Goal: Task Accomplishment & Management: Manage account settings

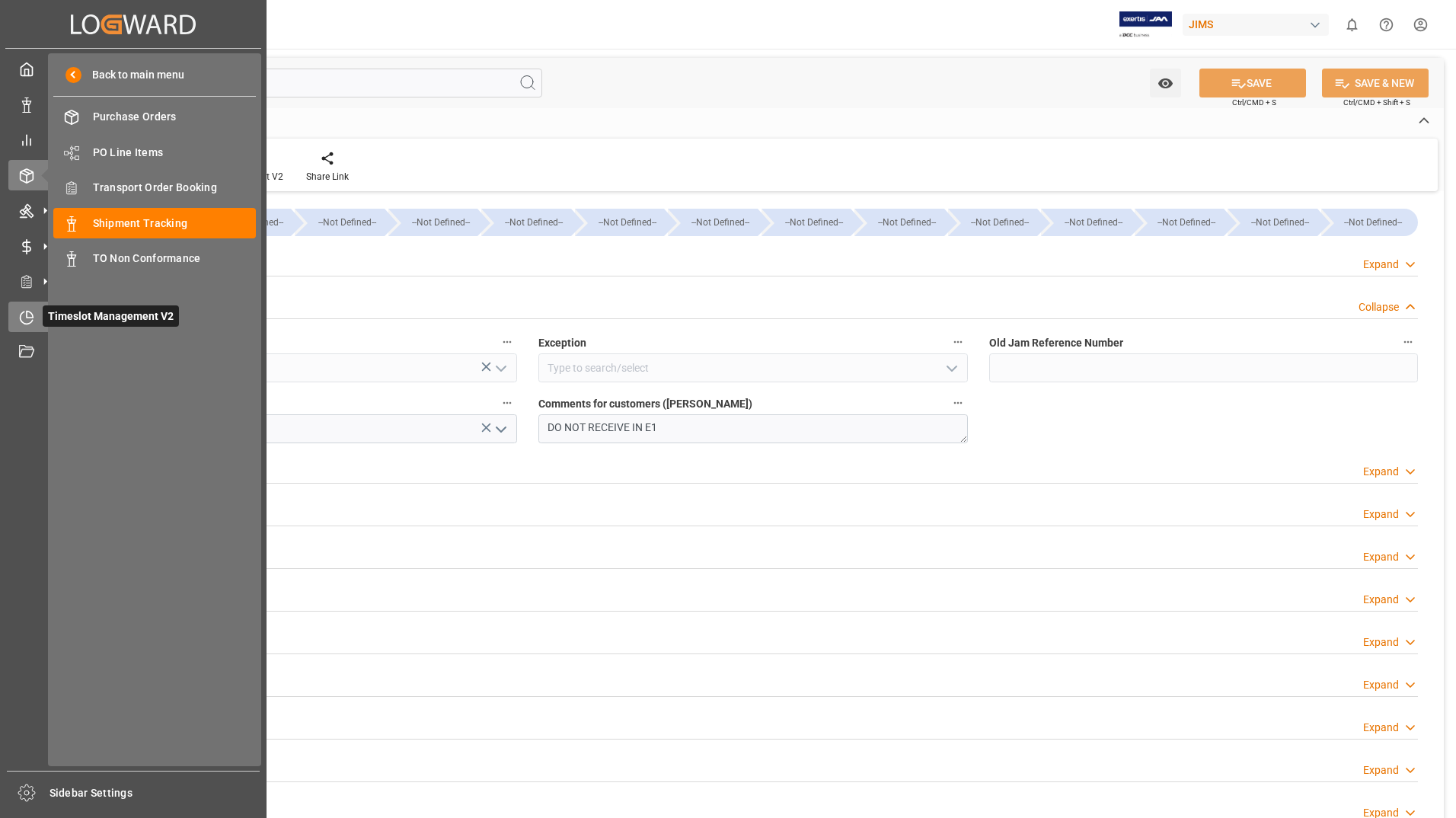
click at [94, 318] on span "Timeslot Management V2" at bounding box center [111, 316] width 136 height 21
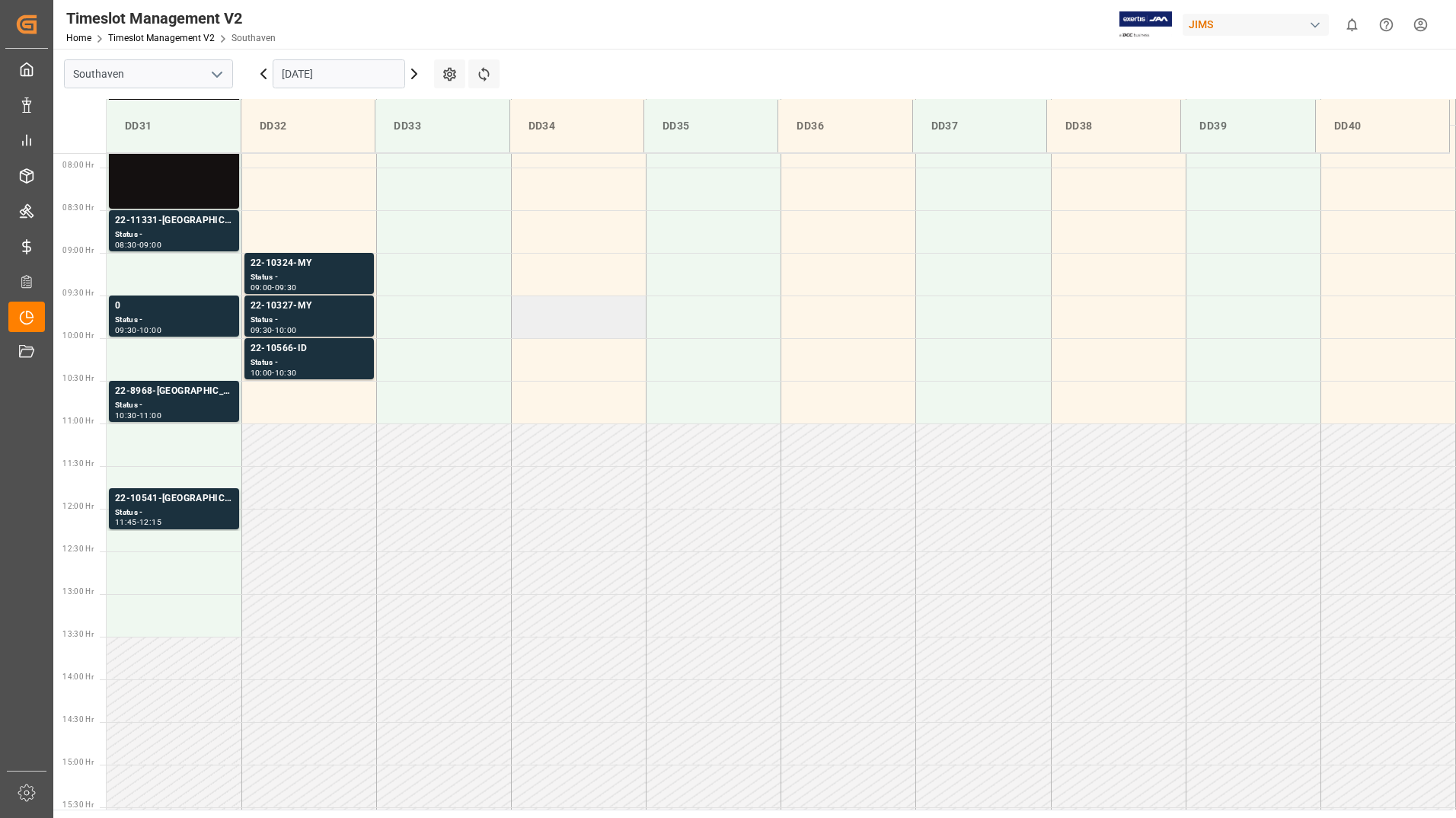
scroll to position [673, 0]
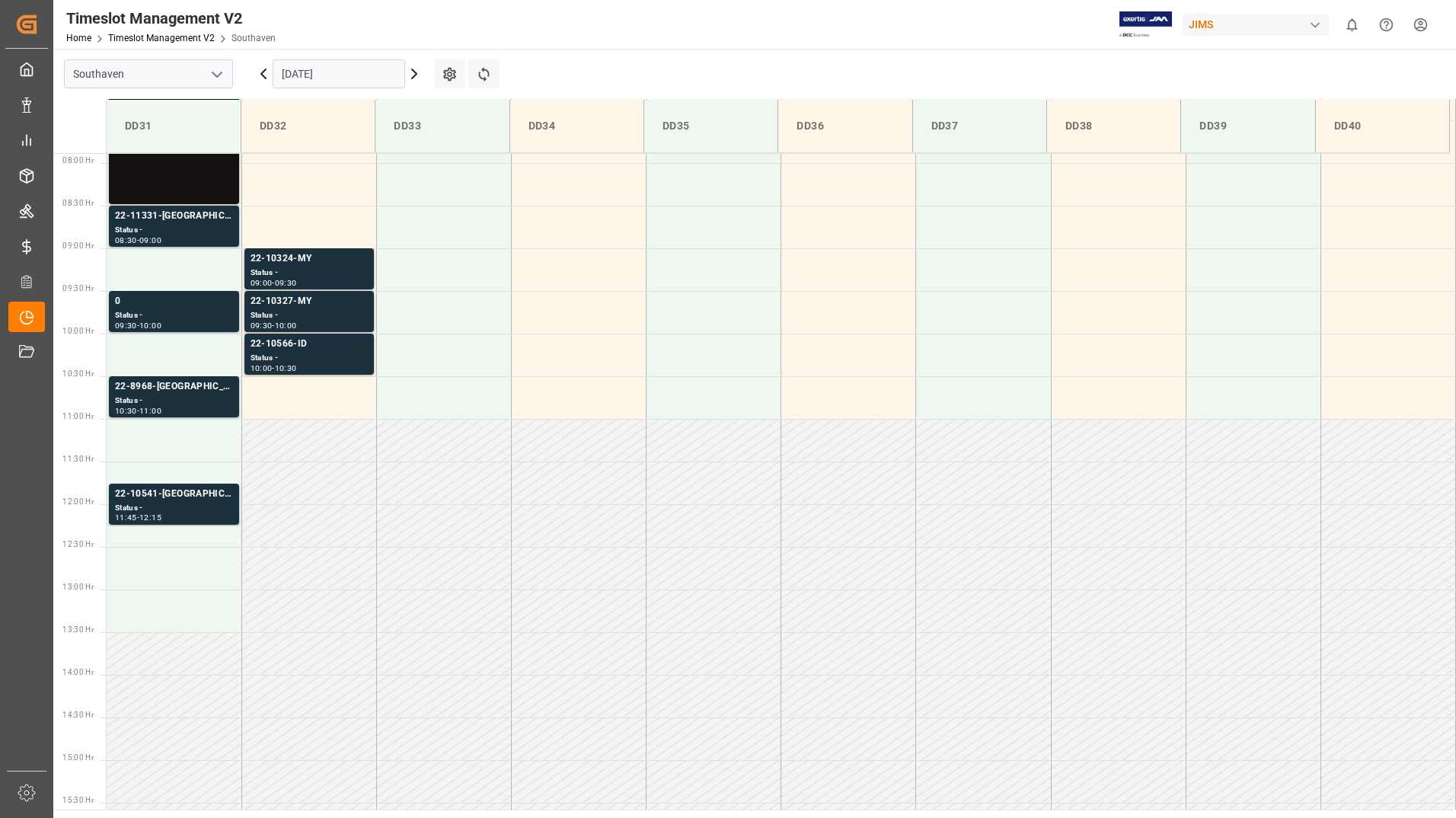
click at [360, 78] on input "[DATE]" at bounding box center [339, 74] width 133 height 29
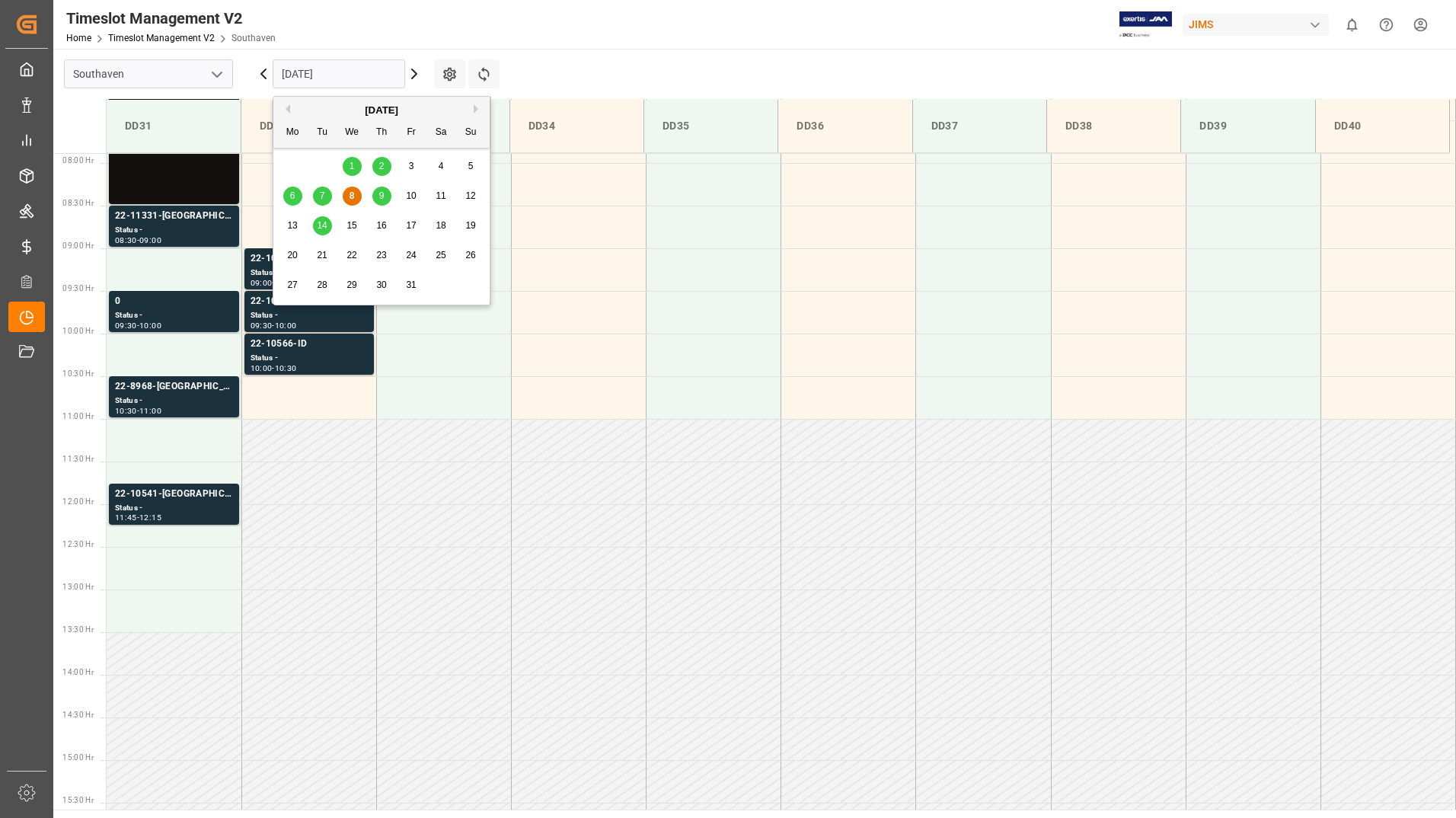
click at [298, 195] on div "6" at bounding box center [293, 196] width 19 height 18
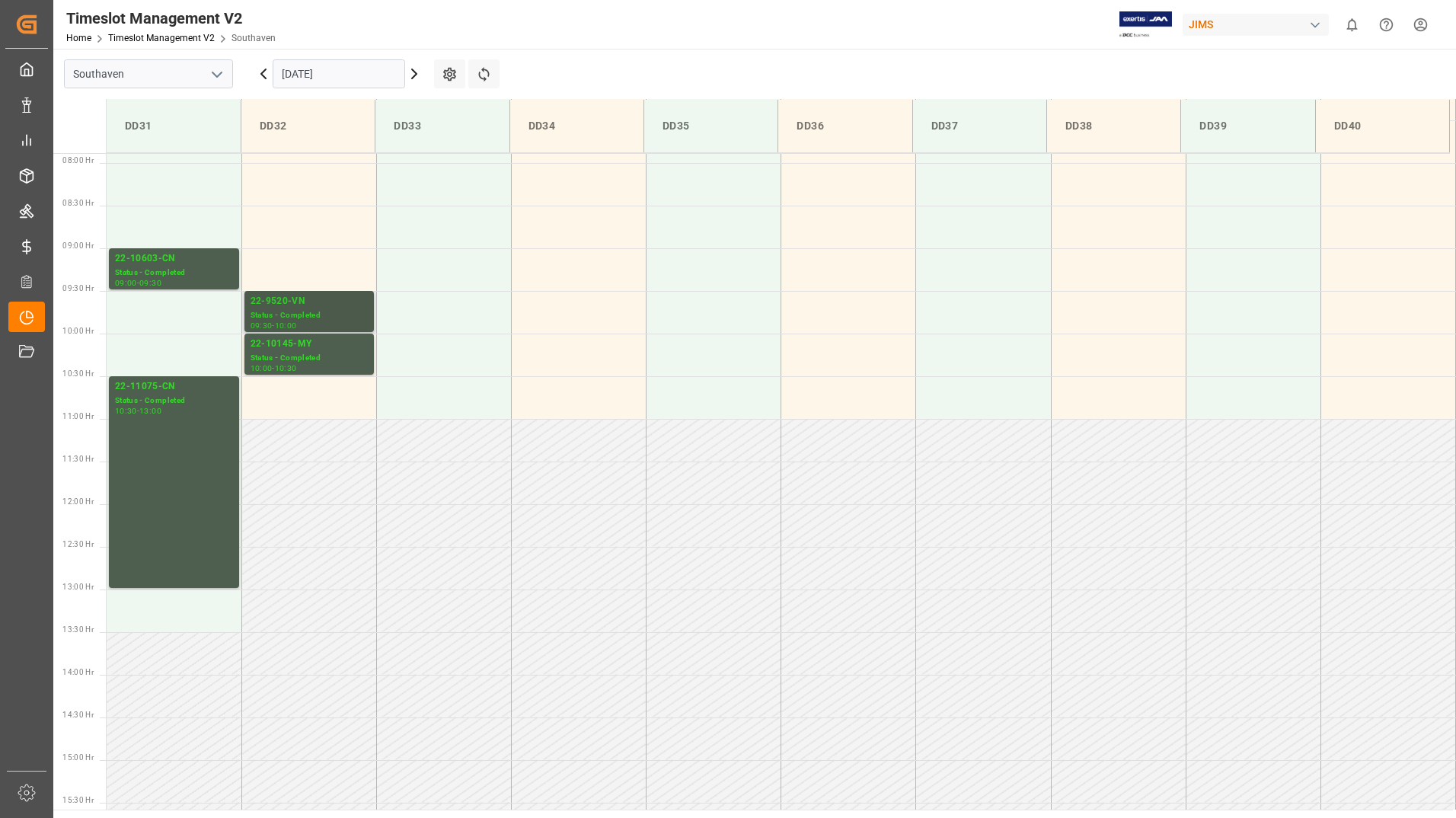
click at [327, 317] on div "Status - Completed" at bounding box center [309, 315] width 117 height 12
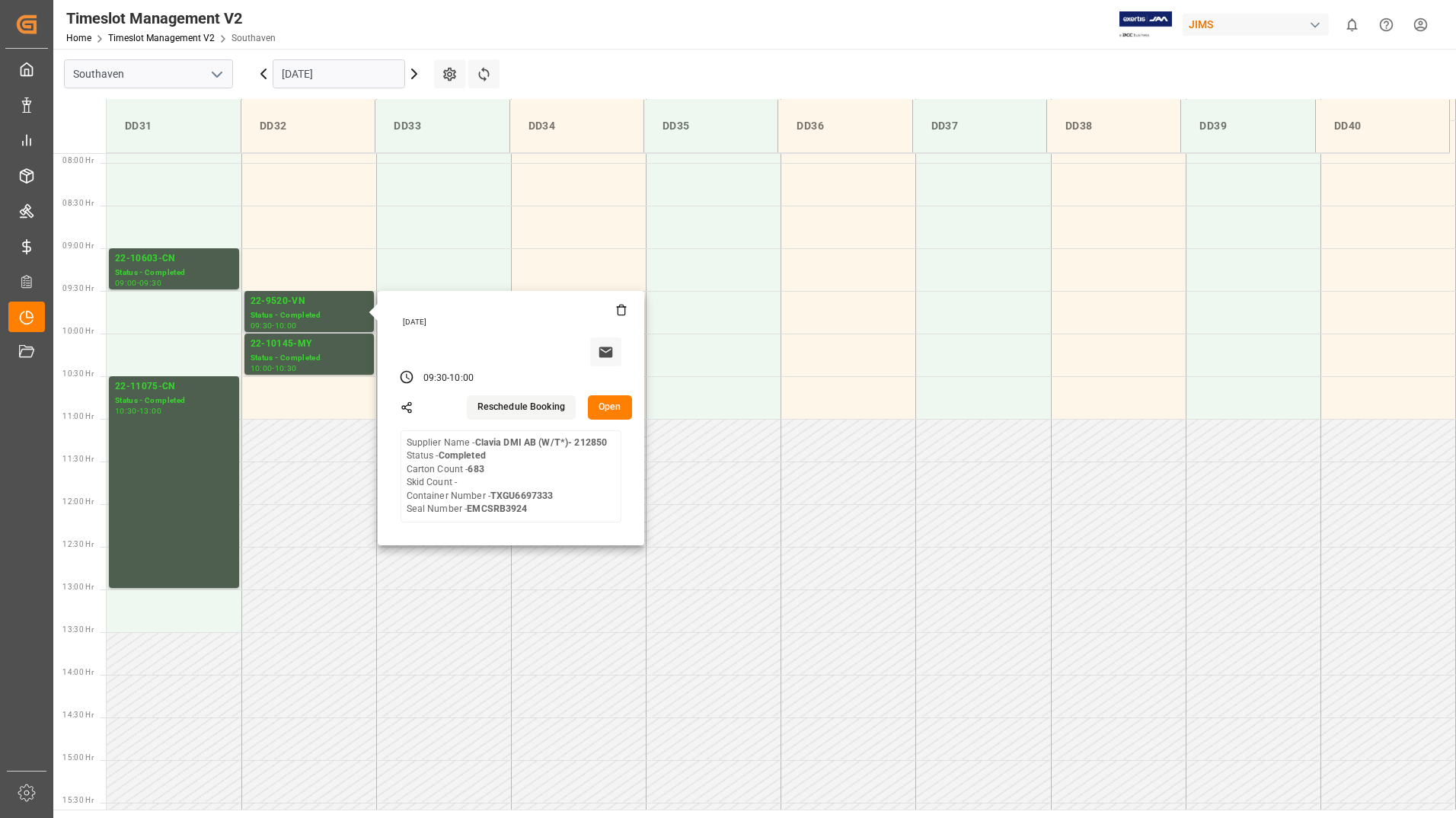
click at [605, 410] on button "Open" at bounding box center [610, 407] width 44 height 24
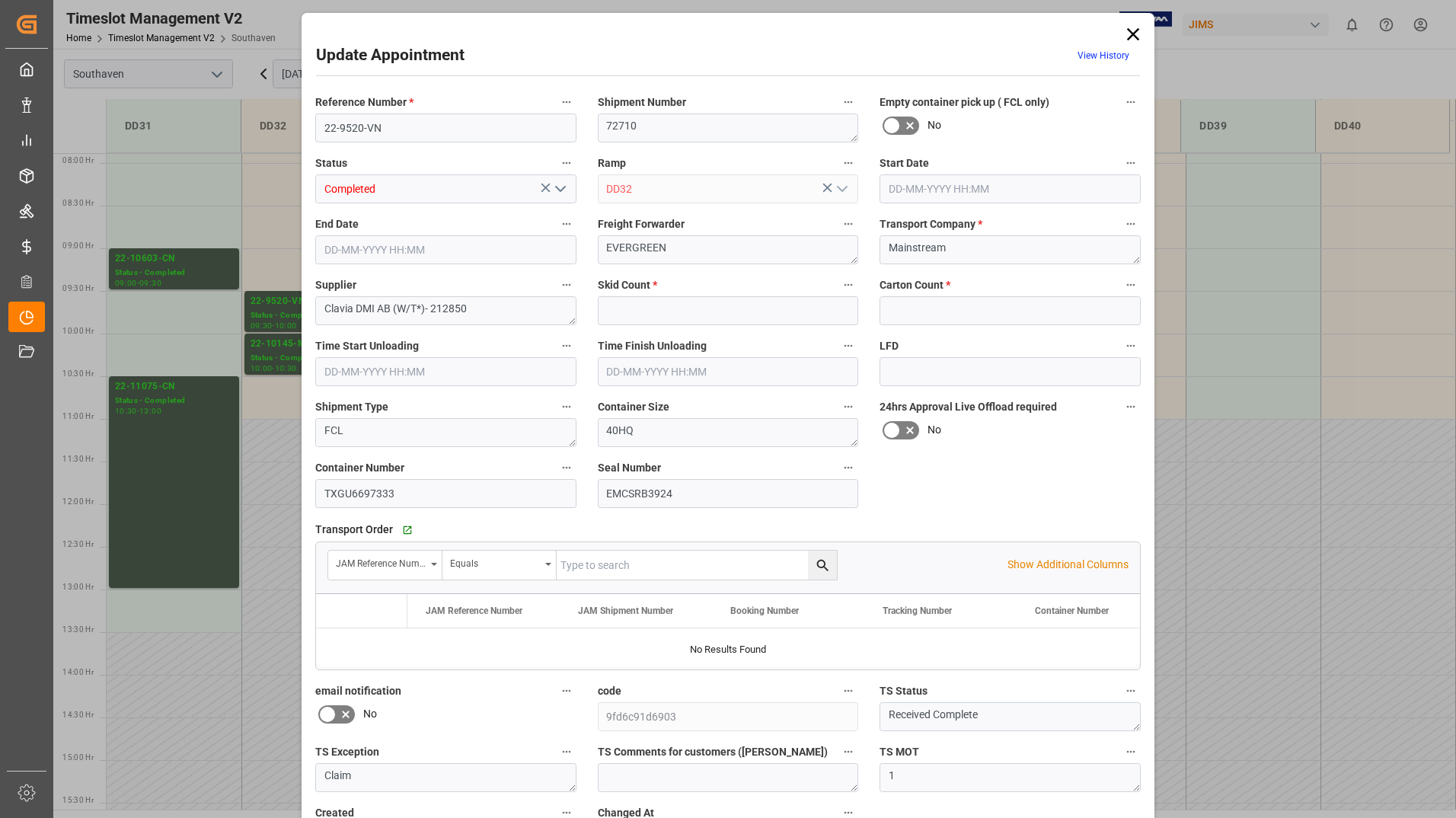
type input "0"
type input "683"
type input "[DATE] 09:30"
type input "[DATE] 10:00"
type input "[DATE] 17:49"
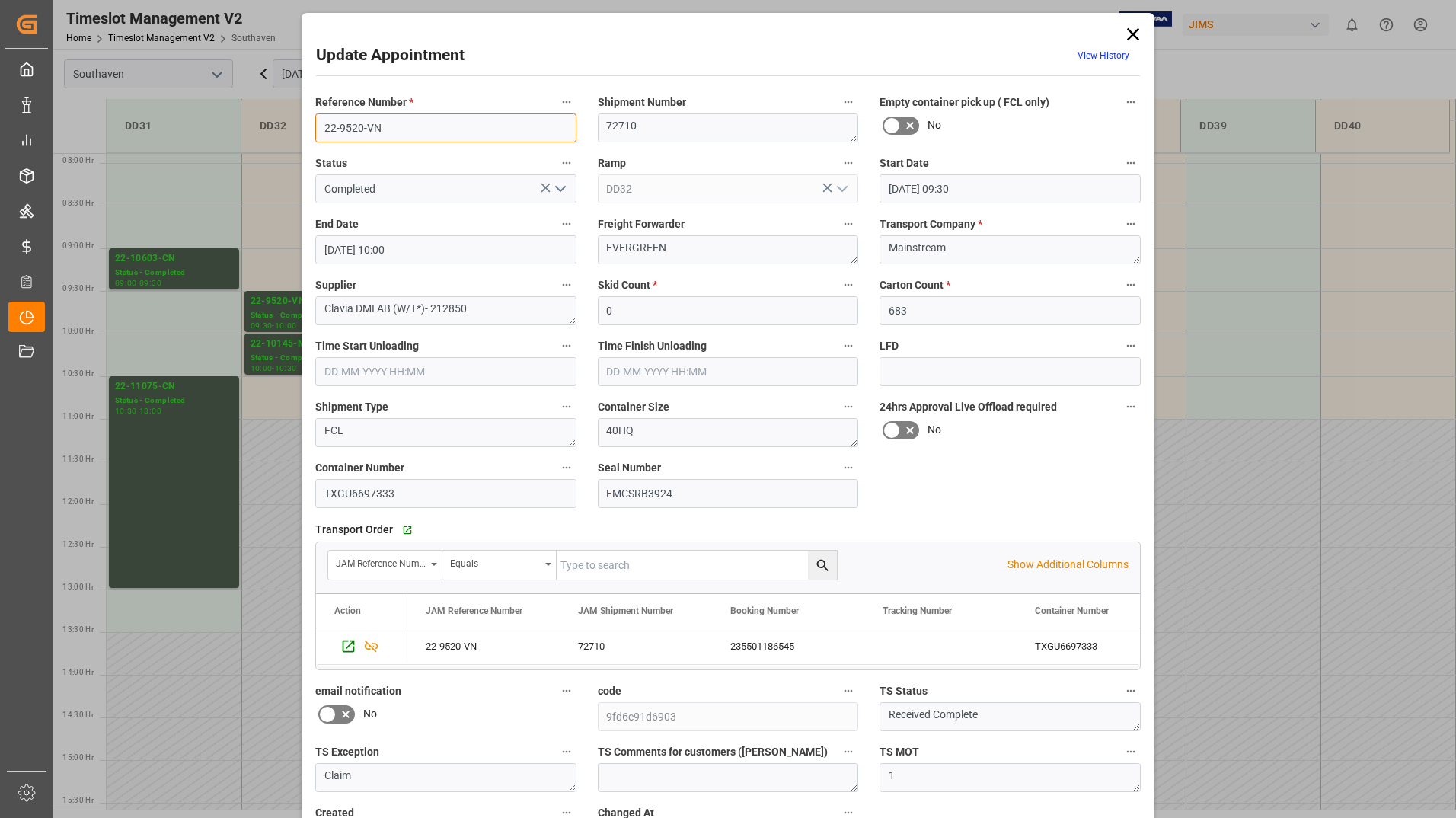
drag, startPoint x: 317, startPoint y: 123, endPoint x: 380, endPoint y: 131, distance: 63.5
click at [380, 131] on input "22-9520-VN" at bounding box center [446, 128] width 261 height 29
click at [1138, 26] on icon at bounding box center [1133, 35] width 21 height 21
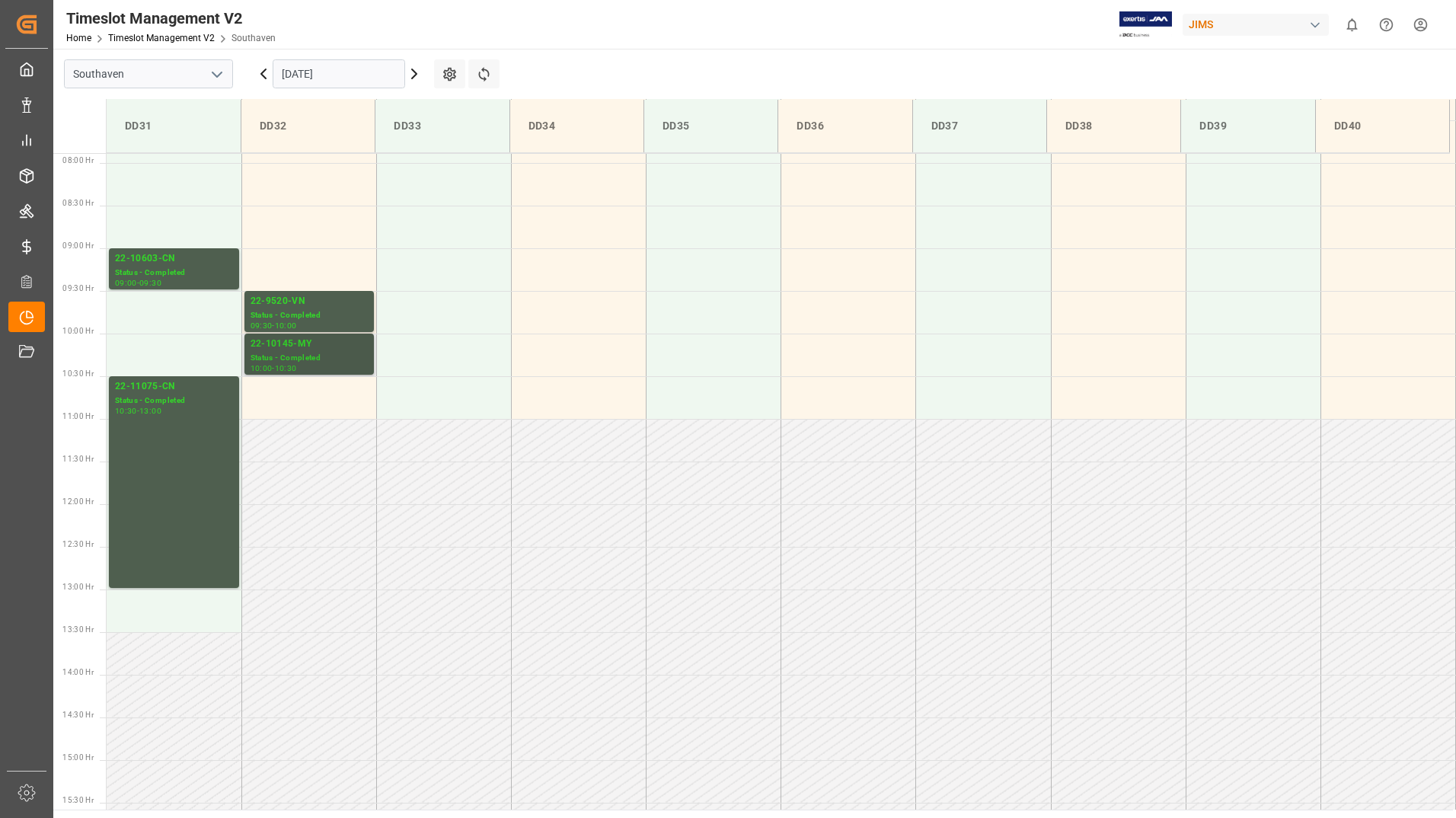
click at [284, 358] on div "Status - Completed" at bounding box center [309, 358] width 117 height 12
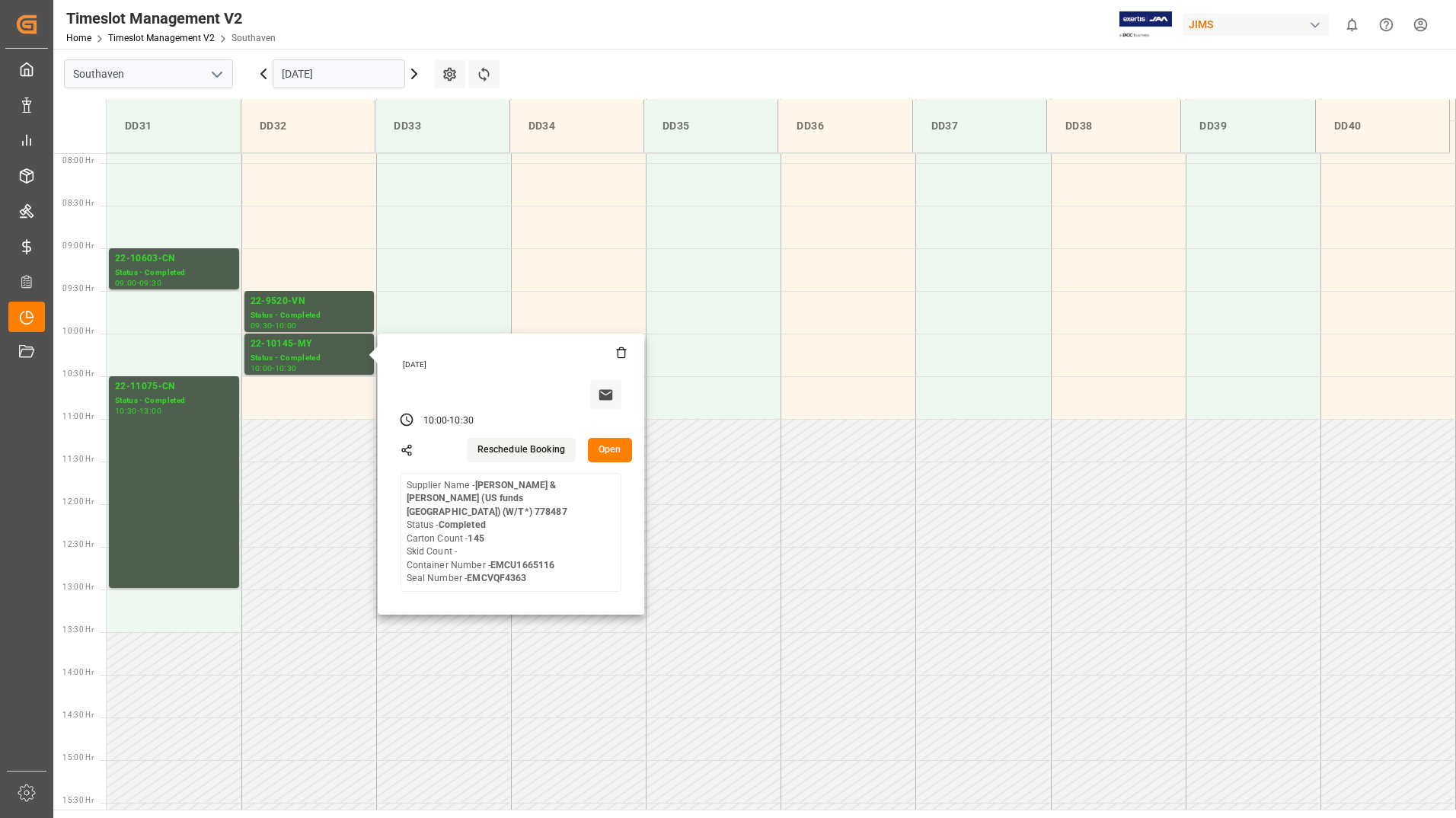
click at [603, 439] on button "Open" at bounding box center [610, 450] width 44 height 24
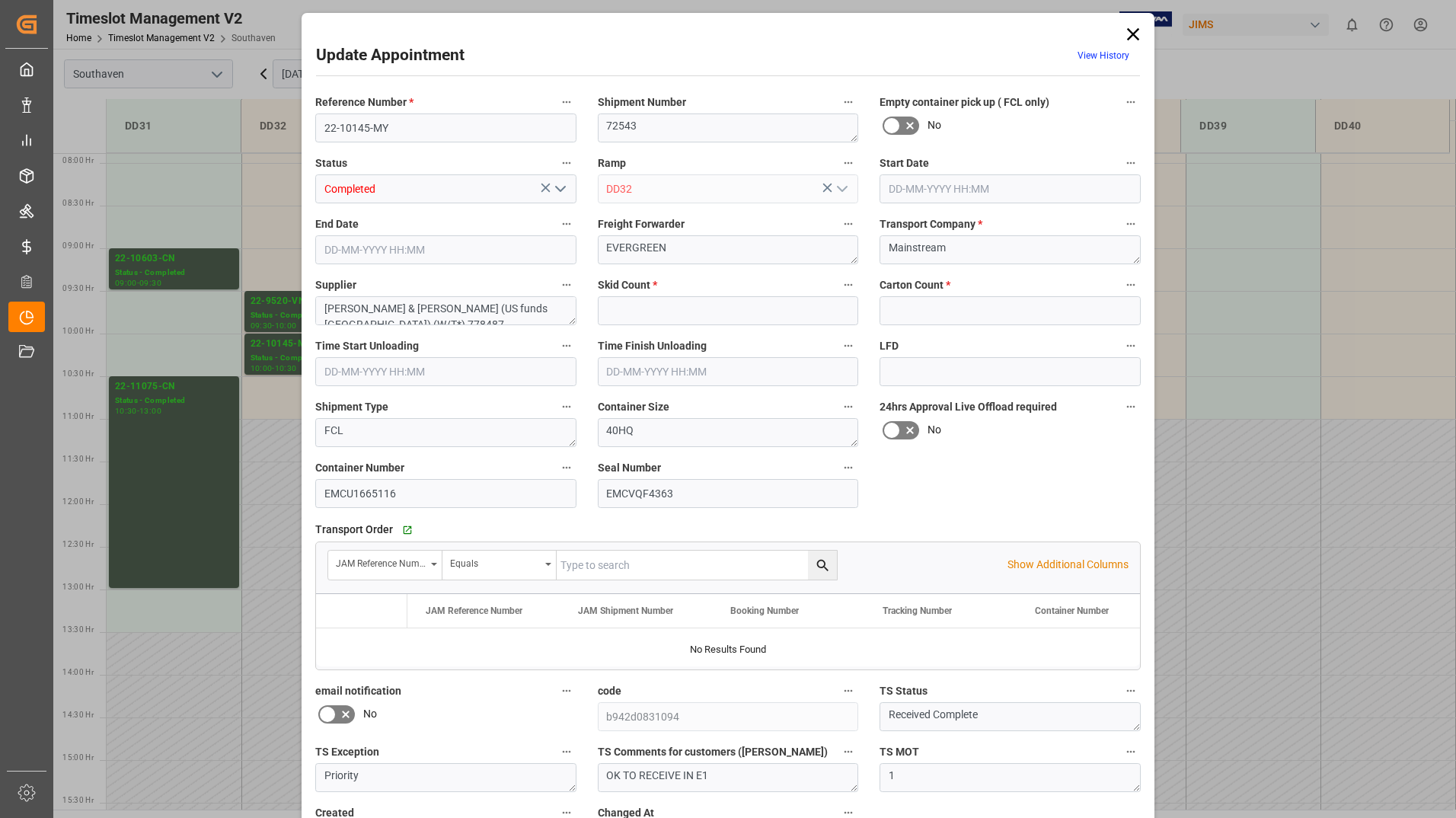
type input "0"
type input "145"
type input "[DATE] 10:00"
type input "[DATE] 10:30"
type input "[DATE] 17:46"
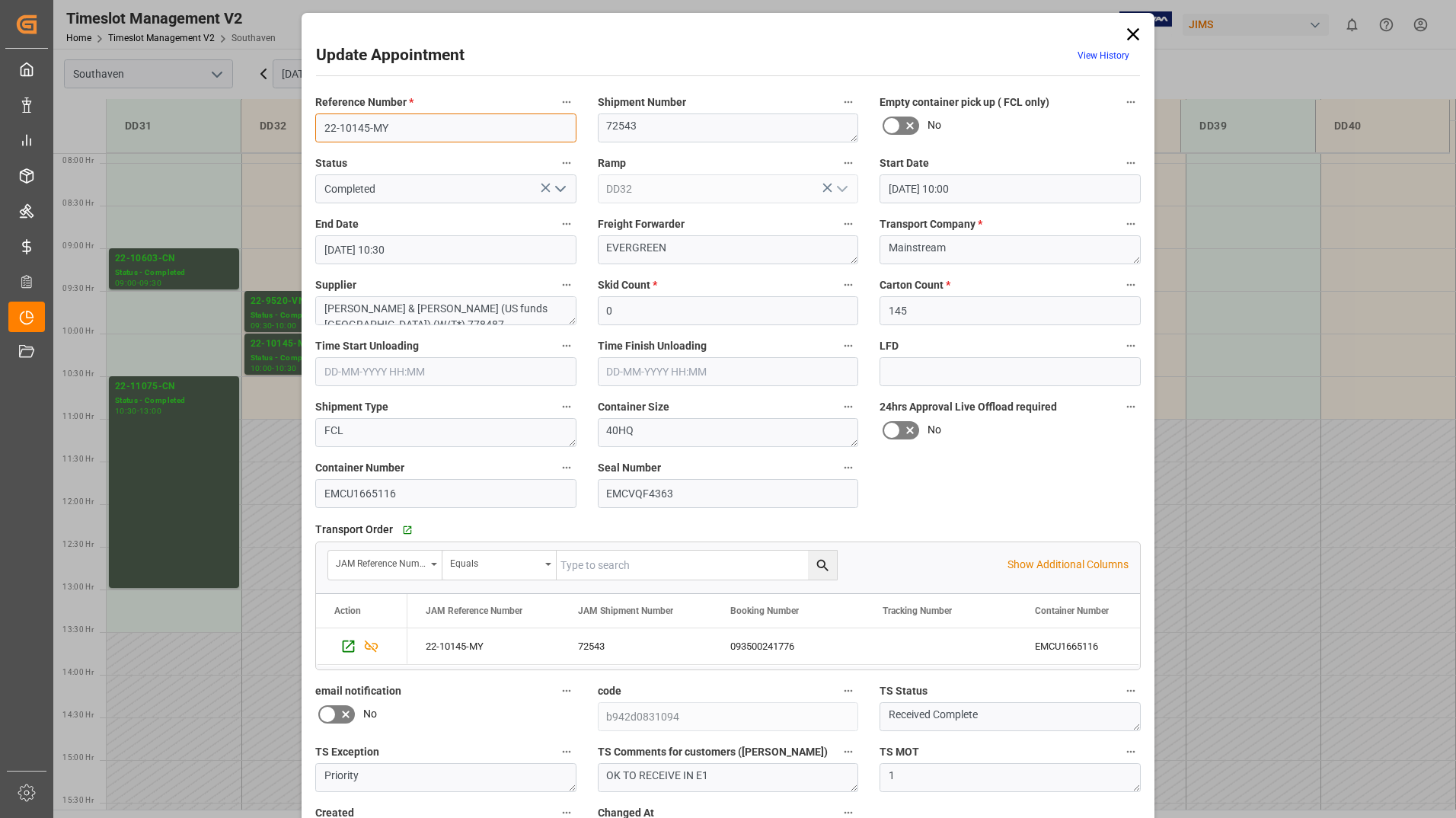
drag, startPoint x: 313, startPoint y: 127, endPoint x: 407, endPoint y: 128, distance: 94.0
click at [408, 129] on input "22-10145-MY" at bounding box center [446, 128] width 261 height 29
drag, startPoint x: 317, startPoint y: 497, endPoint x: 395, endPoint y: 509, distance: 78.9
click at [395, 509] on div "Container Number EMCU1665116" at bounding box center [446, 483] width 283 height 61
click at [1131, 29] on icon at bounding box center [1133, 35] width 21 height 21
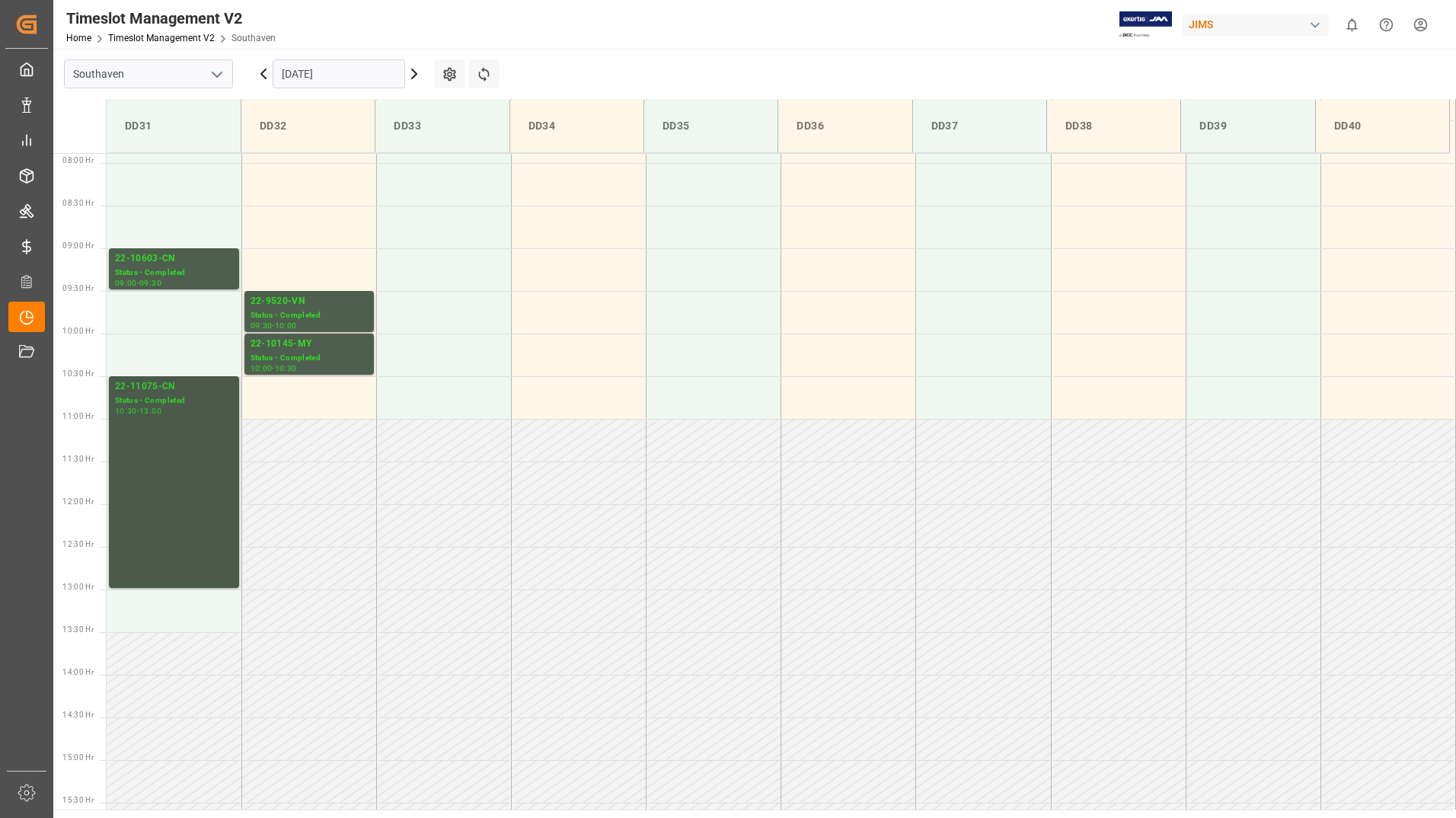
click at [200, 416] on div "22-11075-CN Status - Completed 10:30 - 13:00" at bounding box center [174, 483] width 118 height 206
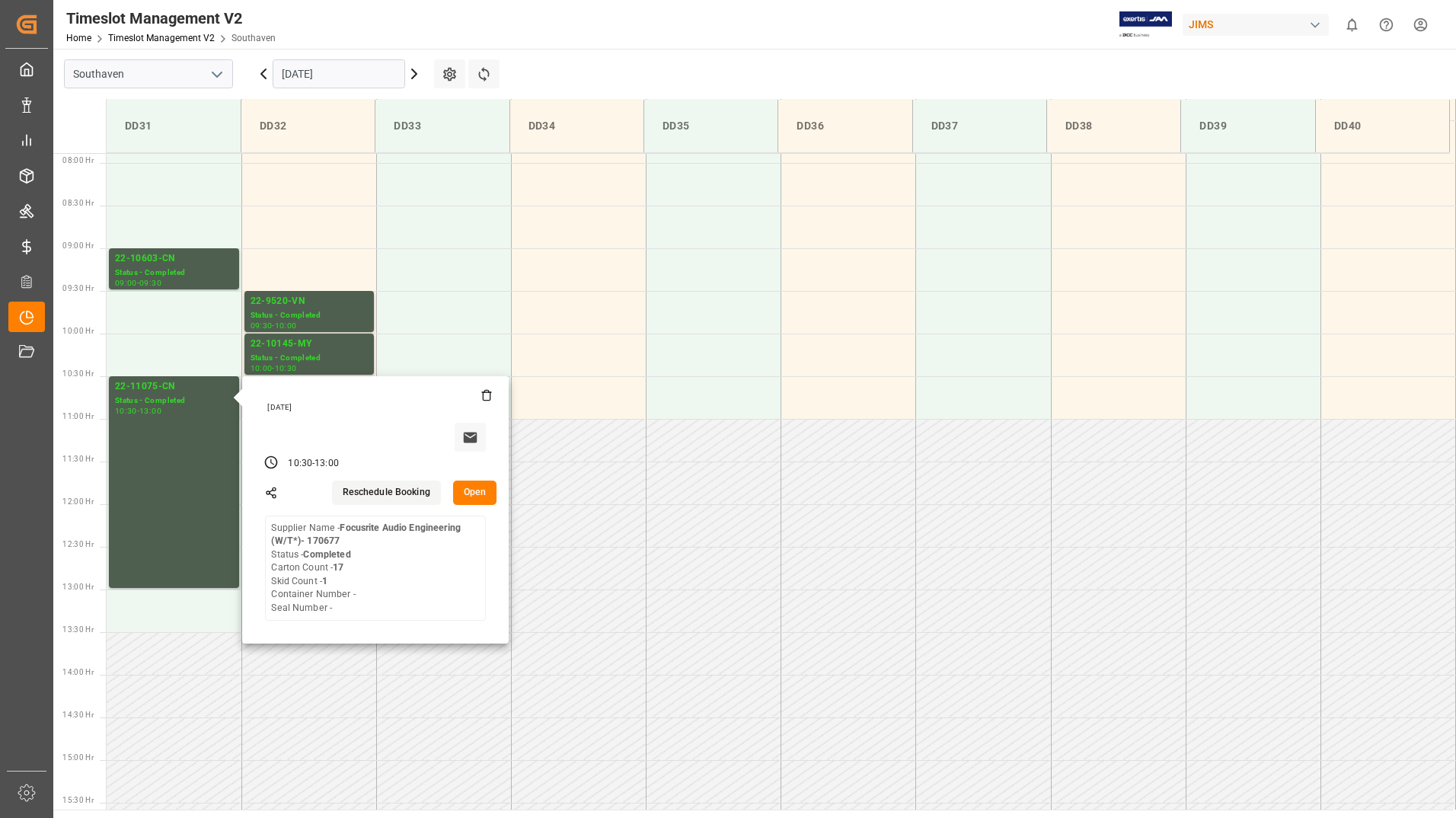
click at [470, 488] on button "Open" at bounding box center [476, 492] width 44 height 24
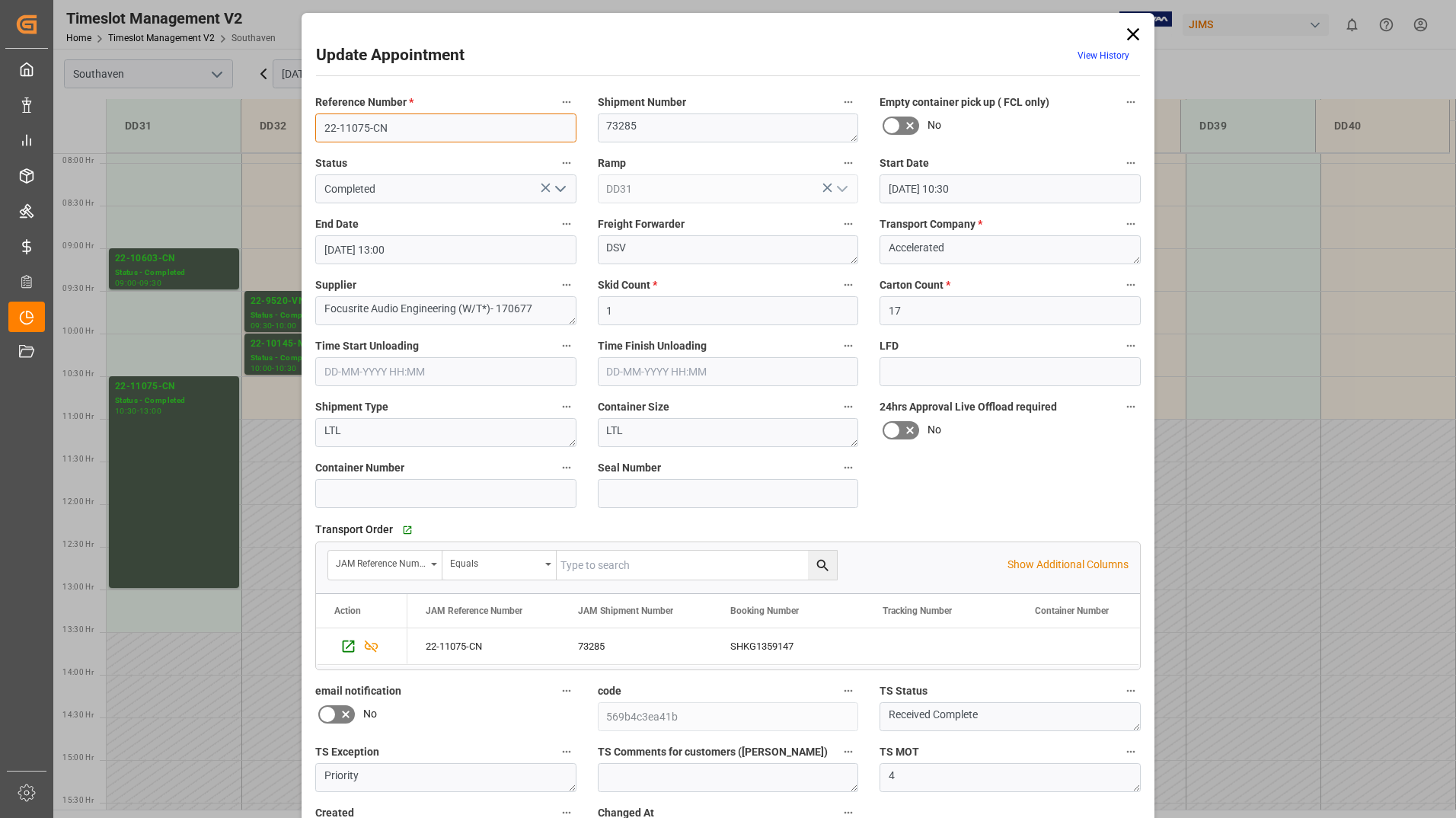
drag, startPoint x: 321, startPoint y: 124, endPoint x: 391, endPoint y: 121, distance: 70.1
click at [391, 121] on input "22-11075-CN" at bounding box center [446, 128] width 261 height 29
click at [1134, 33] on icon at bounding box center [1133, 35] width 21 height 21
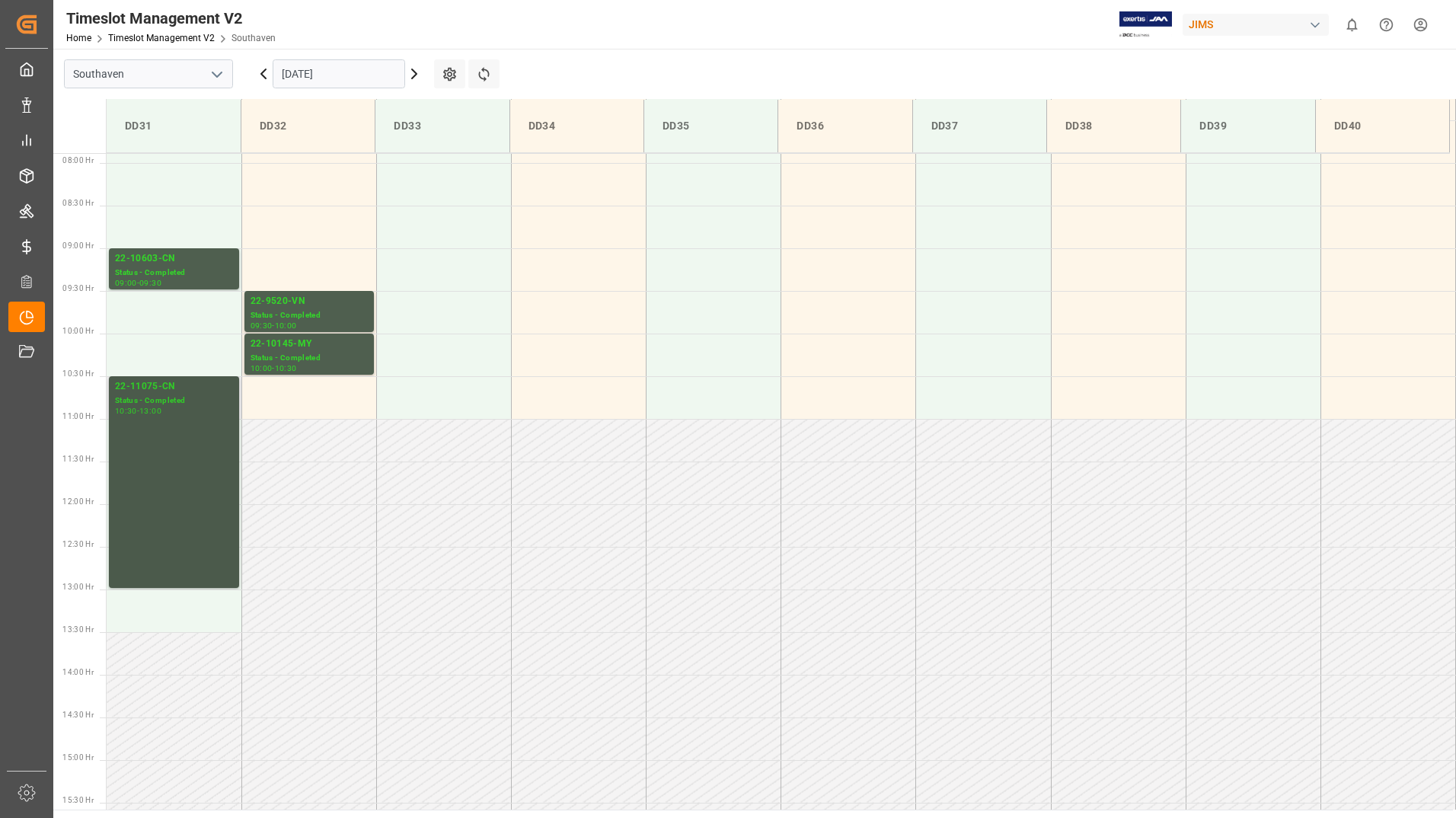
click at [167, 431] on div "22-11075-CN Status - Completed 10:30 - 13:00" at bounding box center [174, 483] width 118 height 206
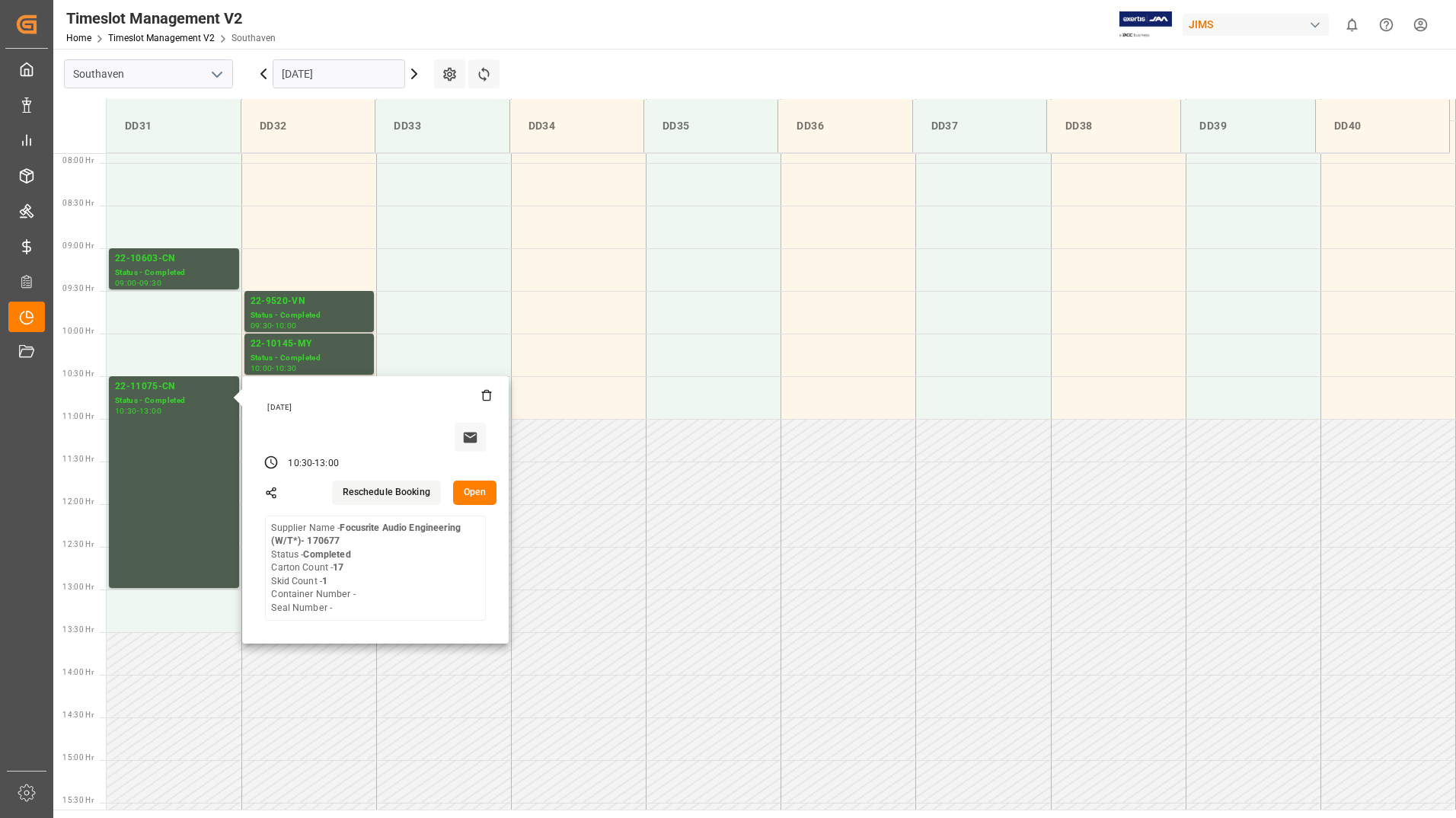
click at [340, 68] on input "[DATE]" at bounding box center [339, 74] width 133 height 29
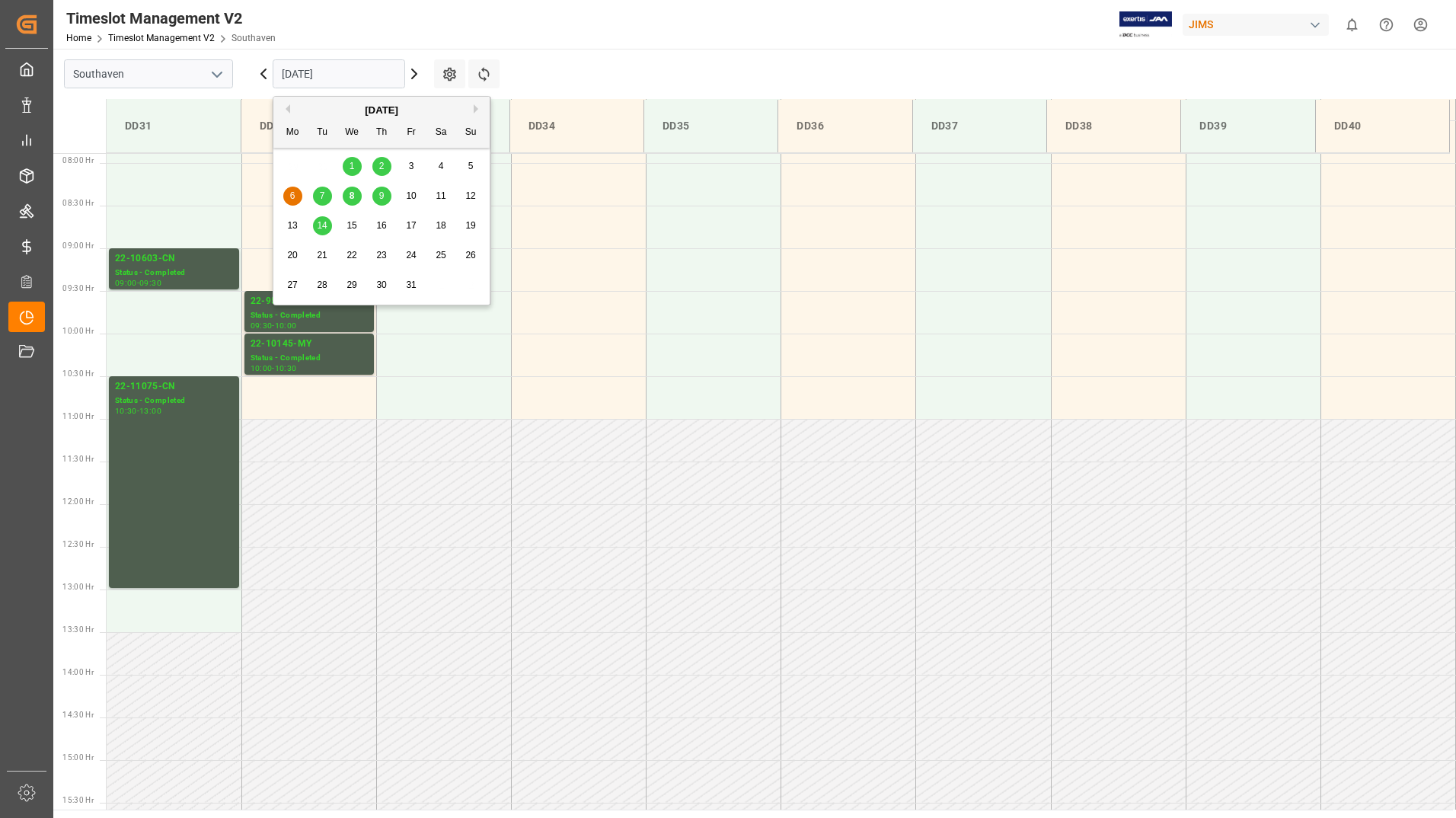
click at [316, 190] on div "7" at bounding box center [323, 196] width 19 height 18
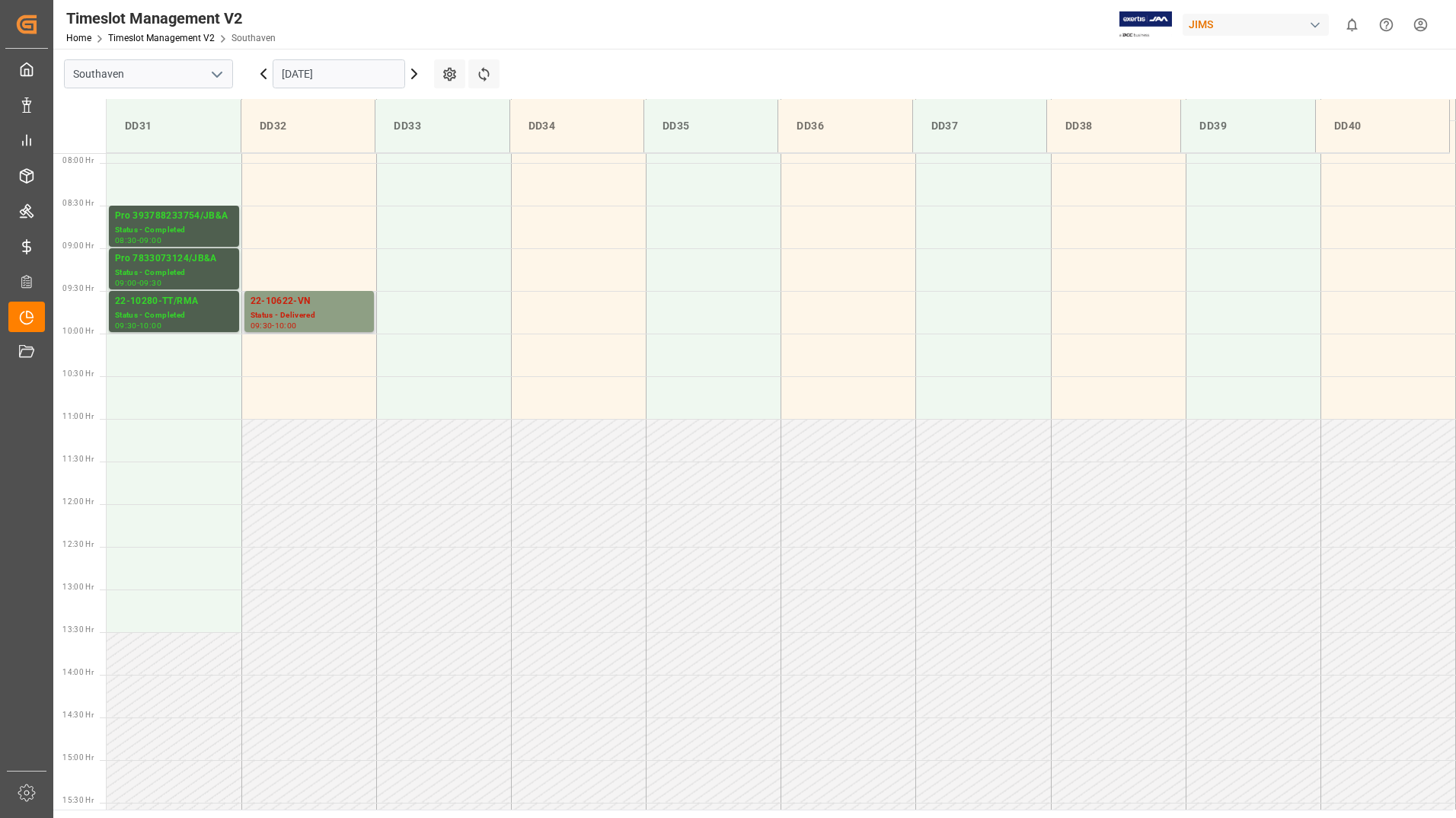
click at [284, 307] on div "22-10622-VN" at bounding box center [309, 302] width 117 height 15
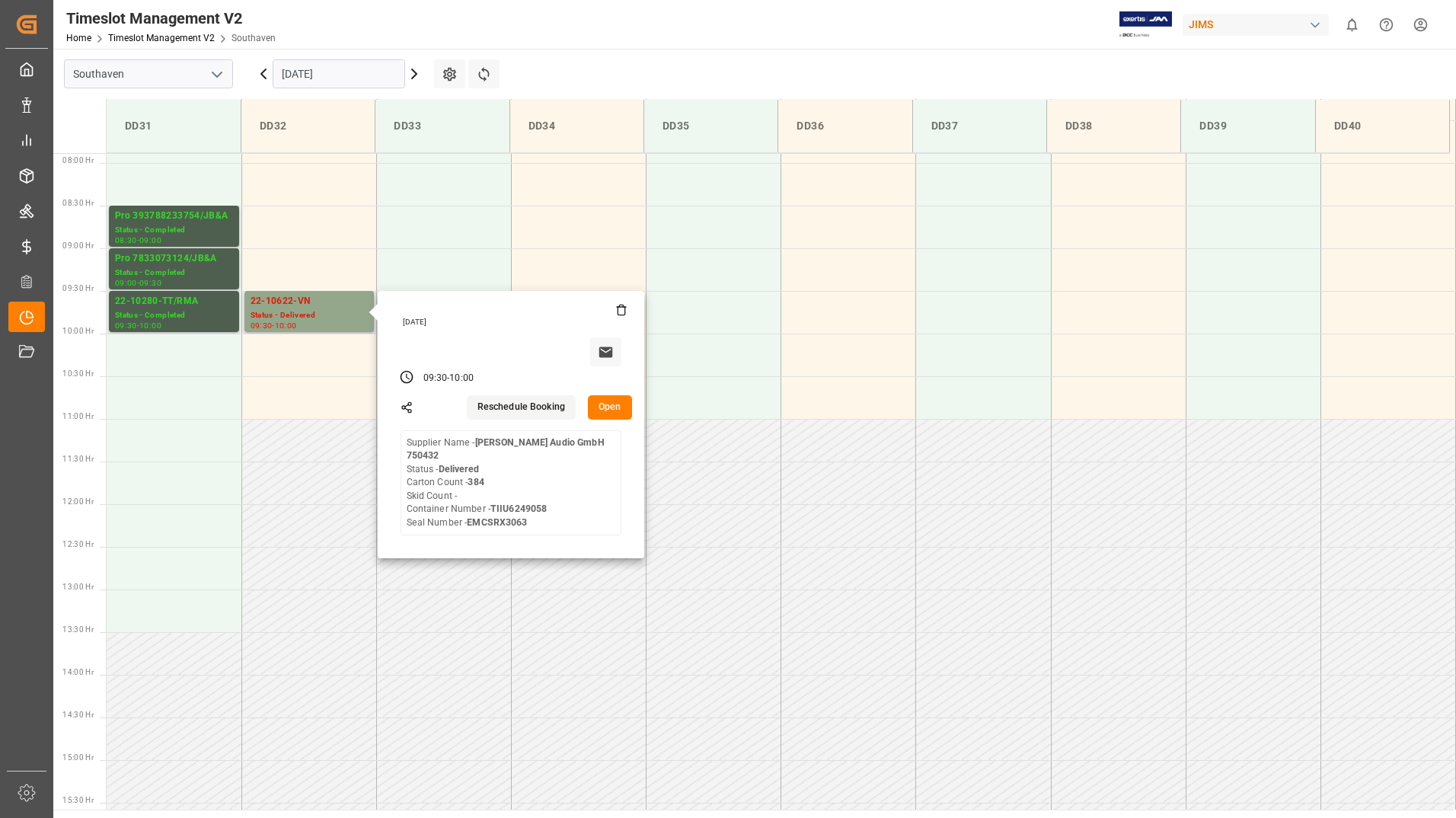
click at [592, 406] on button "Open" at bounding box center [610, 407] width 44 height 24
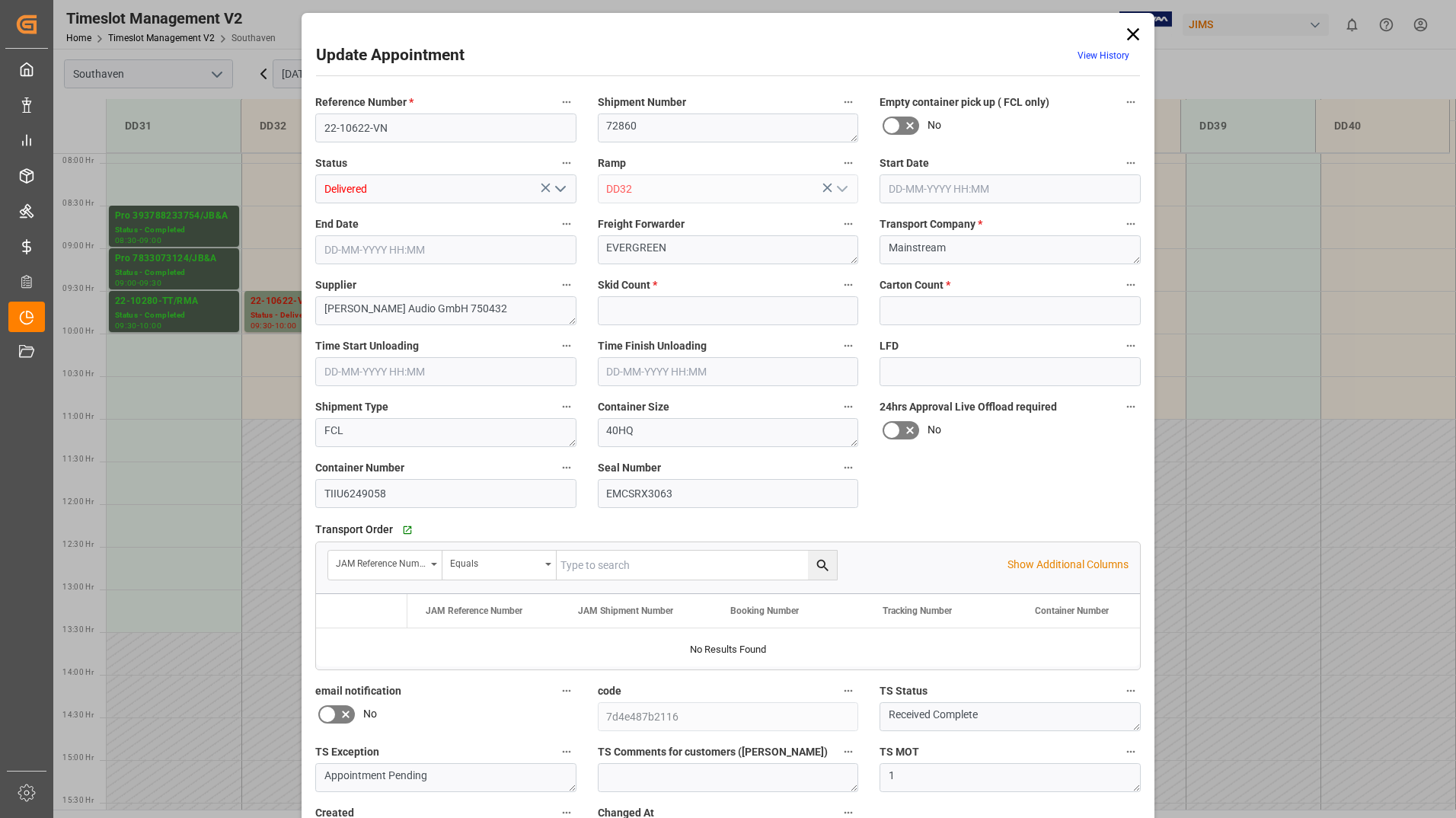
type input "0"
type input "384"
type input "[DATE] 09:30"
type input "[DATE] 10:00"
type input "[DATE] 14:00"
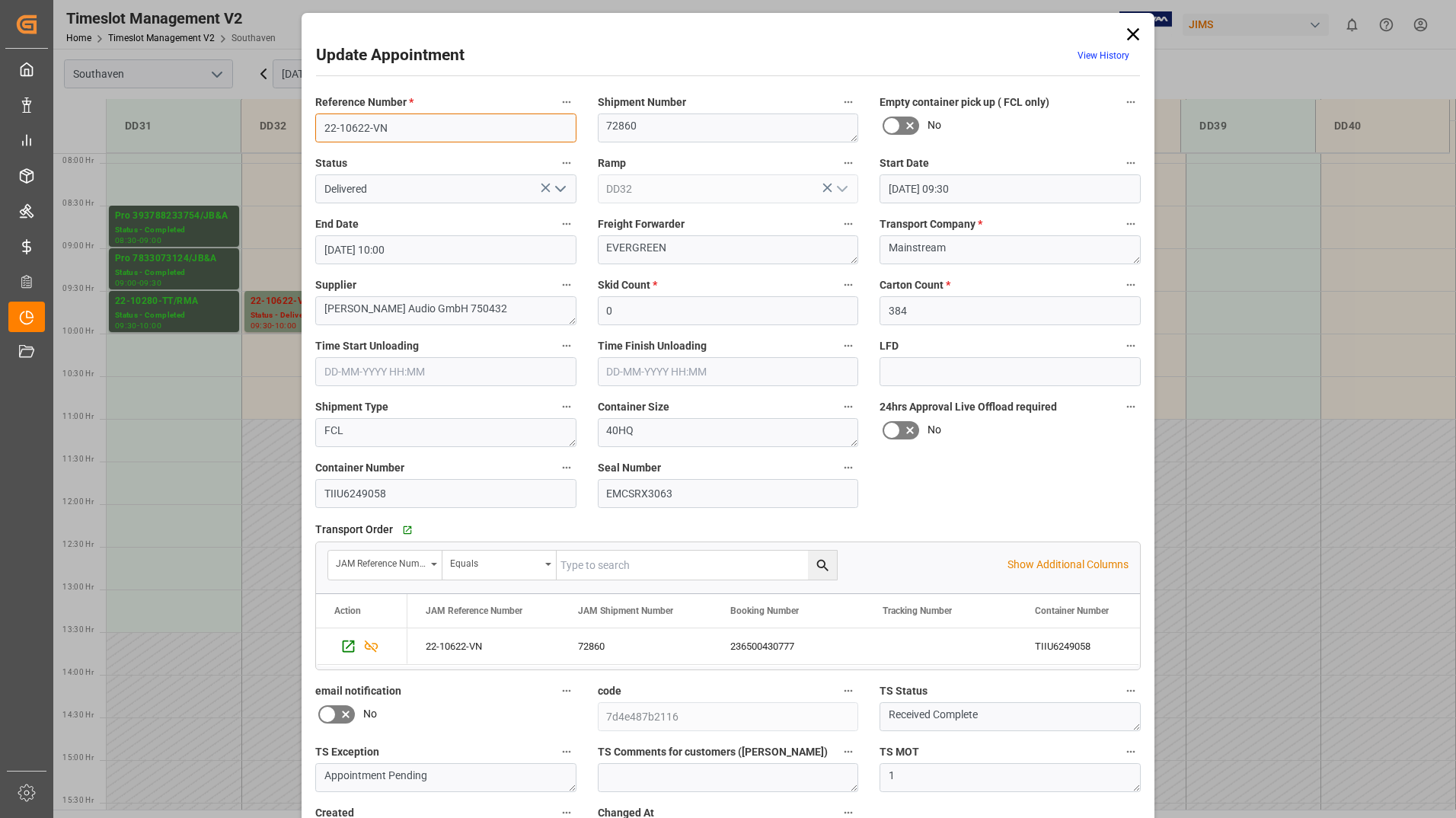
drag, startPoint x: 313, startPoint y: 129, endPoint x: 388, endPoint y: 133, distance: 75.1
click at [388, 133] on input "22-10622-VN" at bounding box center [446, 128] width 261 height 29
click at [1129, 35] on icon at bounding box center [1133, 34] width 12 height 12
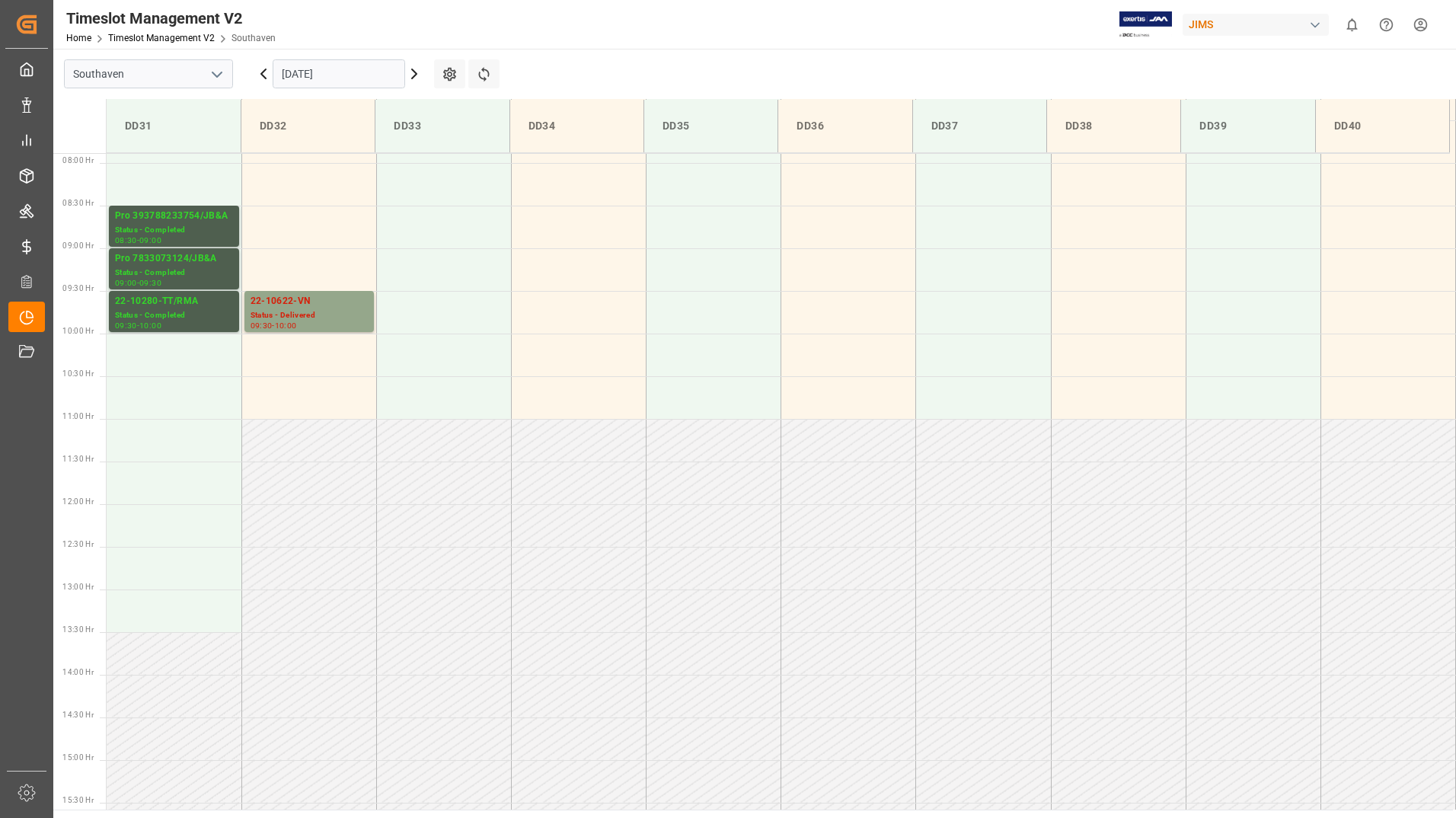
click at [373, 74] on input "[DATE]" at bounding box center [339, 74] width 133 height 29
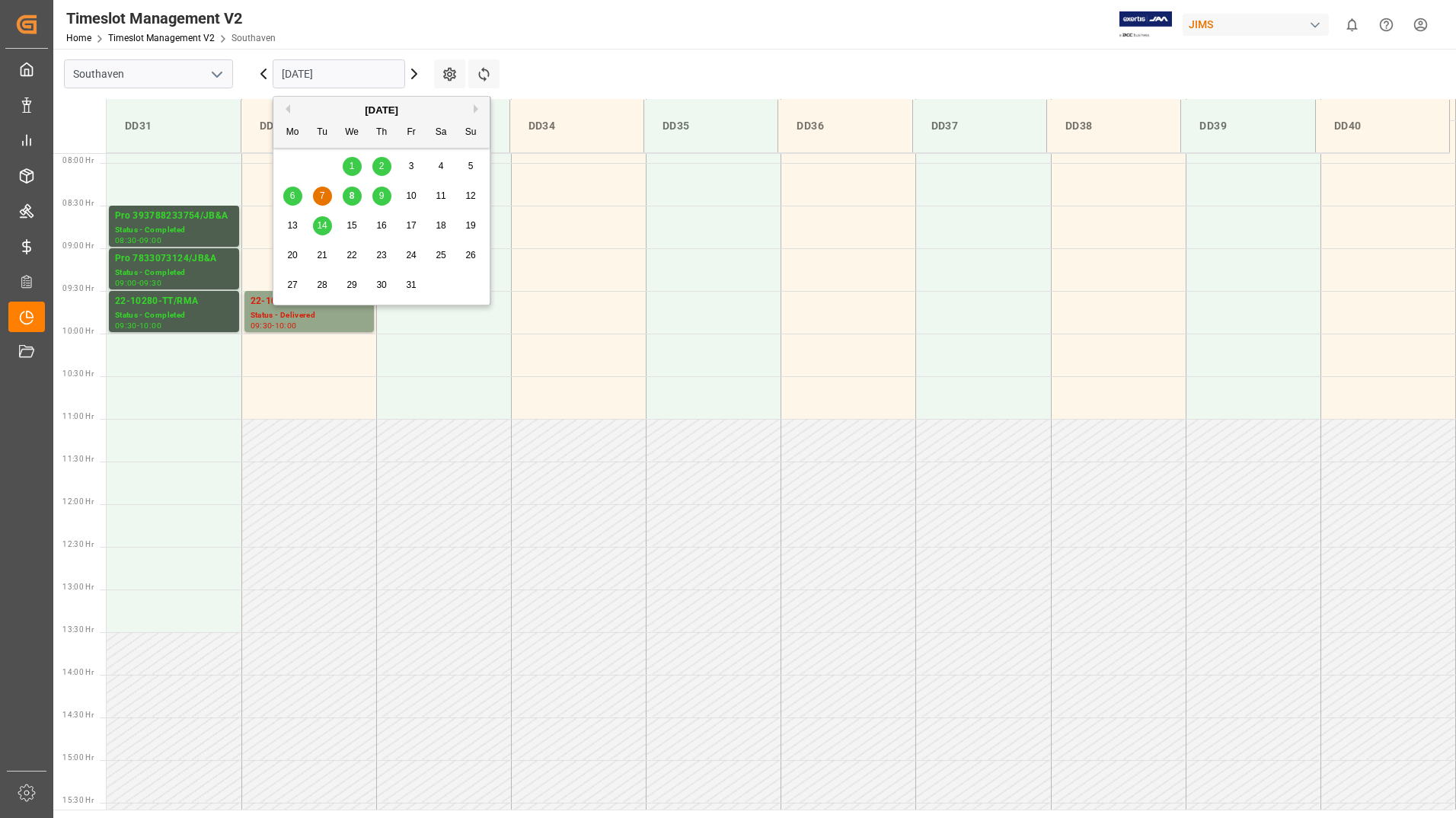
click at [358, 193] on div "8" at bounding box center [353, 196] width 19 height 18
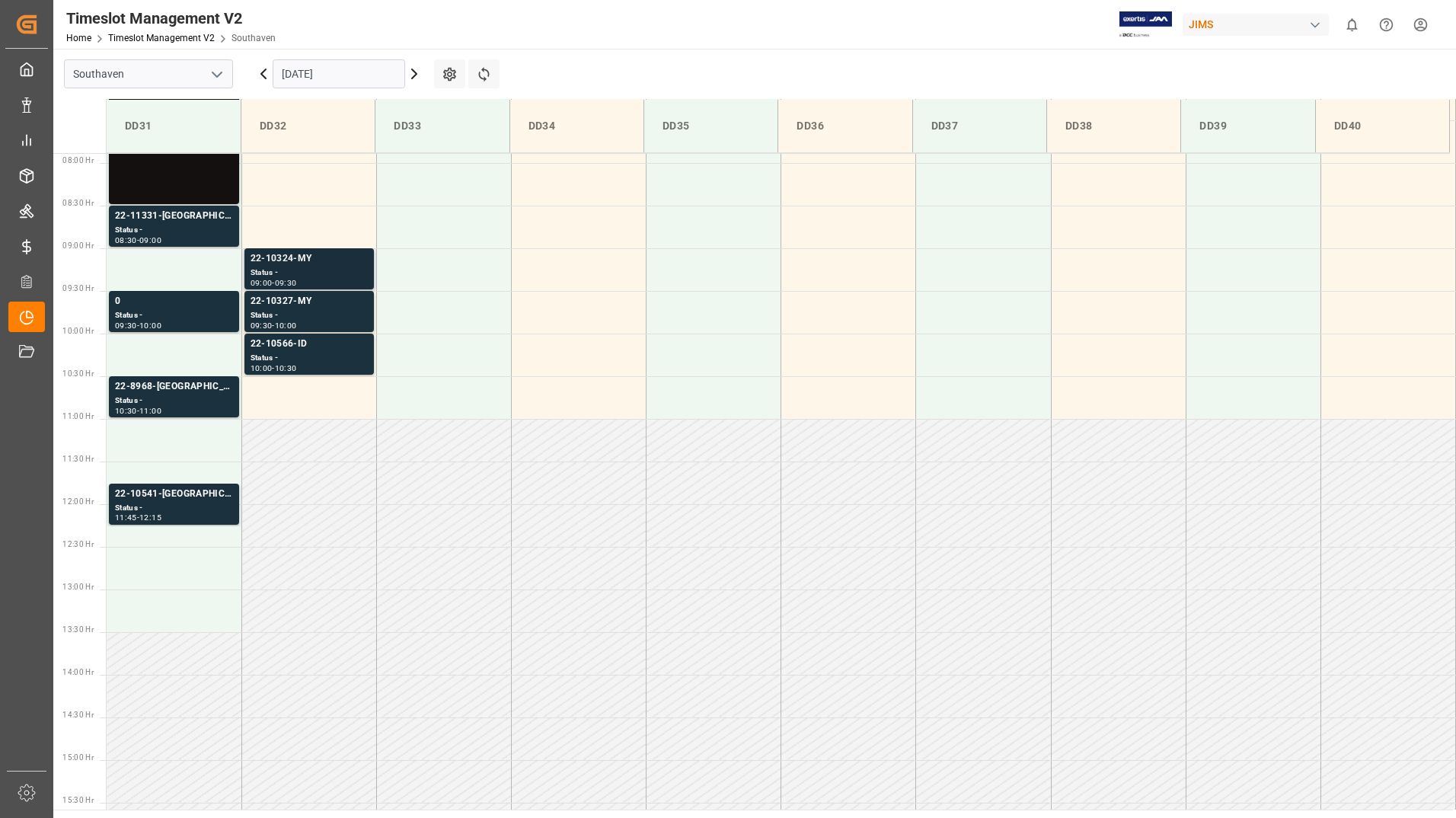
click at [313, 274] on div "Status -" at bounding box center [309, 272] width 117 height 12
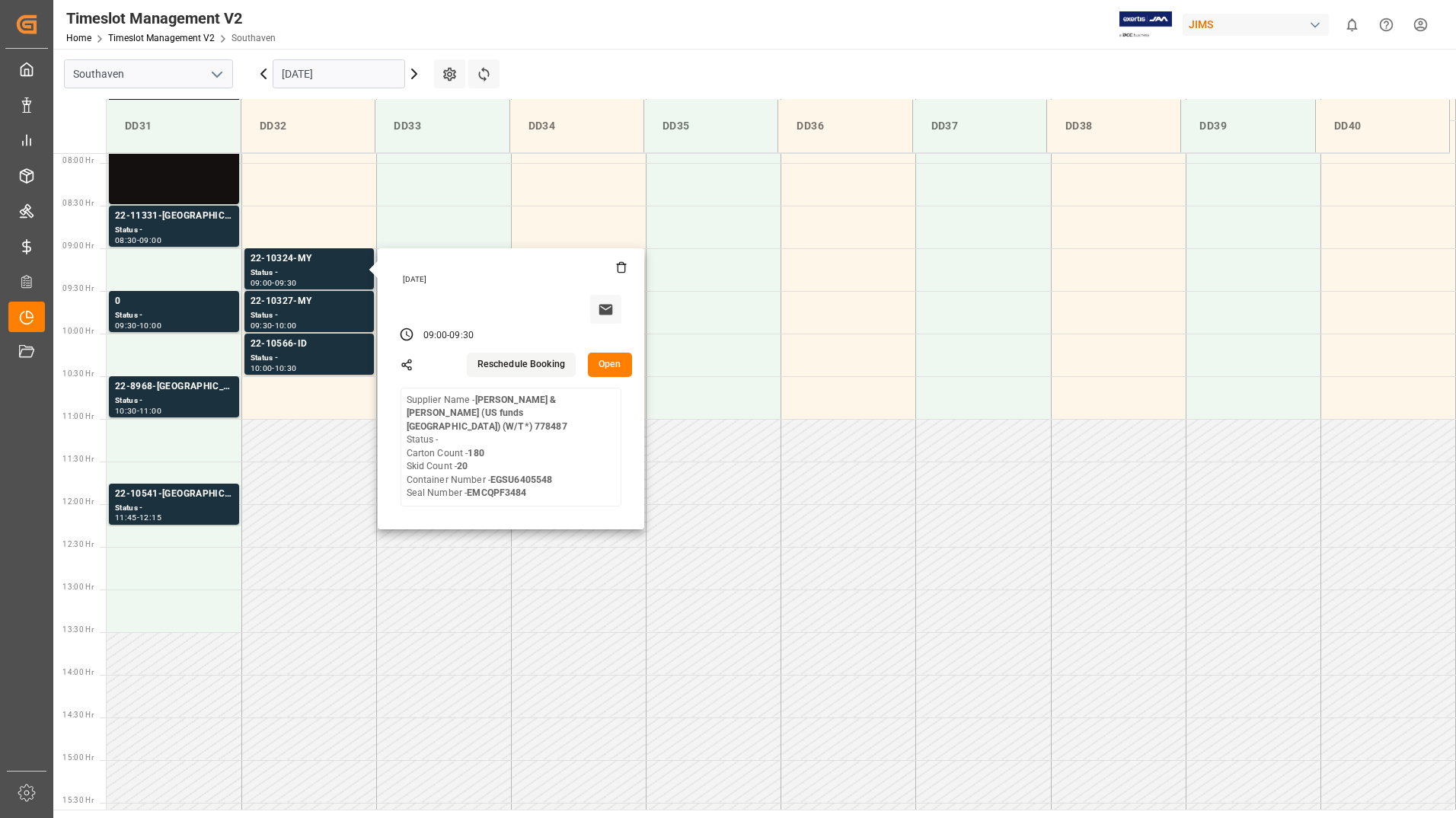
click at [612, 370] on button "Open" at bounding box center [610, 364] width 44 height 24
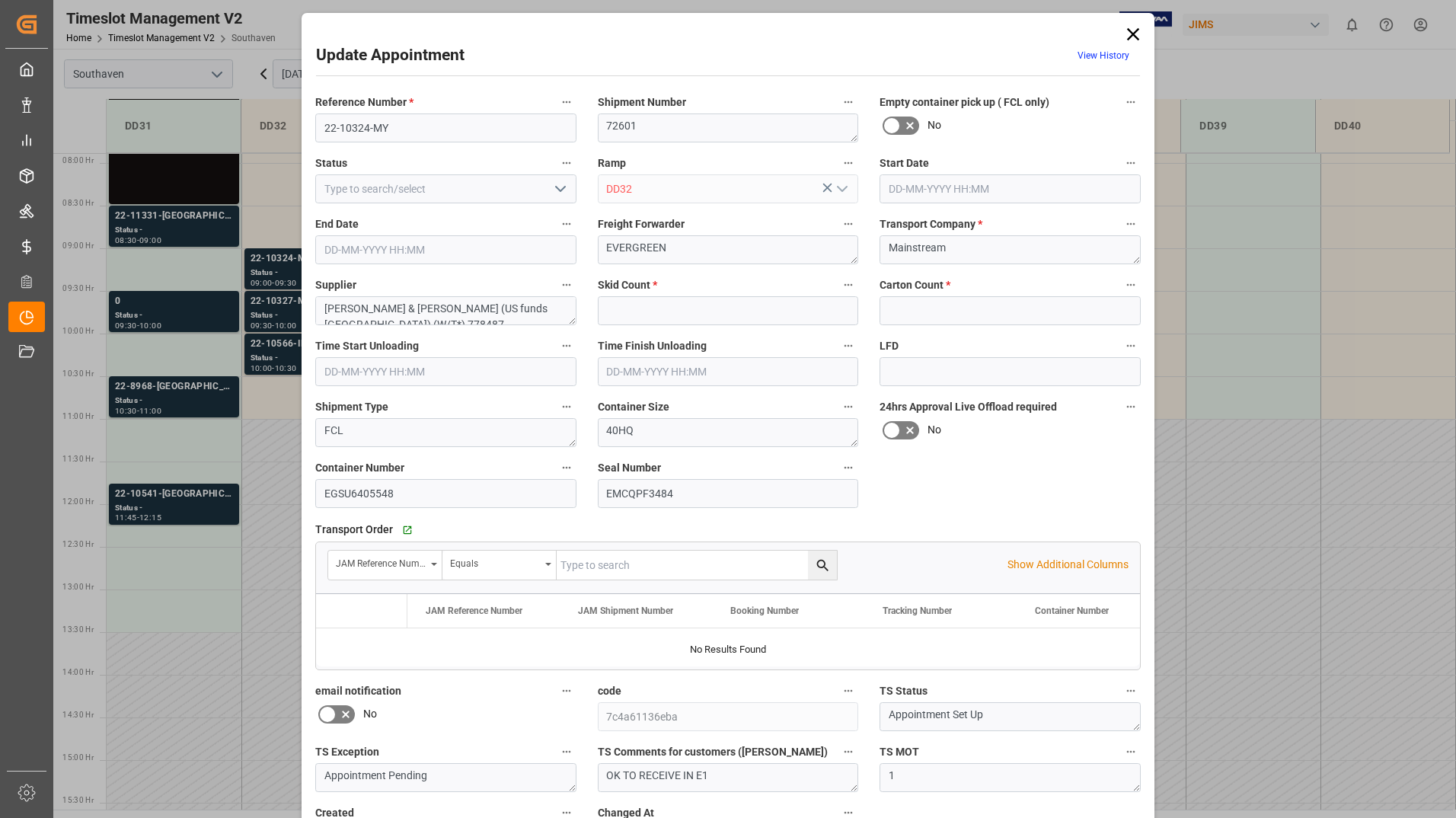
type input "20"
type input "180"
type input "[DATE] 09:00"
type input "[DATE] 09:30"
type input "[DATE] 14:03"
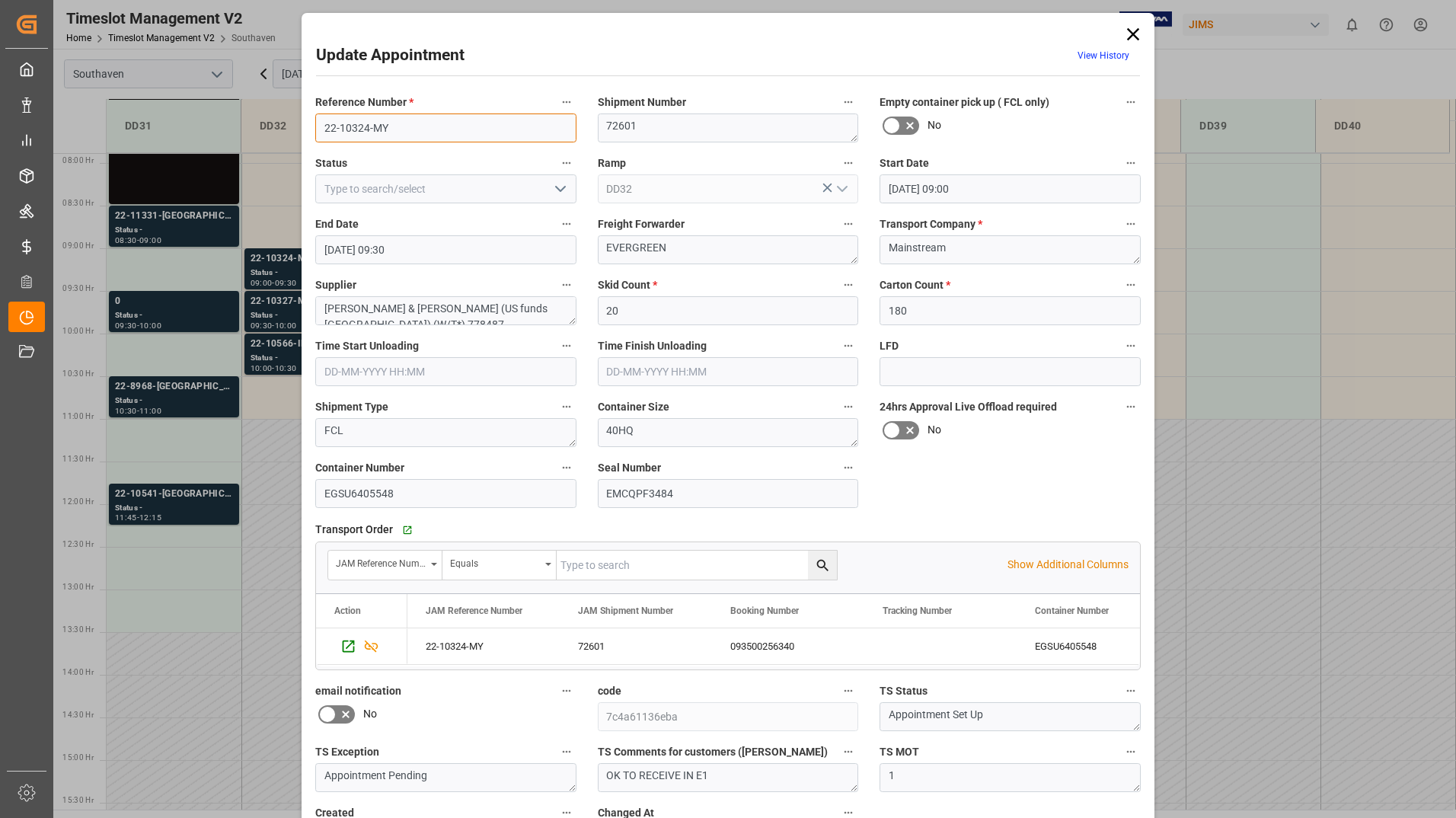
drag, startPoint x: 318, startPoint y: 127, endPoint x: 391, endPoint y: 133, distance: 73.2
click at [391, 133] on input "22-10324-MY" at bounding box center [446, 128] width 261 height 29
click at [1130, 32] on icon at bounding box center [1133, 35] width 21 height 21
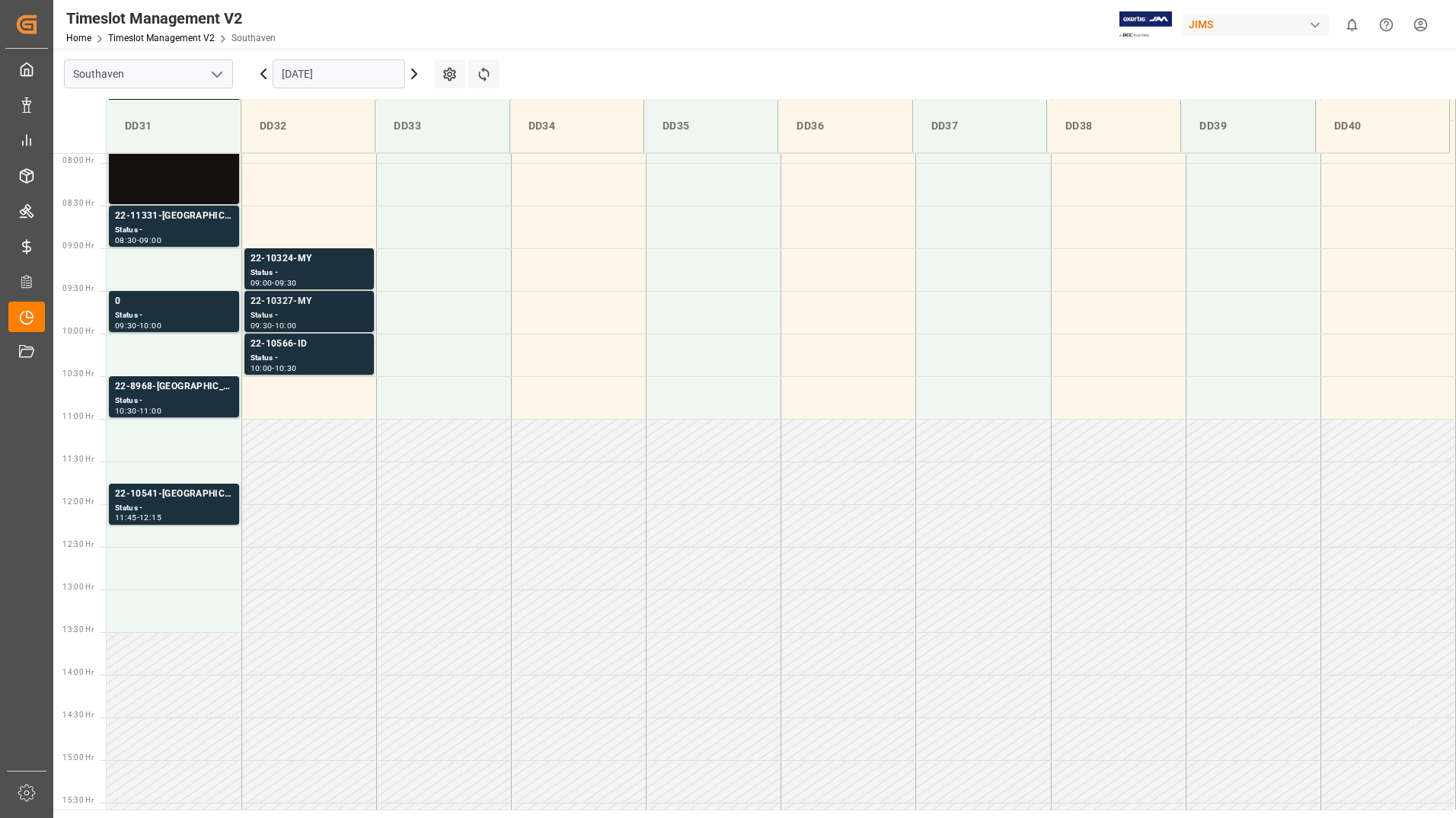
click at [270, 310] on div "Status -" at bounding box center [309, 315] width 117 height 12
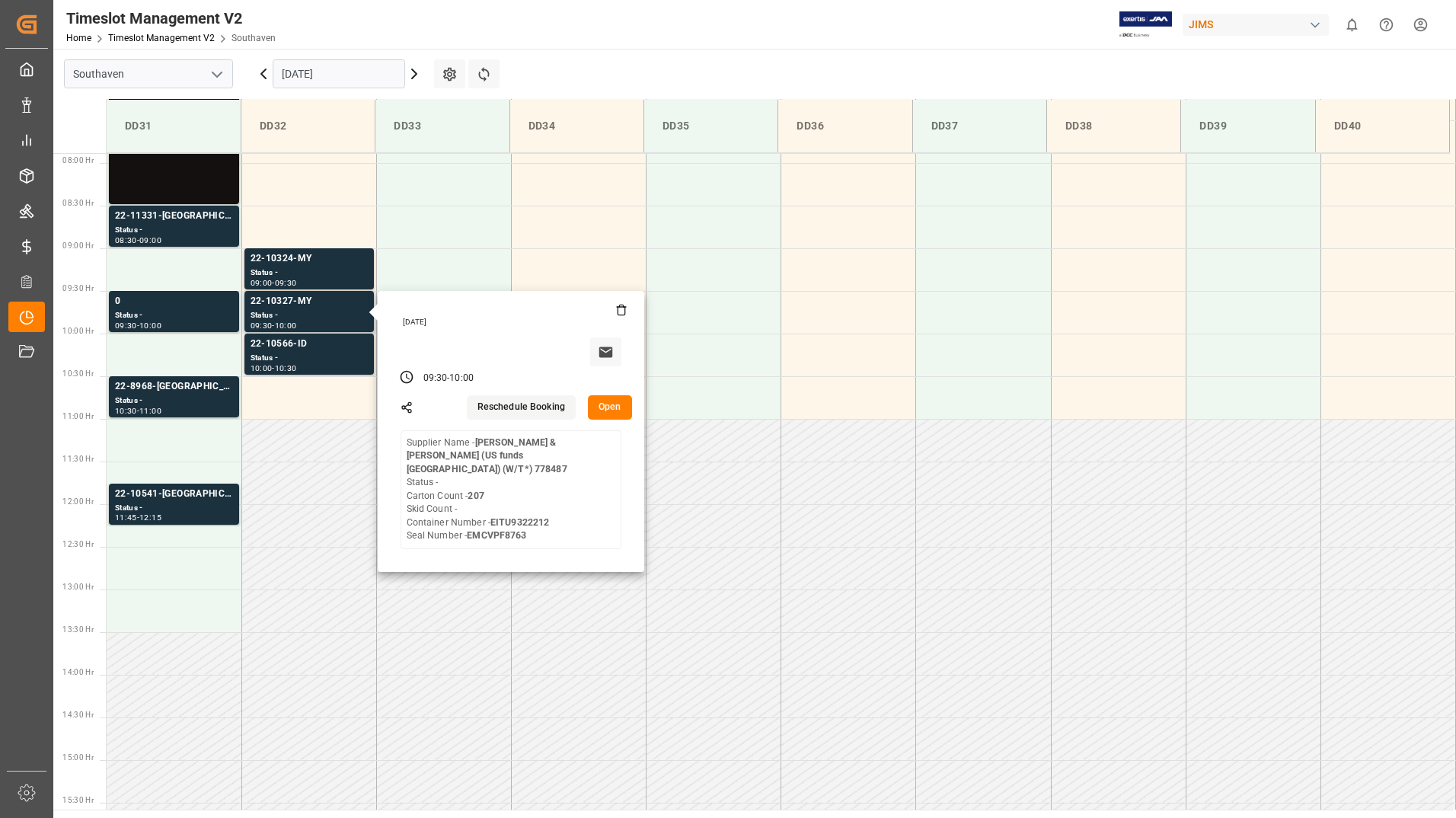
click at [609, 402] on button "Open" at bounding box center [610, 407] width 44 height 24
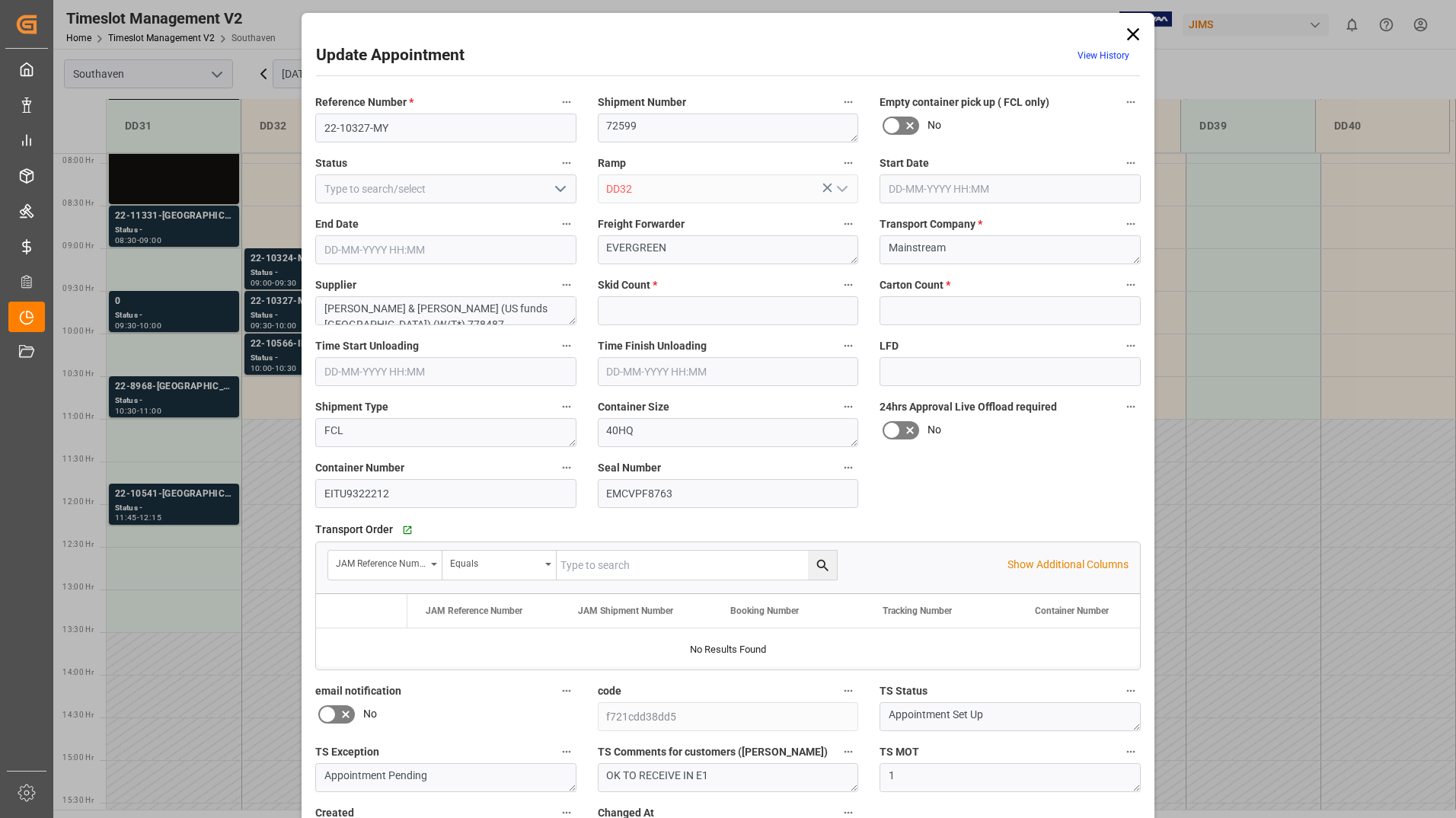
type input "0"
type input "207"
type input "[DATE] 09:30"
type input "[DATE] 10:00"
type input "[DATE] 14:06"
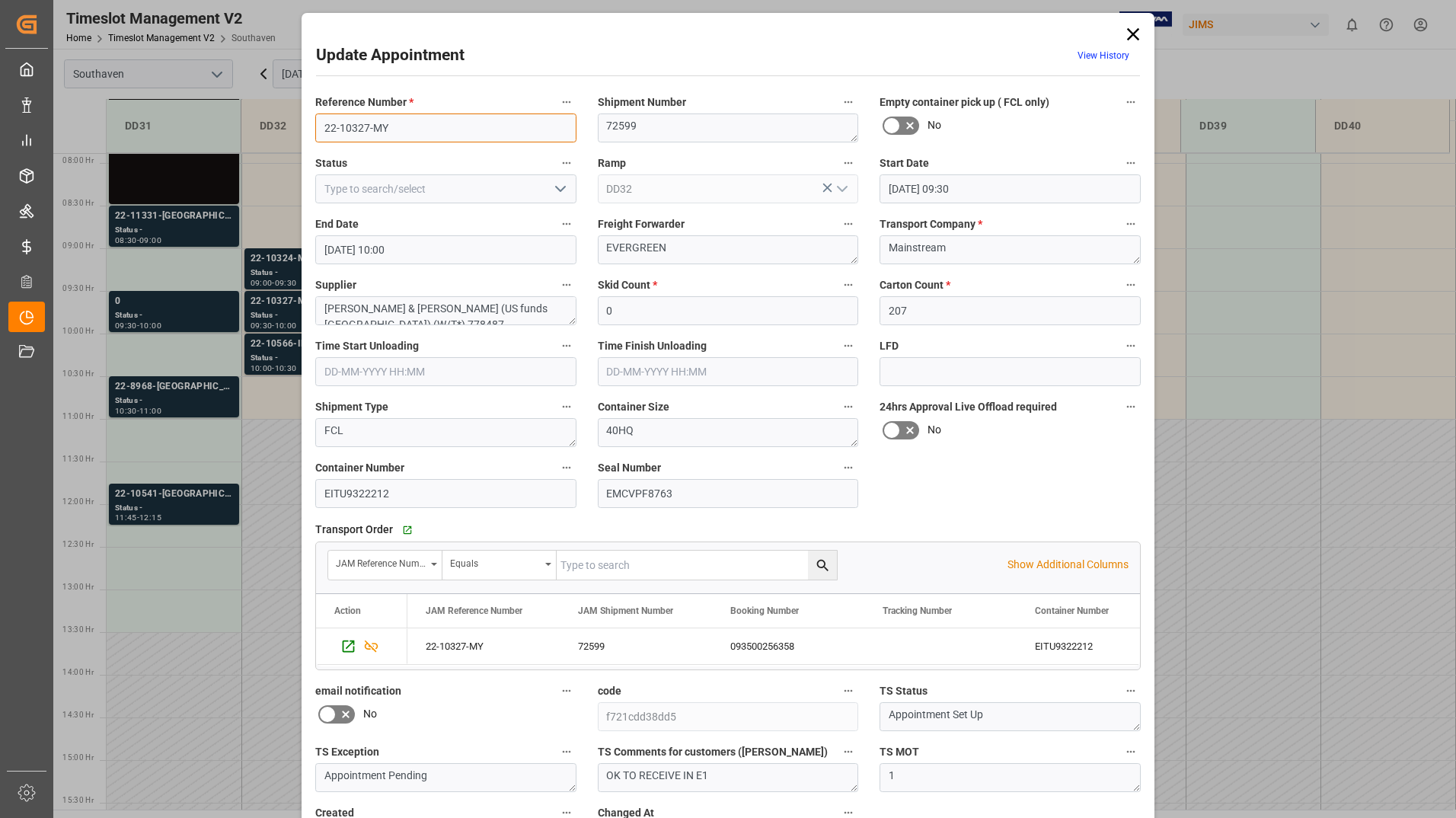
drag, startPoint x: 327, startPoint y: 127, endPoint x: 398, endPoint y: 124, distance: 71.1
click at [398, 123] on input "22-10327-MY" at bounding box center [446, 128] width 261 height 29
click at [1128, 32] on icon at bounding box center [1133, 34] width 12 height 12
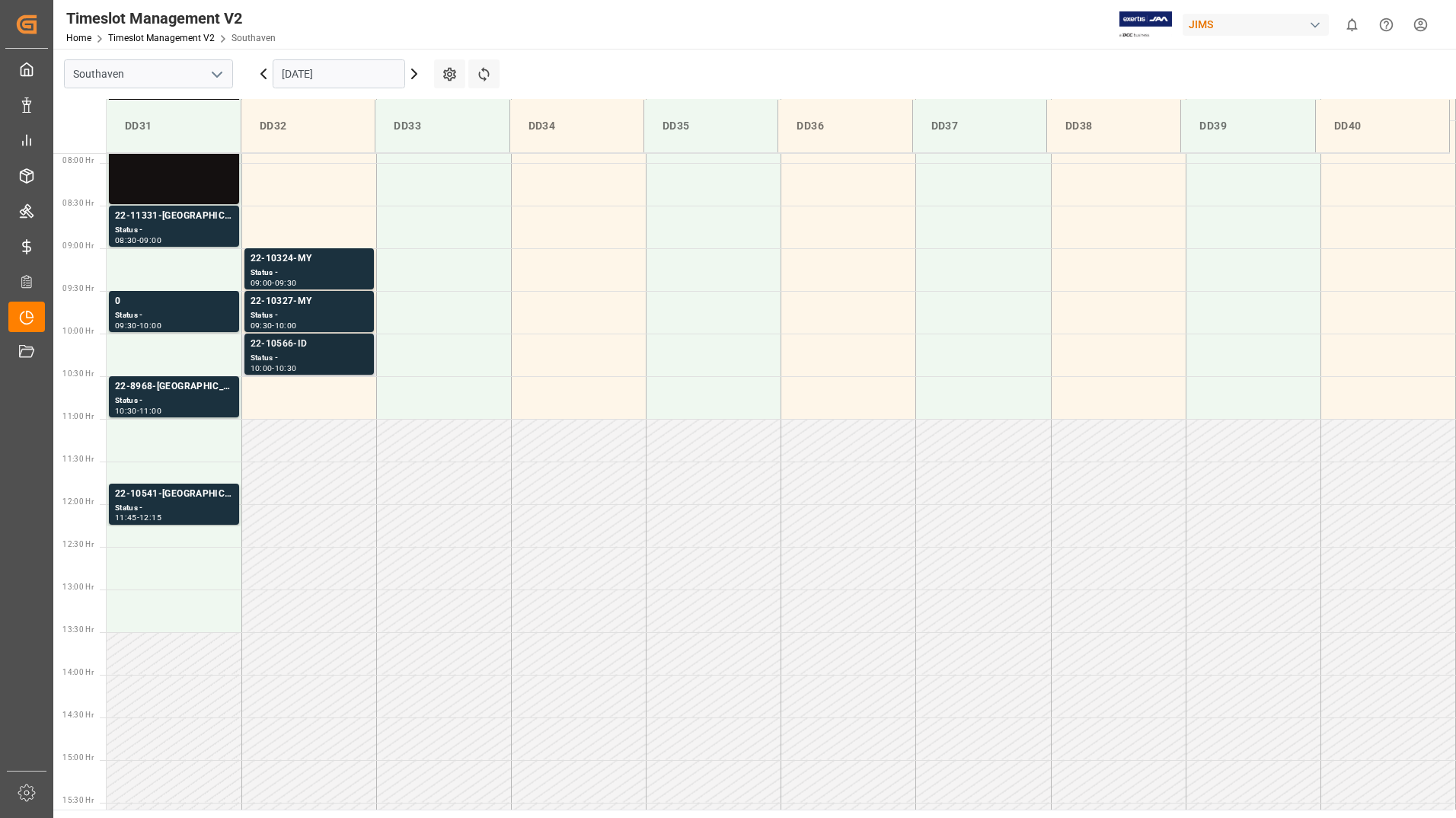
click at [301, 356] on div "Status -" at bounding box center [309, 358] width 117 height 12
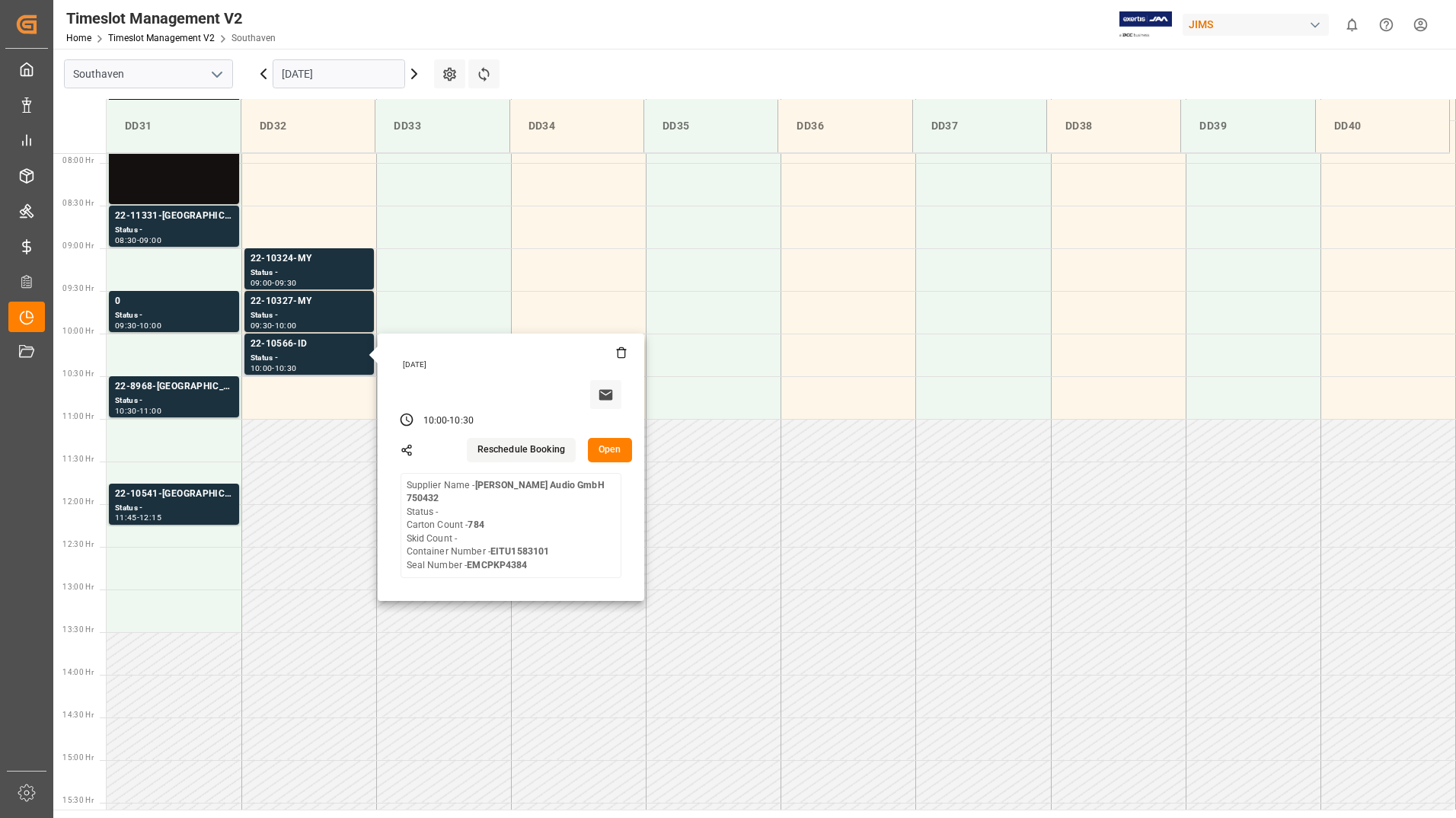
click at [604, 448] on button "Open" at bounding box center [610, 450] width 44 height 24
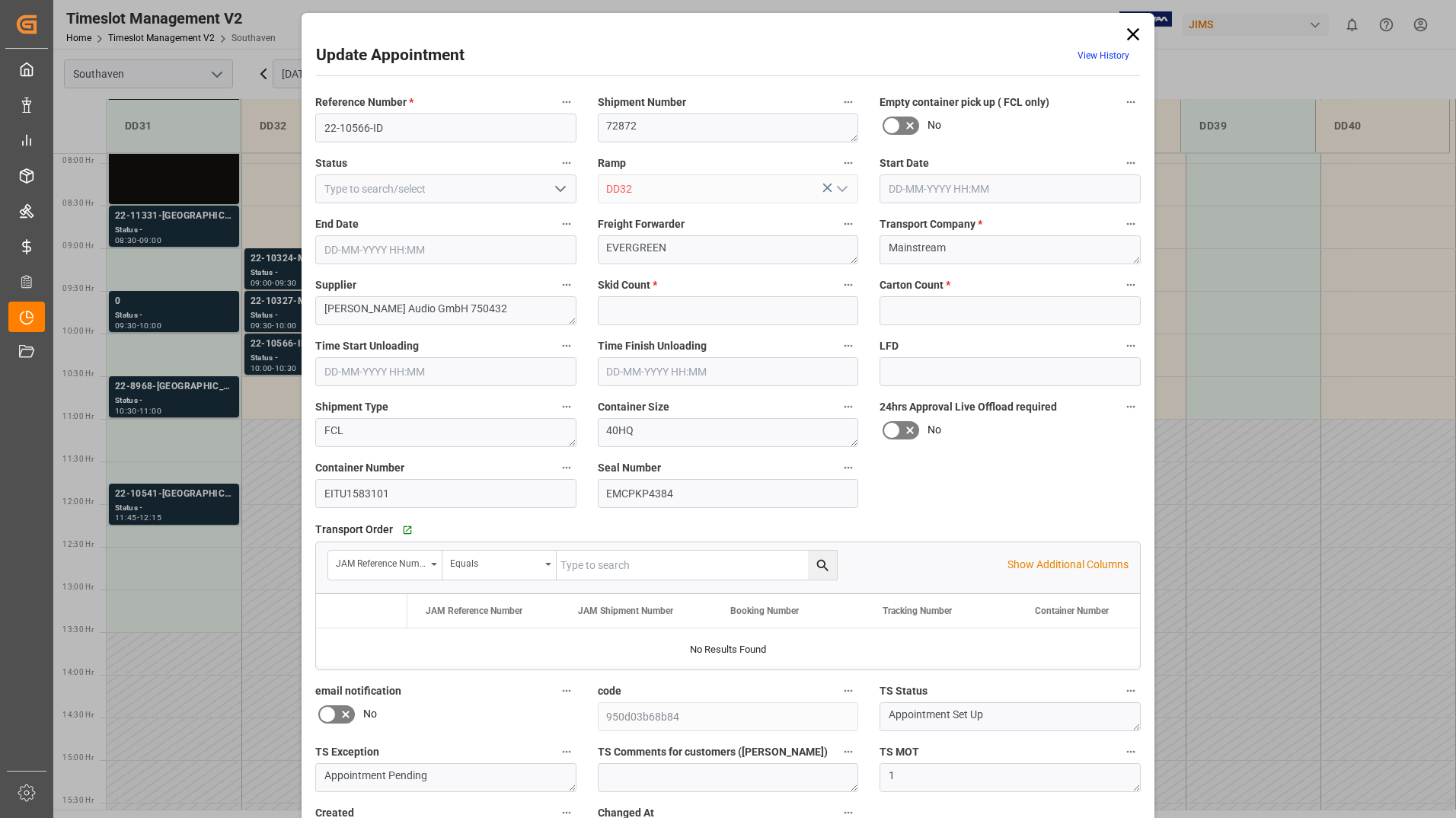
type input "0"
type input "784"
type input "[DATE] 10:00"
type input "[DATE] 10:30"
type input "[DATE] 16:09"
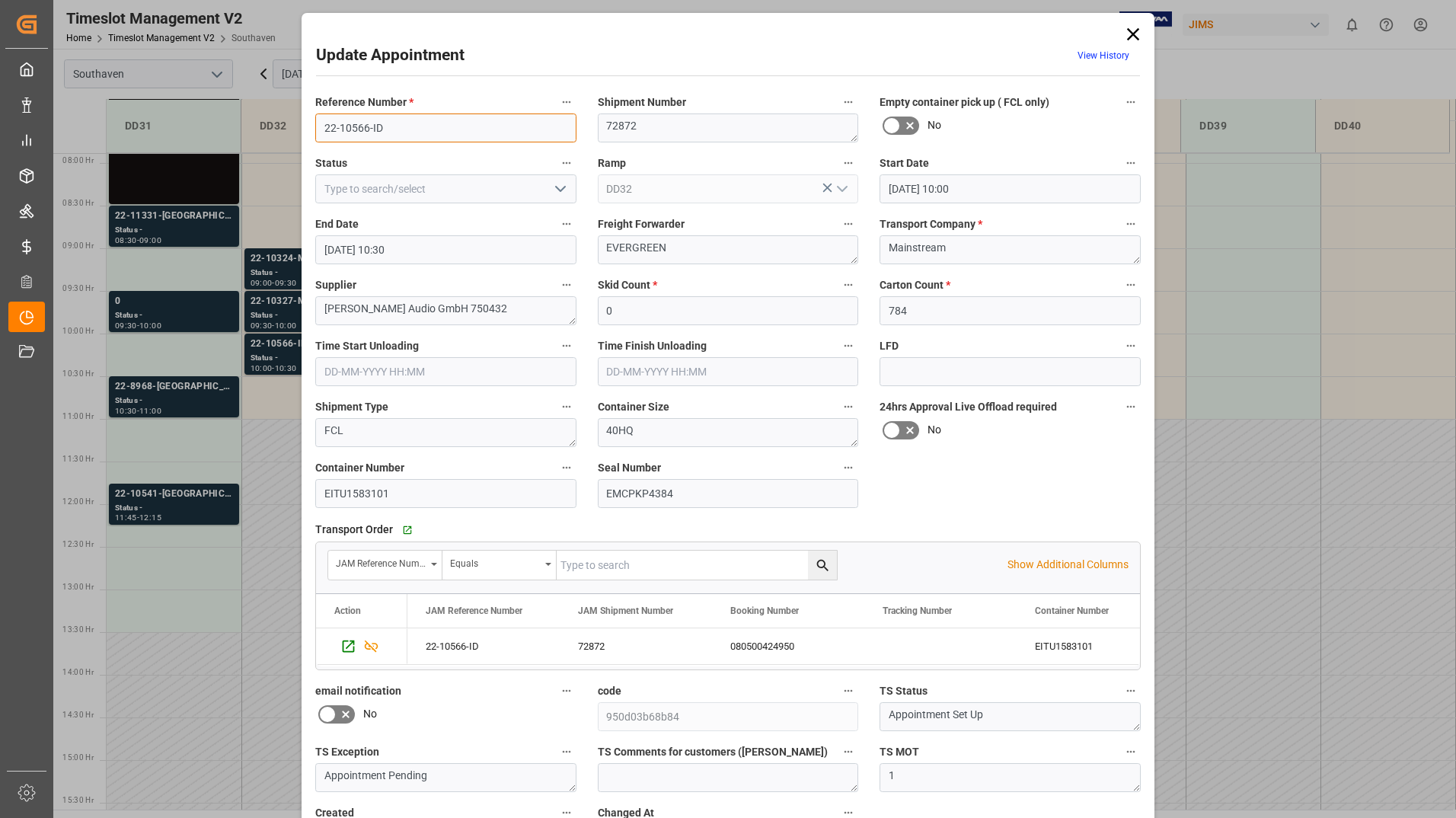
drag, startPoint x: 320, startPoint y: 121, endPoint x: 406, endPoint y: 123, distance: 86.0
click at [406, 123] on input "22-10566-ID" at bounding box center [446, 128] width 261 height 29
click at [1127, 34] on icon at bounding box center [1133, 35] width 21 height 21
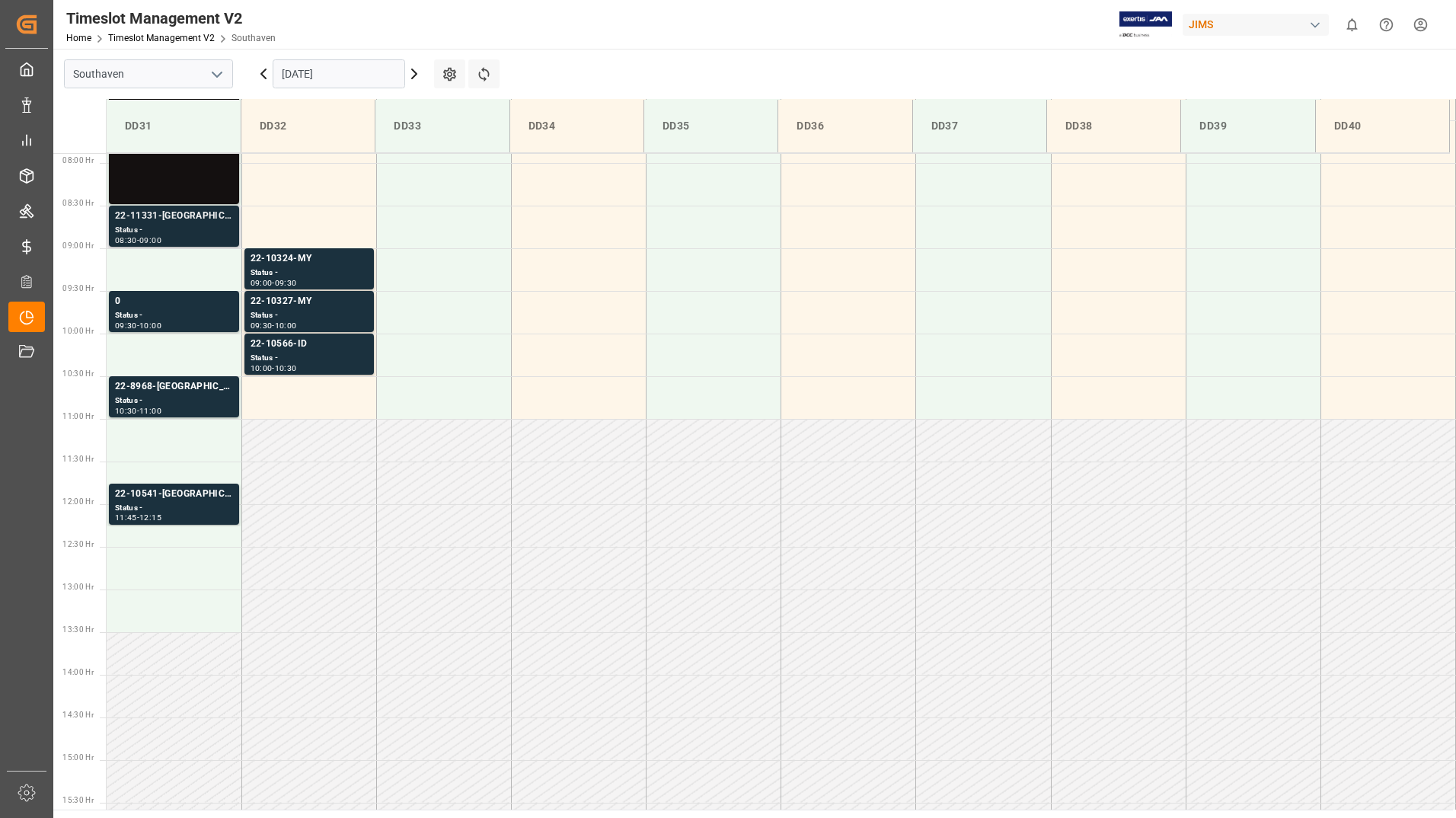
click at [150, 240] on div "09:00" at bounding box center [150, 239] width 22 height 7
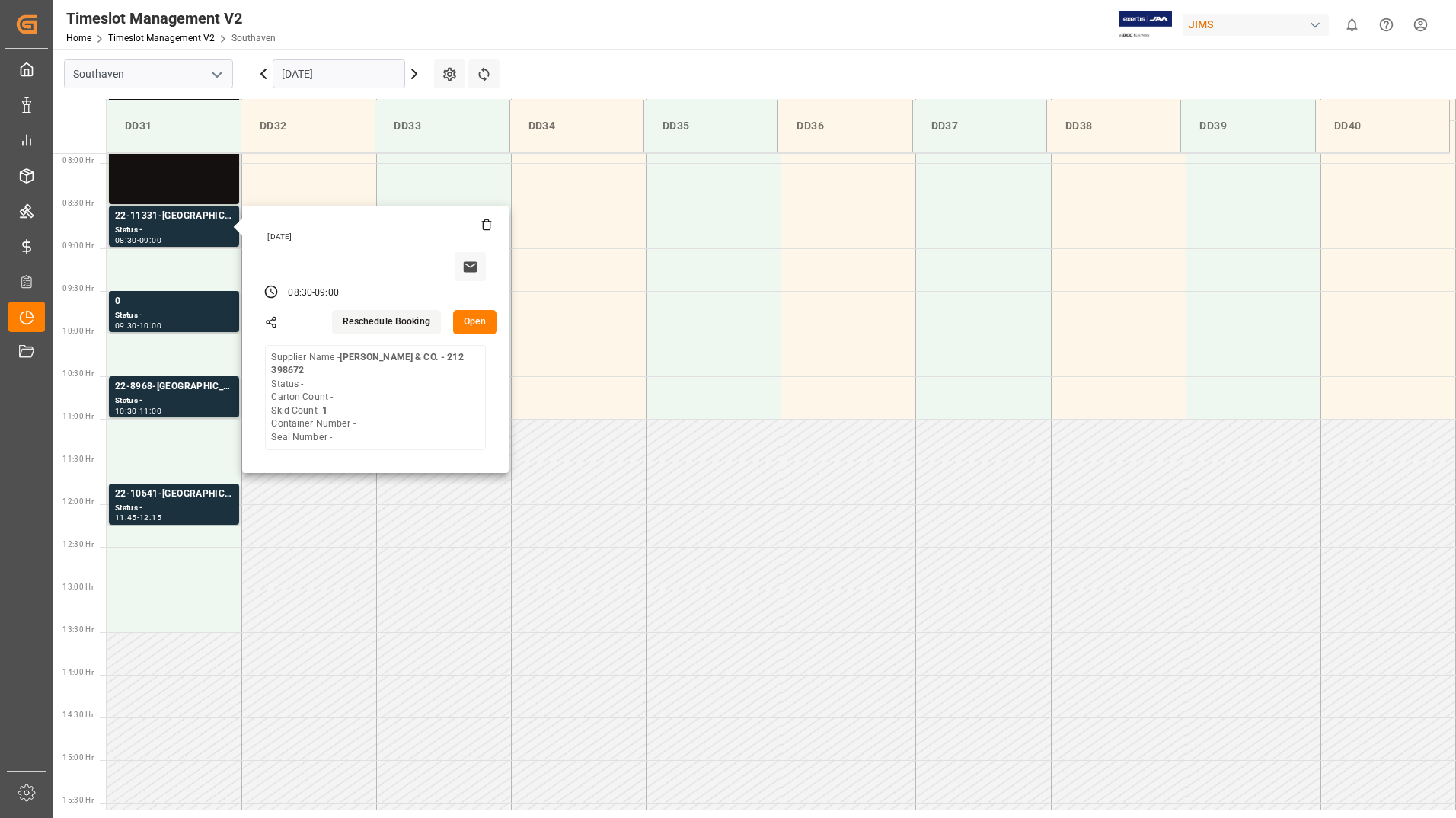
click at [471, 333] on button "Open" at bounding box center [476, 322] width 44 height 24
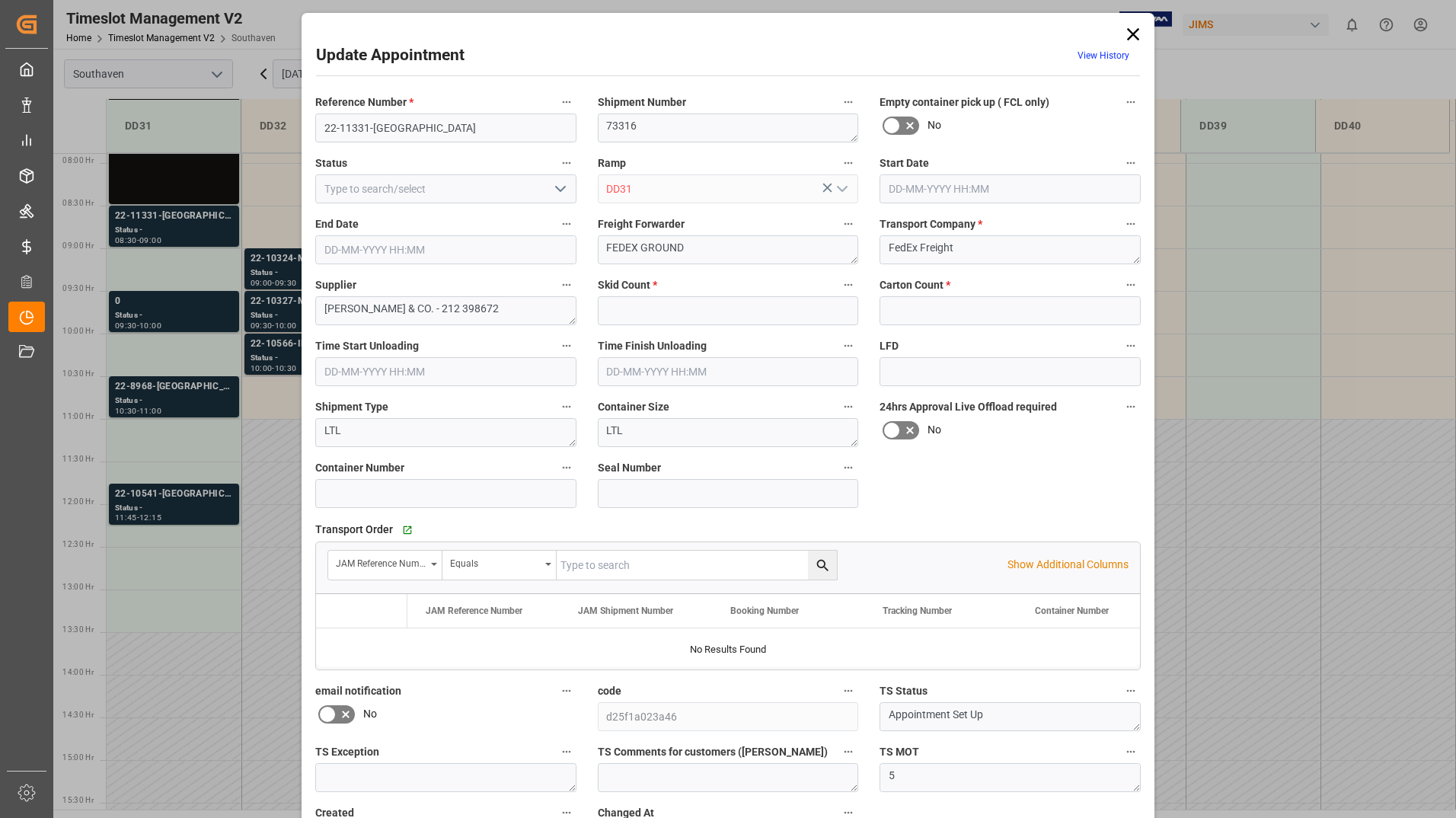
type input "1"
type input "0"
type input "[DATE] 08:30"
type input "[DATE] 09:00"
type input "[DATE] 16:36"
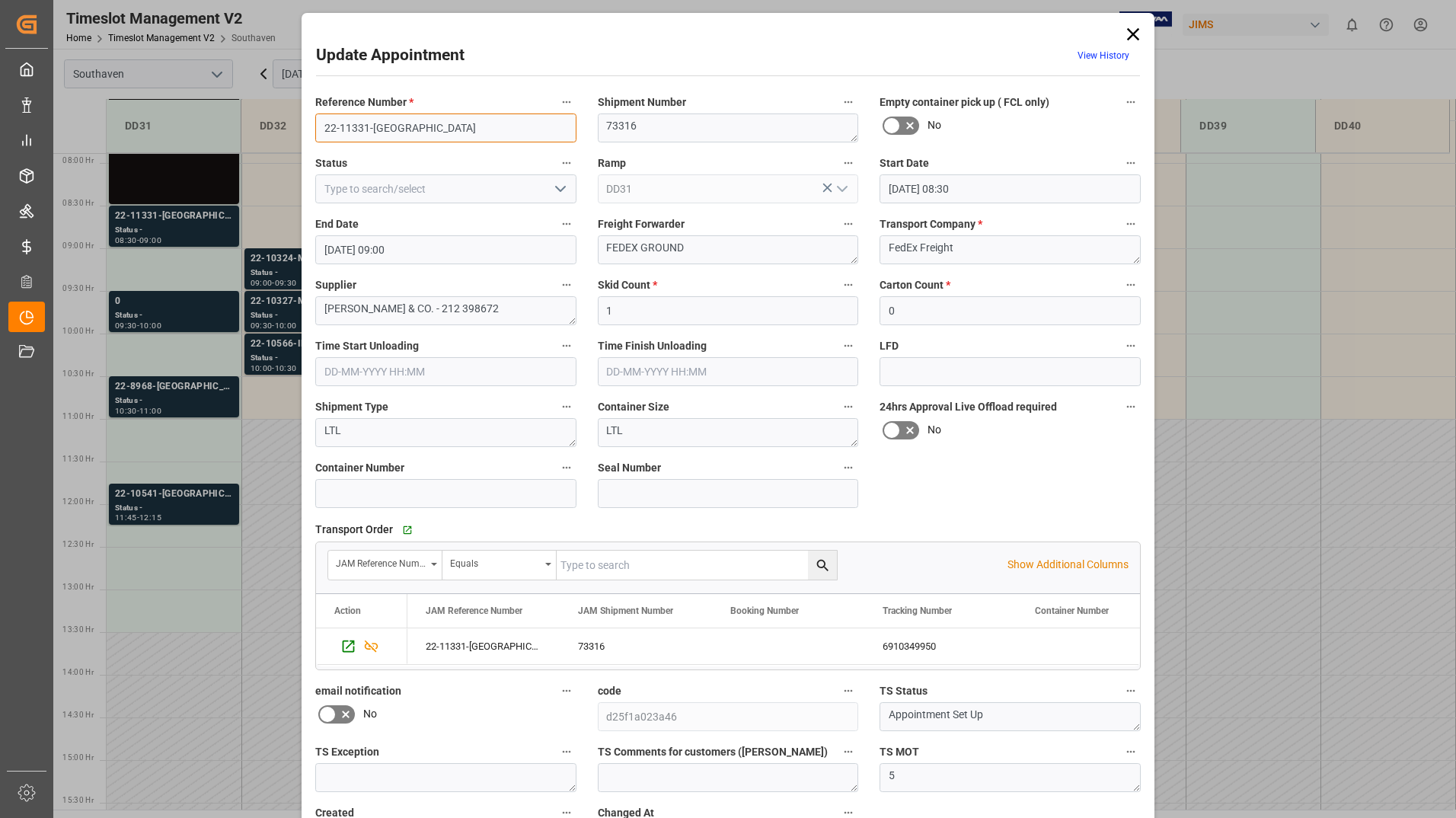
drag, startPoint x: 315, startPoint y: 129, endPoint x: 392, endPoint y: 131, distance: 77.0
click at [392, 131] on input "22-11331-[GEOGRAPHIC_DATA]" at bounding box center [446, 128] width 261 height 29
drag, startPoint x: 1132, startPoint y: 31, endPoint x: 1124, endPoint y: 60, distance: 30.1
click at [1134, 35] on icon at bounding box center [1133, 35] width 21 height 21
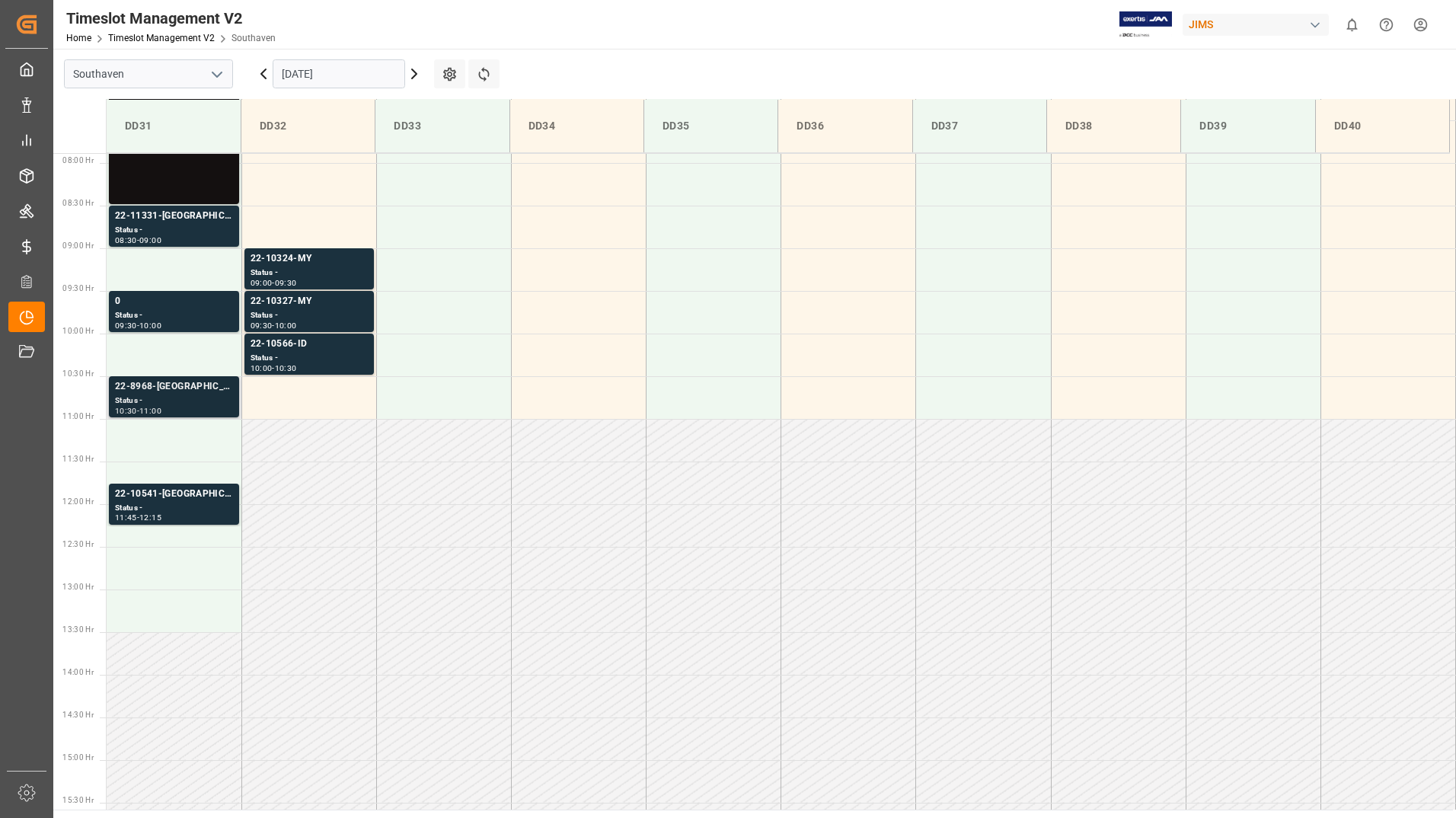
click at [155, 396] on div "Status -" at bounding box center [174, 401] width 118 height 12
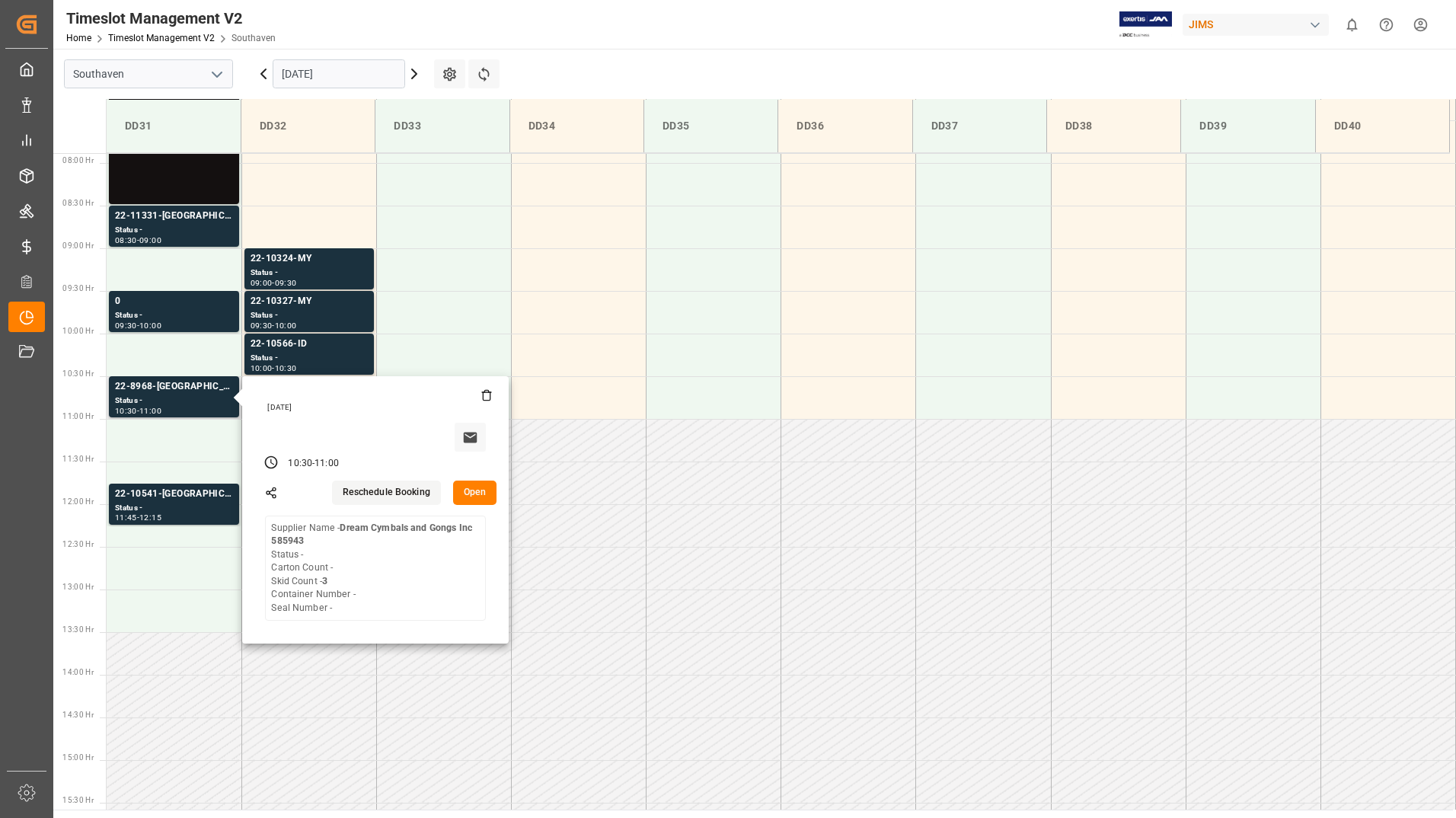
click at [481, 490] on button "Open" at bounding box center [476, 492] width 44 height 24
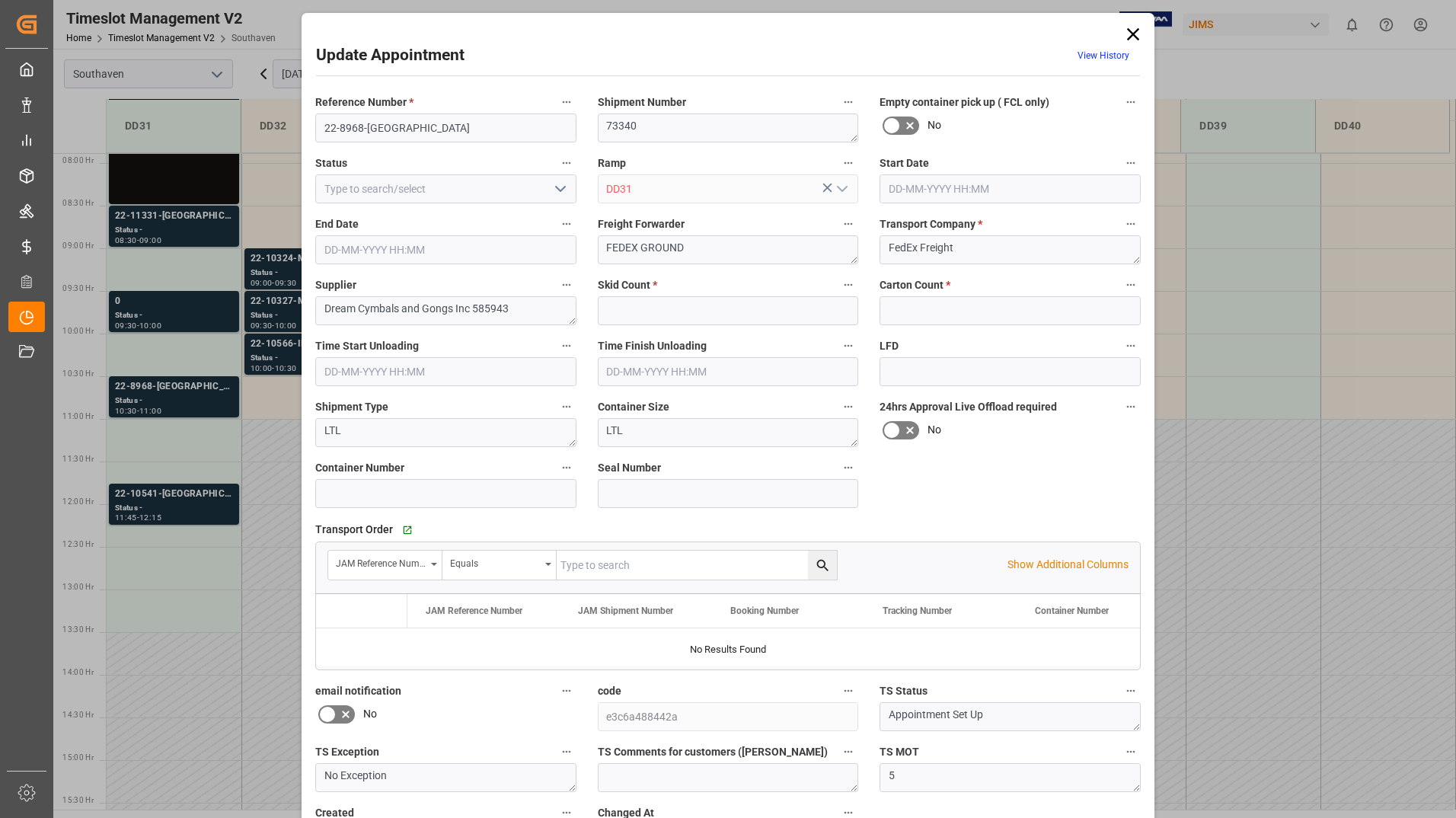
type input "3"
type input "0"
type input "[DATE] 10:30"
type input "[DATE] 11:00"
type input "[DATE] 19:24"
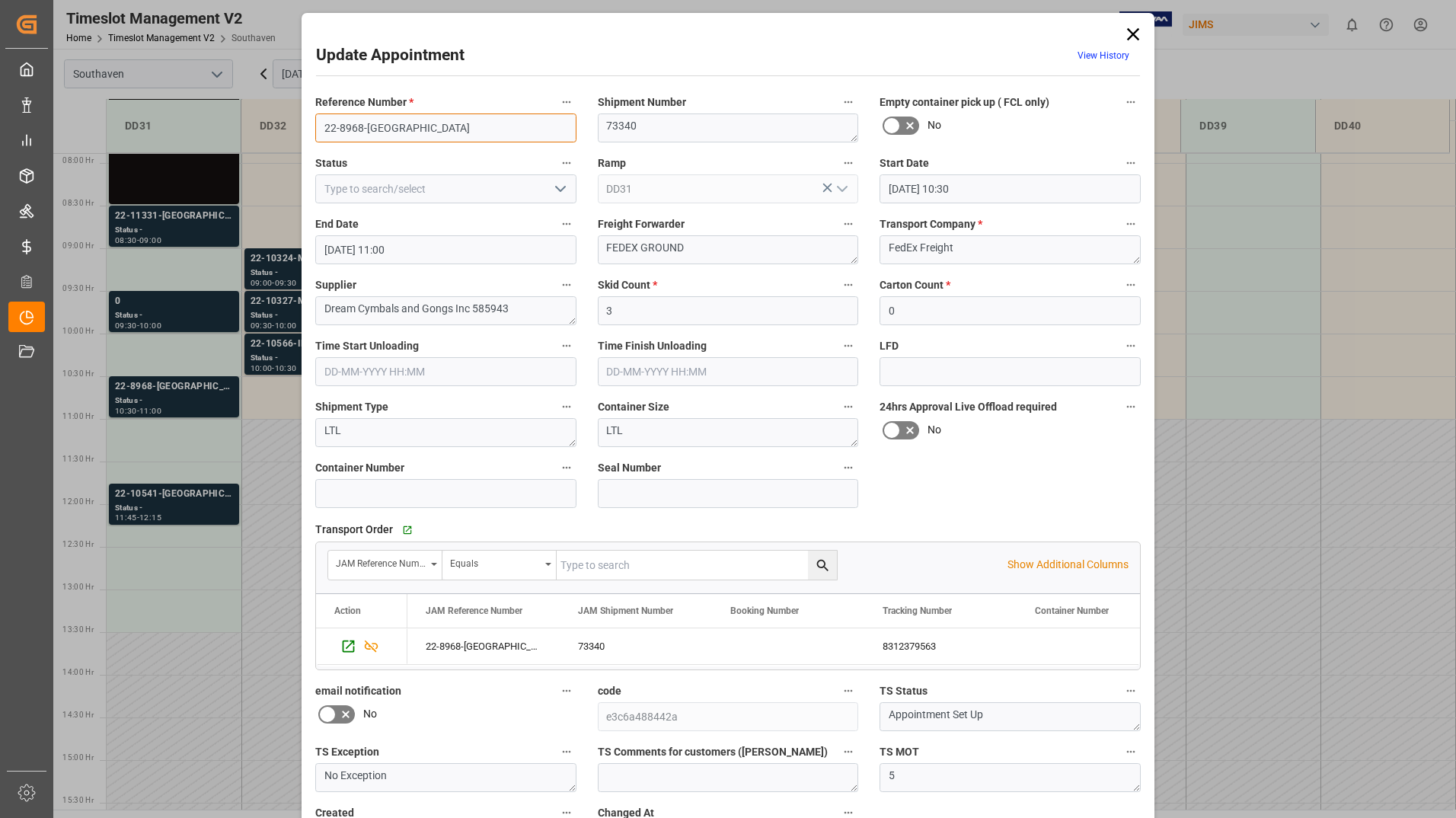
drag, startPoint x: 318, startPoint y: 123, endPoint x: 387, endPoint y: 129, distance: 69.3
click at [387, 129] on input "22-8968-[GEOGRAPHIC_DATA]" at bounding box center [446, 128] width 261 height 29
click at [1134, 36] on icon at bounding box center [1133, 35] width 21 height 21
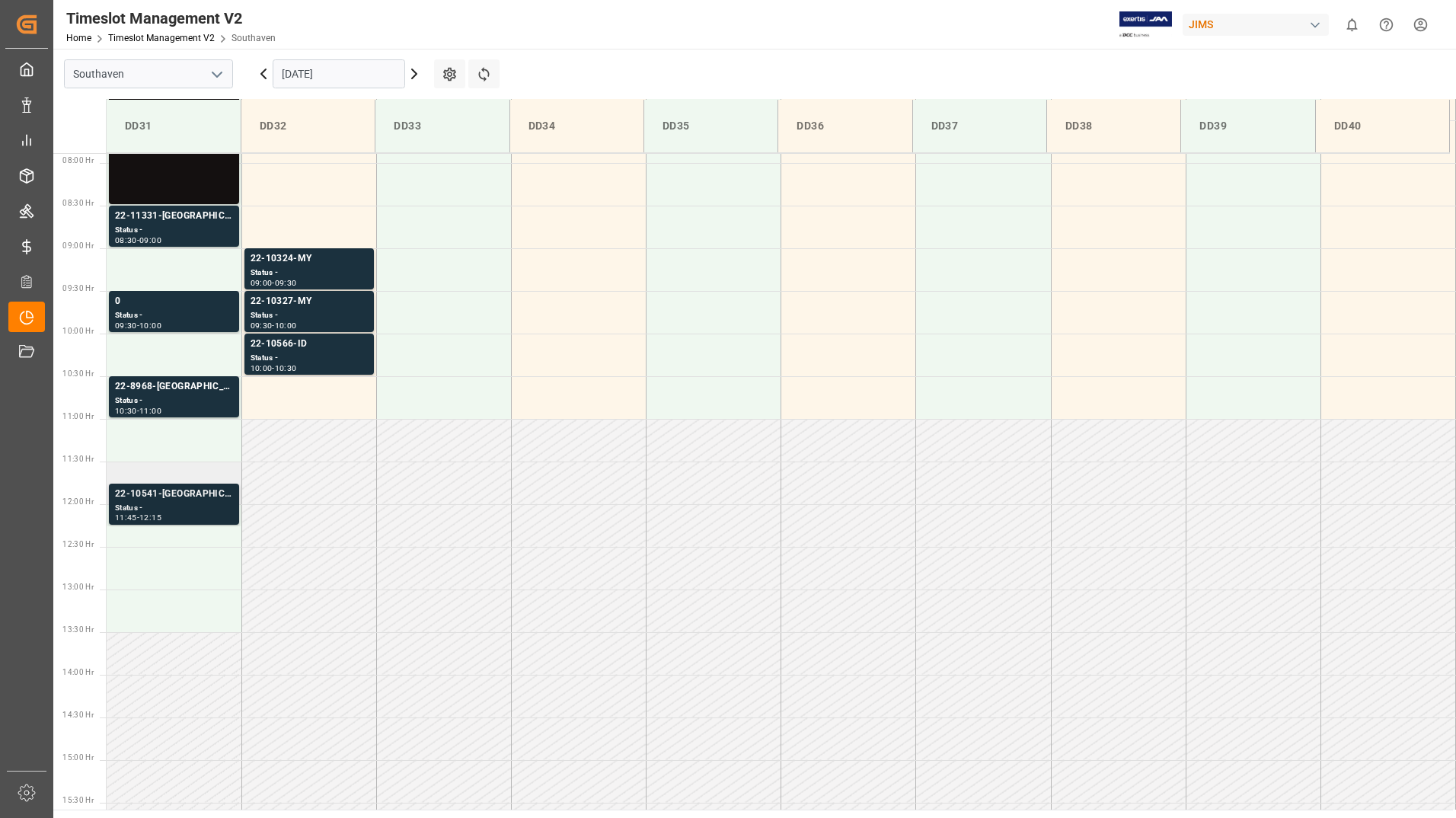
click at [208, 501] on div "22-10541-[GEOGRAPHIC_DATA]" at bounding box center [174, 494] width 118 height 15
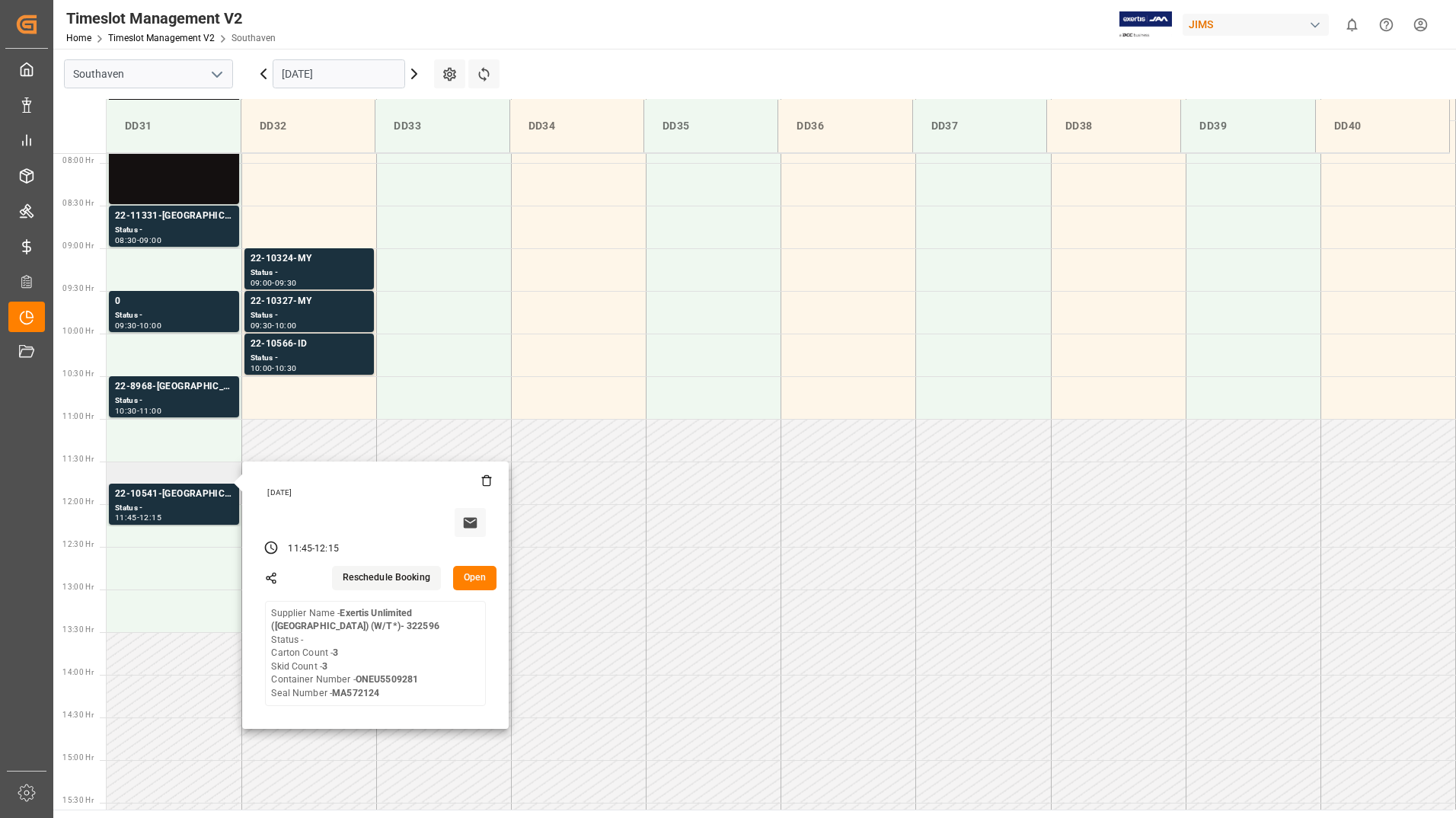
click at [458, 567] on button "Open" at bounding box center [476, 578] width 44 height 24
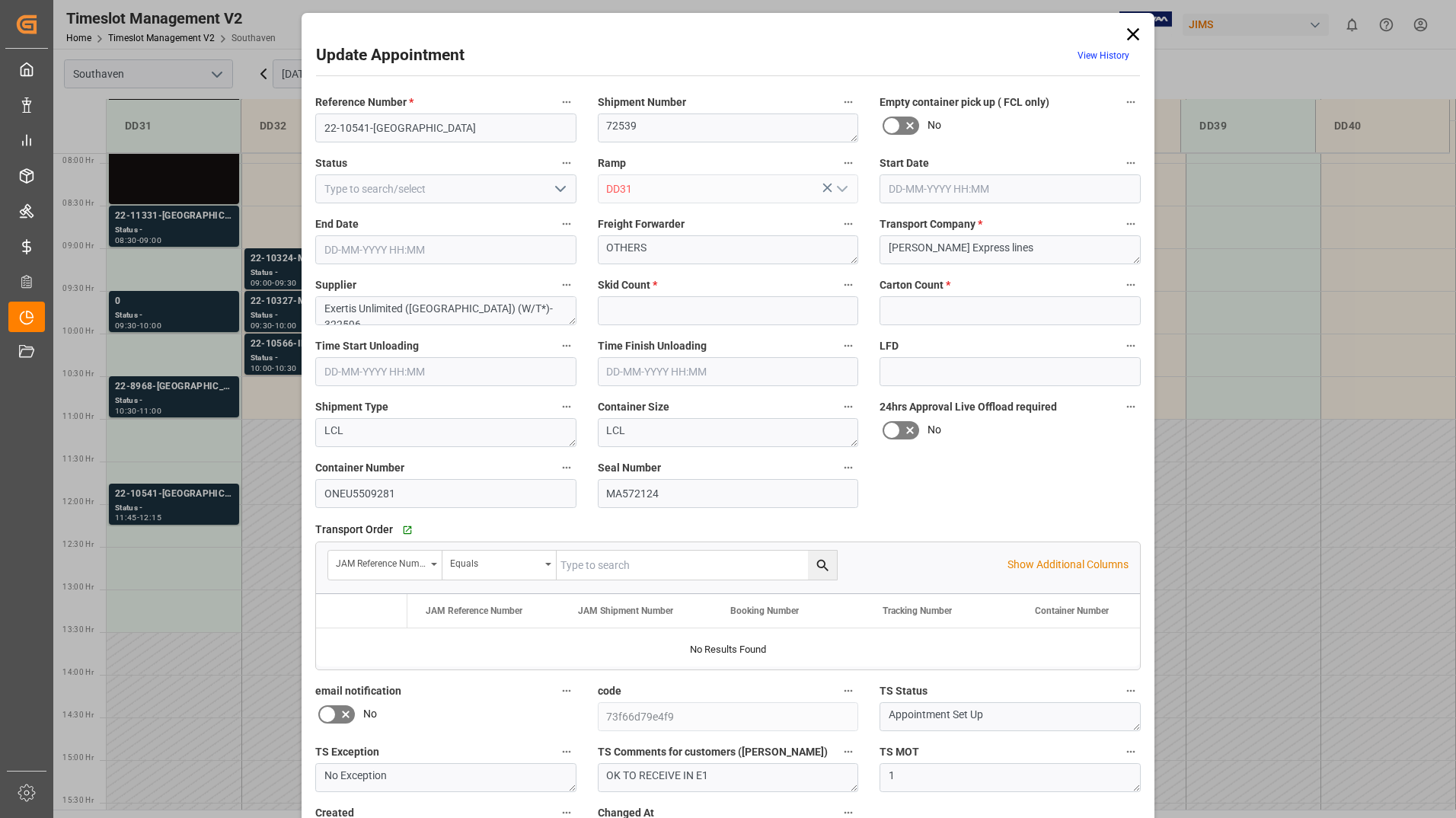
type input "3"
type input "[DATE] 11:45"
type input "[DATE] 12:15"
type input "[DATE] 18:59"
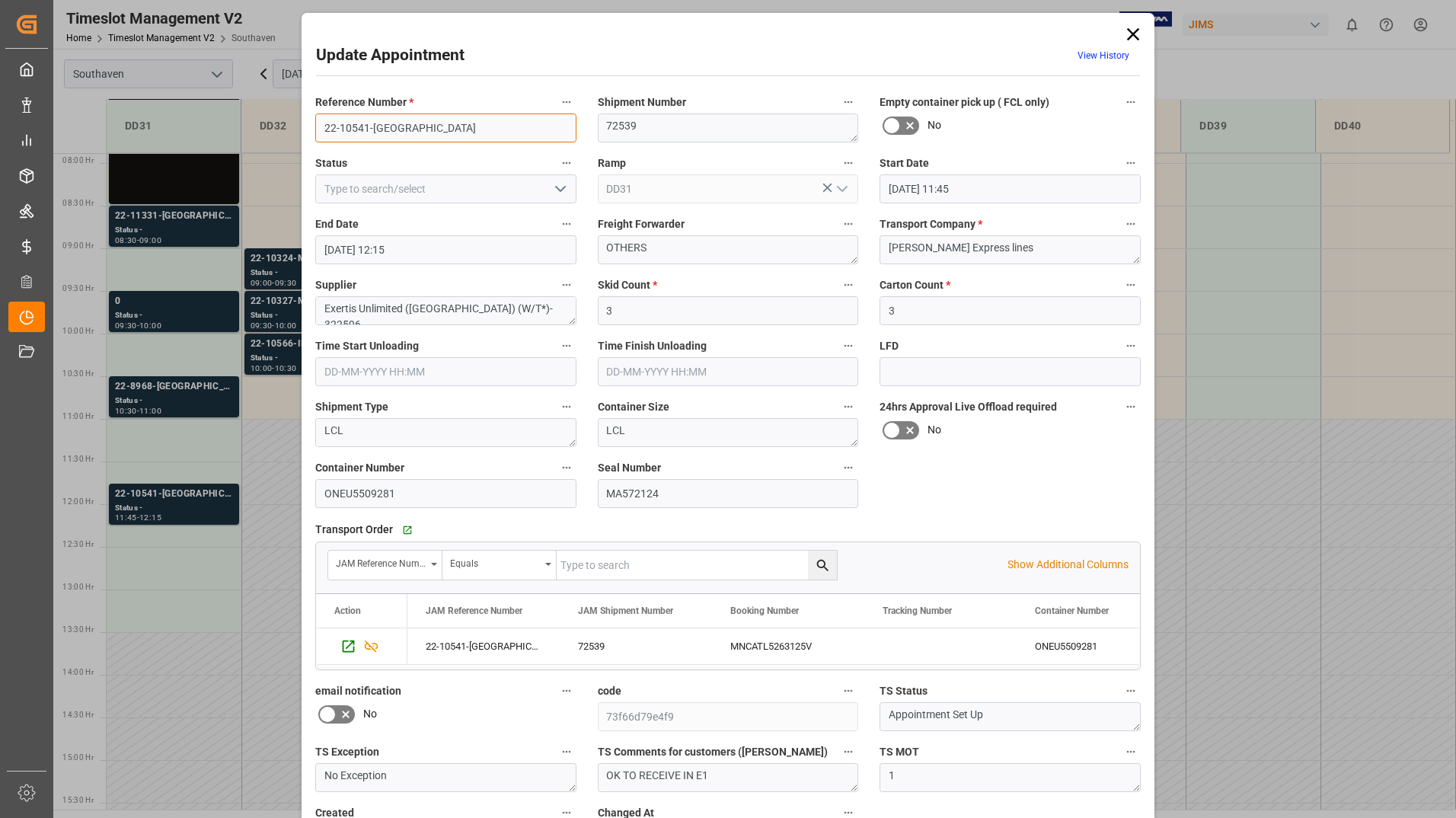
drag, startPoint x: 319, startPoint y: 128, endPoint x: 402, endPoint y: 125, distance: 83.1
click at [402, 125] on input "22-10541-[GEOGRAPHIC_DATA]" at bounding box center [446, 128] width 261 height 29
click at [1132, 24] on icon at bounding box center [1133, 35] width 21 height 21
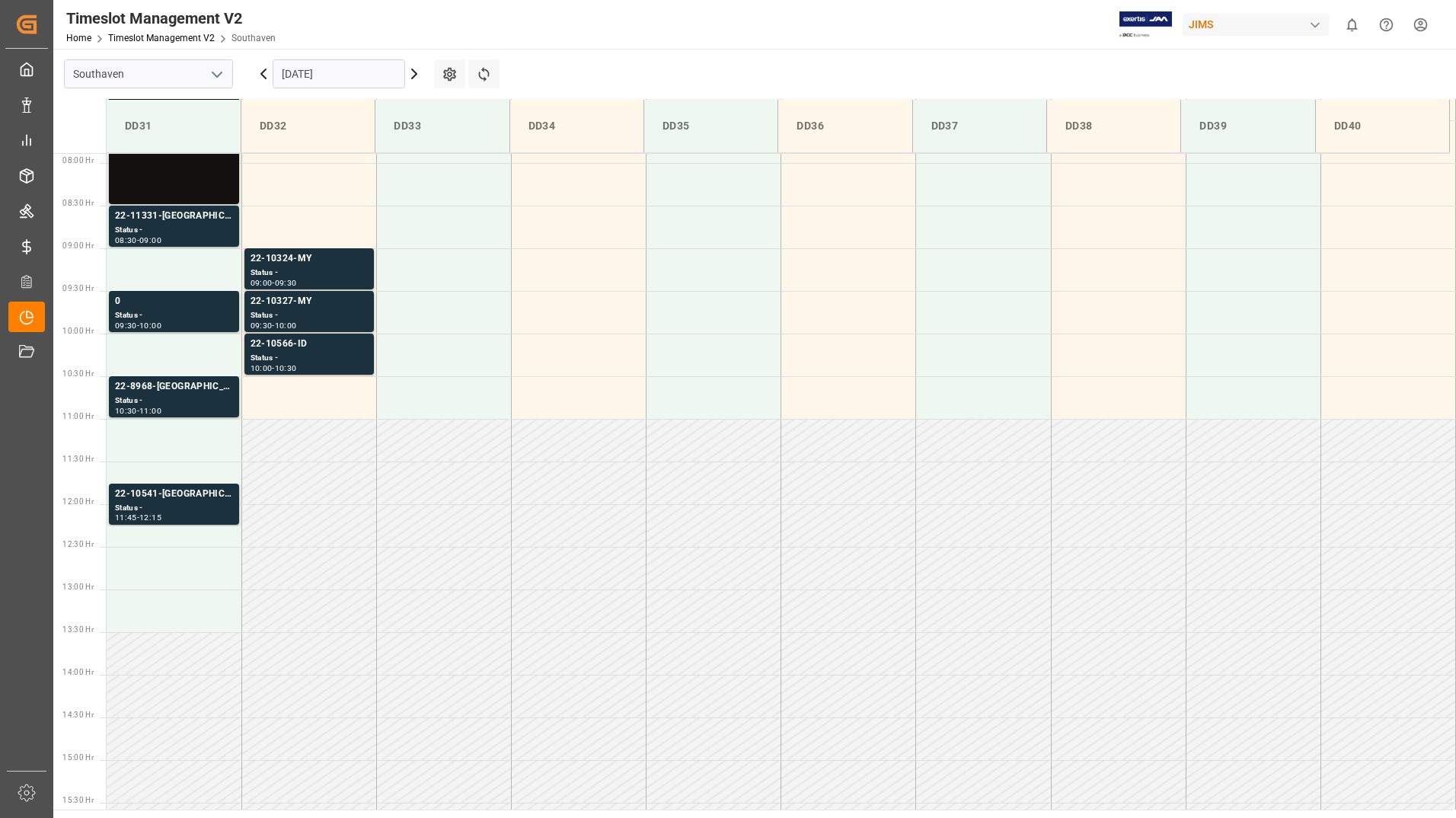
click at [340, 73] on input "[DATE]" at bounding box center [339, 74] width 133 height 29
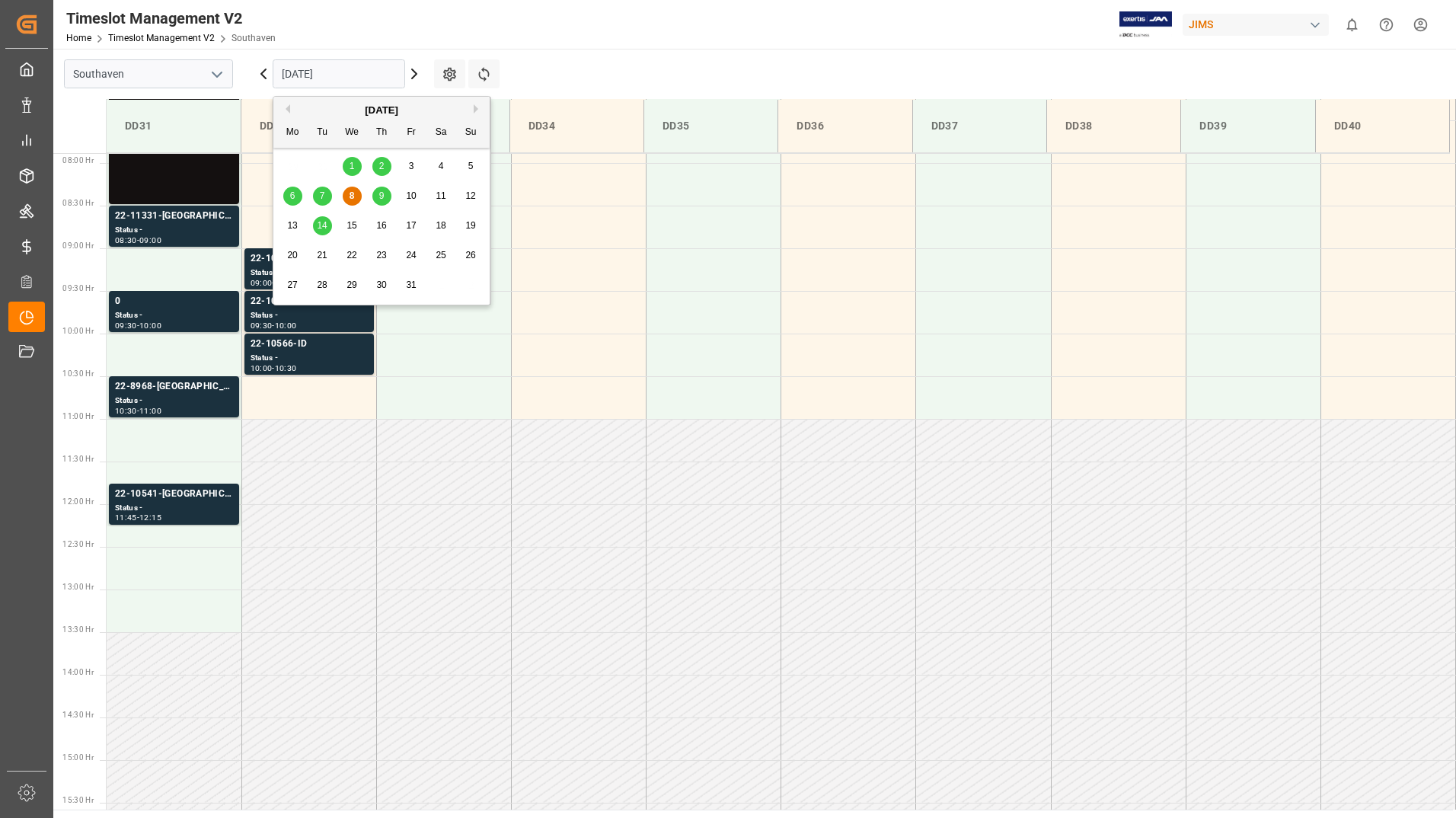
click at [356, 192] on div "8" at bounding box center [353, 196] width 19 height 18
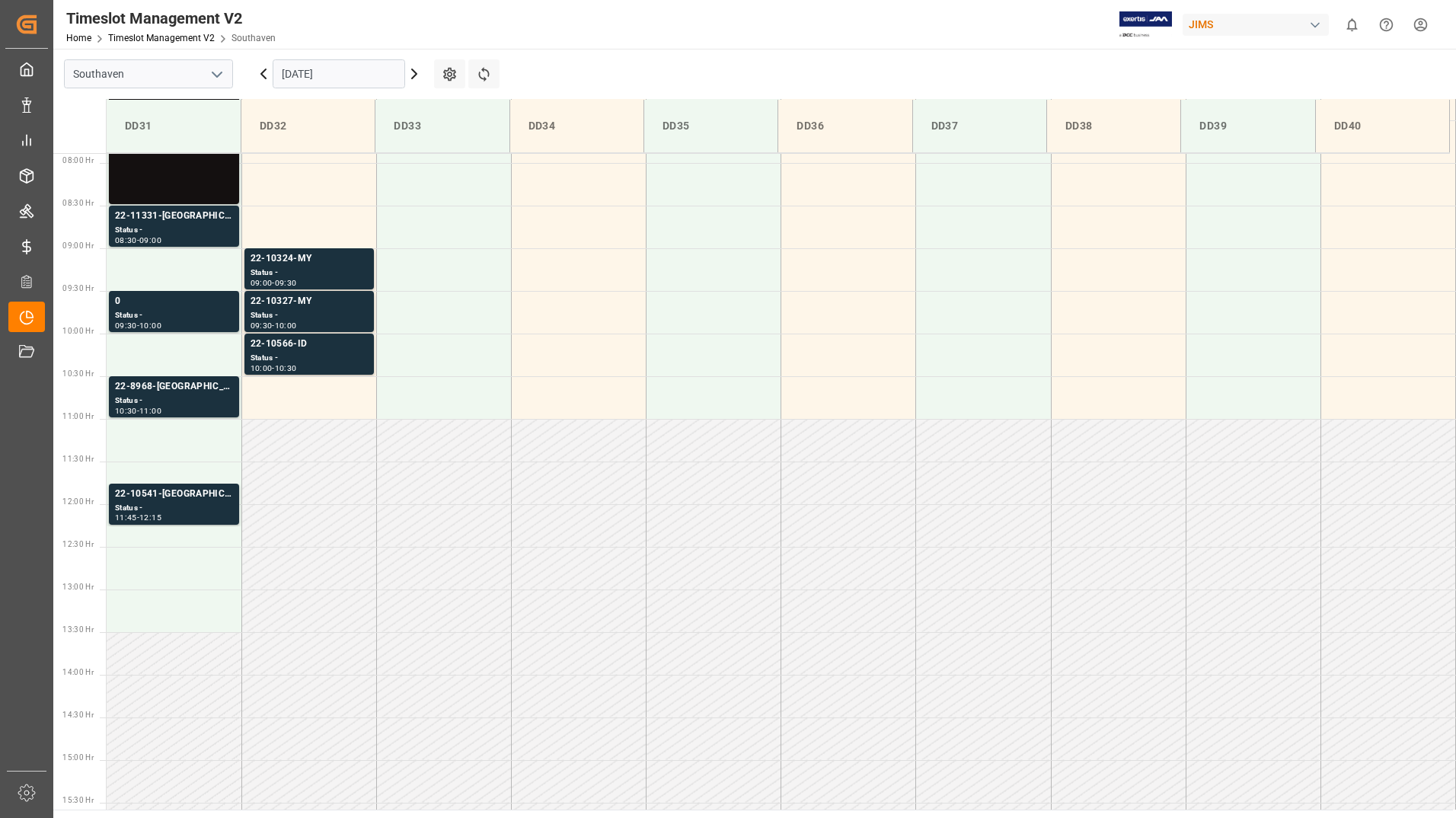
click at [336, 63] on input "[DATE]" at bounding box center [339, 74] width 133 height 29
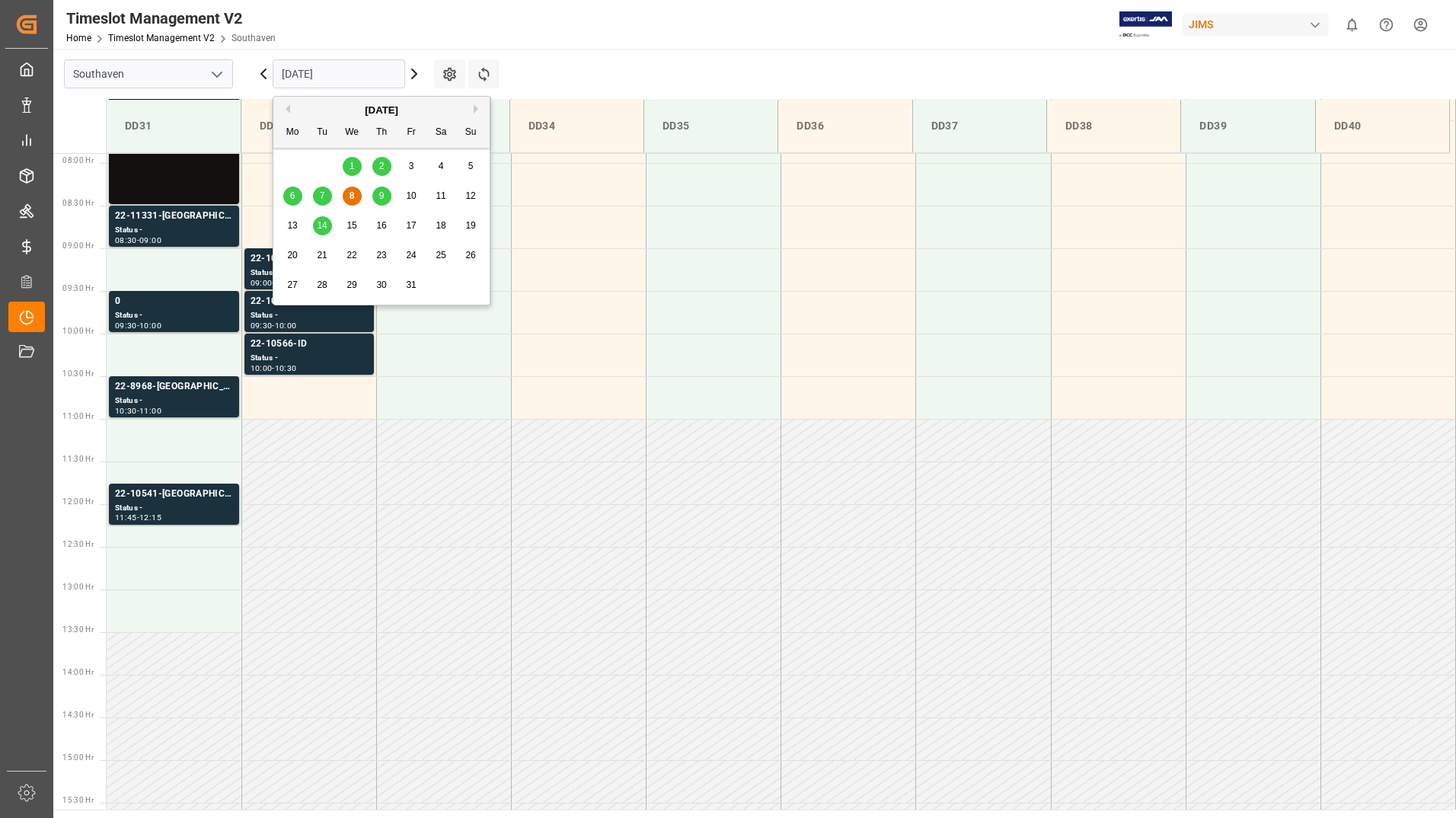
click at [358, 195] on div "8" at bounding box center [353, 196] width 19 height 18
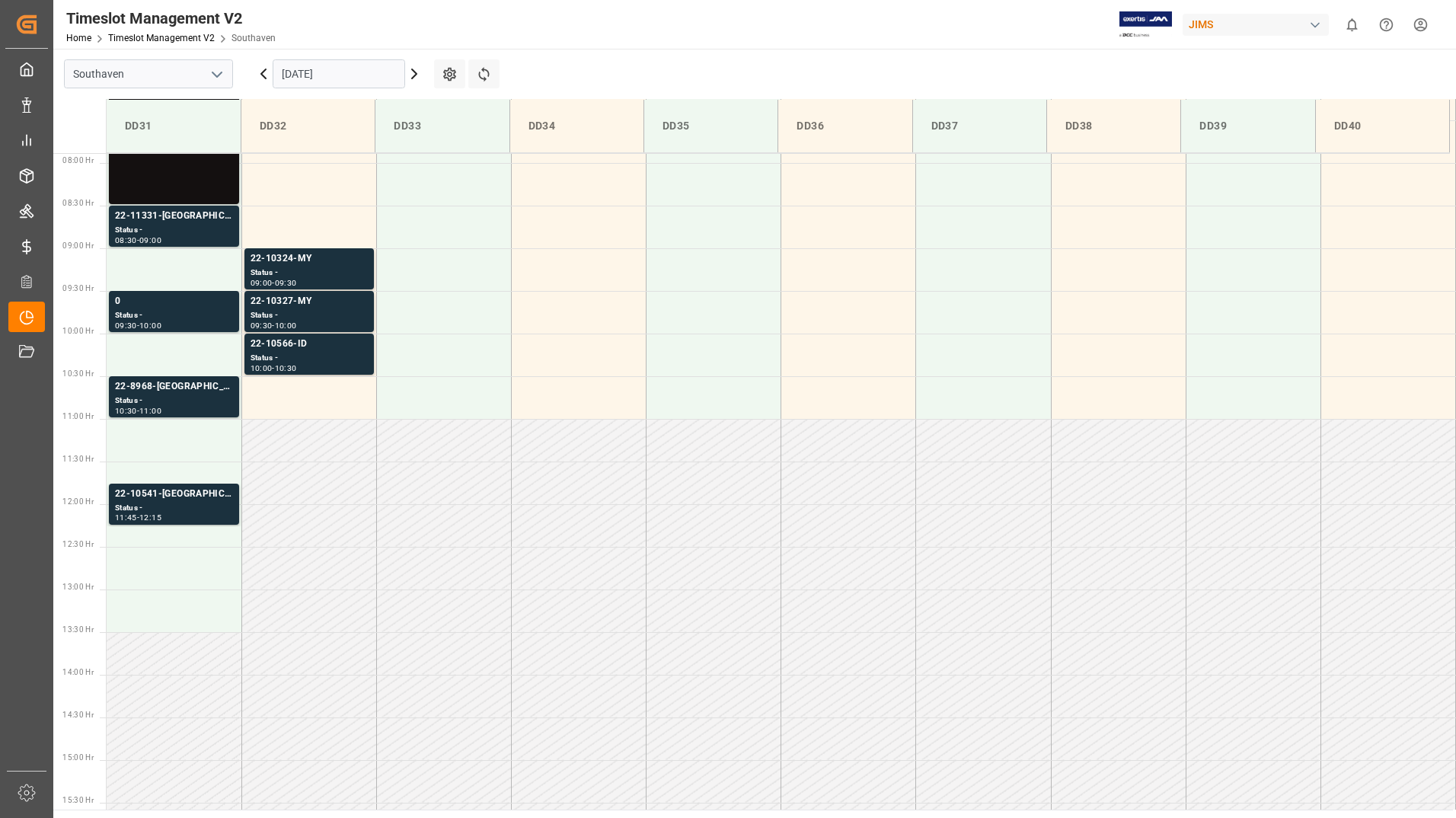
click at [339, 75] on input "[DATE]" at bounding box center [339, 74] width 133 height 29
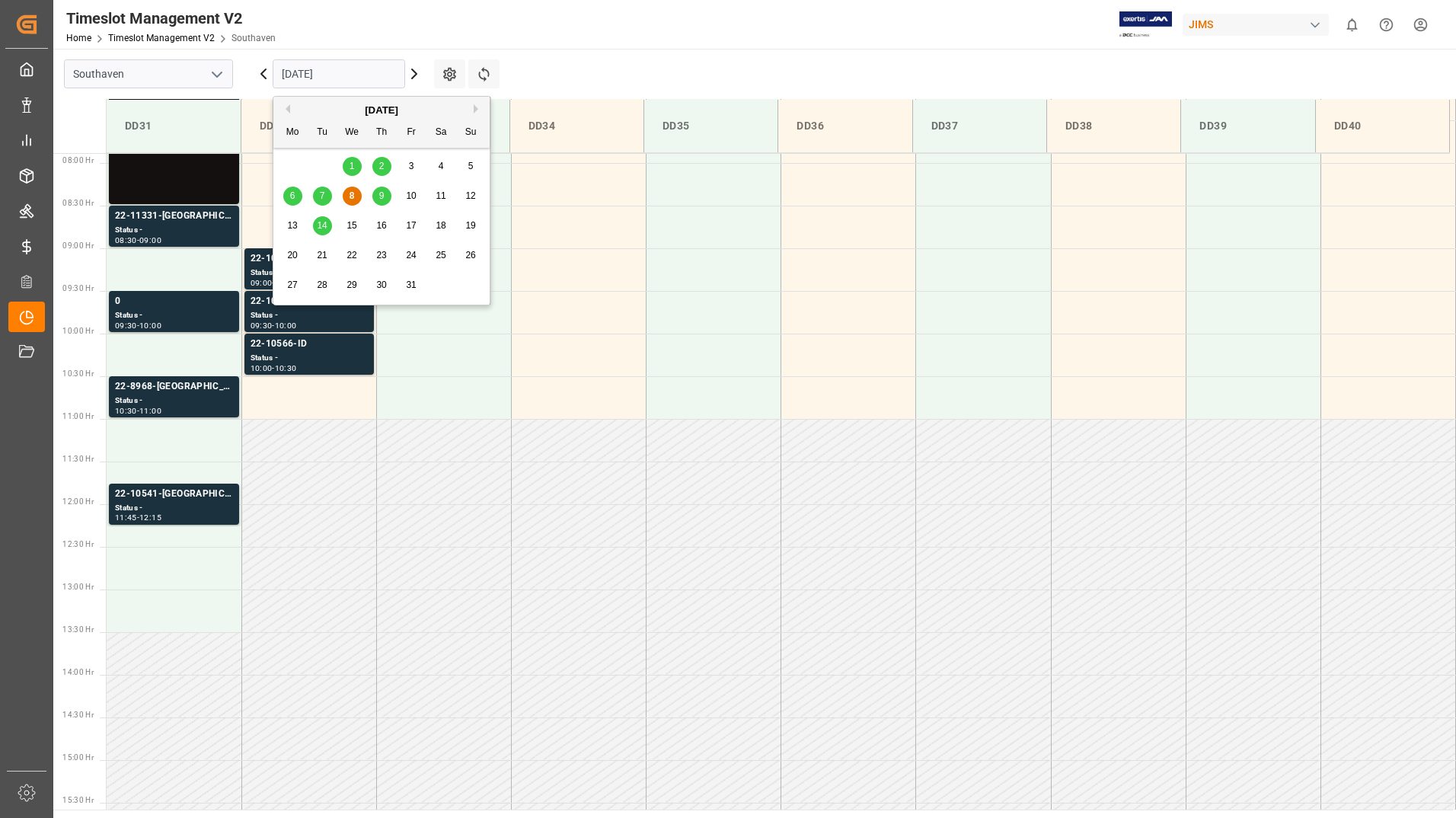
click at [383, 189] on div "9" at bounding box center [383, 196] width 19 height 18
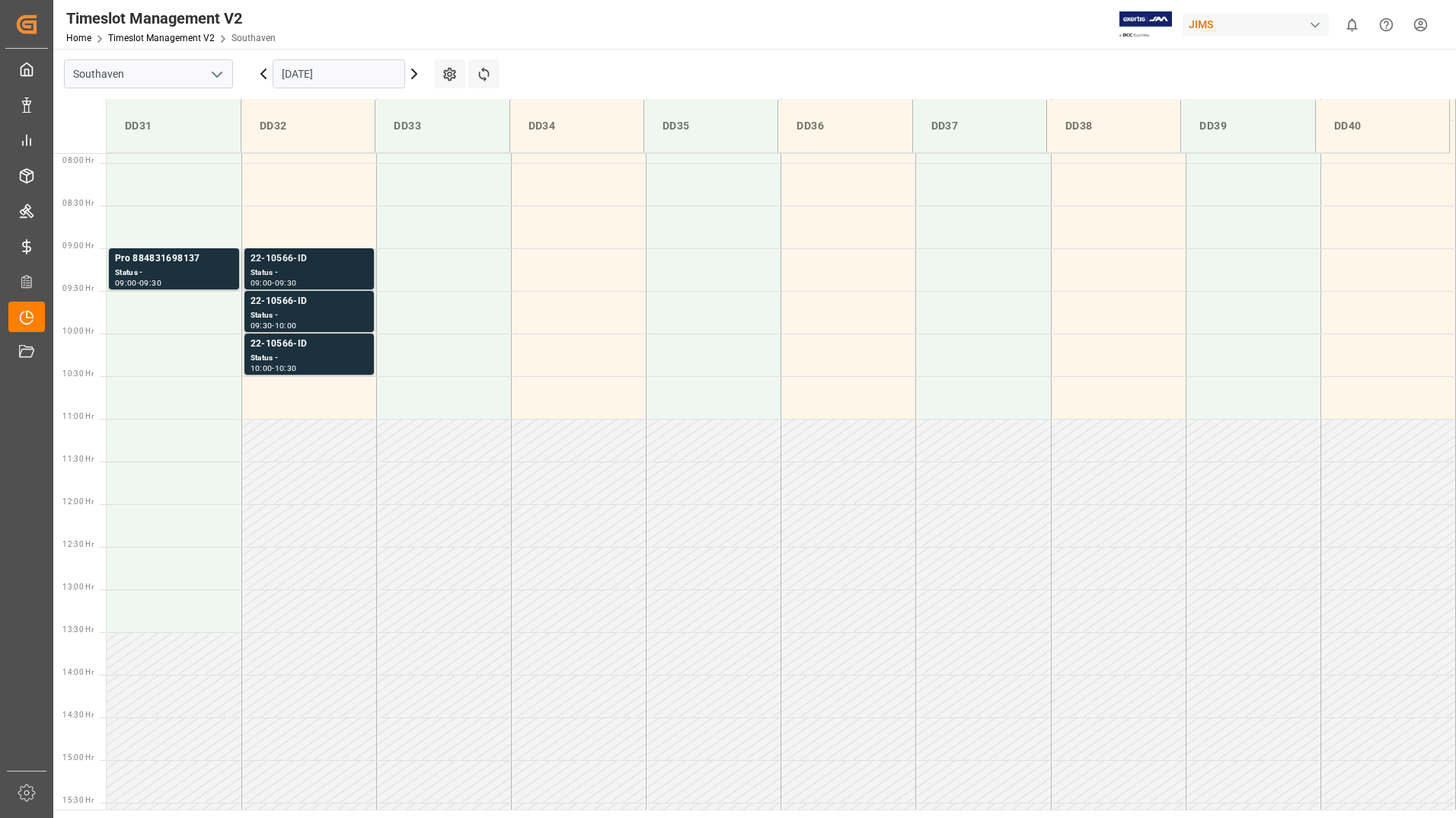
click at [344, 268] on div "Status -" at bounding box center [309, 272] width 117 height 12
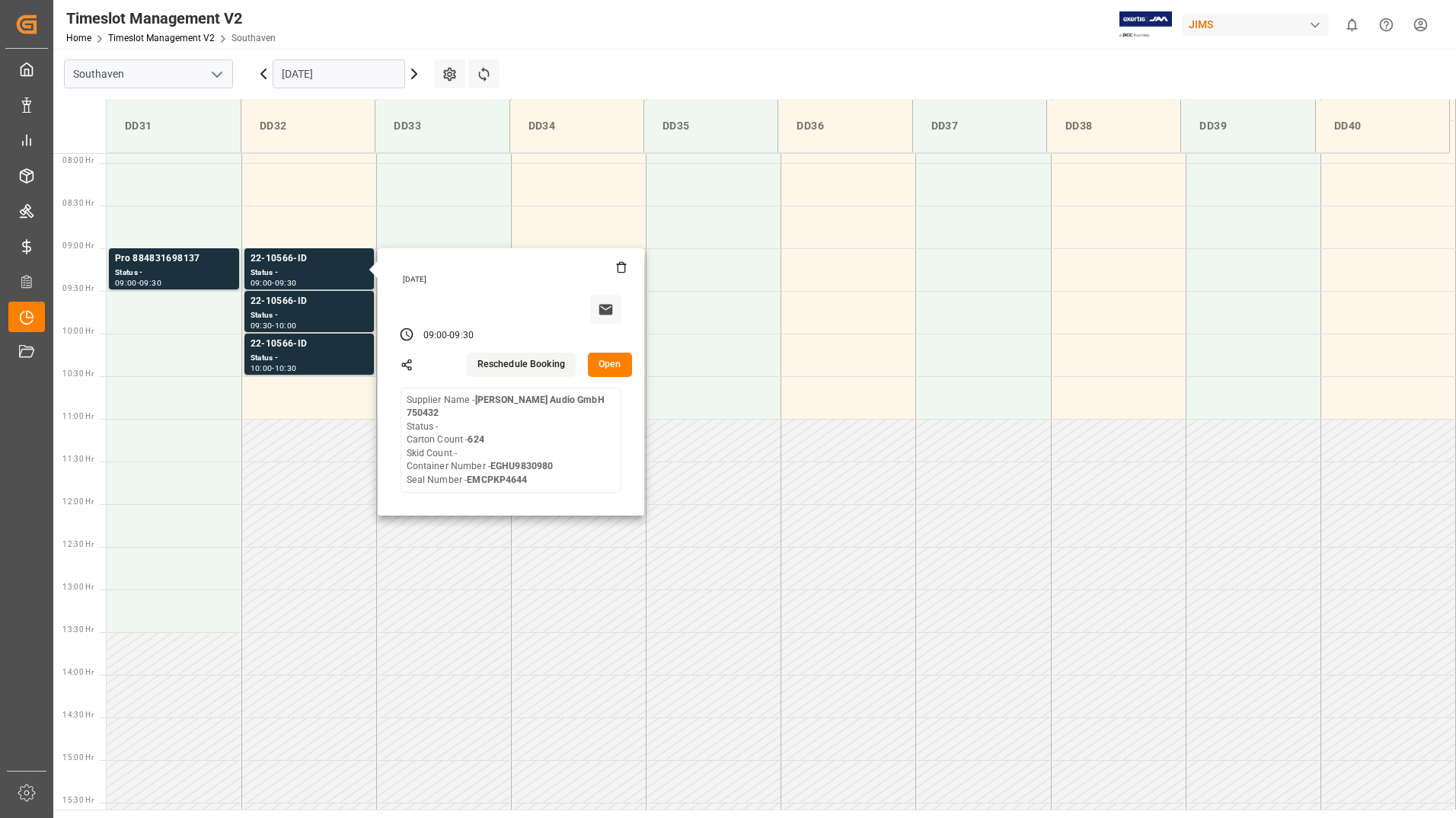
click at [600, 361] on button "Open" at bounding box center [610, 364] width 44 height 24
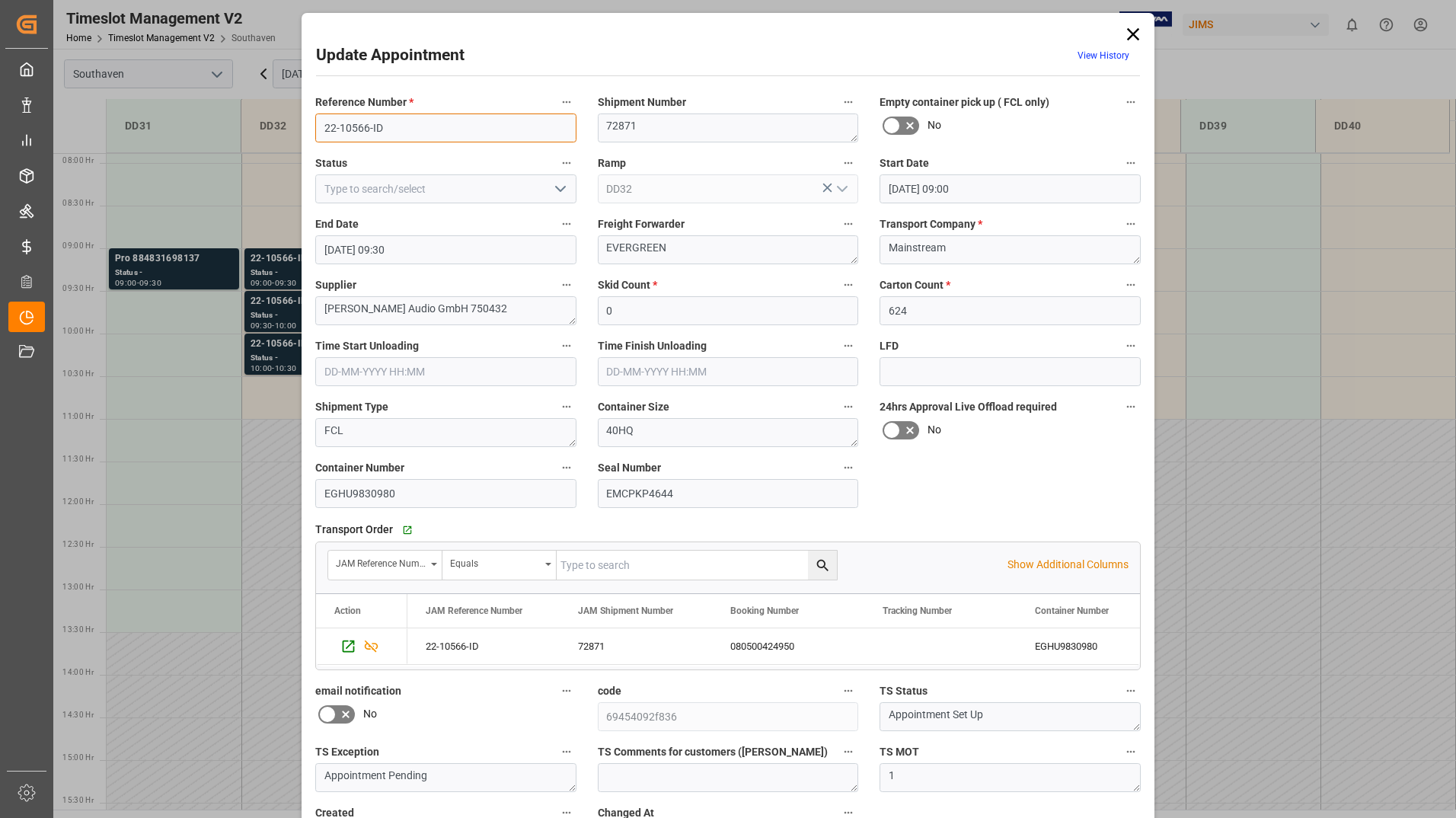
drag, startPoint x: 321, startPoint y: 125, endPoint x: 391, endPoint y: 118, distance: 70.3
click at [391, 118] on input "22-10566-ID" at bounding box center [446, 128] width 261 height 29
click at [1138, 35] on icon at bounding box center [1133, 35] width 21 height 21
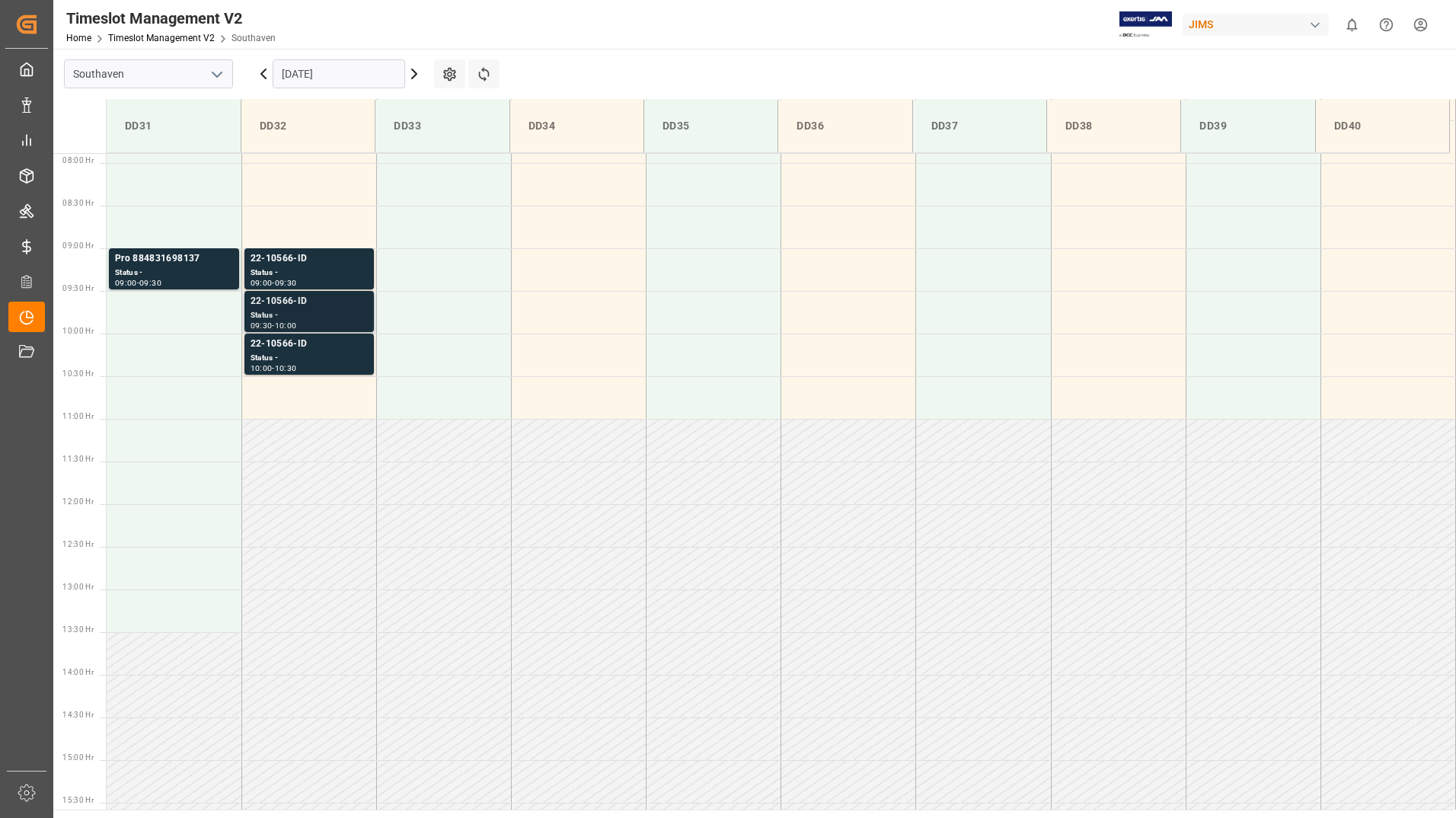
click at [259, 310] on div "Status -" at bounding box center [309, 315] width 117 height 12
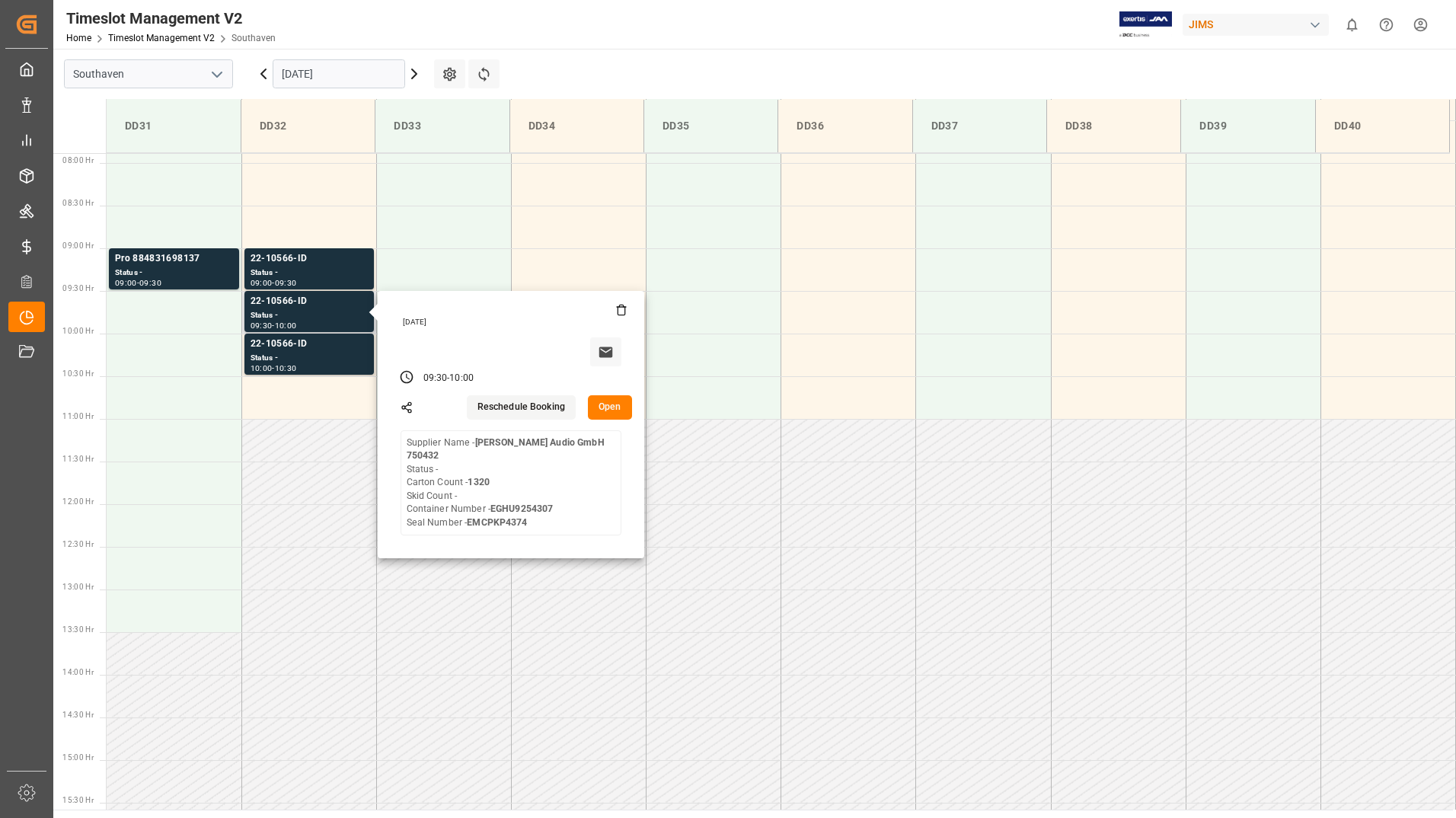
click at [615, 402] on button "Open" at bounding box center [610, 407] width 44 height 24
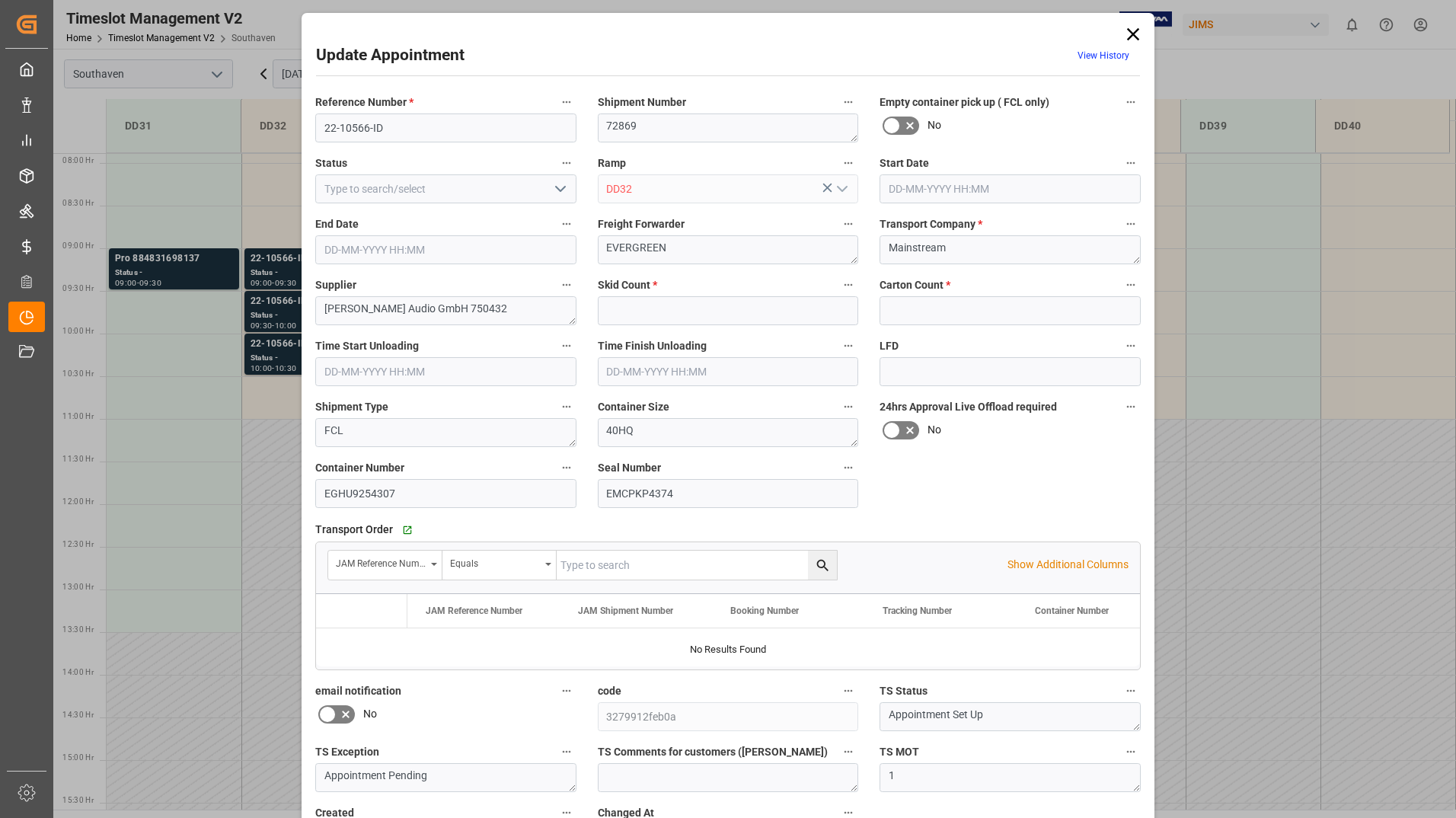
type input "0"
type input "1320"
type input "[DATE] 09:30"
type input "[DATE] 10:00"
type input "[DATE] 12:19"
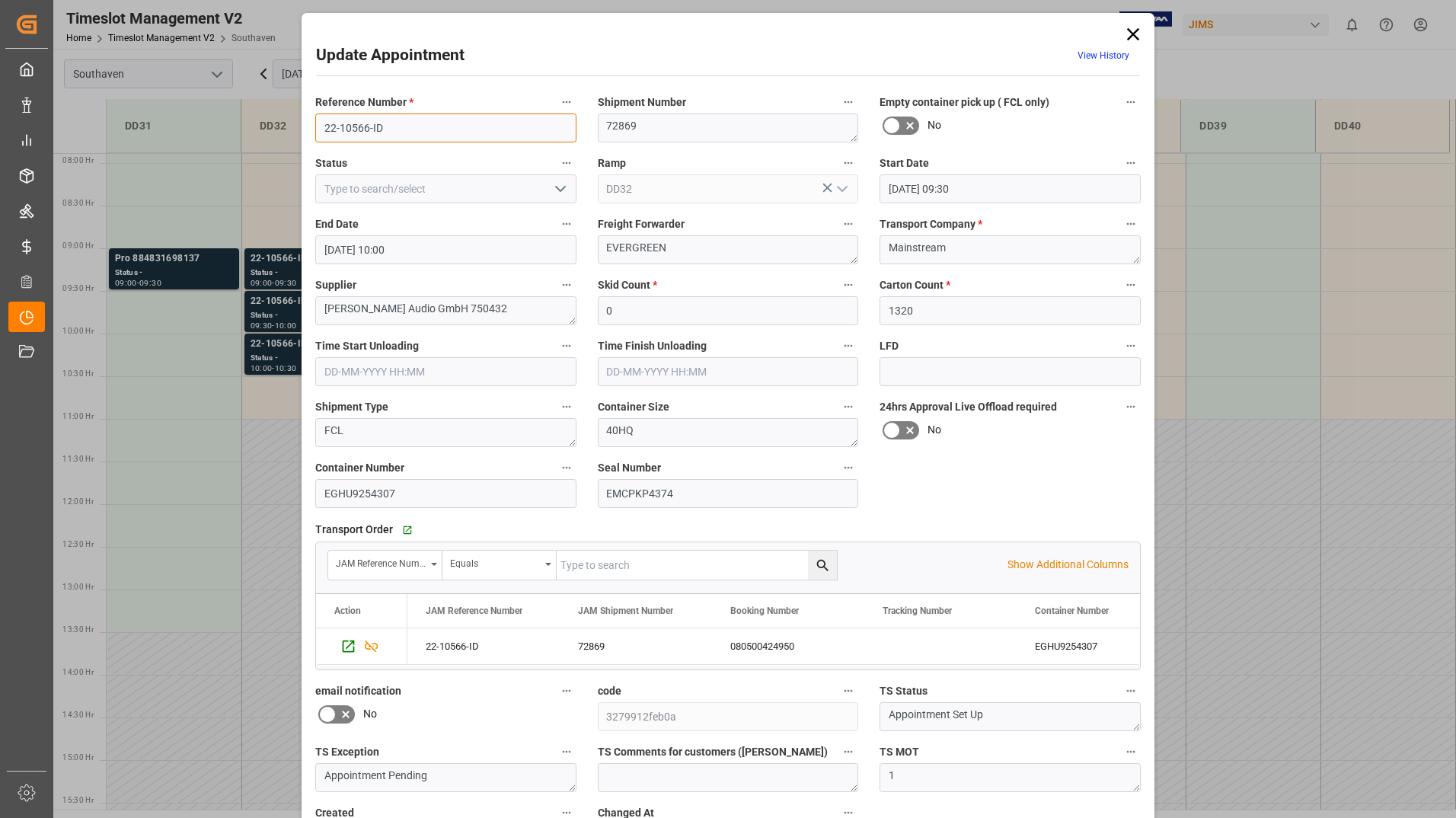
drag, startPoint x: 313, startPoint y: 127, endPoint x: 391, endPoint y: 119, distance: 78.4
click at [391, 119] on input "22-10566-ID" at bounding box center [446, 128] width 261 height 29
click at [1129, 35] on icon at bounding box center [1133, 34] width 12 height 12
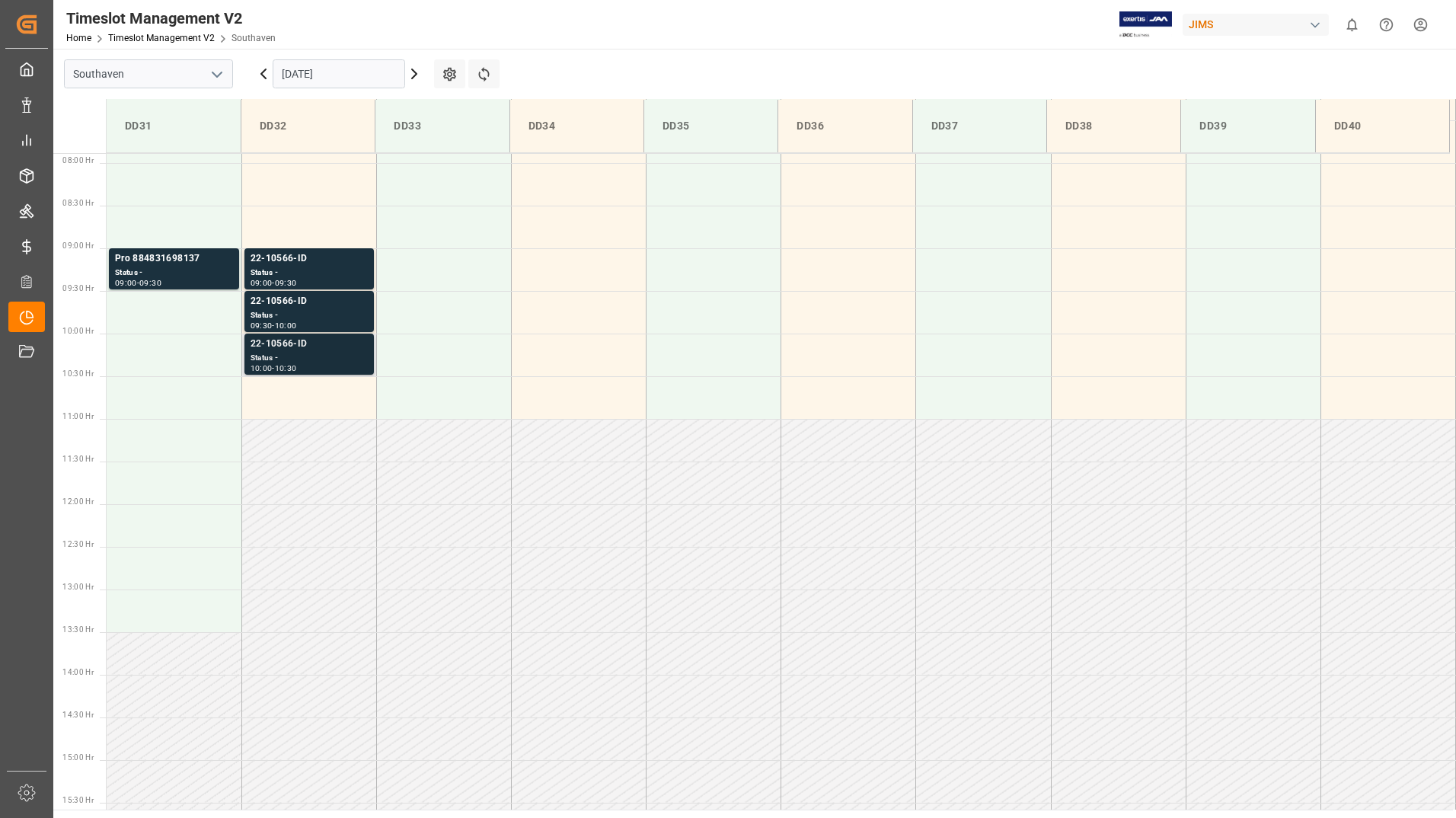
click at [297, 350] on div "22-10566-ID" at bounding box center [309, 344] width 117 height 15
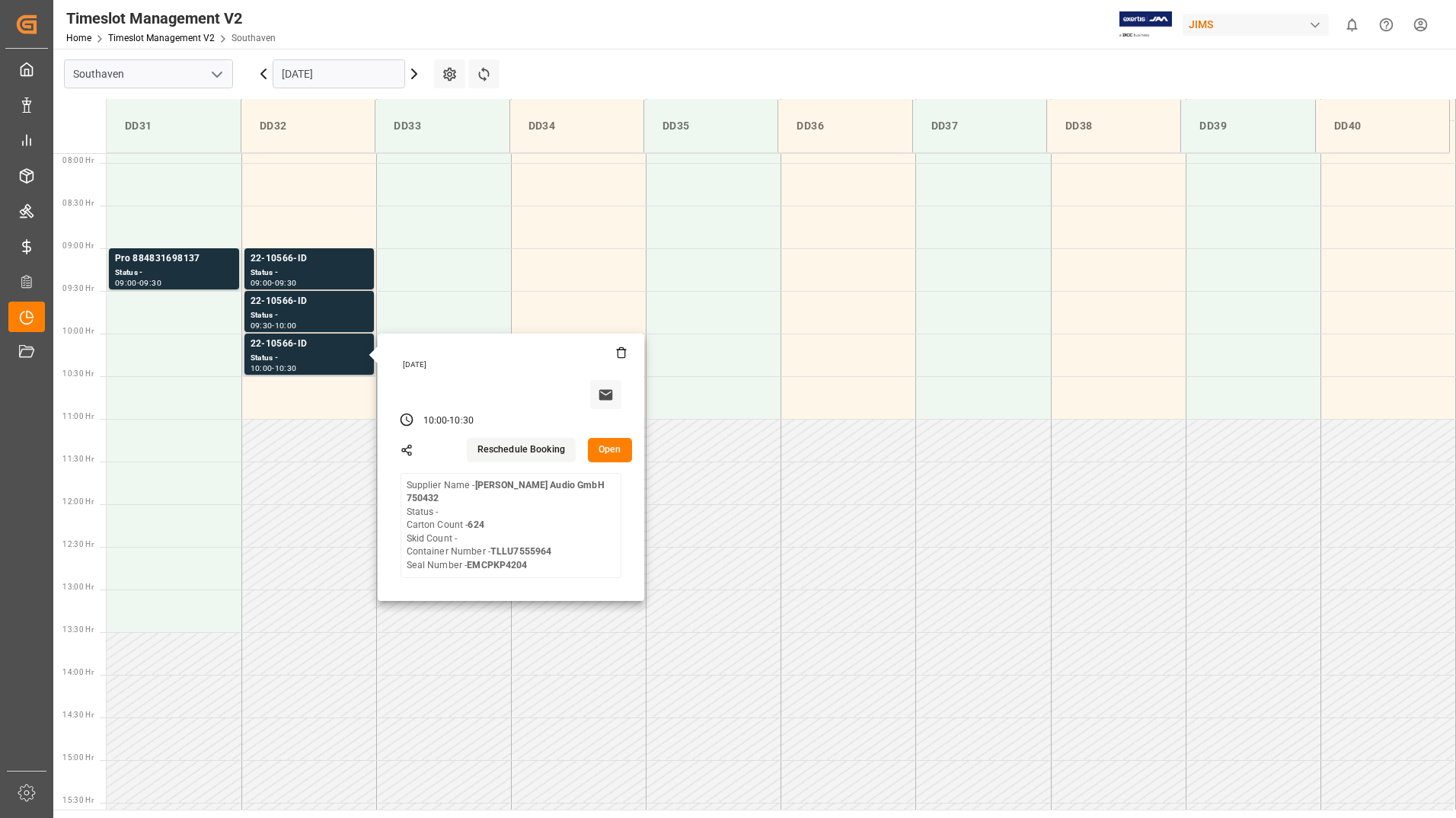
click at [612, 446] on button "Open" at bounding box center [610, 450] width 44 height 24
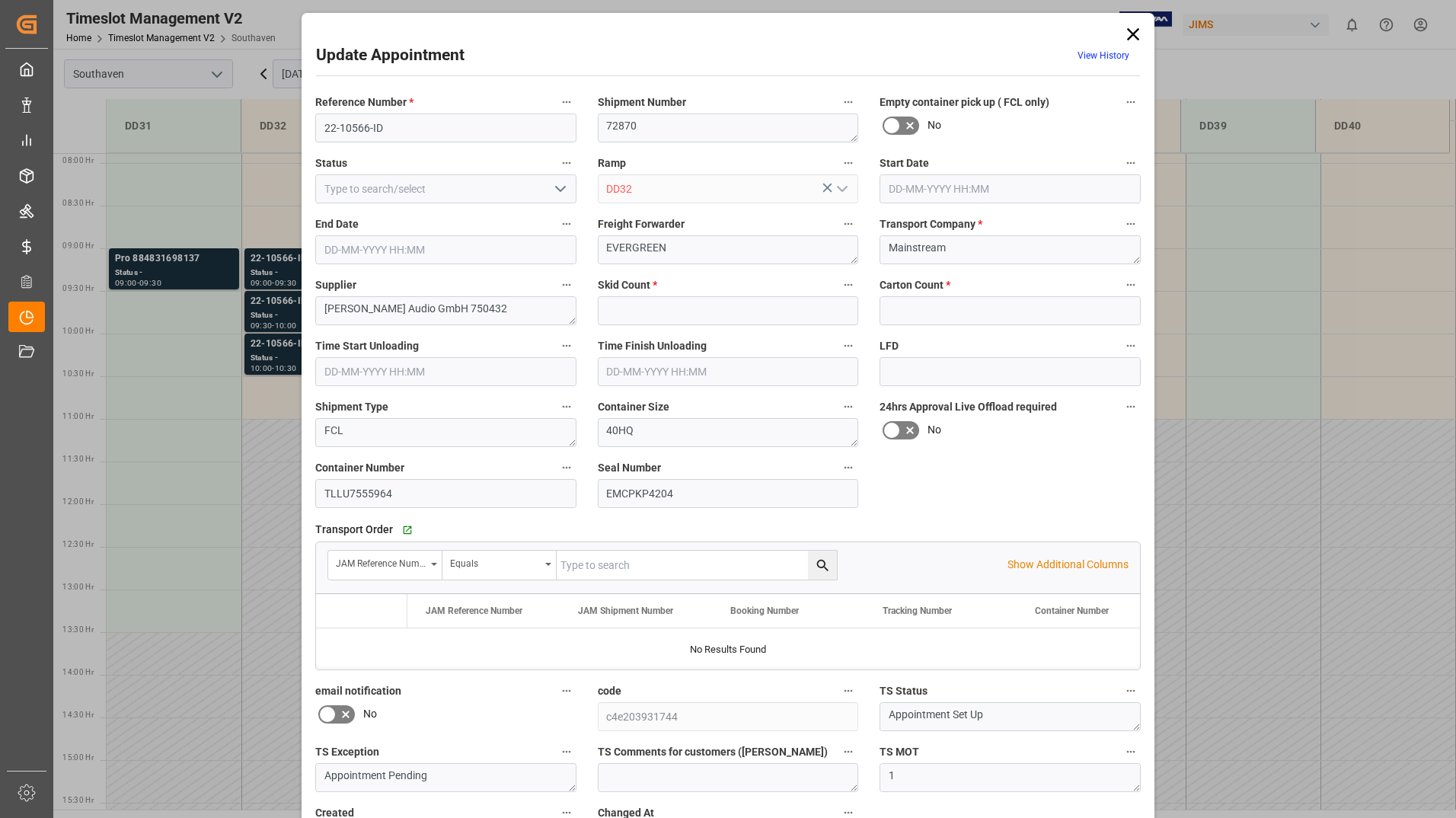
type input "0"
type input "624"
type input "[DATE] 10:00"
type input "[DATE] 10:30"
type input "[DATE] 16:13"
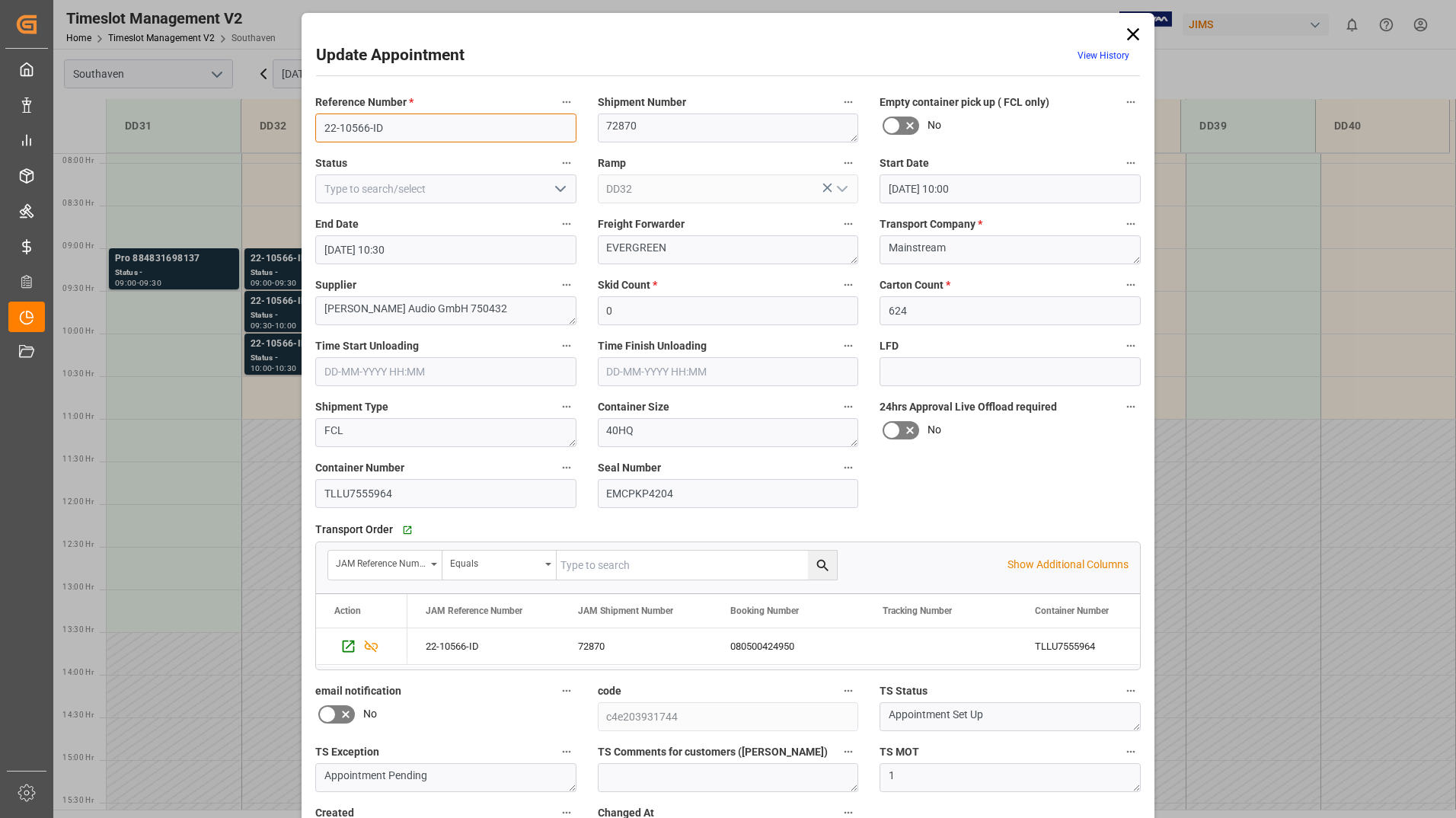
drag, startPoint x: 314, startPoint y: 120, endPoint x: 384, endPoint y: 122, distance: 70.0
click at [384, 122] on input "22-10566-ID" at bounding box center [446, 128] width 261 height 29
click at [1132, 37] on icon at bounding box center [1133, 35] width 21 height 21
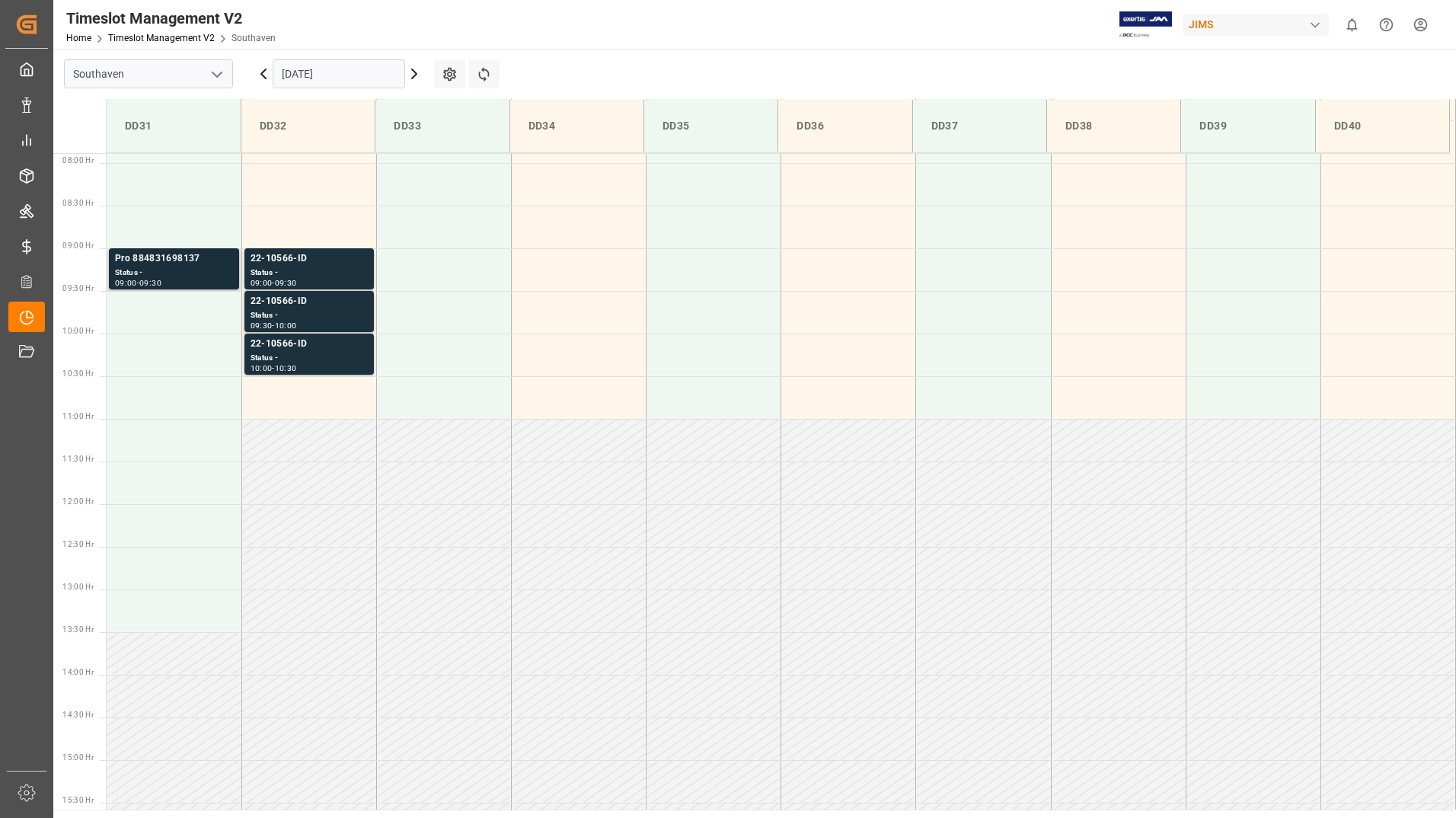
click at [167, 265] on div "Pro 884831698137" at bounding box center [174, 260] width 118 height 15
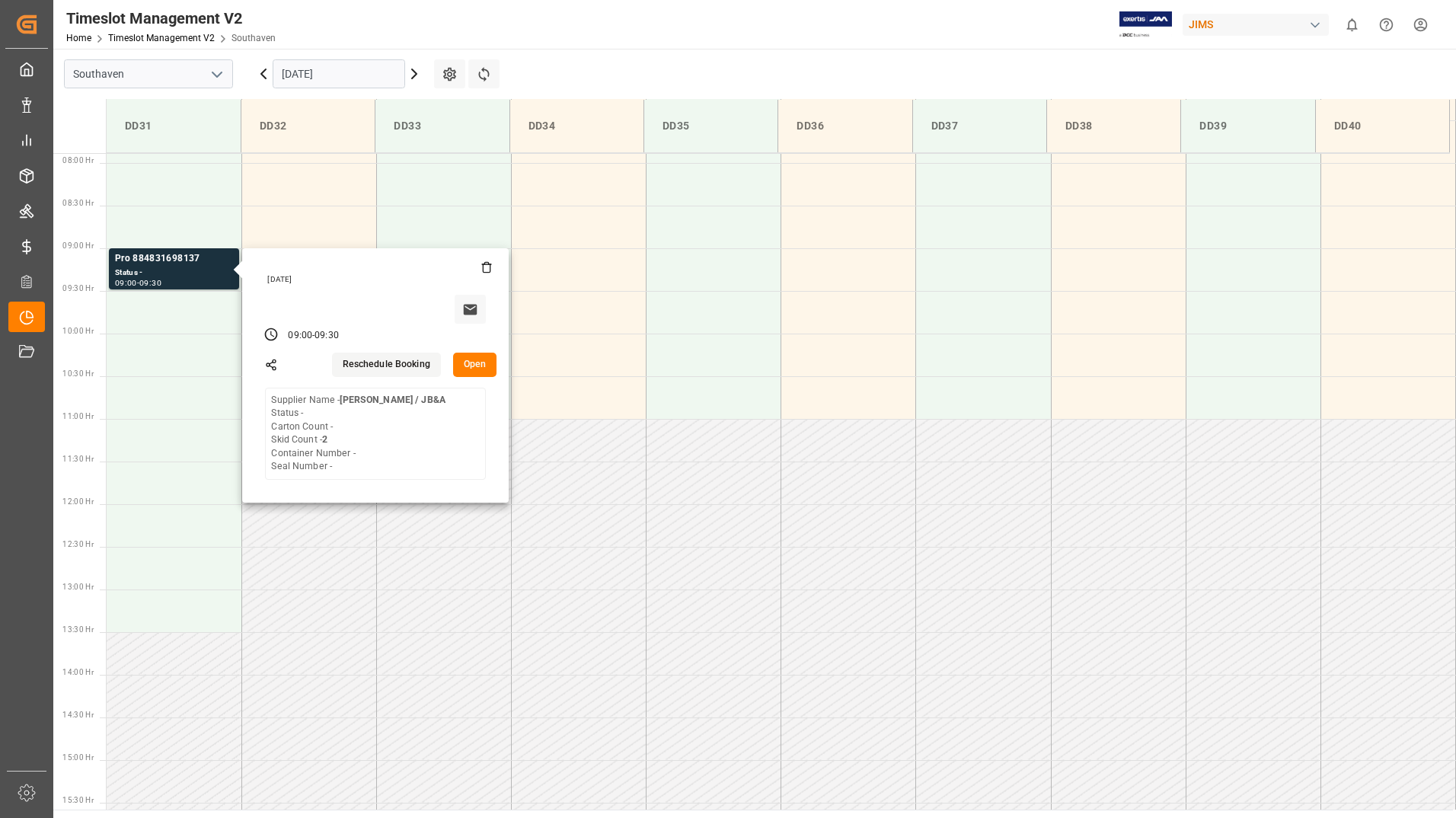
click at [334, 73] on input "[DATE]" at bounding box center [339, 74] width 133 height 29
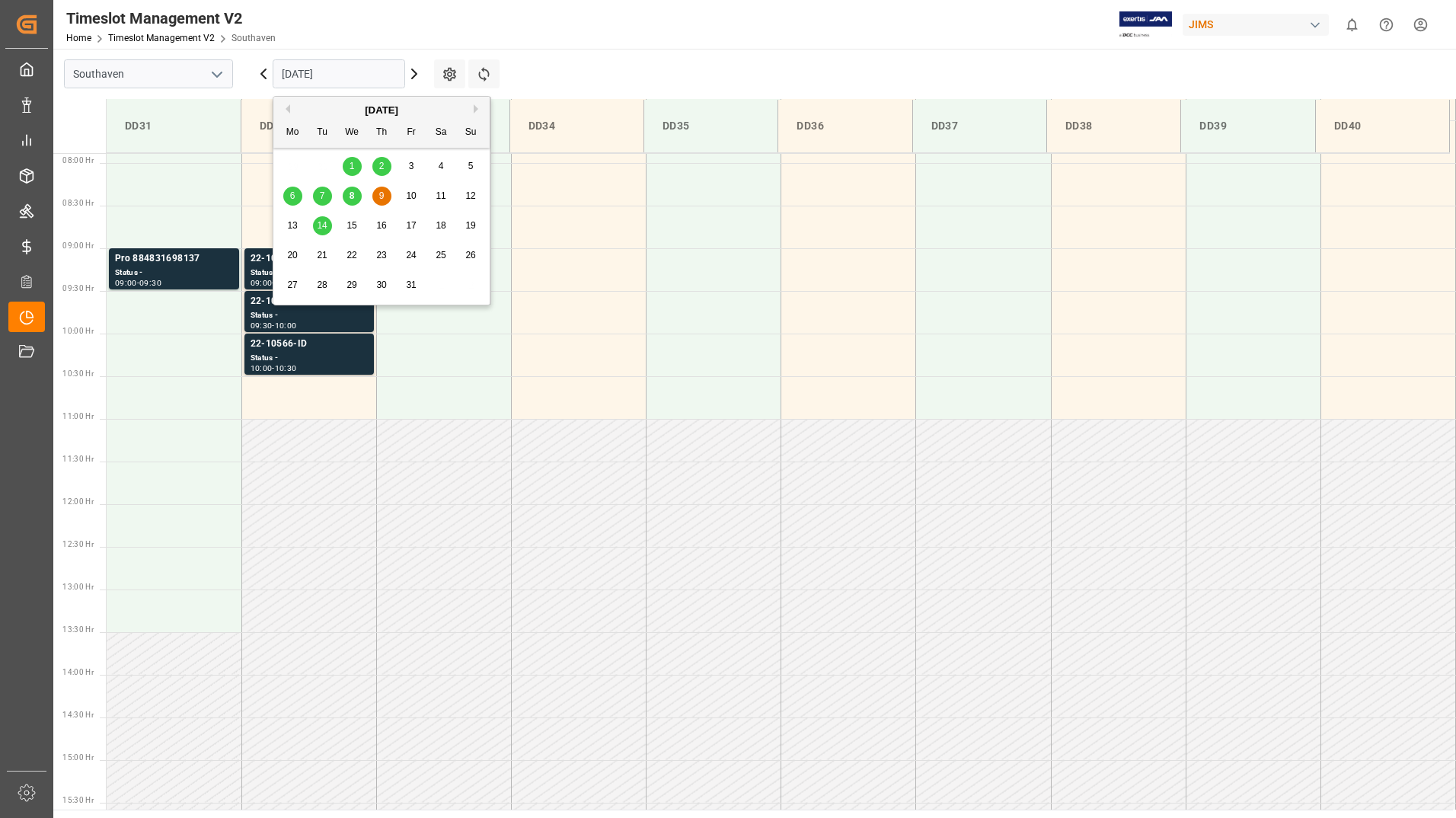
click at [349, 63] on input "[DATE]" at bounding box center [339, 74] width 133 height 29
click at [351, 196] on span "8" at bounding box center [353, 195] width 6 height 11
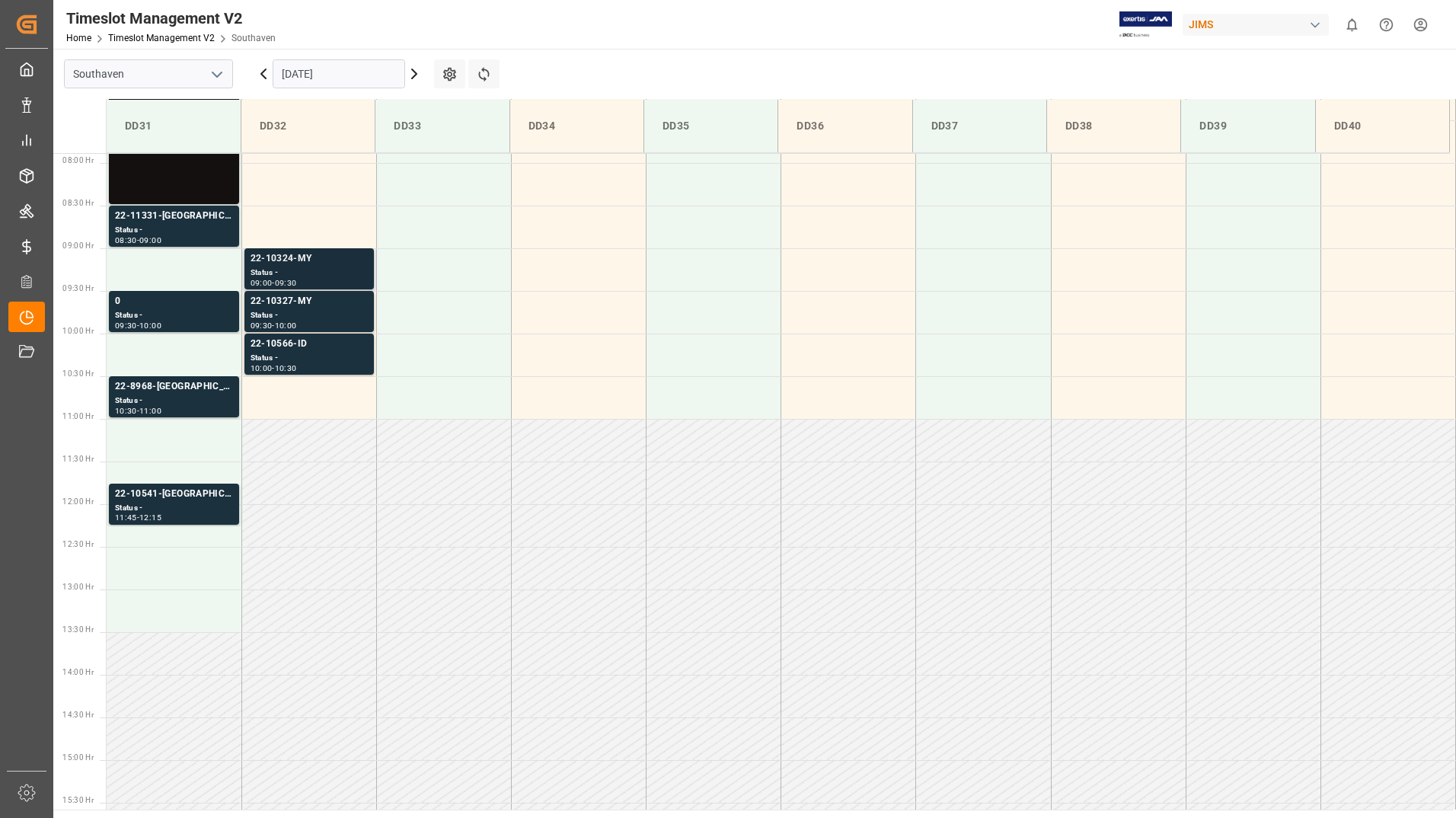
click at [303, 268] on div "Status -" at bounding box center [309, 272] width 117 height 12
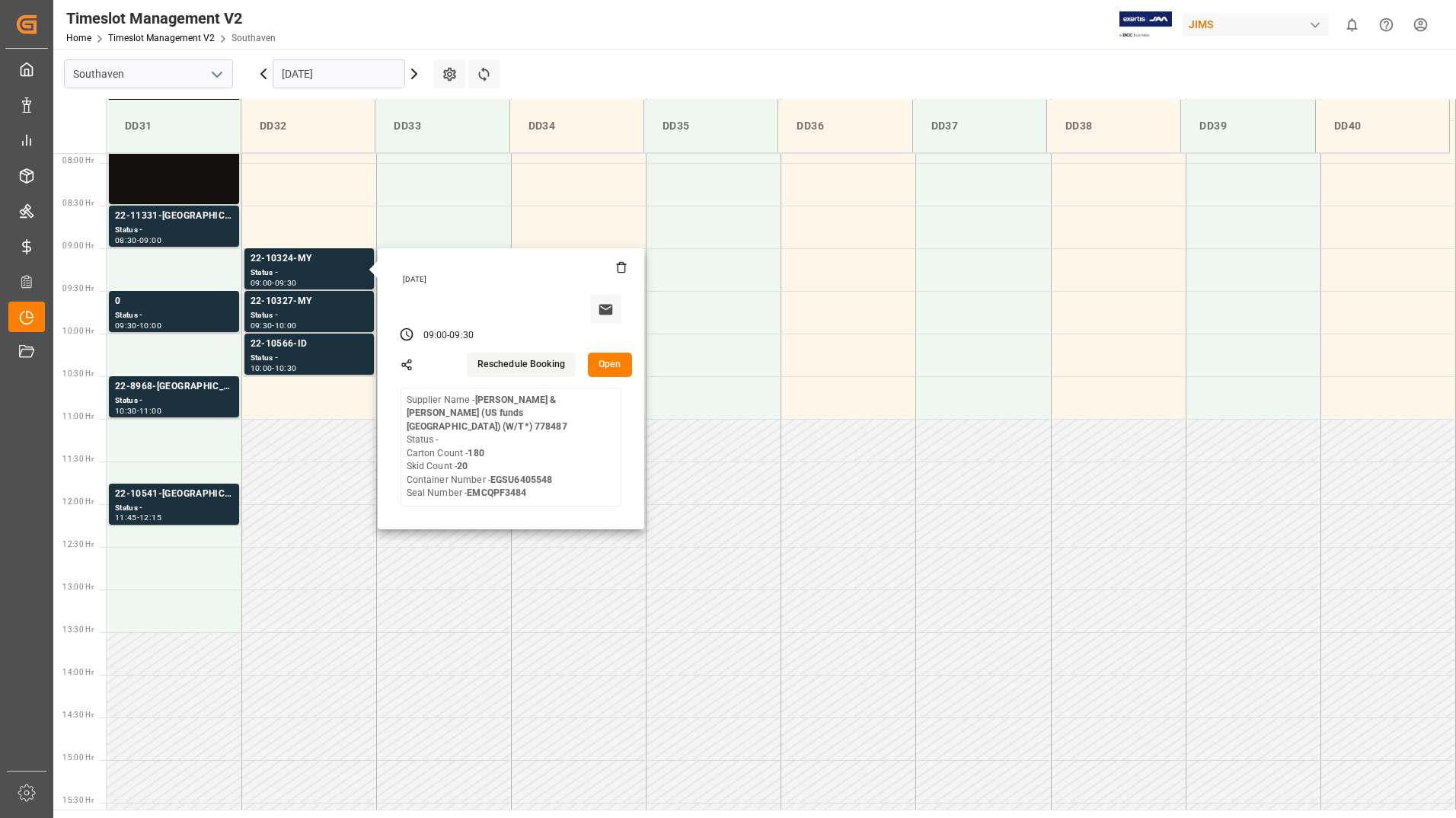
click at [603, 366] on button "Open" at bounding box center [610, 364] width 44 height 24
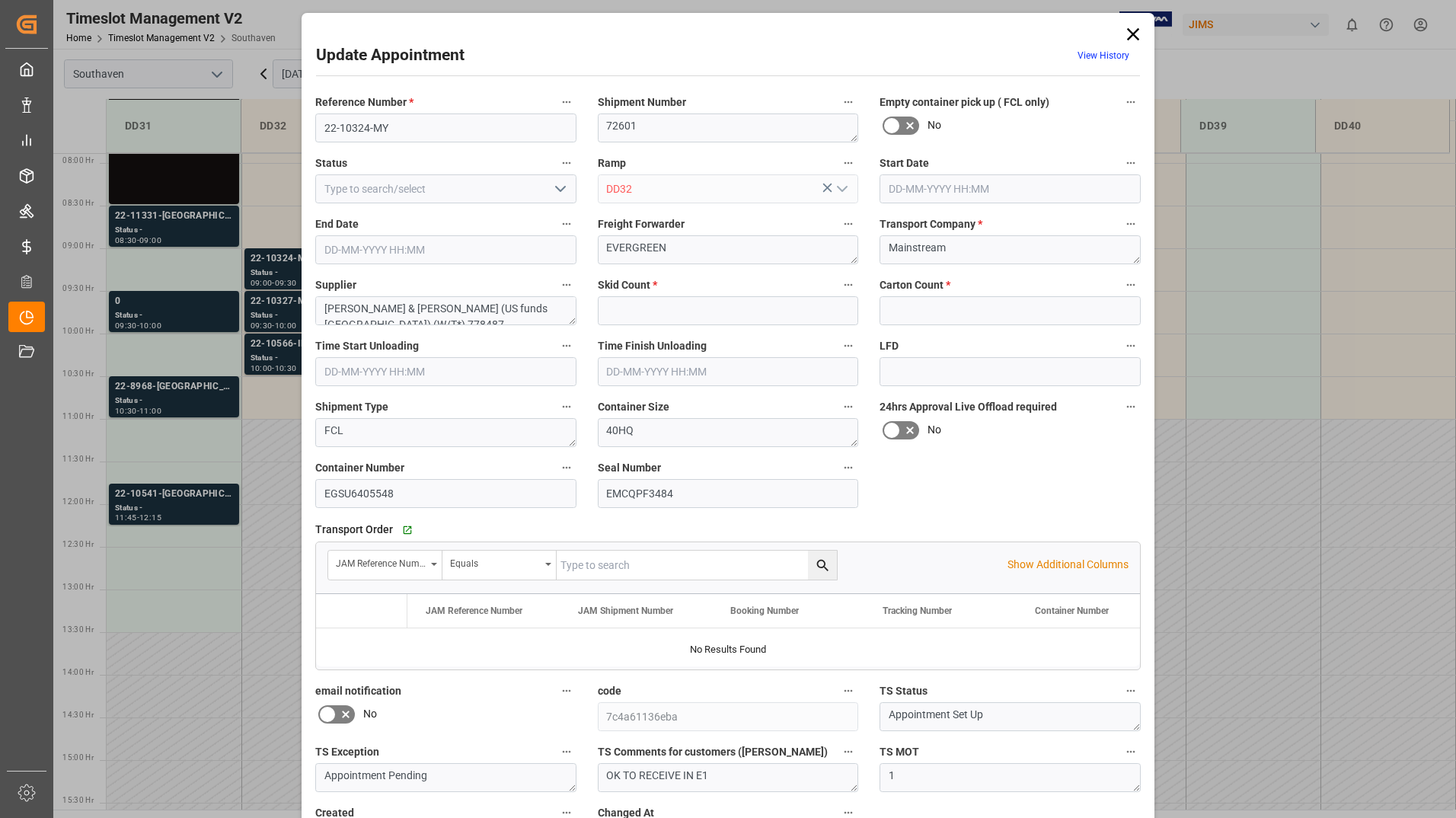
type input "20"
type input "180"
type input "[DATE] 09:00"
type input "[DATE] 09:30"
type input "[DATE] 14:03"
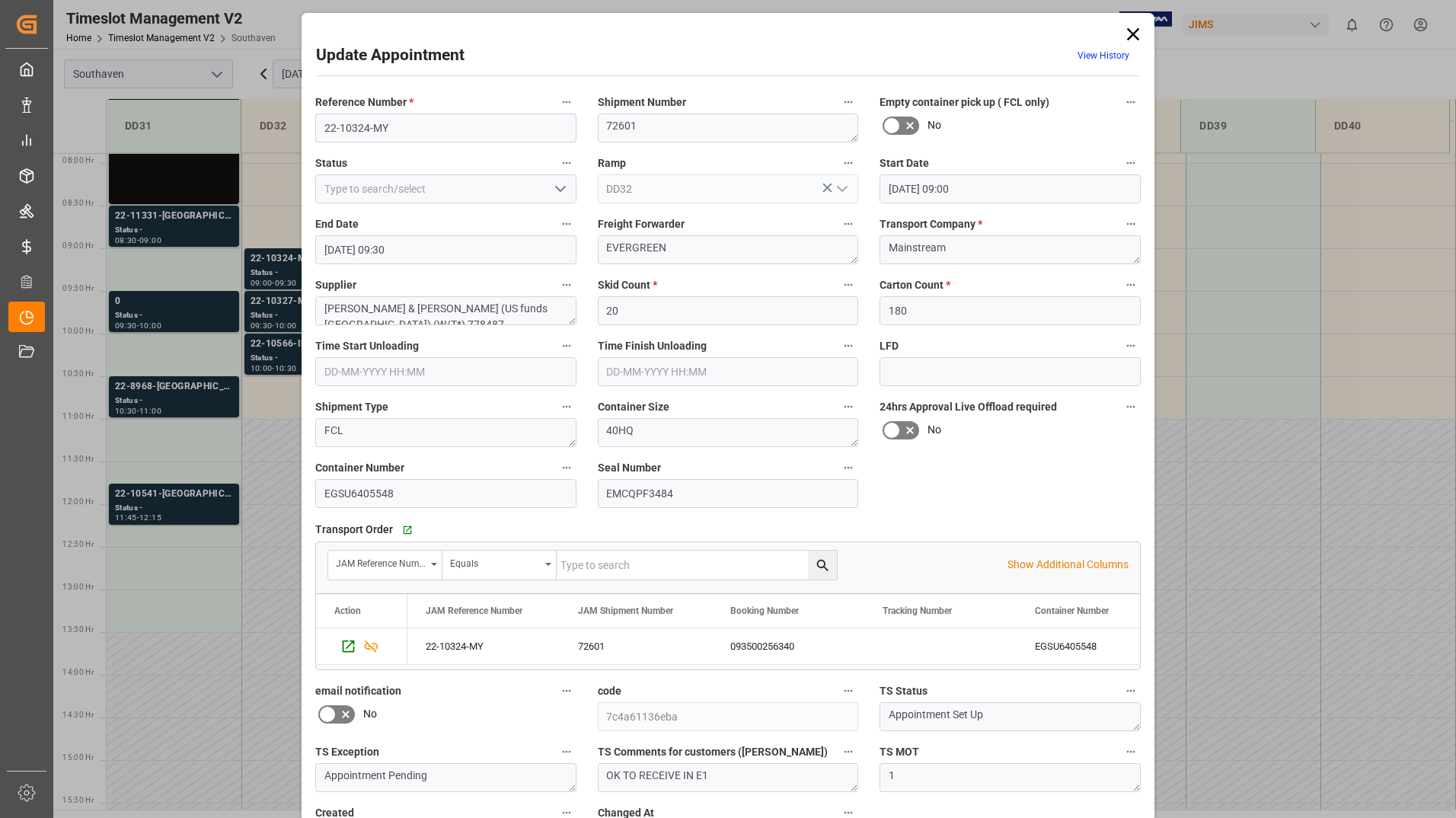
click at [562, 195] on icon "open menu" at bounding box center [560, 188] width 18 height 18
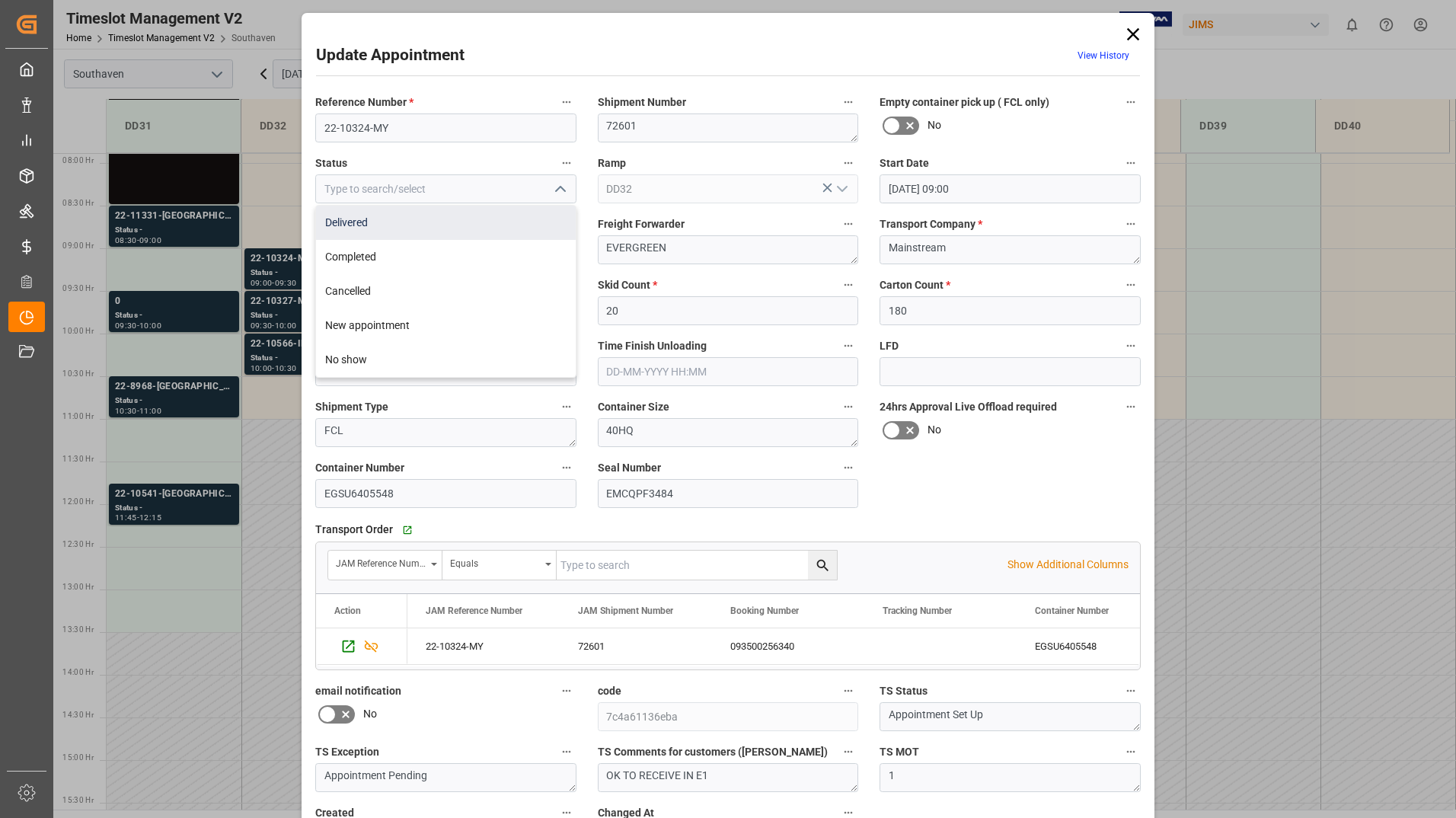
click at [492, 232] on div "Delivered" at bounding box center [446, 223] width 259 height 35
type input "Delivered"
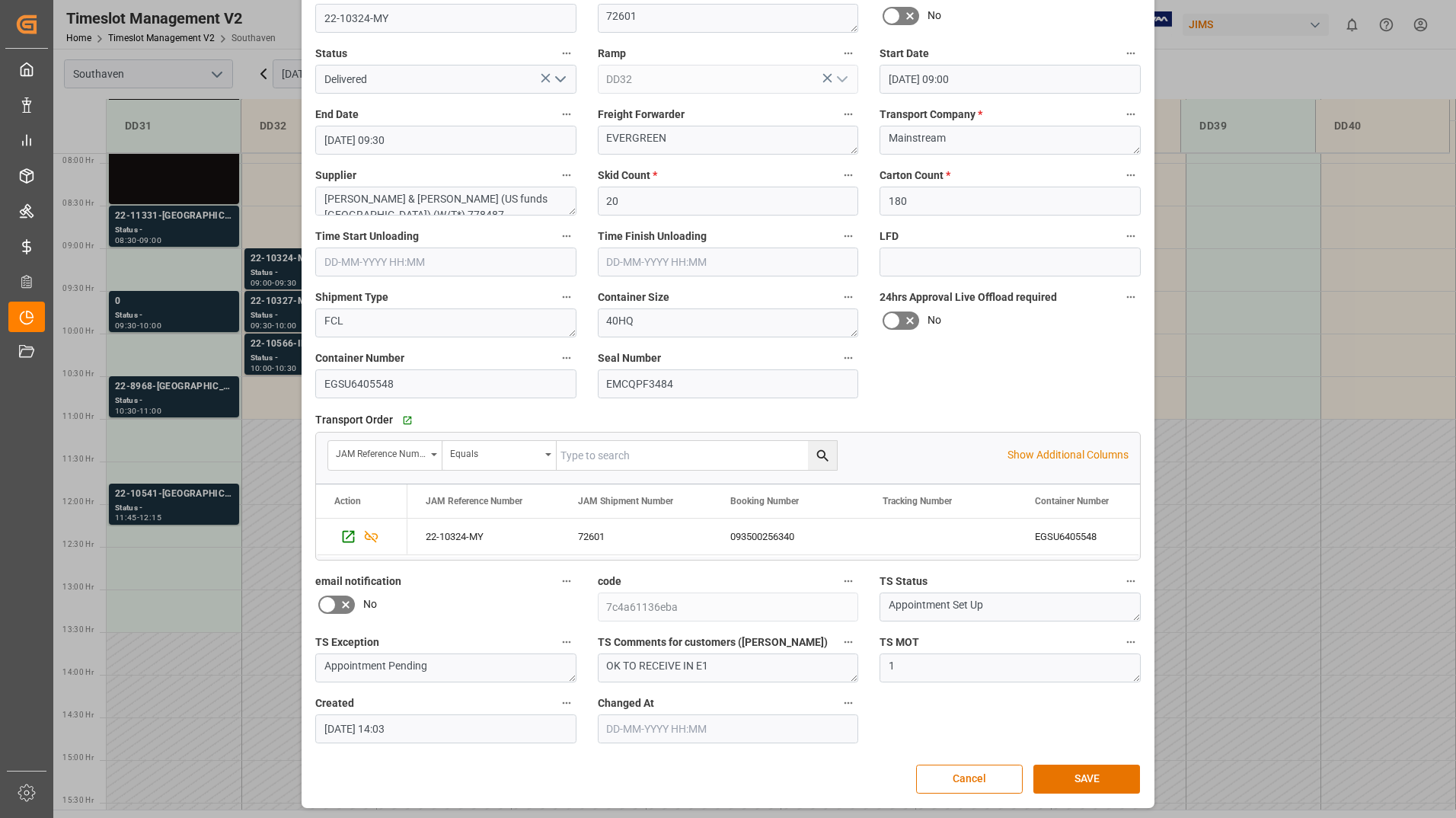
scroll to position [112, 0]
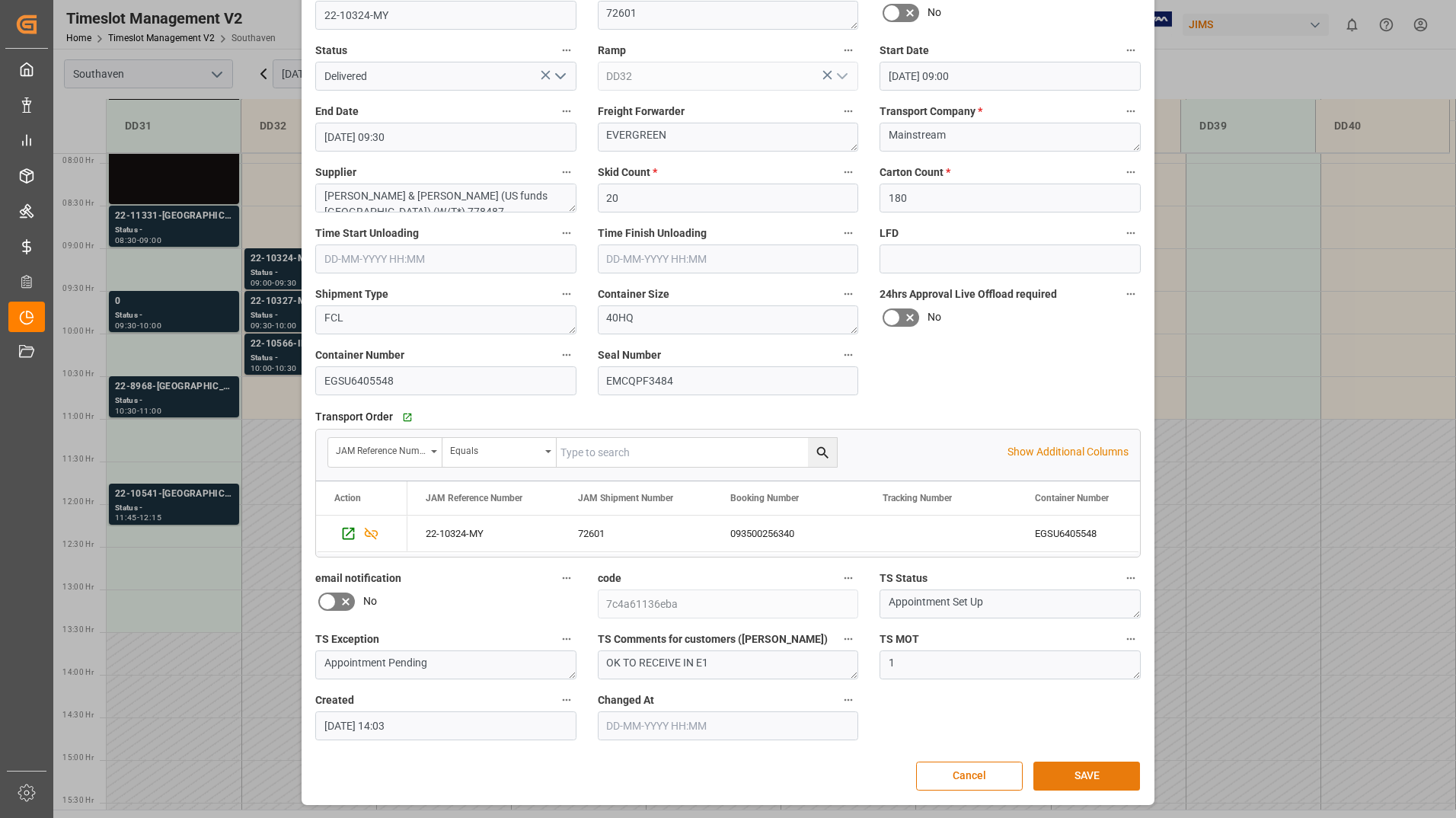
click at [1061, 772] on button "SAVE" at bounding box center [1086, 776] width 107 height 29
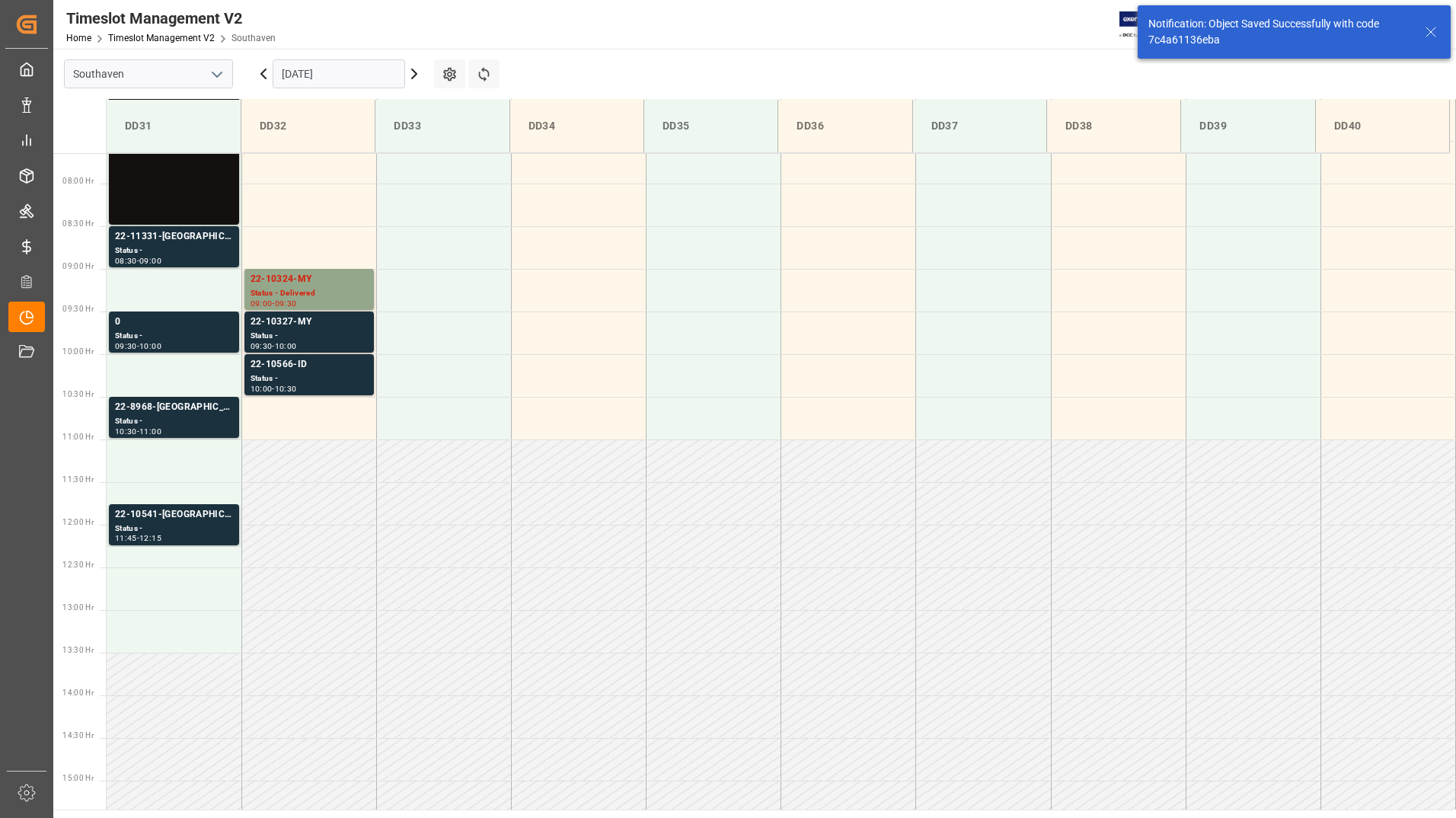
scroll to position [673, 0]
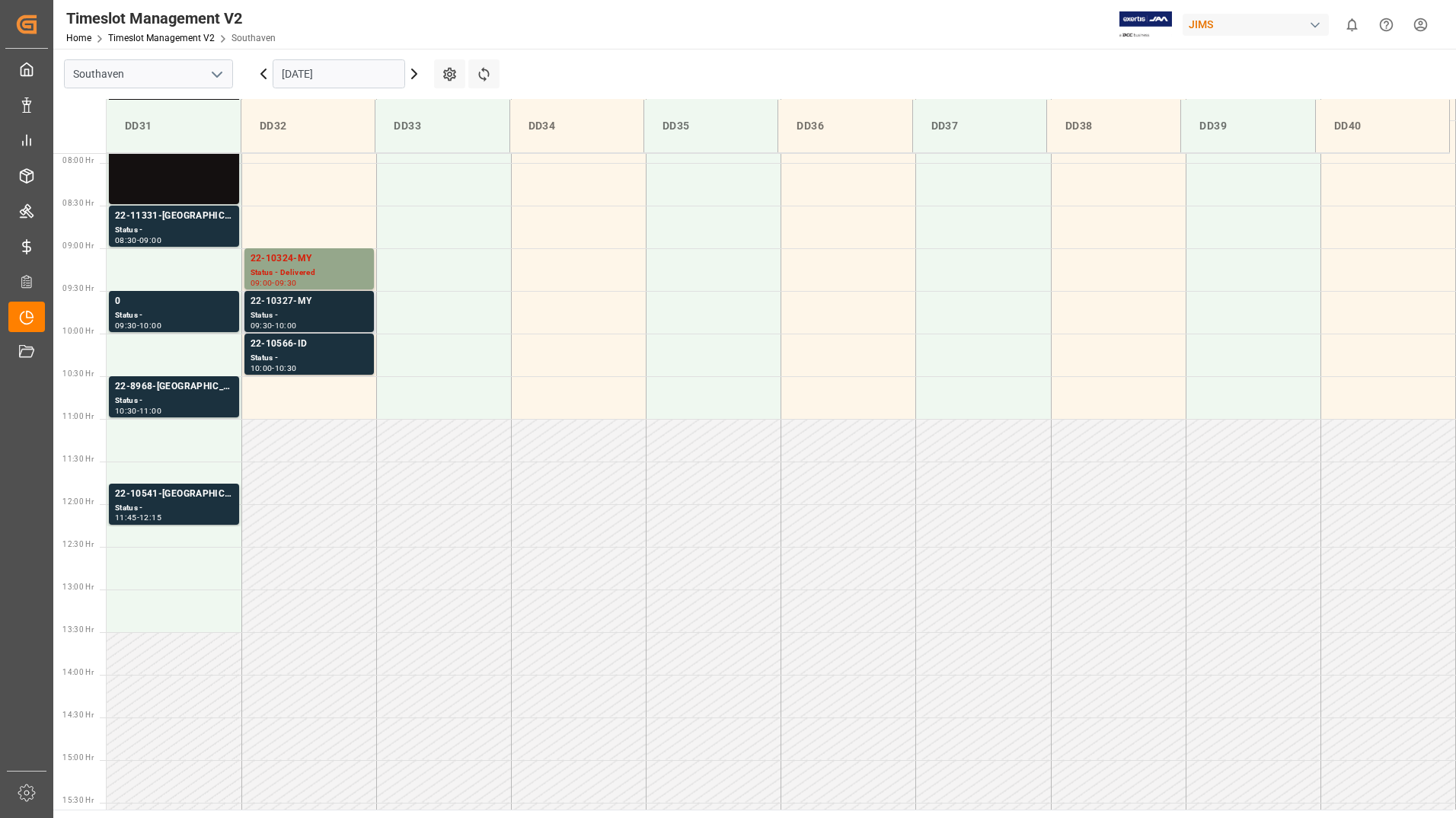
click at [323, 314] on div "Status -" at bounding box center [309, 315] width 117 height 12
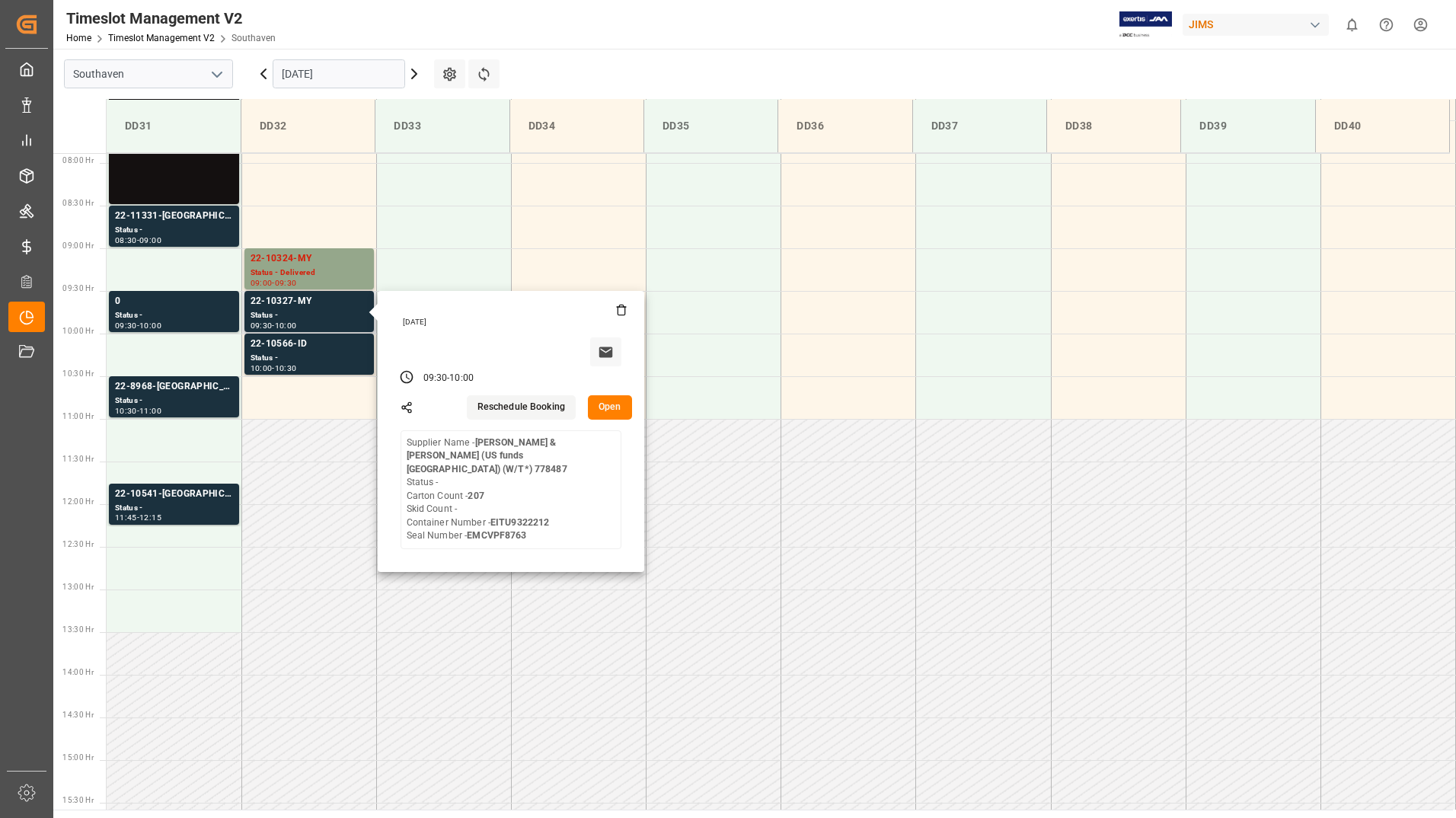
click at [598, 409] on button "Open" at bounding box center [610, 407] width 44 height 24
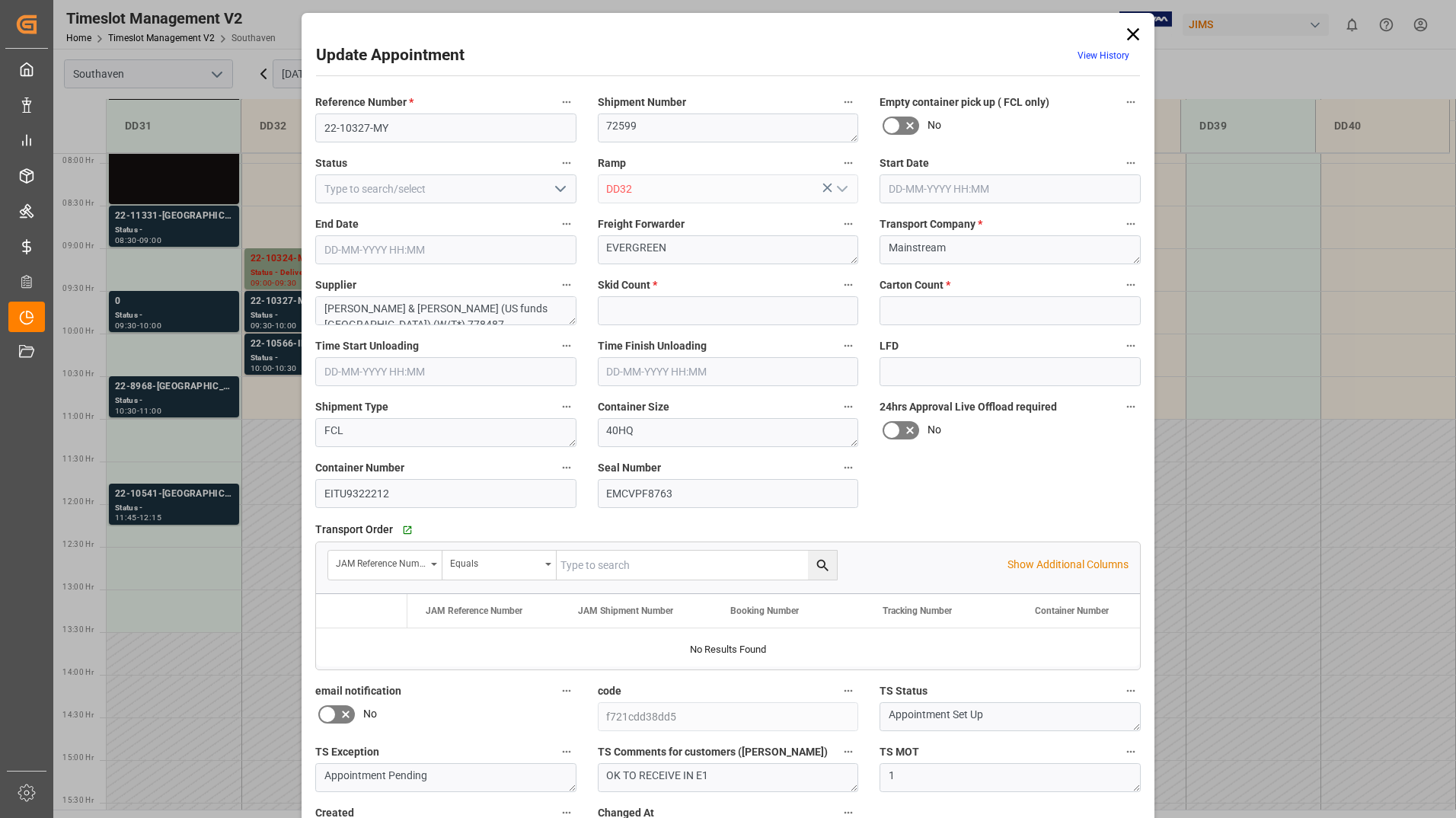
type input "0"
type input "207"
type input "[DATE] 09:30"
type input "[DATE] 10:00"
type input "[DATE] 14:06"
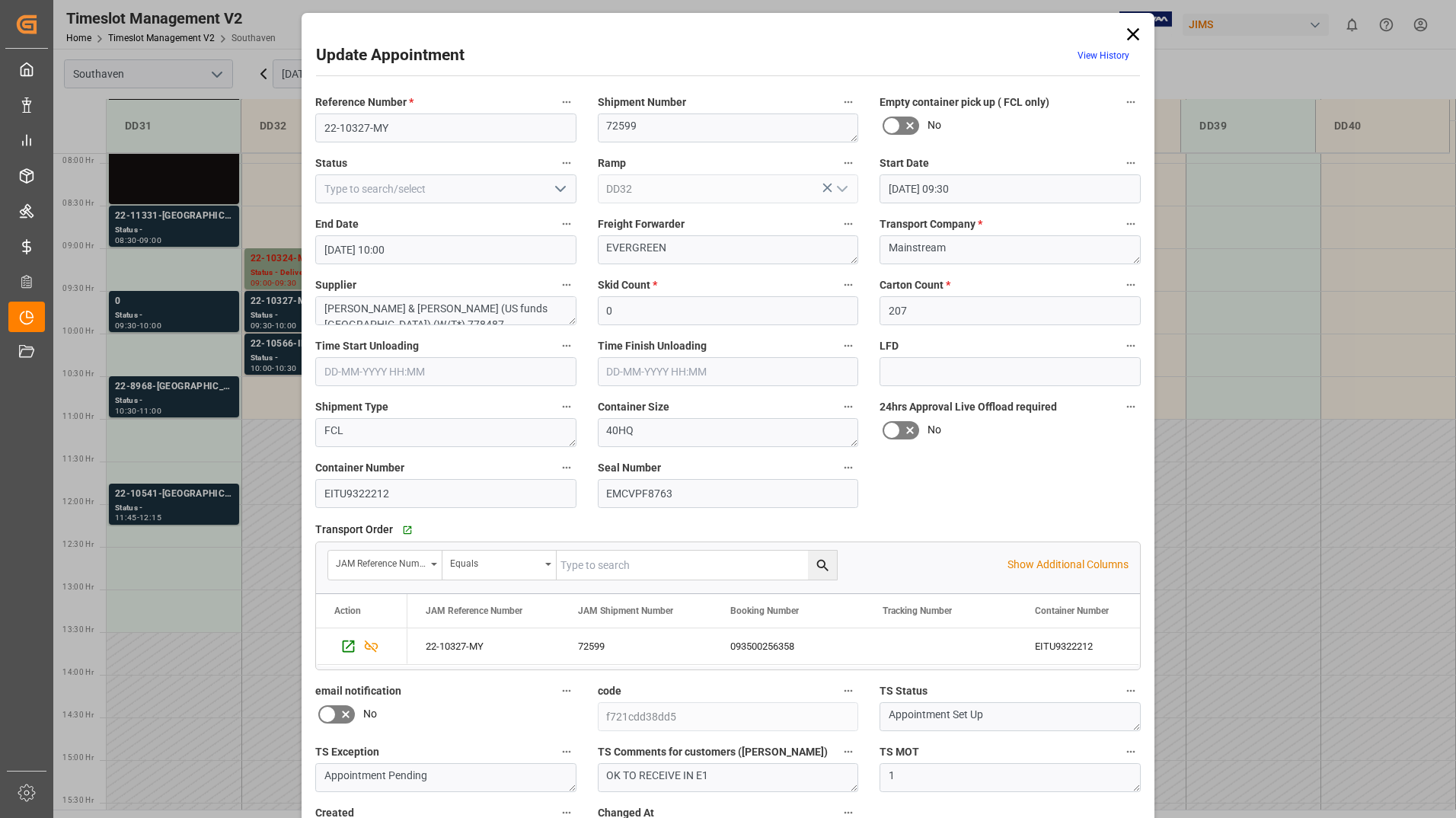
click at [1128, 35] on icon at bounding box center [1133, 35] width 21 height 21
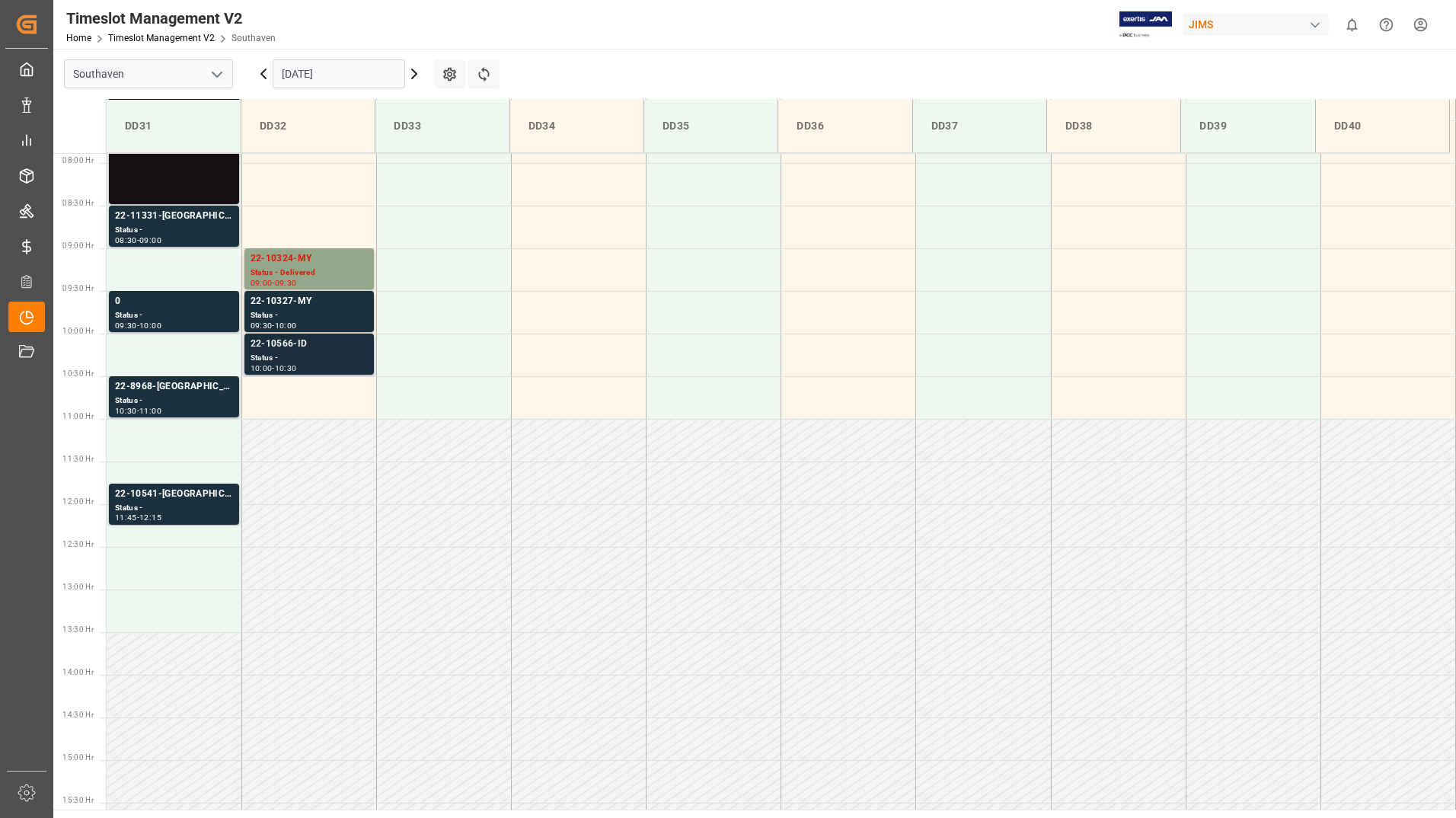
click at [291, 343] on div "22-10566-ID" at bounding box center [309, 344] width 117 height 15
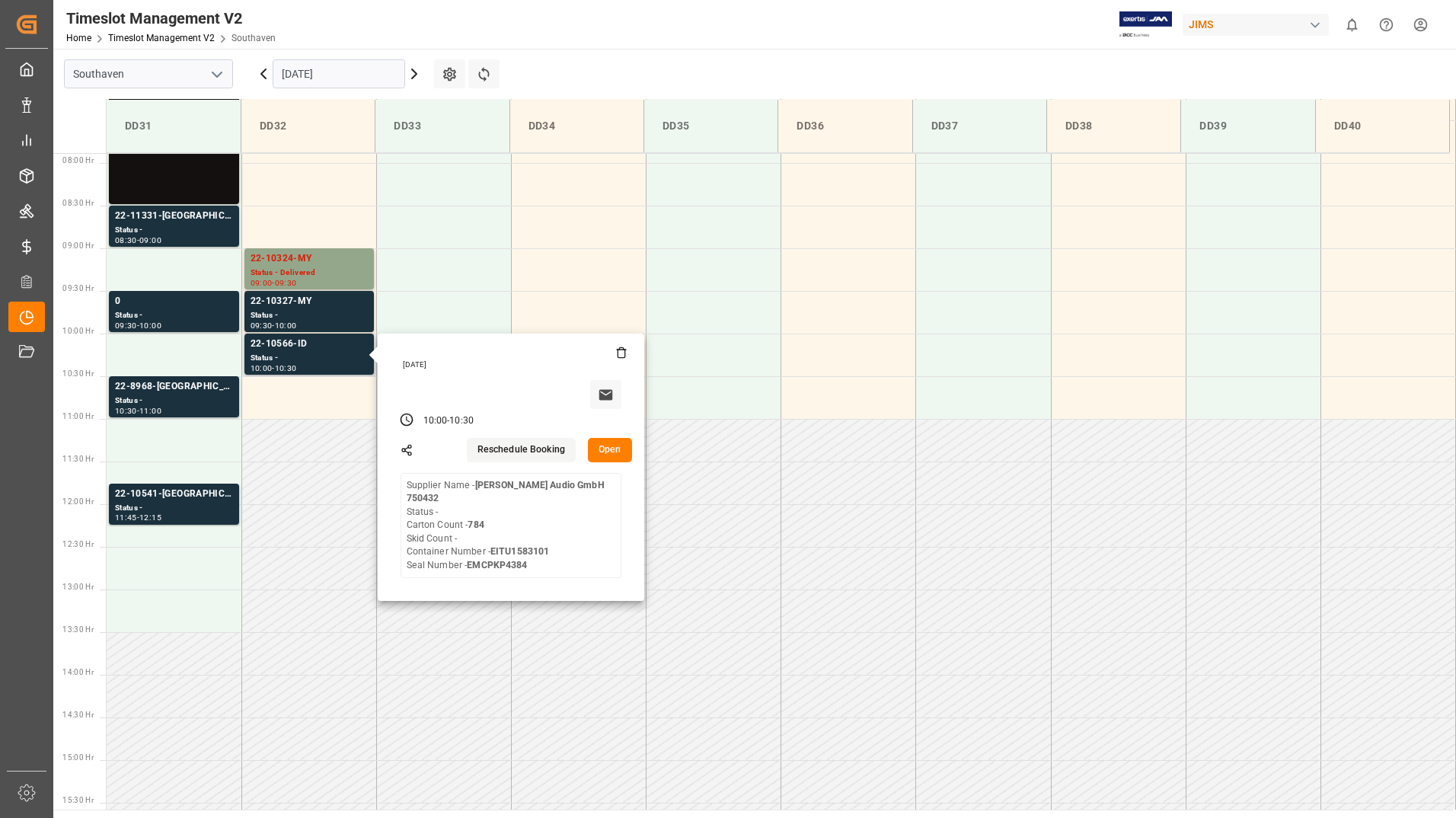
click at [597, 441] on button "Open" at bounding box center [610, 450] width 44 height 24
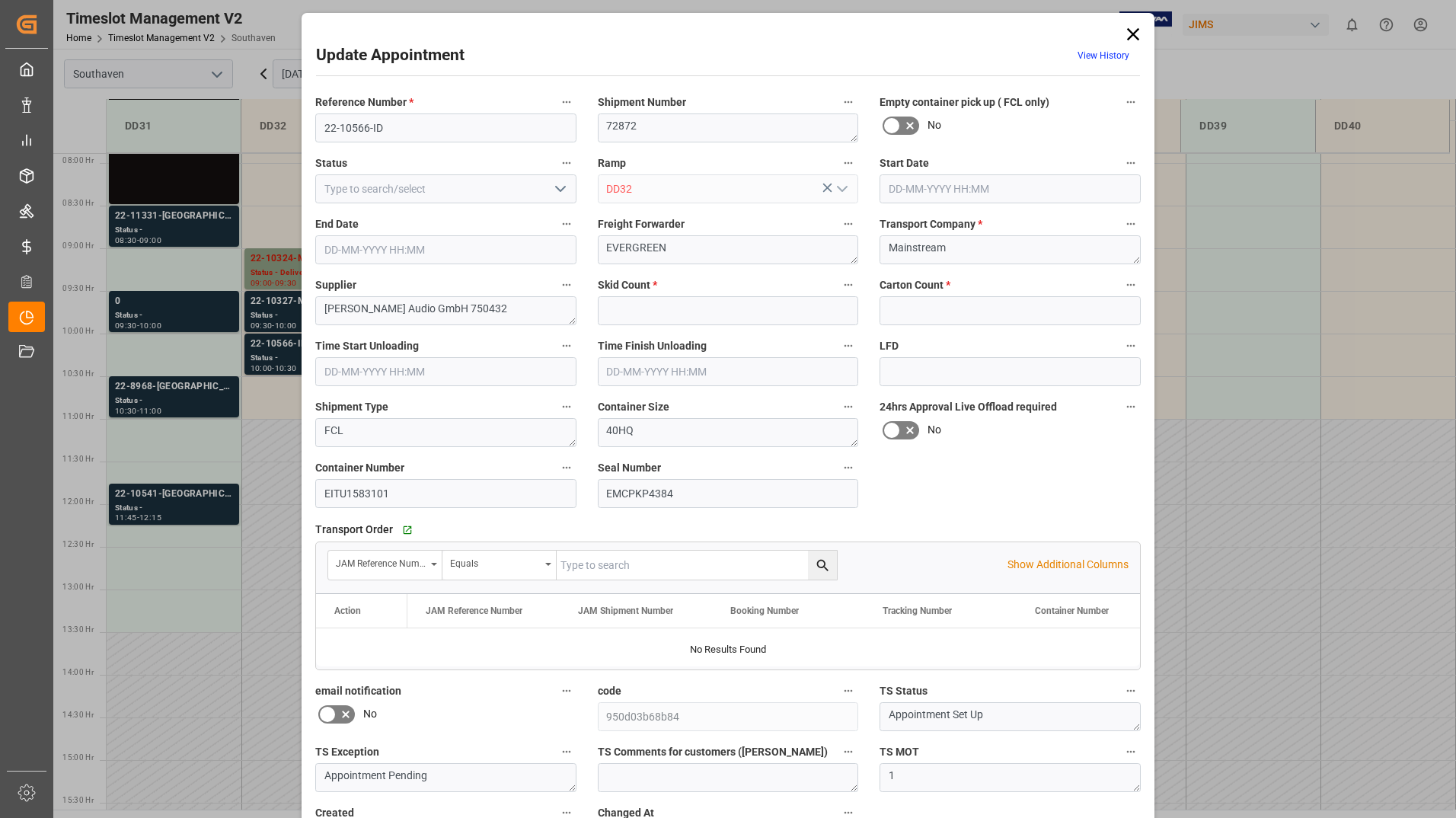
type input "0"
type input "784"
type input "[DATE] 10:00"
type input "[DATE] 10:30"
type input "[DATE] 16:09"
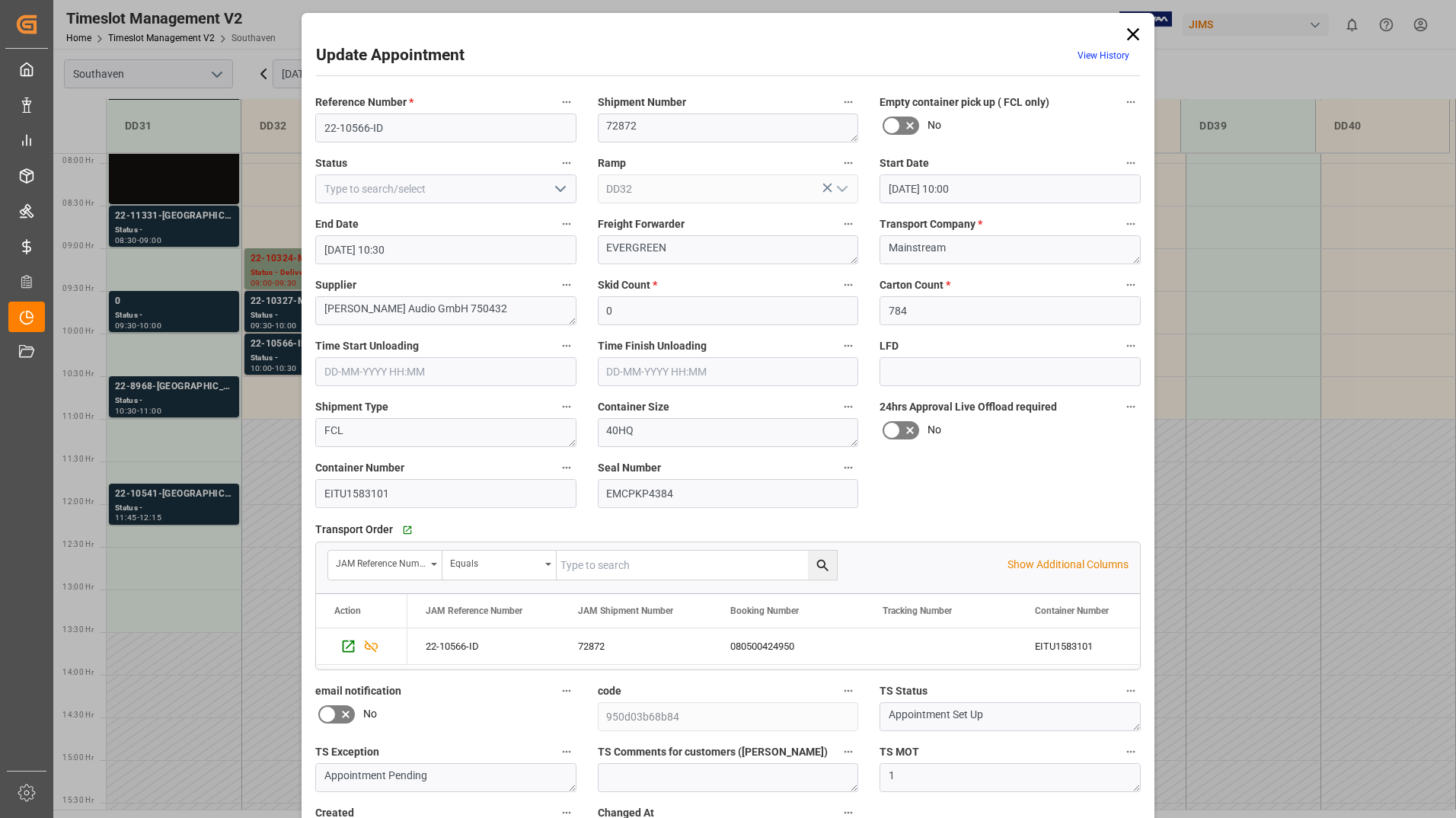
click at [1134, 26] on icon at bounding box center [1133, 35] width 21 height 21
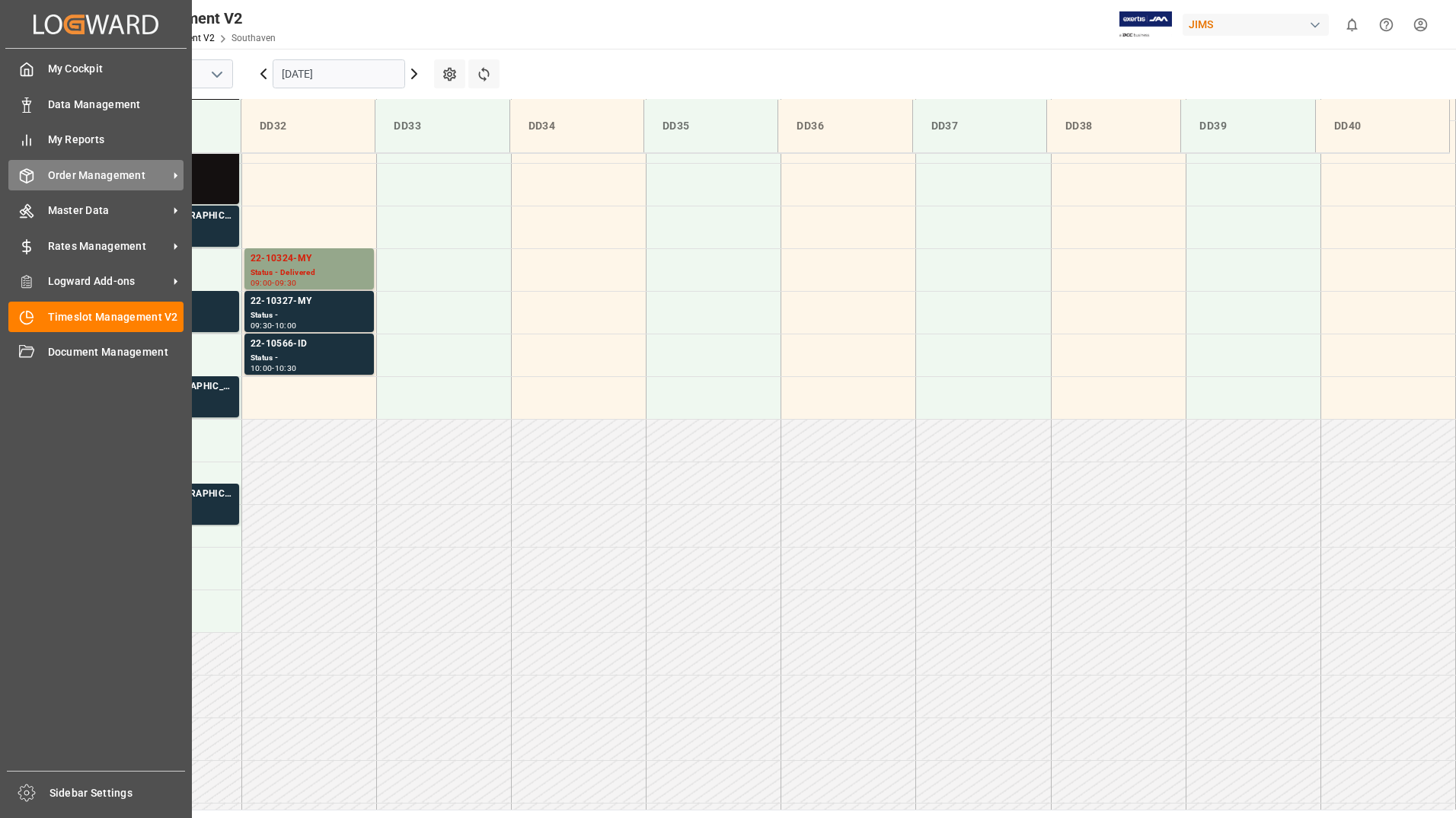
click at [99, 180] on span "Order Management" at bounding box center [108, 175] width 120 height 16
click at [104, 175] on span "Order Management" at bounding box center [108, 175] width 120 height 16
click at [80, 182] on span "Order Management" at bounding box center [108, 175] width 120 height 16
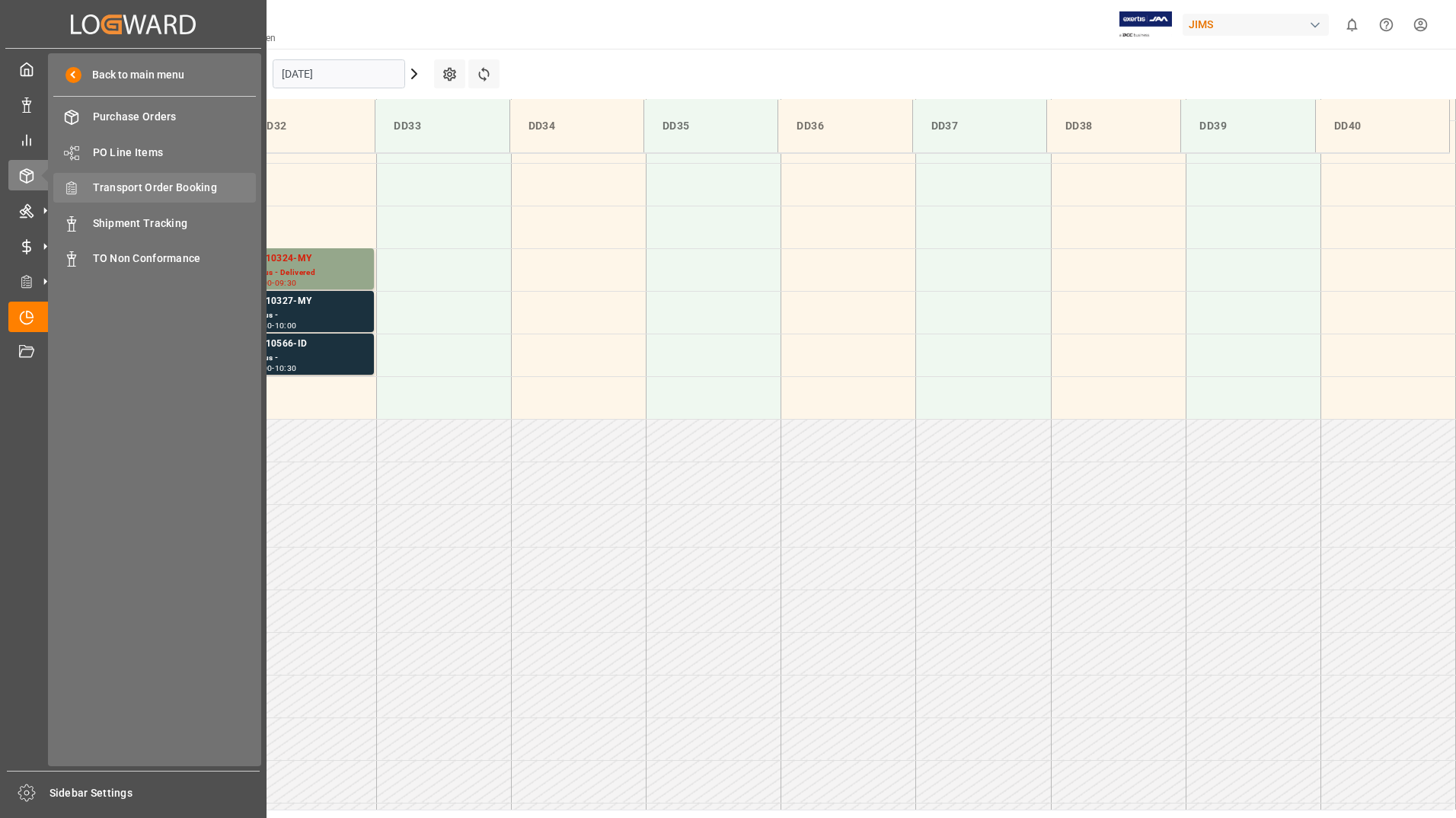
click at [177, 186] on span "Transport Order Booking" at bounding box center [175, 187] width 163 height 16
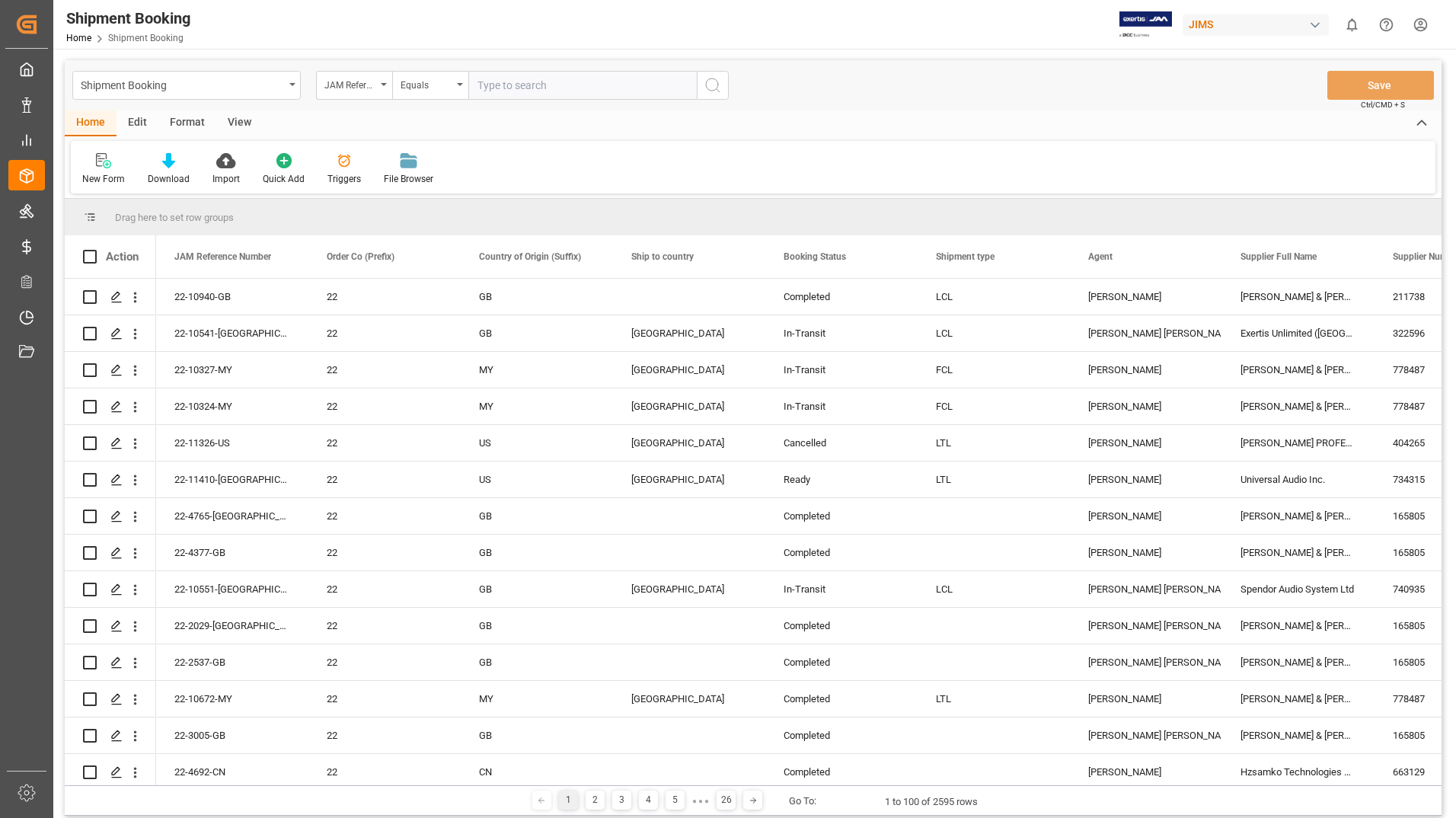
click at [537, 83] on input "text" at bounding box center [582, 86] width 229 height 29
type input "22-8968-us"
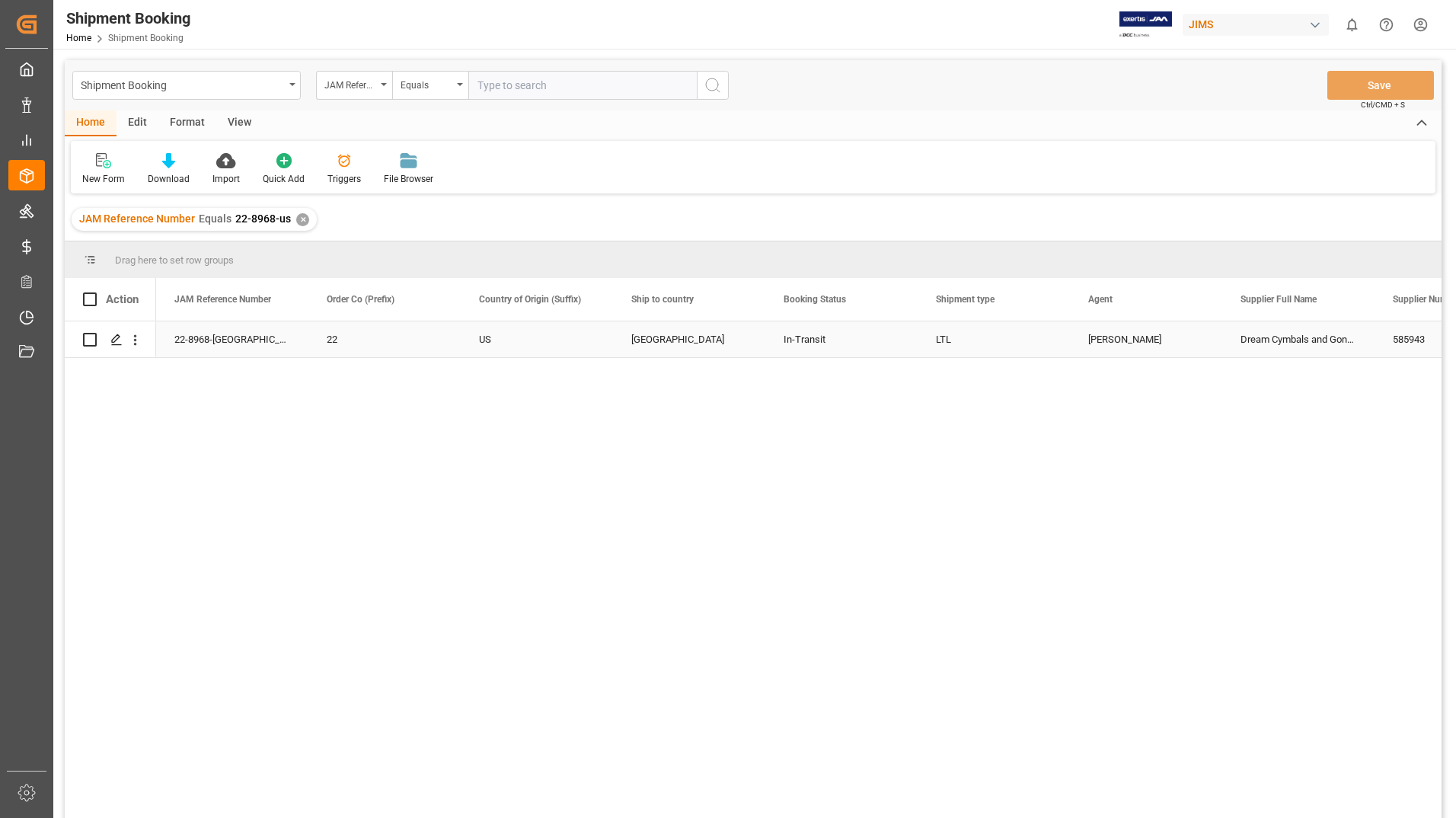
click at [88, 341] on input "Press Space to toggle row selection (unchecked)" at bounding box center [89, 339] width 13 height 13
checkbox input "true"
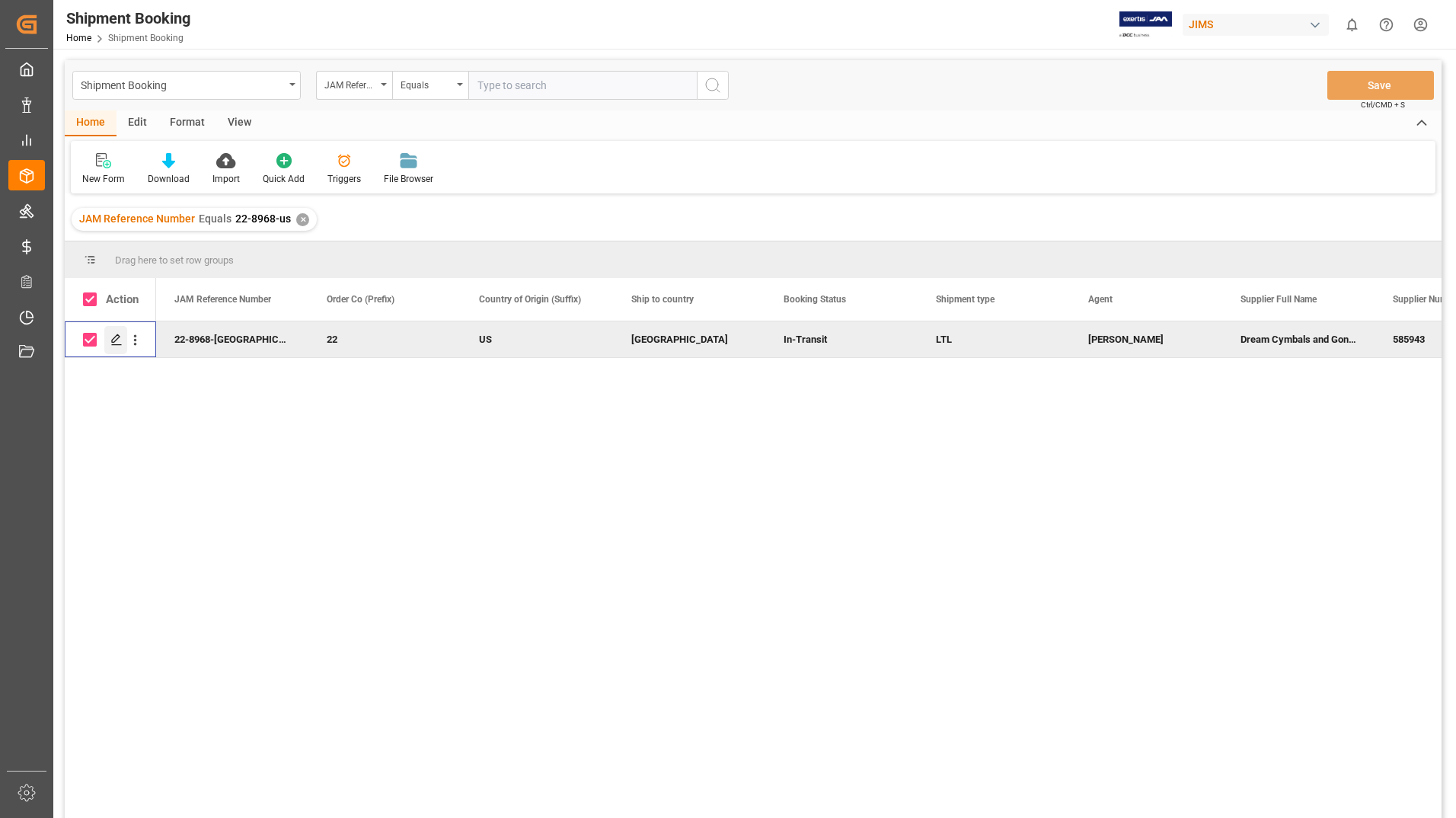
click at [110, 339] on div "Press SPACE to deselect this row." at bounding box center [116, 339] width 23 height 28
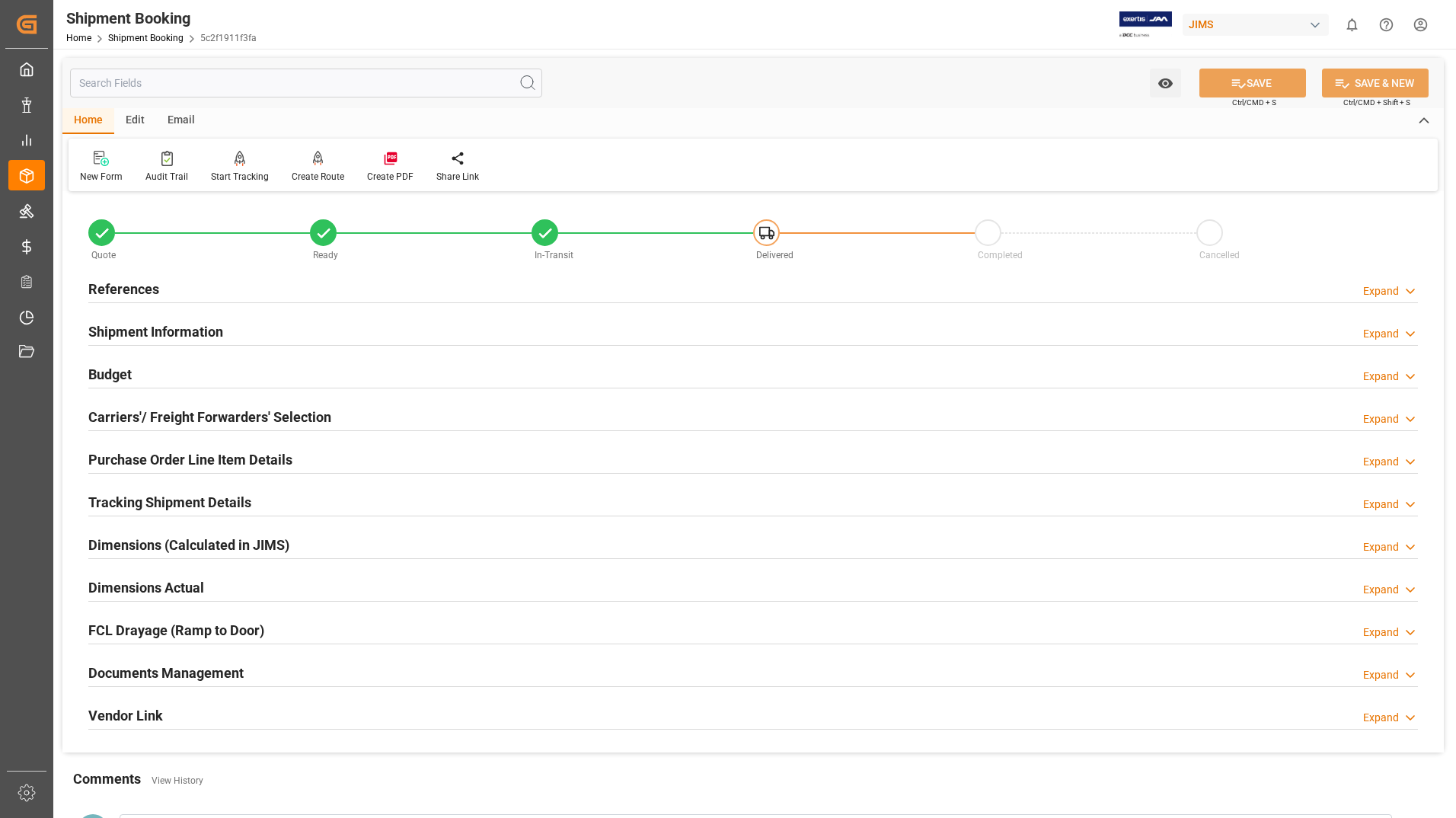
click at [182, 672] on h2 "Documents Management" at bounding box center [166, 672] width 156 height 20
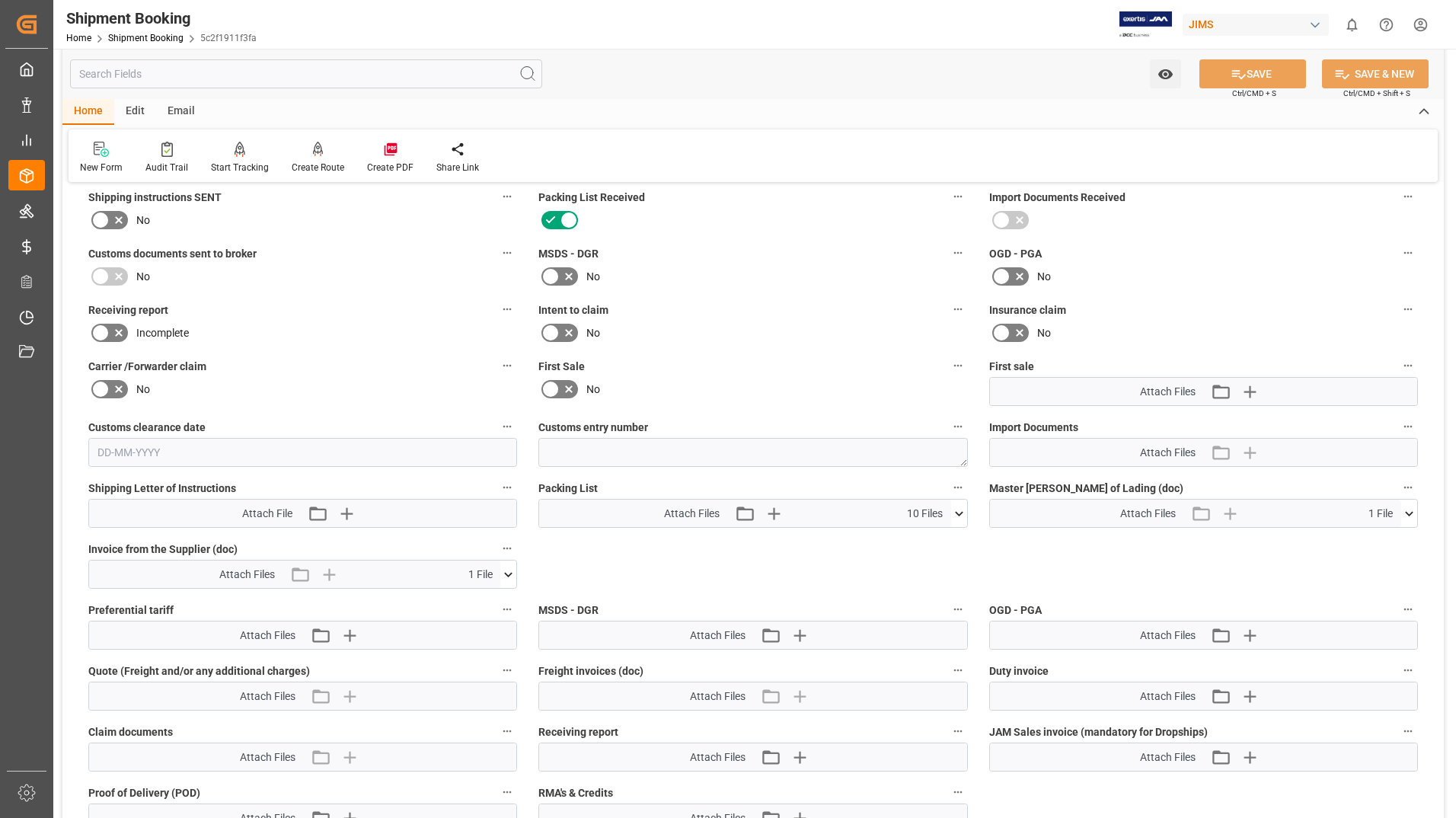
scroll to position [685, 0]
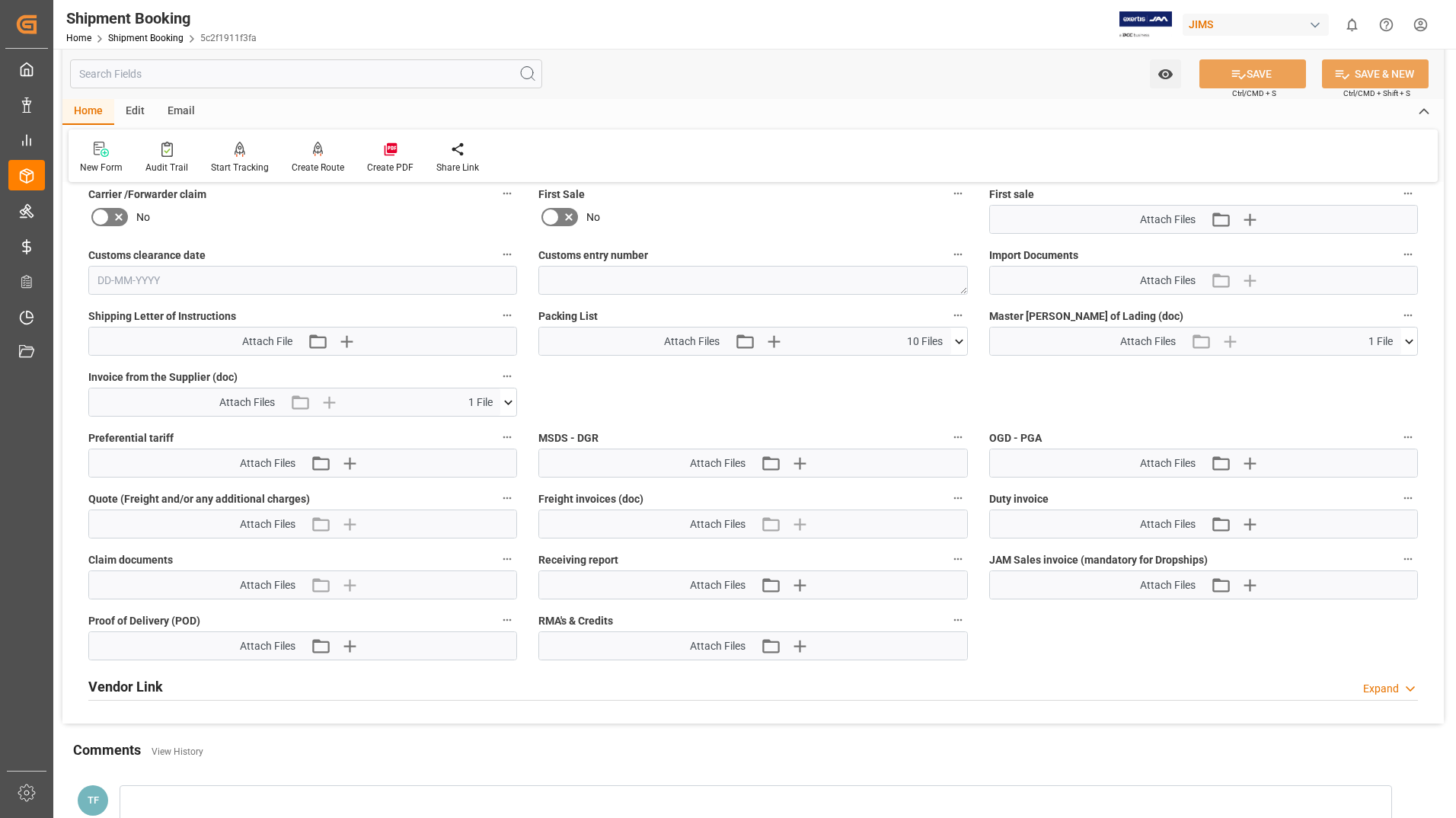
click at [960, 338] on icon at bounding box center [959, 341] width 16 height 16
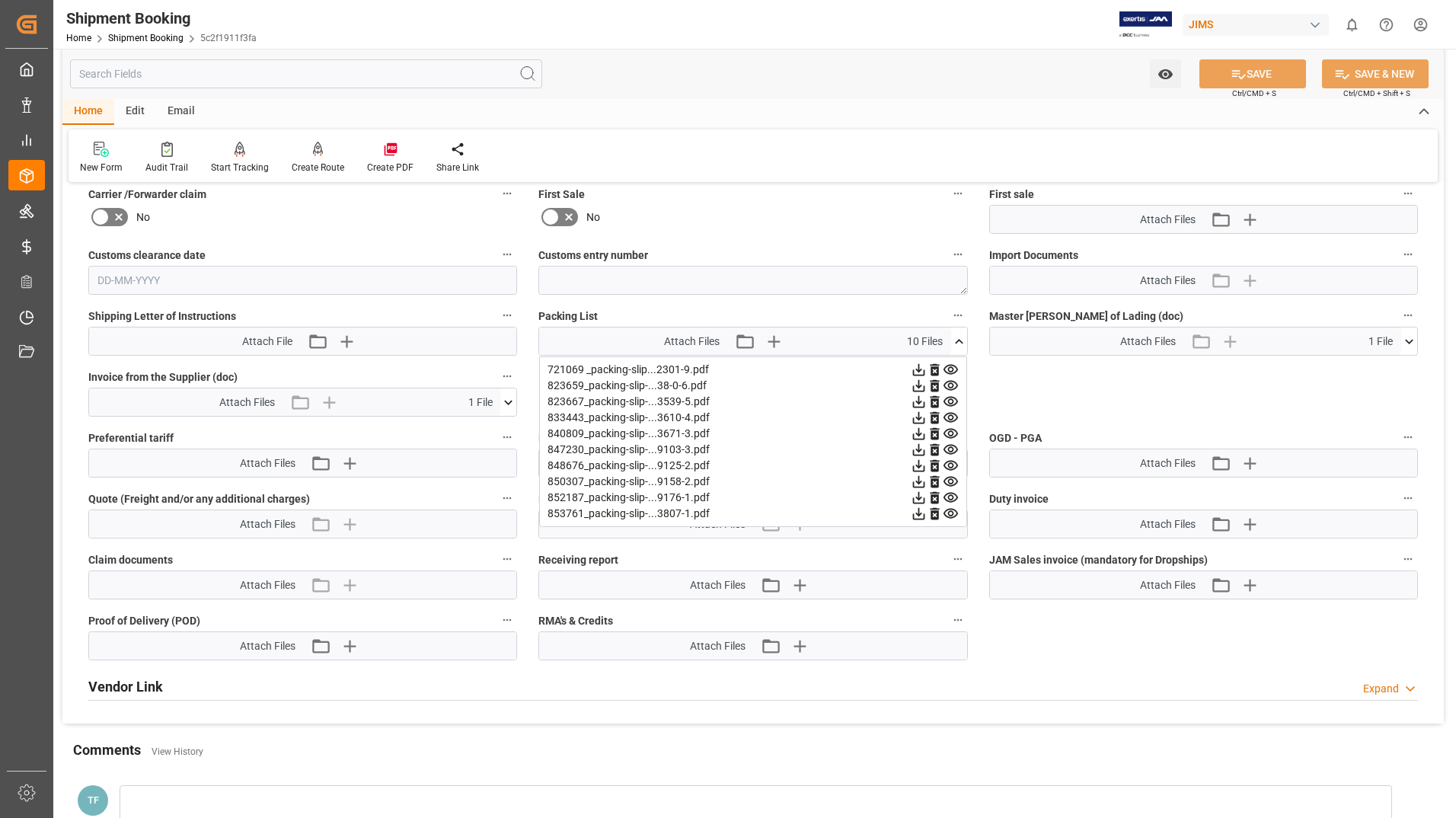
click at [953, 366] on icon at bounding box center [950, 369] width 16 height 16
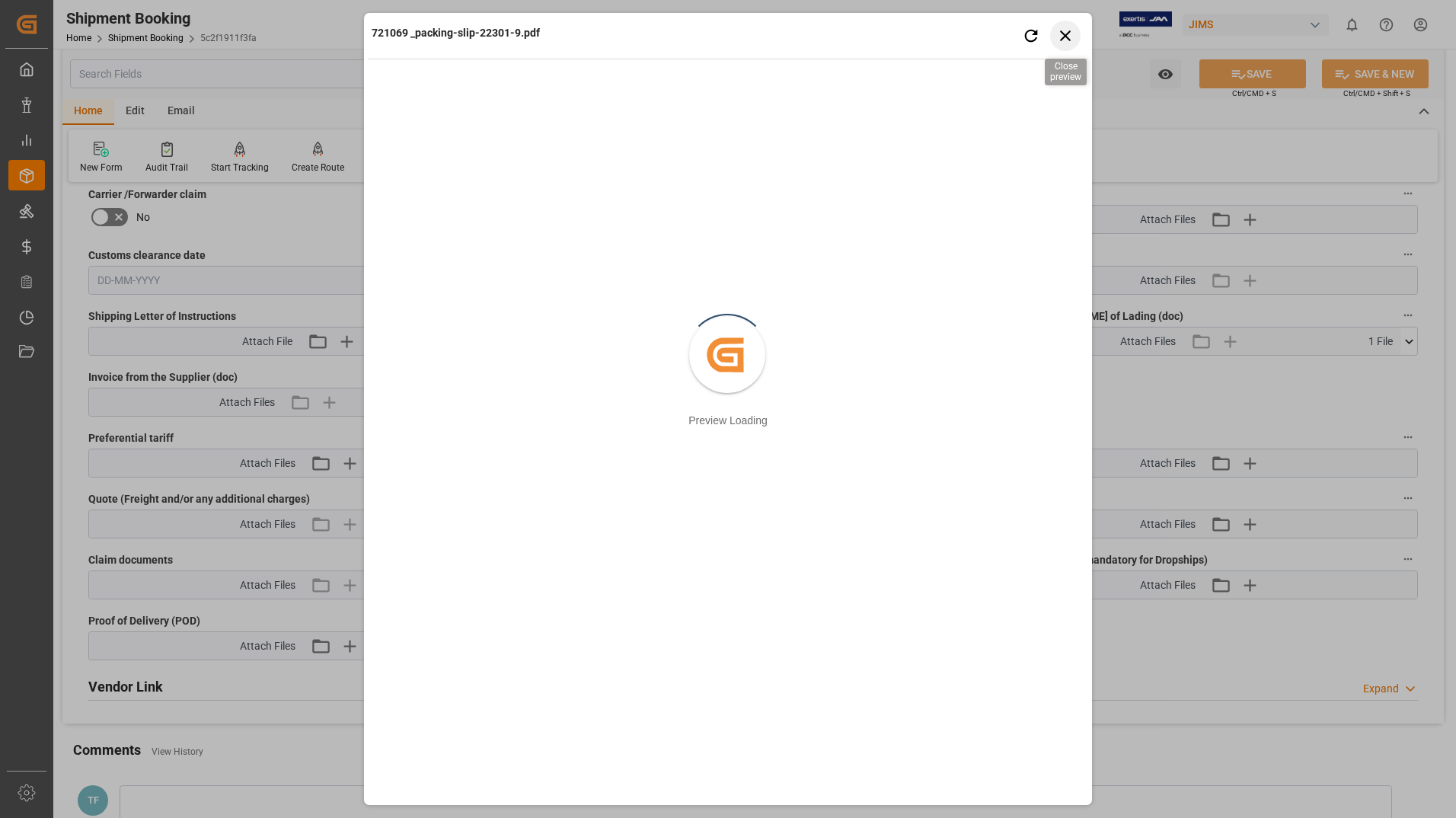
click at [1066, 35] on icon "button" at bounding box center [1065, 36] width 11 height 11
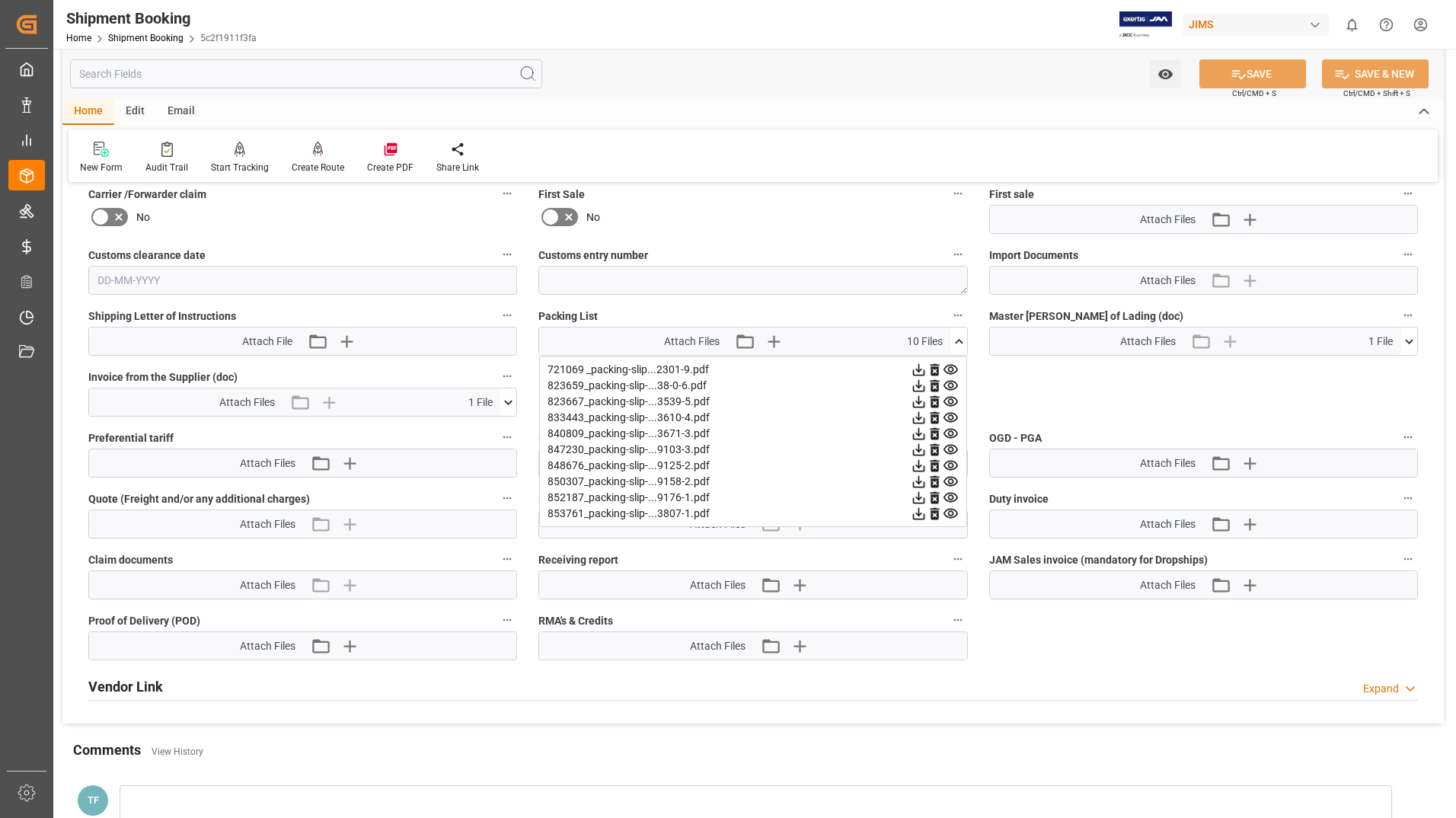
click at [956, 510] on icon at bounding box center [950, 513] width 16 height 16
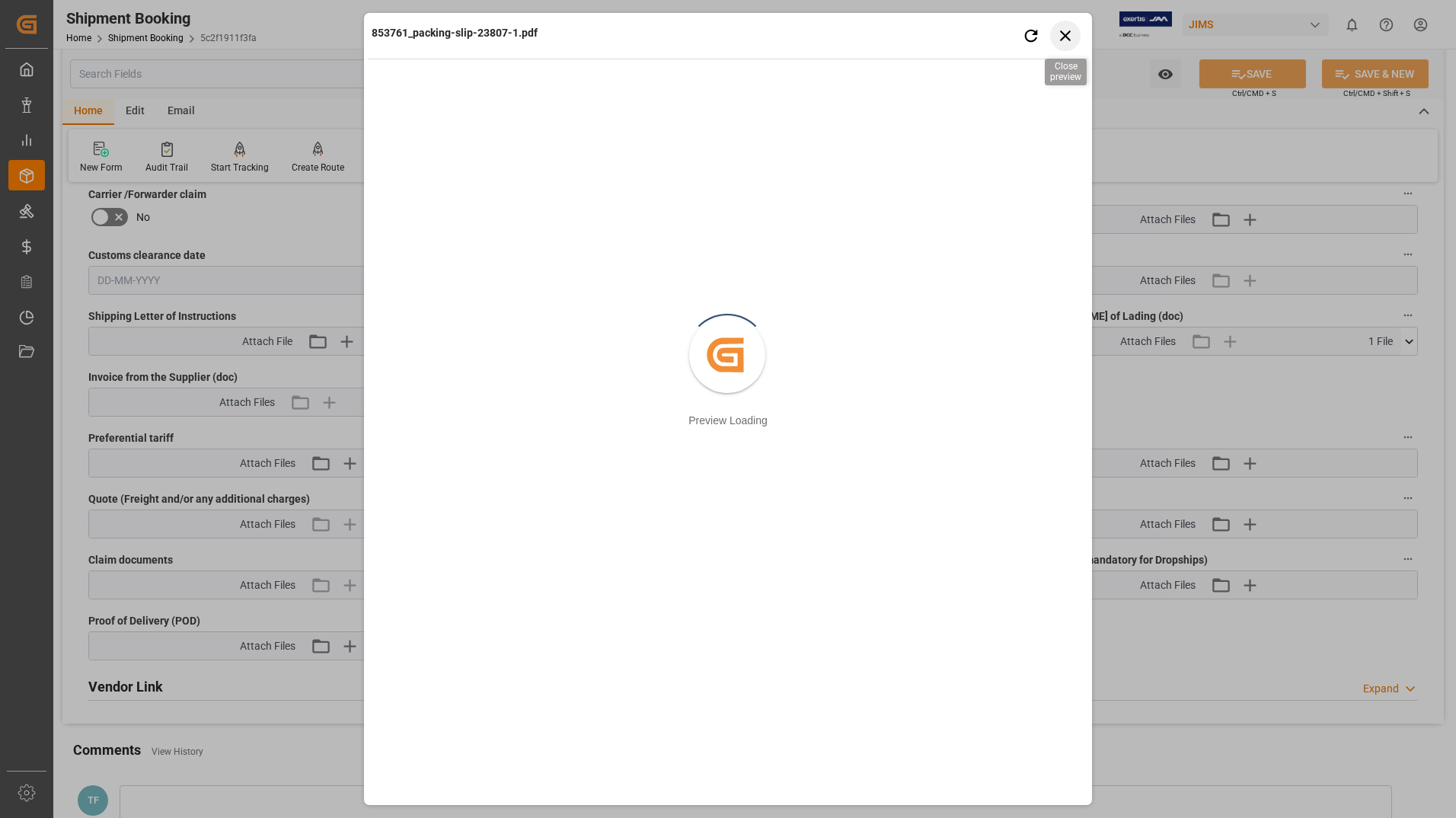
click at [1065, 42] on icon "button" at bounding box center [1066, 36] width 19 height 19
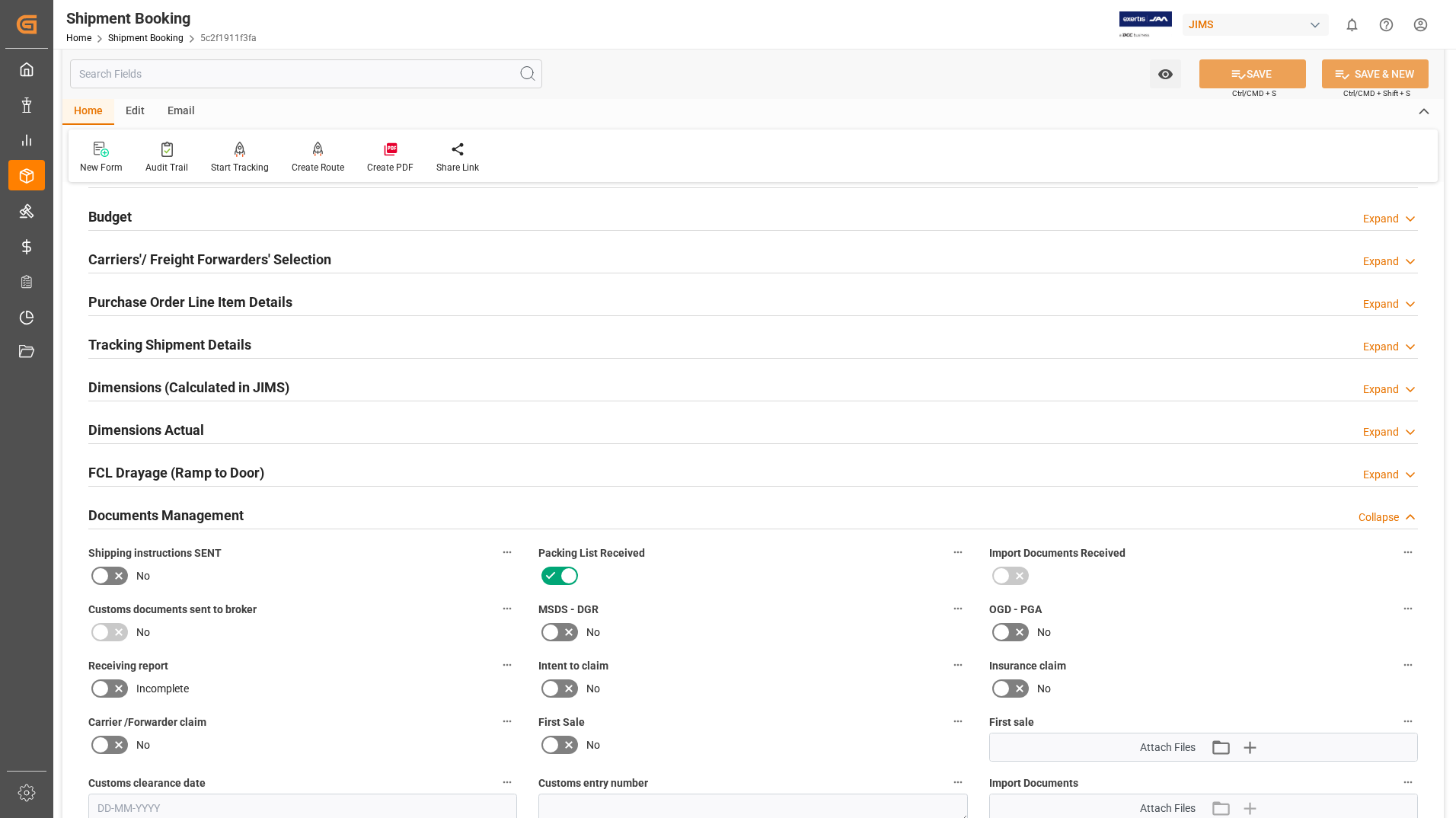
scroll to position [76, 0]
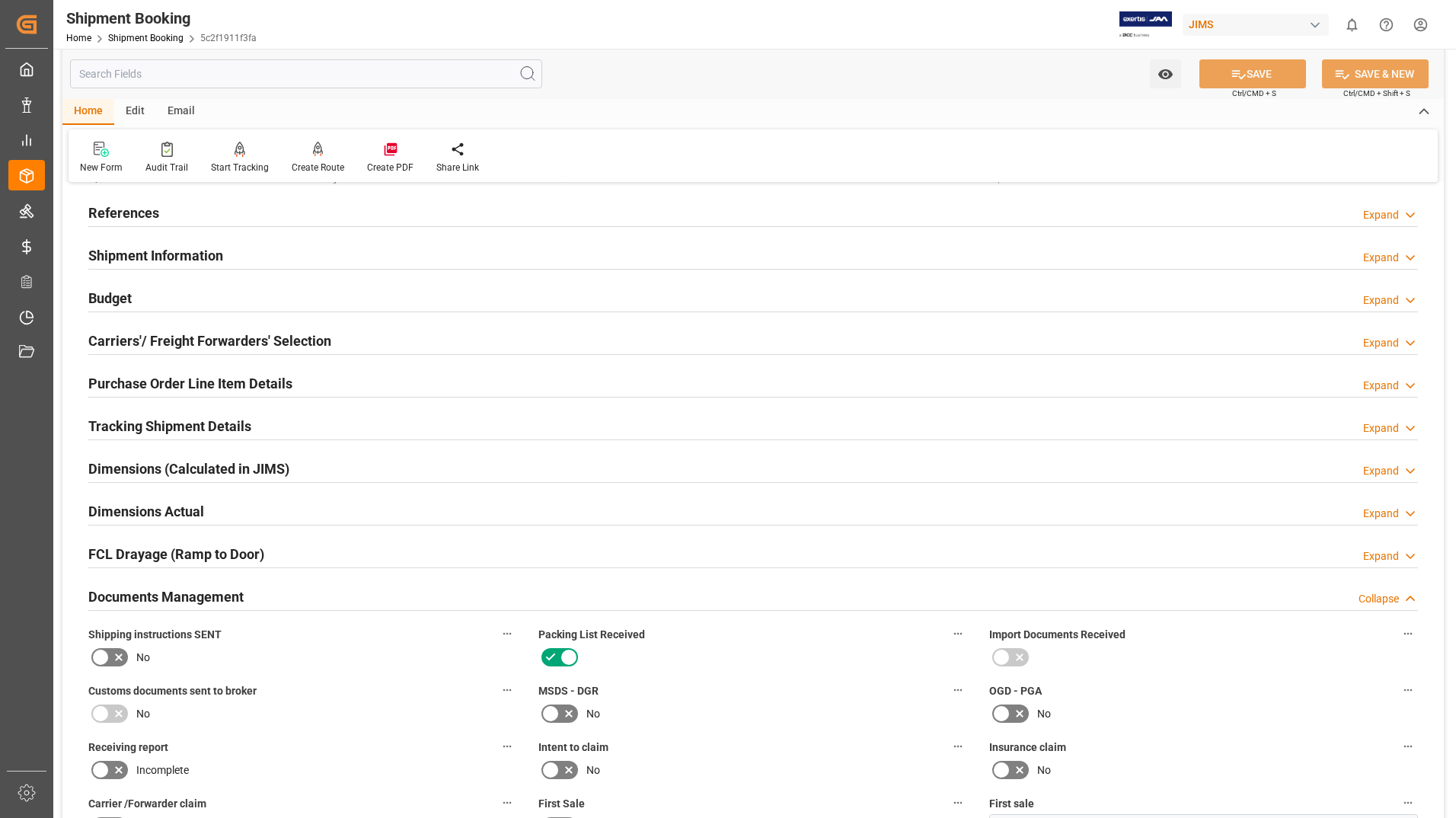
click at [184, 385] on h2 "Purchase Order Line Item Details" at bounding box center [190, 383] width 204 height 20
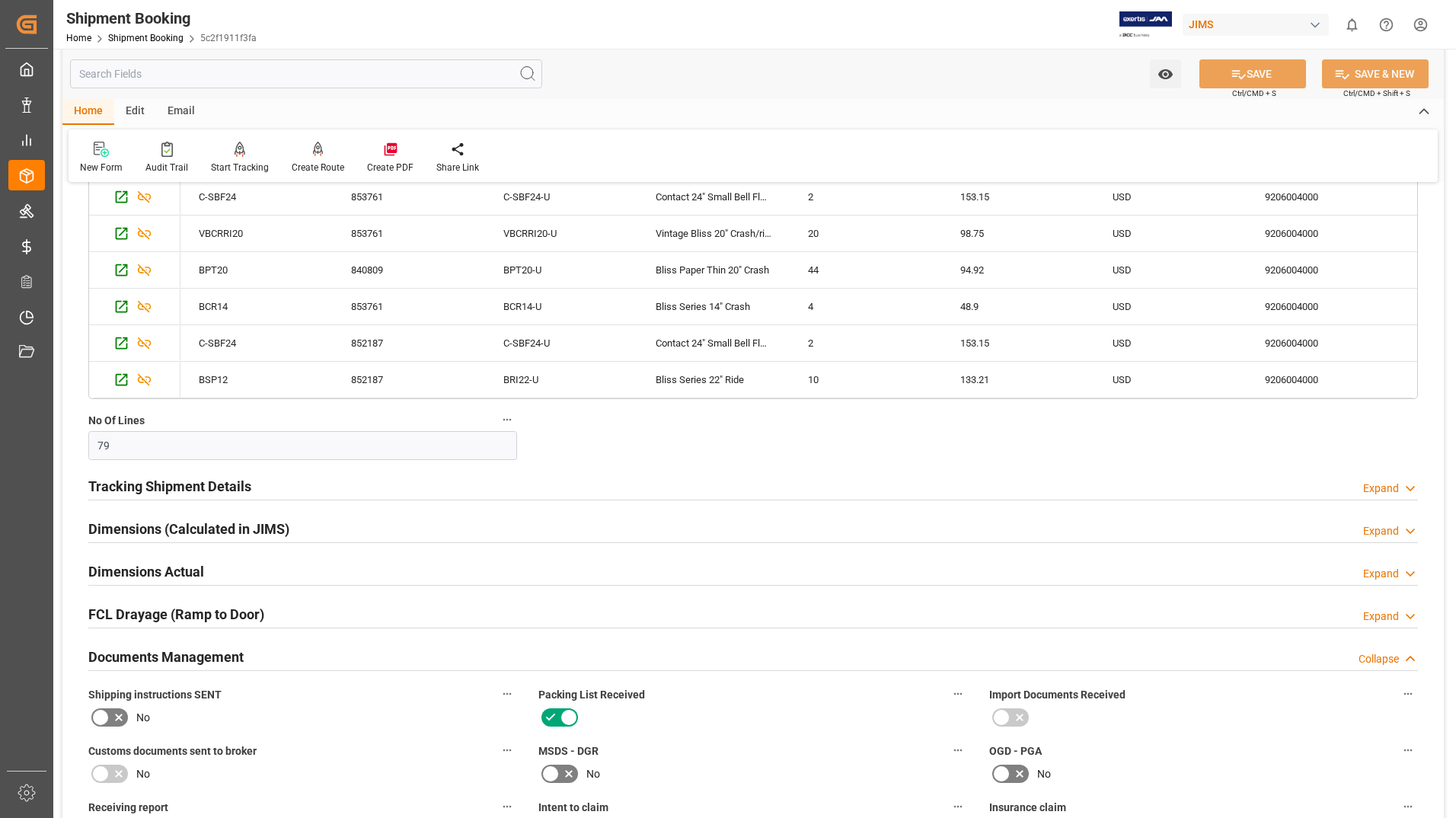
scroll to position [609, 0]
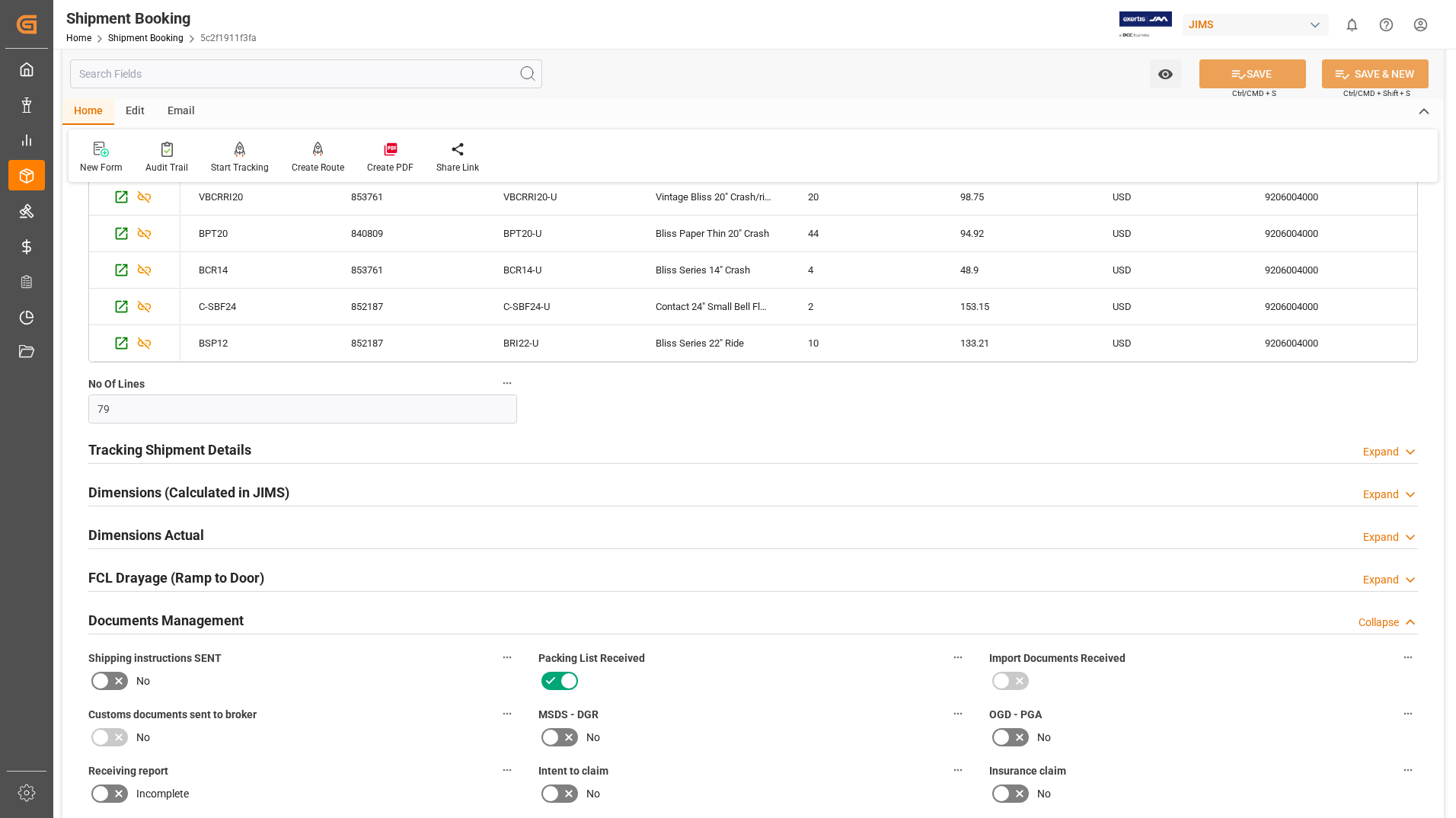
click at [184, 527] on h2 "Dimensions Actual" at bounding box center [146, 534] width 115 height 20
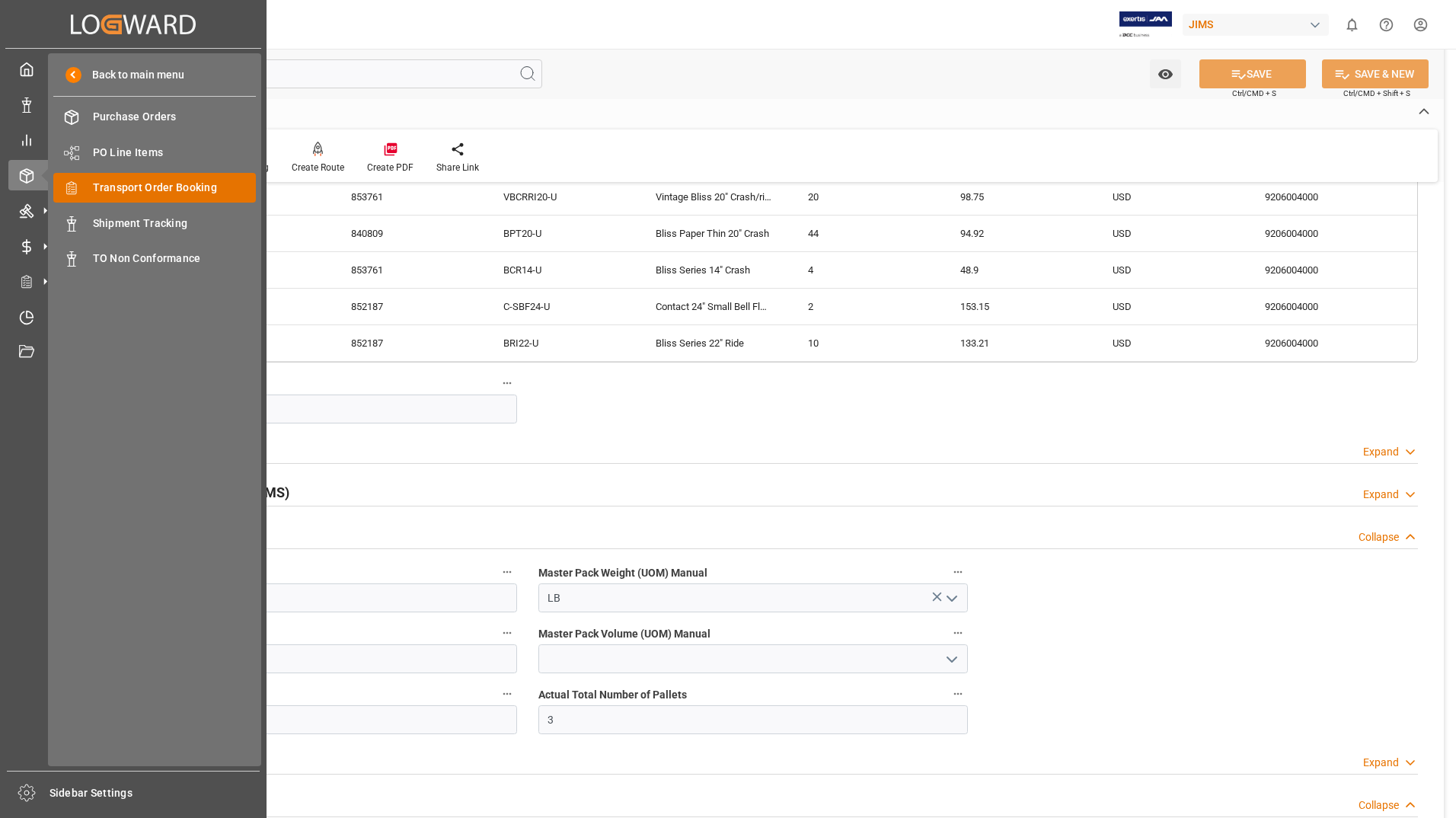
click at [127, 181] on span "Transport Order Booking" at bounding box center [175, 187] width 163 height 16
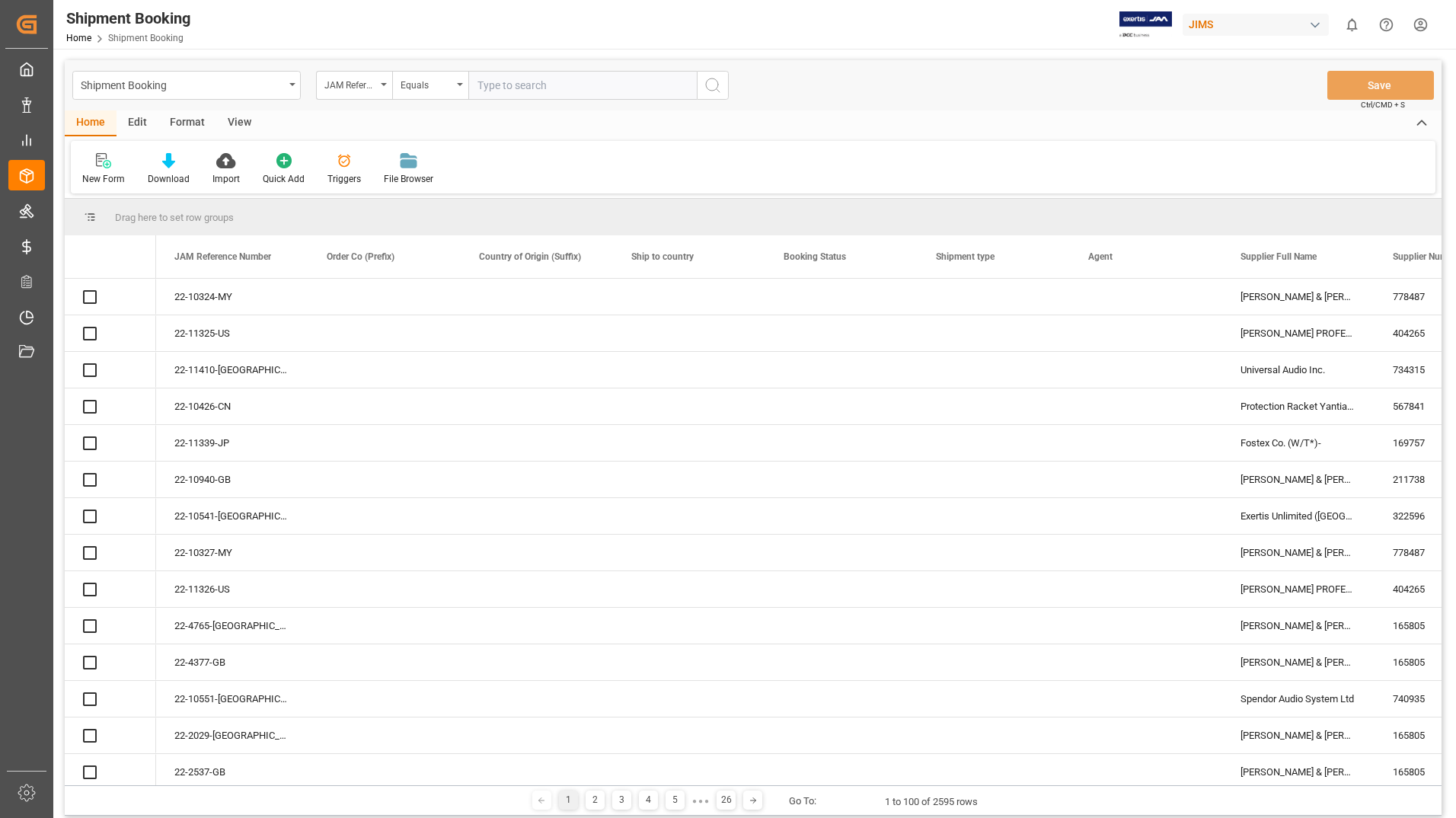
click at [501, 87] on input "text" at bounding box center [582, 86] width 229 height 29
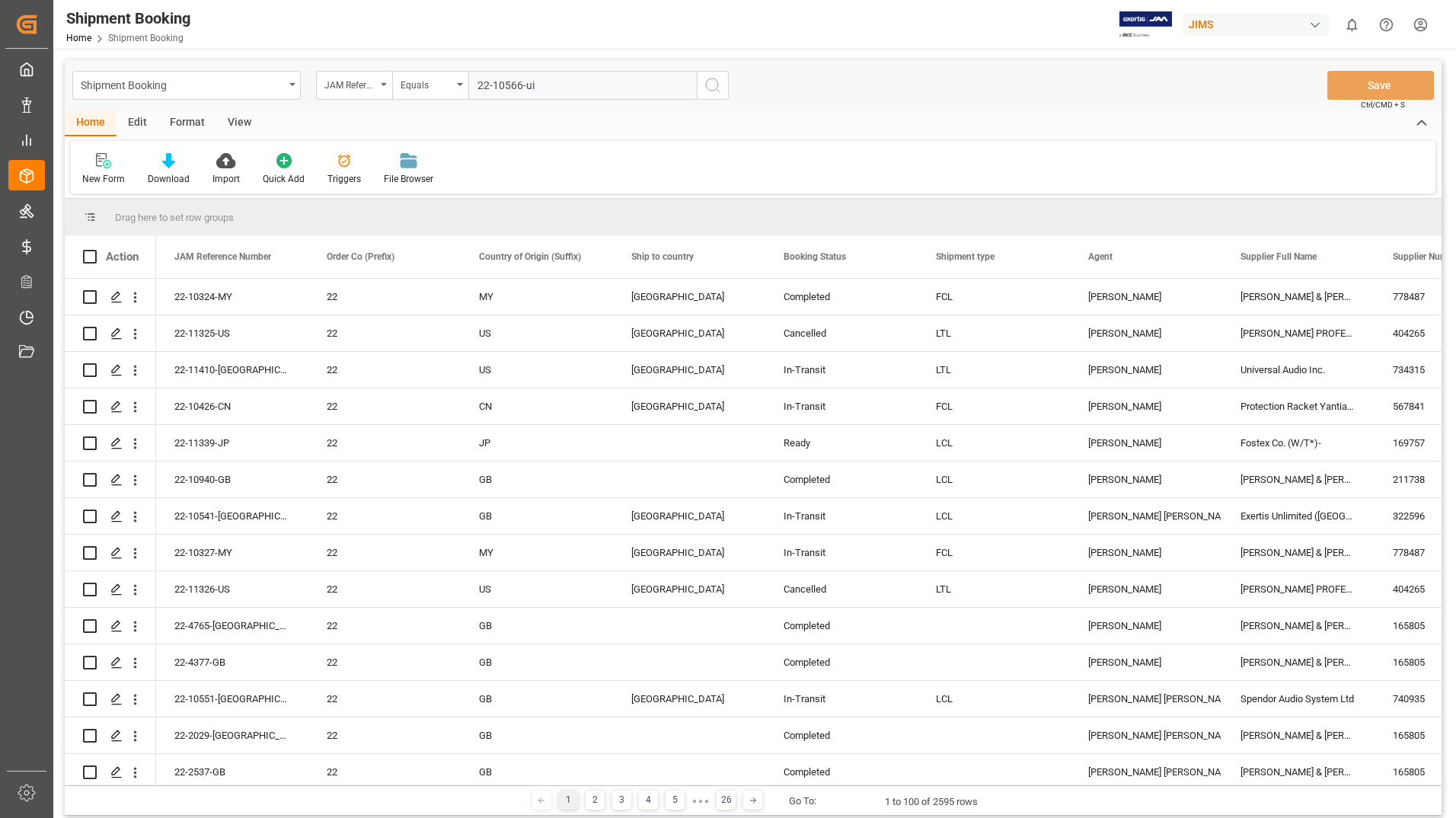
type input "22-10566-uid"
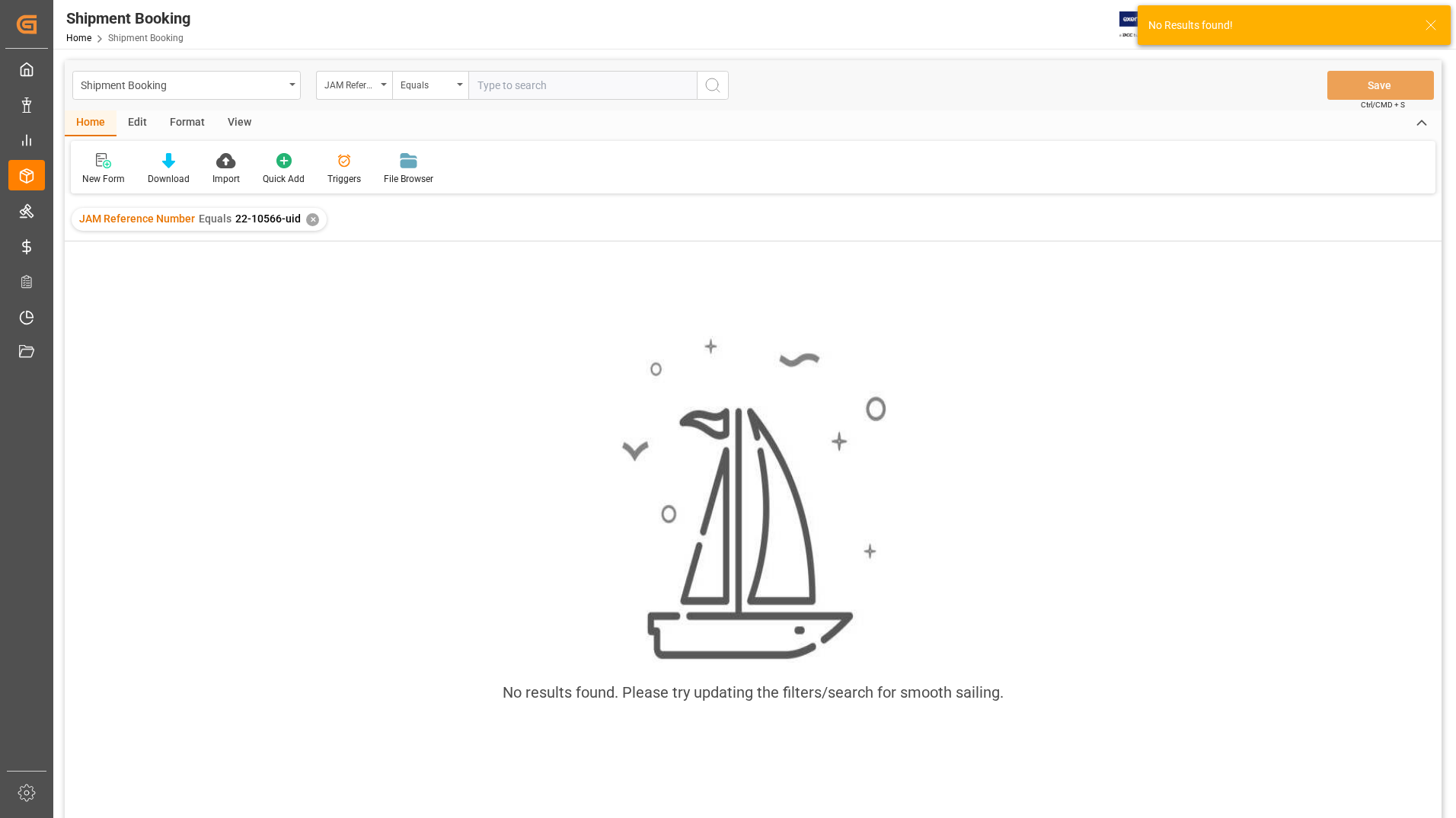
click at [310, 218] on div "✕" at bounding box center [312, 219] width 12 height 12
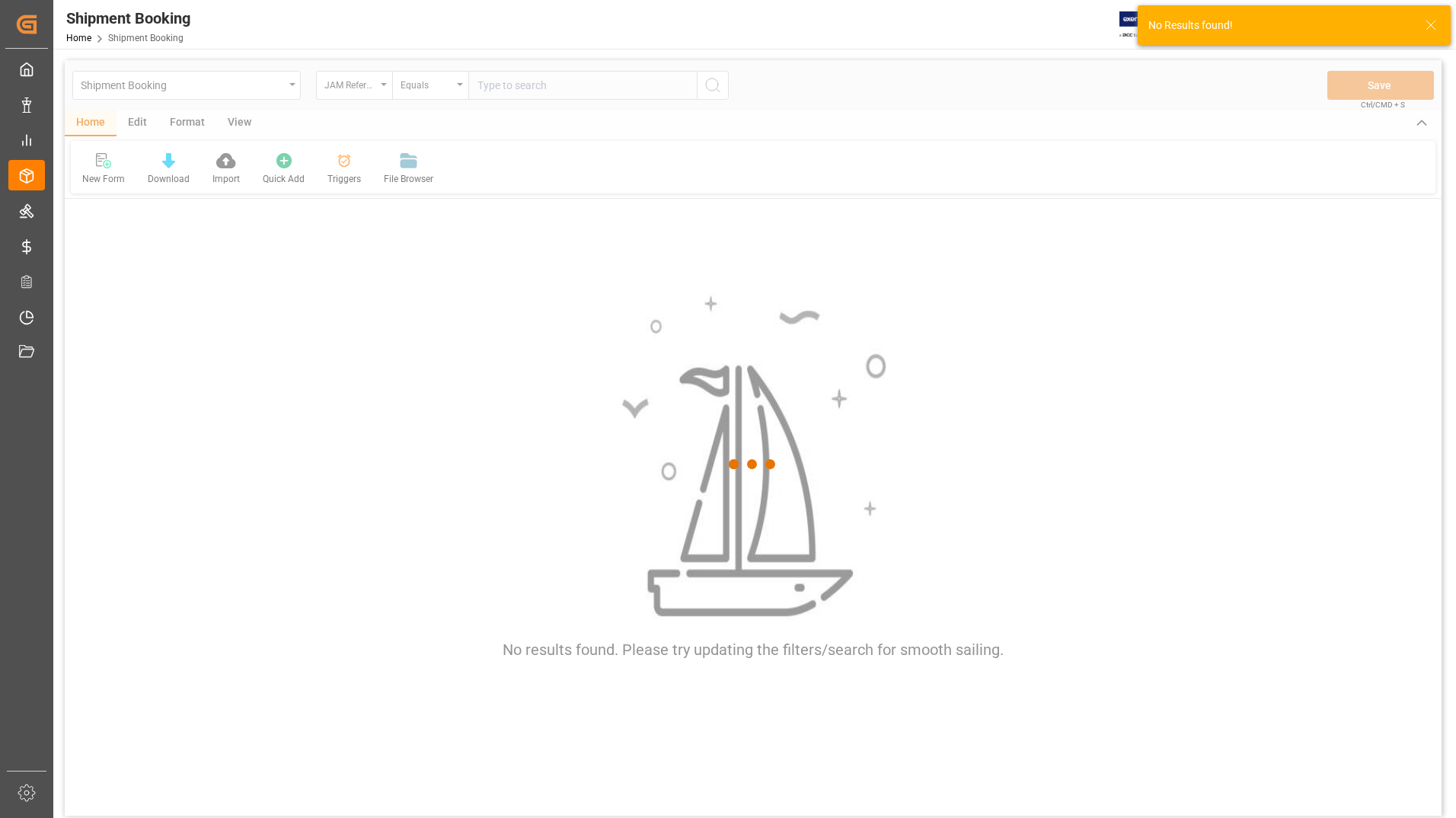
click at [511, 85] on div at bounding box center [753, 465] width 1377 height 809
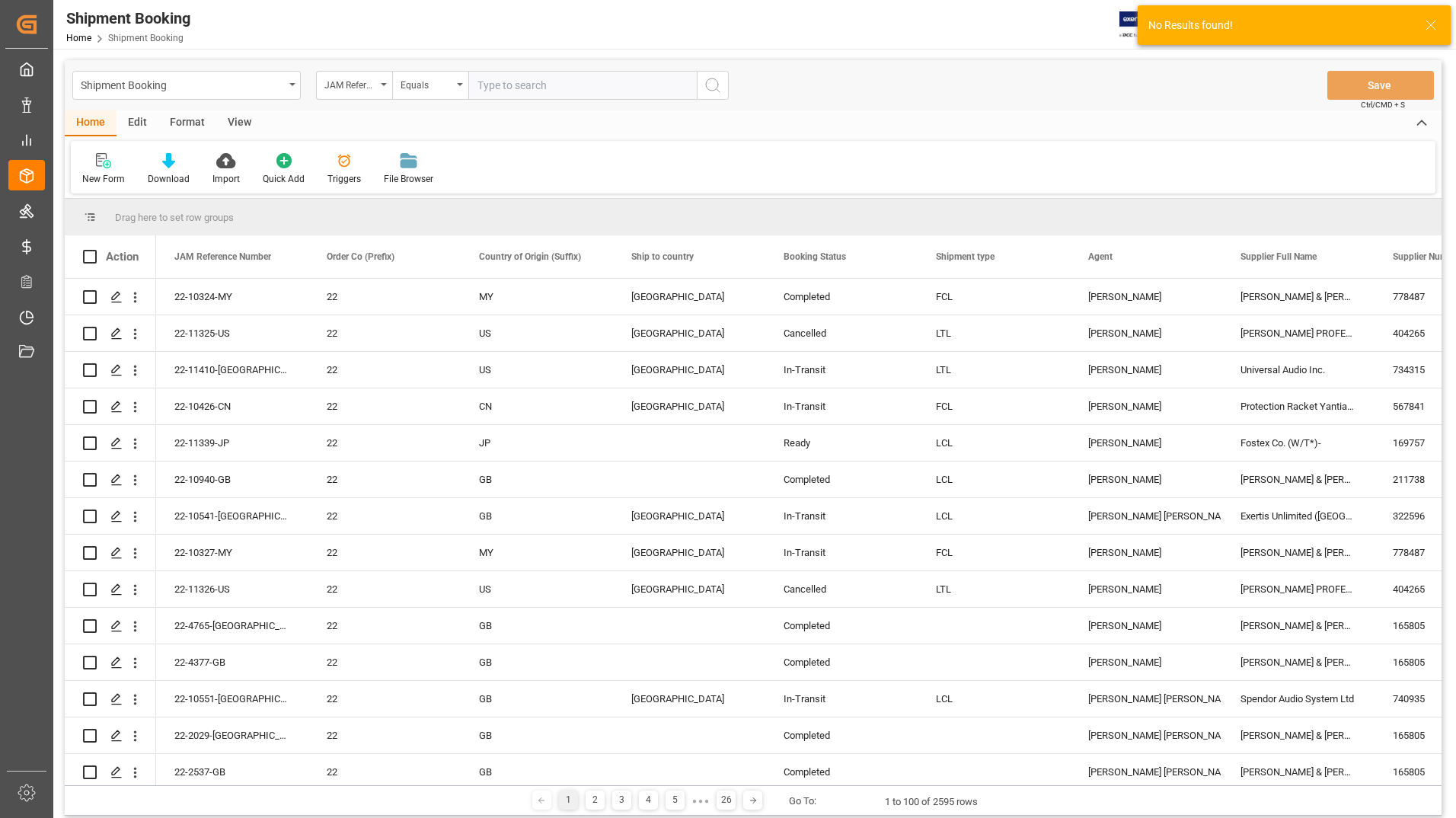
click at [511, 85] on input "text" at bounding box center [582, 86] width 229 height 29
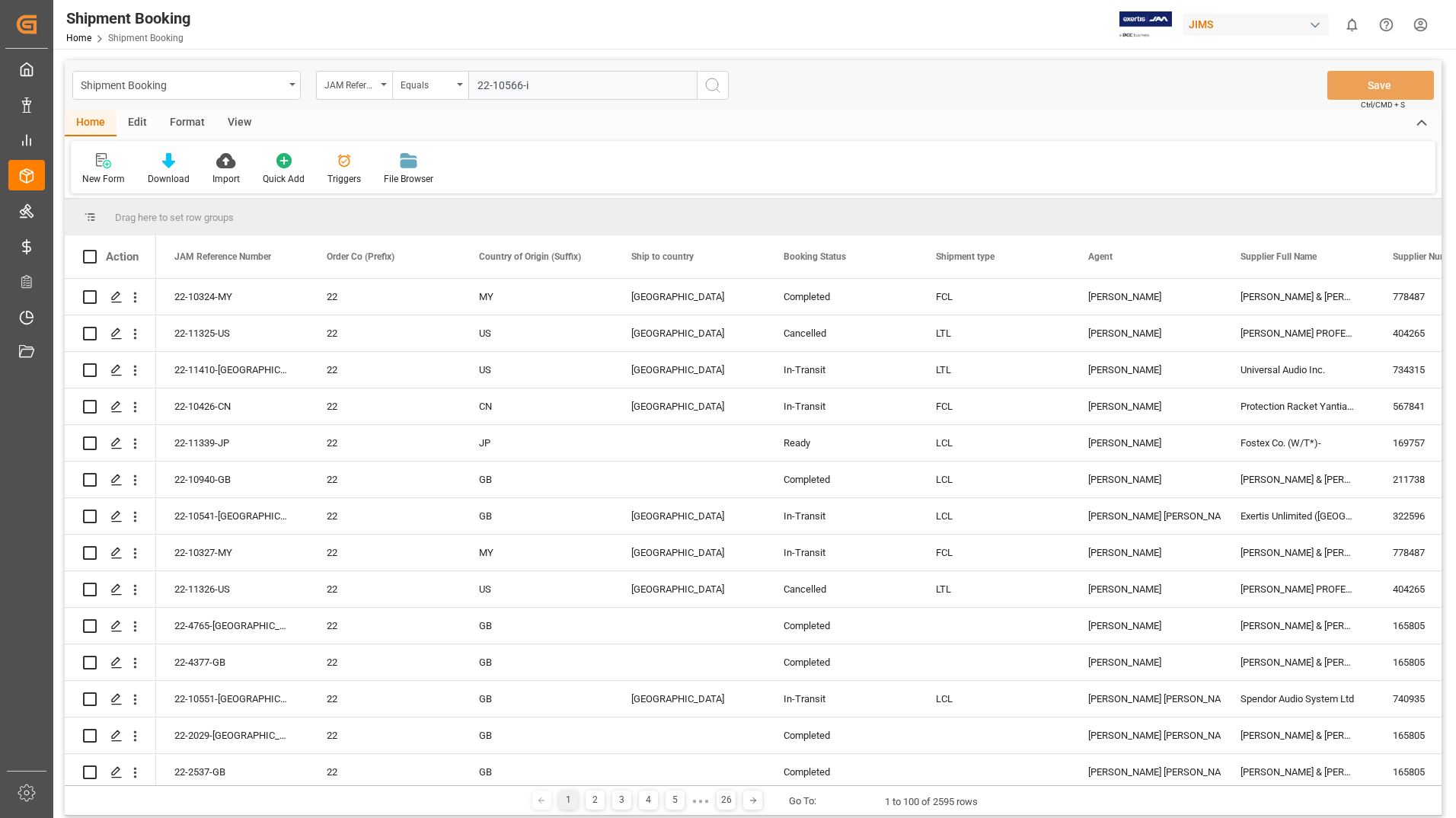
type input "22-10566-id"
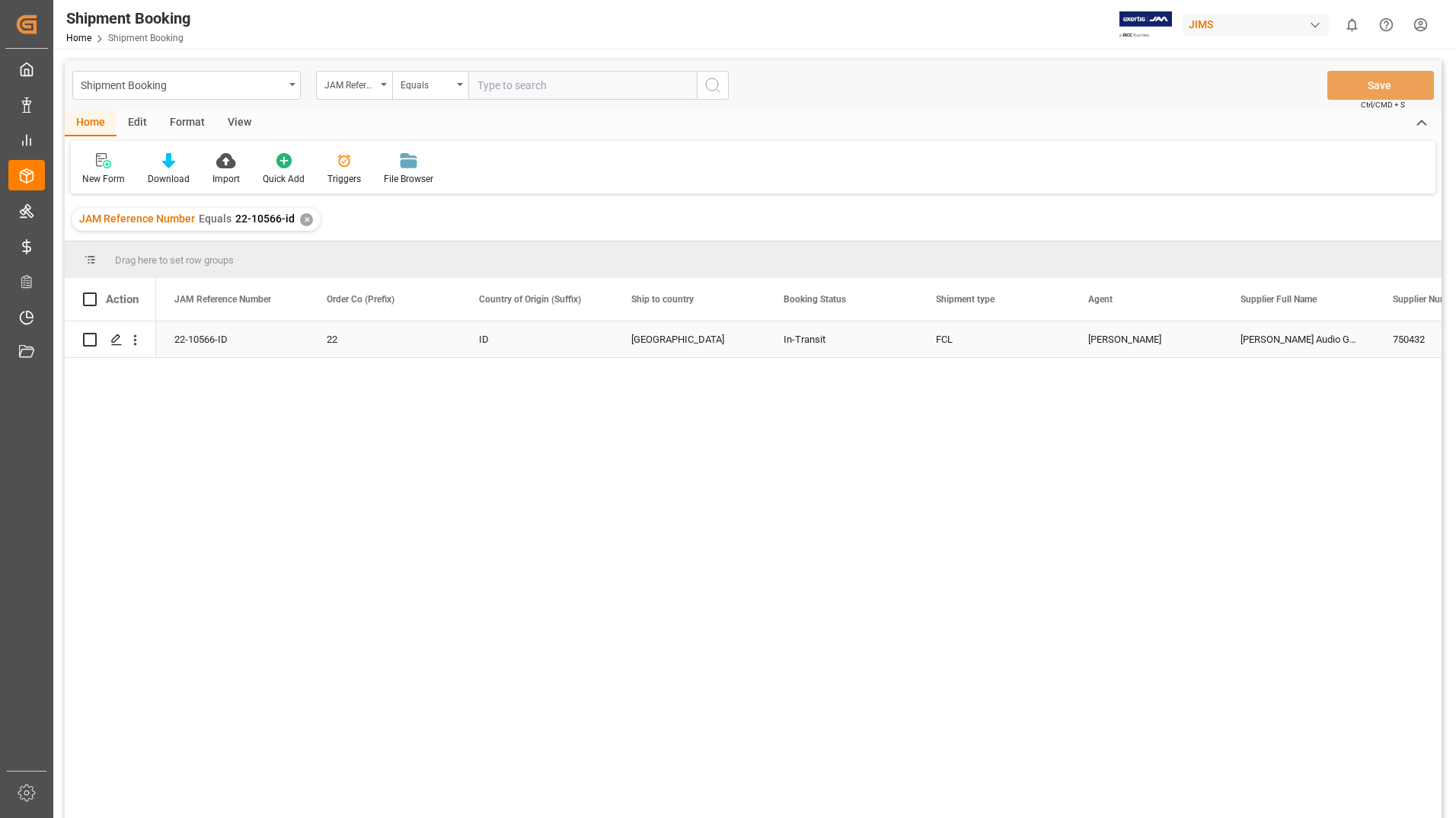
click at [88, 342] on input "Press Space to toggle row selection (unchecked)" at bounding box center [89, 339] width 13 height 13
checkbox input "true"
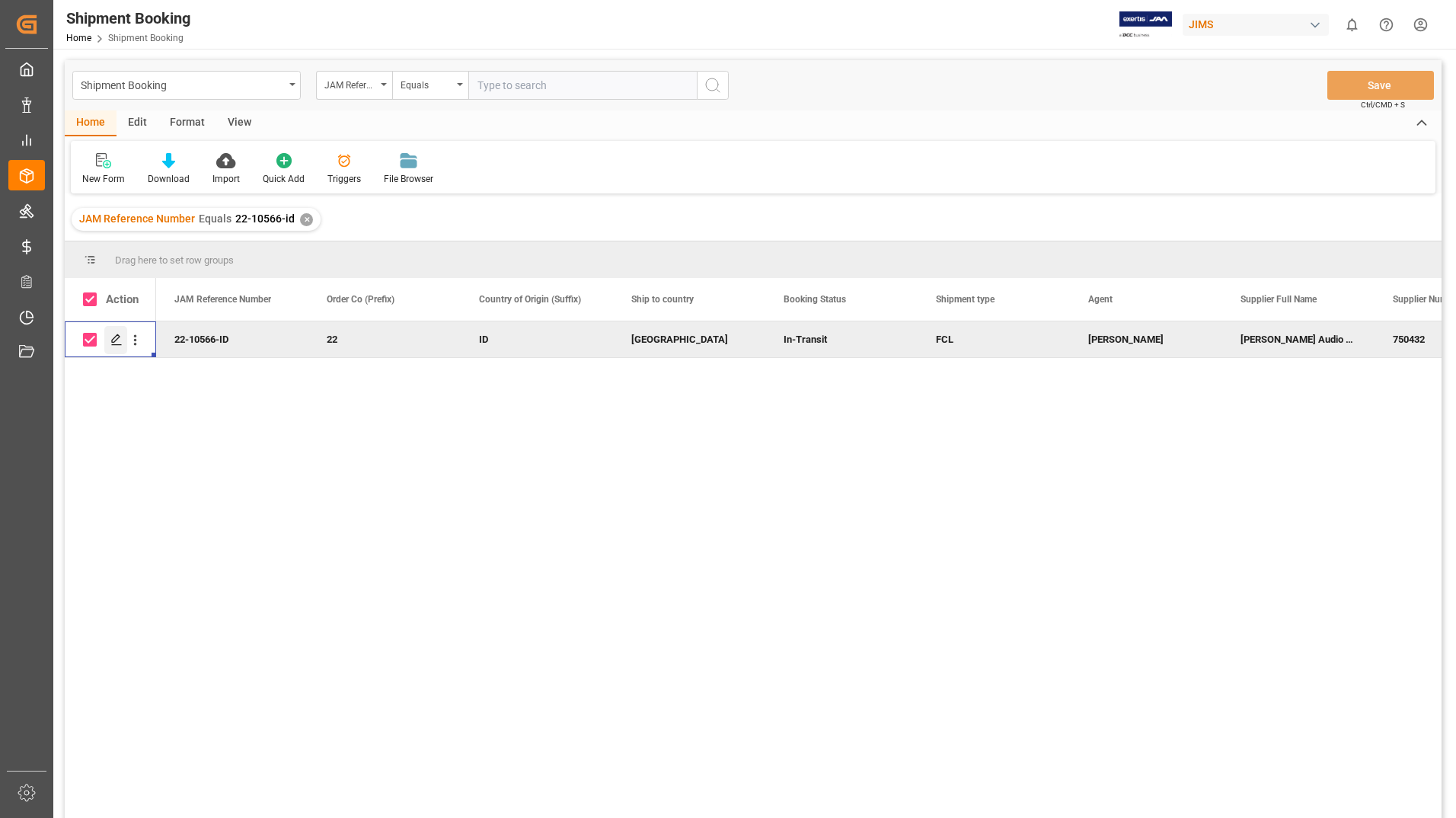
click at [111, 340] on polygon "Press SPACE to deselect this row." at bounding box center [115, 339] width 8 height 8
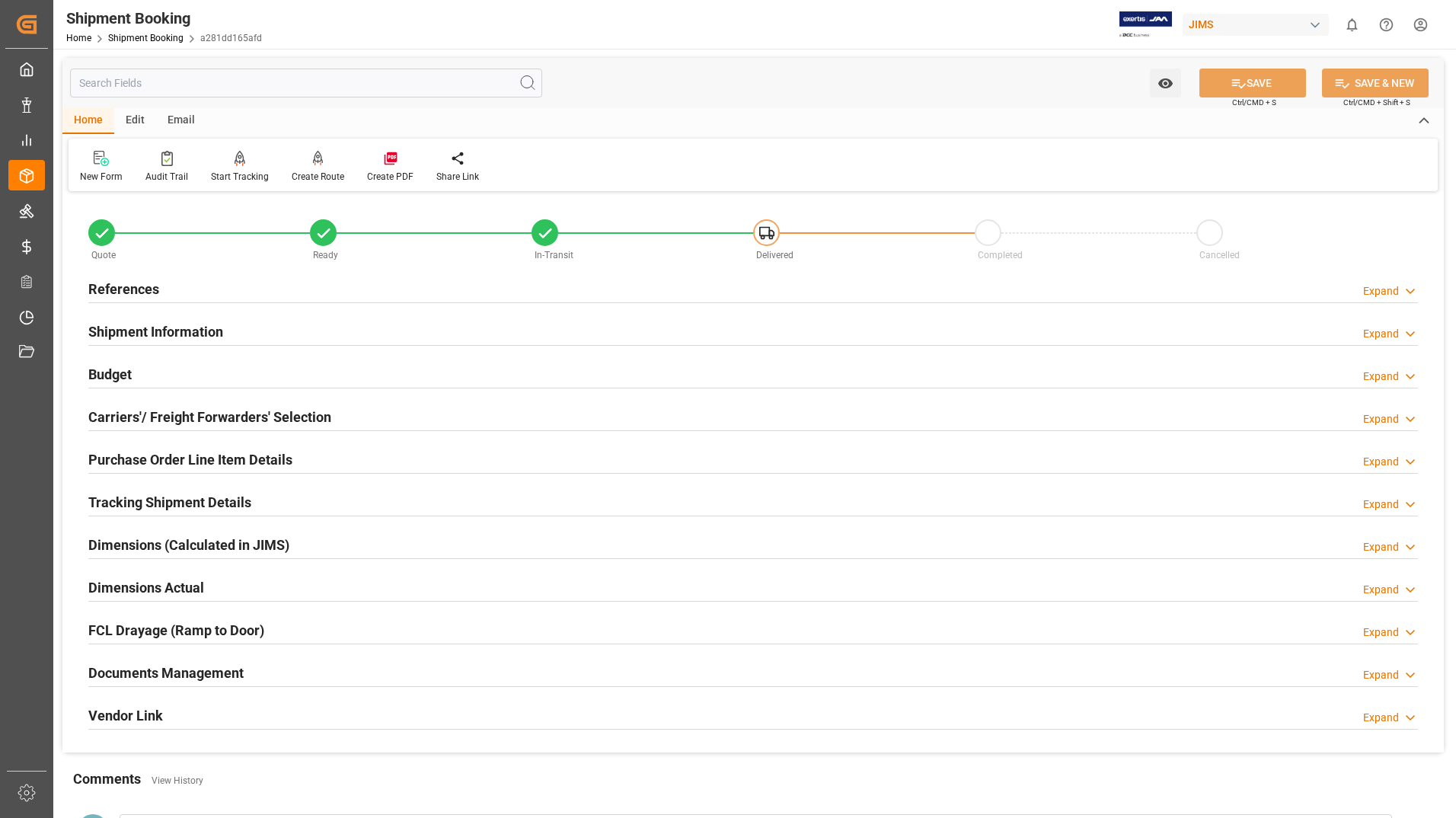
click at [178, 333] on h2 "Shipment Information" at bounding box center [156, 331] width 135 height 20
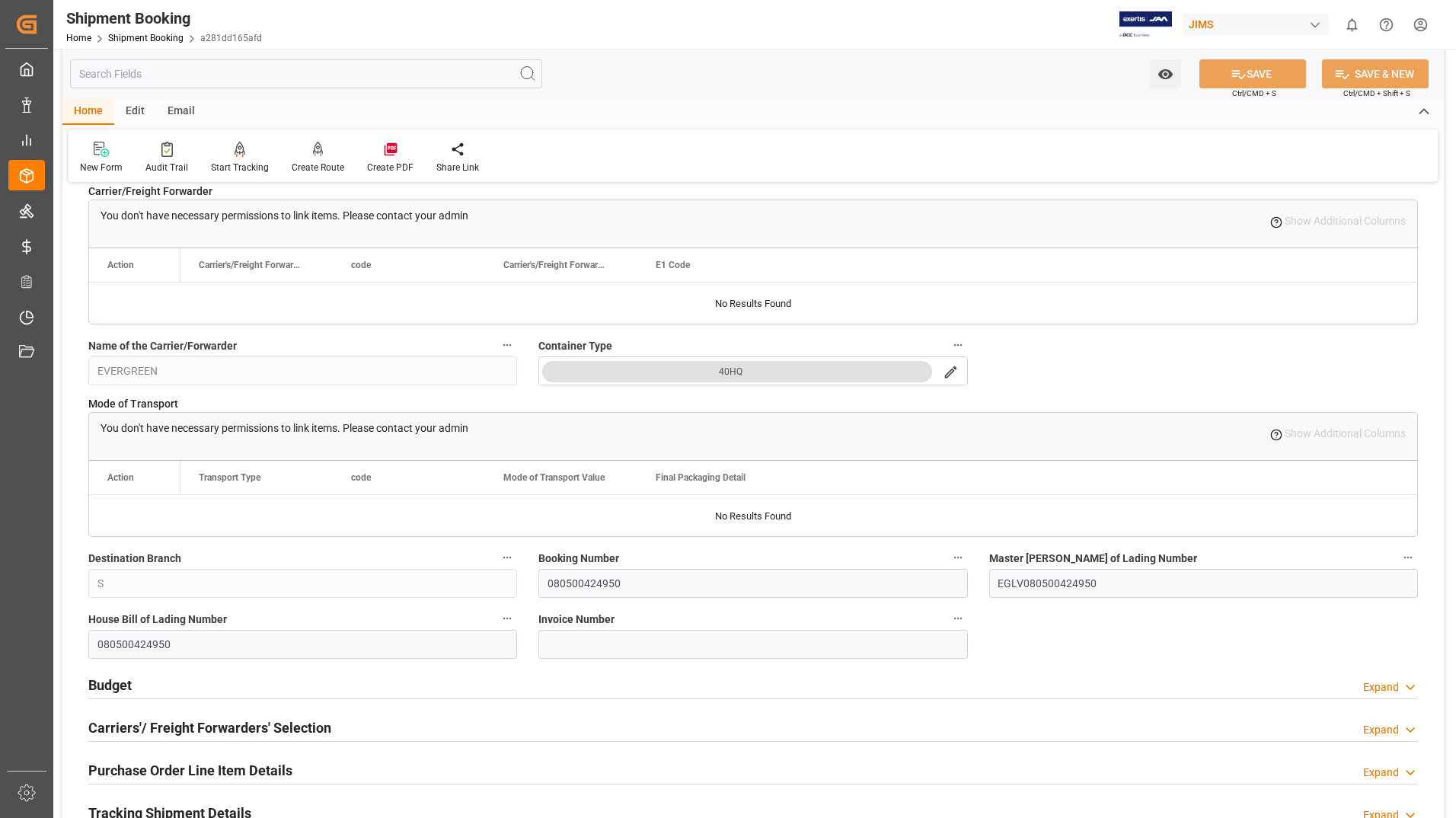
scroll to position [152, 0]
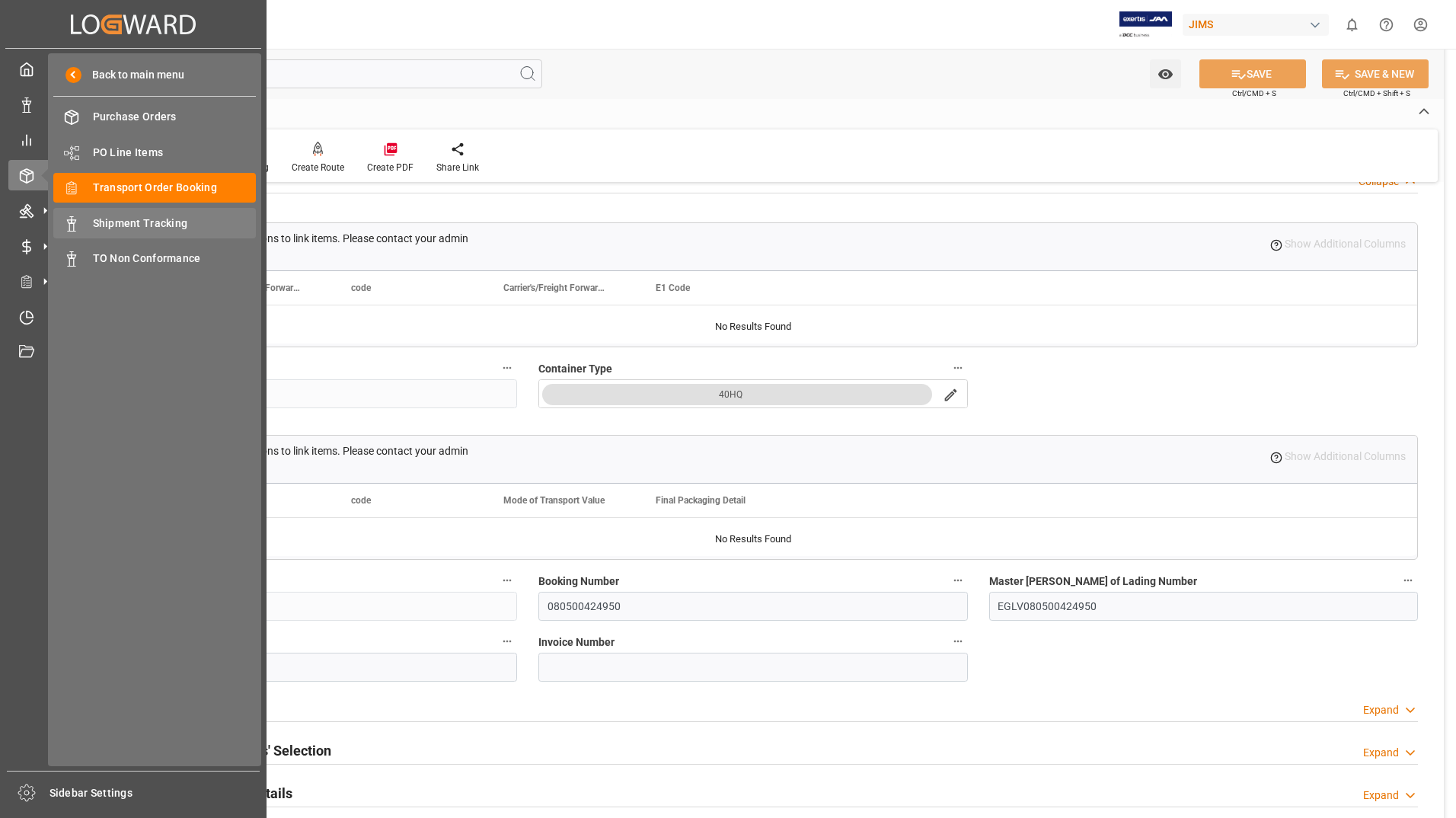
click at [131, 228] on span "Shipment Tracking" at bounding box center [175, 223] width 163 height 16
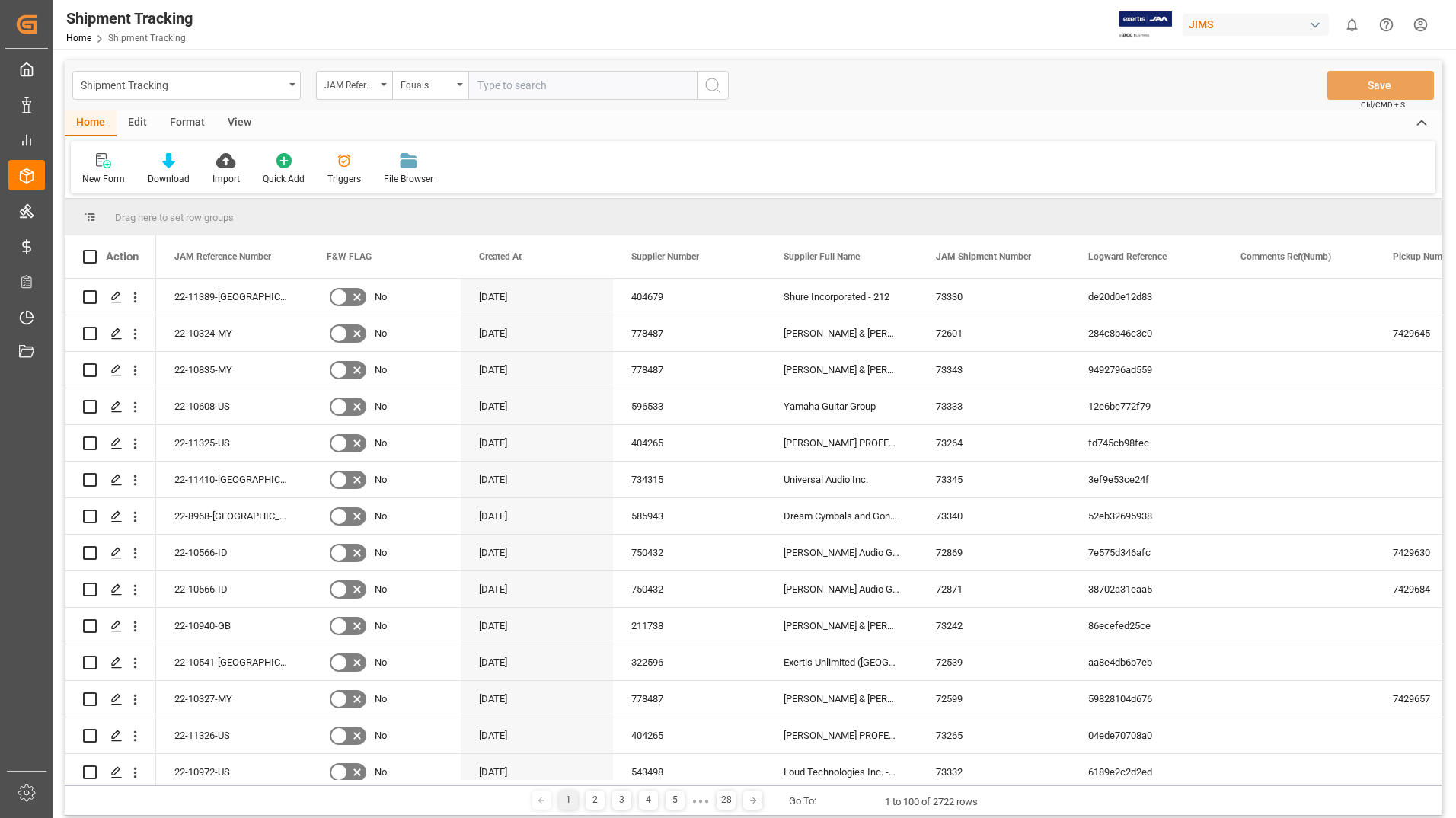
click at [547, 91] on input "text" at bounding box center [582, 86] width 229 height 29
type input "22-10566-id"
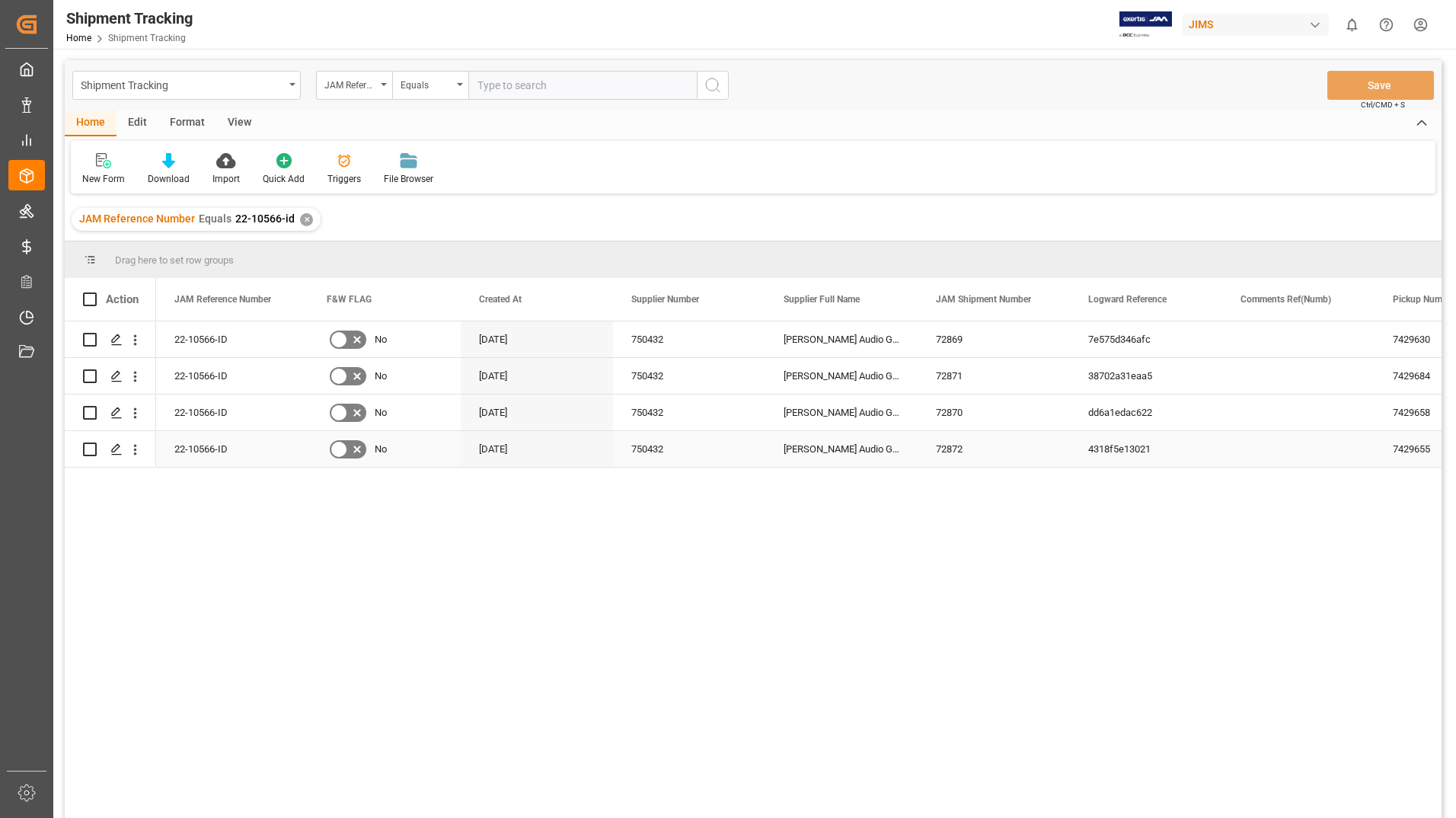
click at [89, 452] on input "Press Space to toggle row selection (unchecked)" at bounding box center [89, 449] width 13 height 13
checkbox input "true"
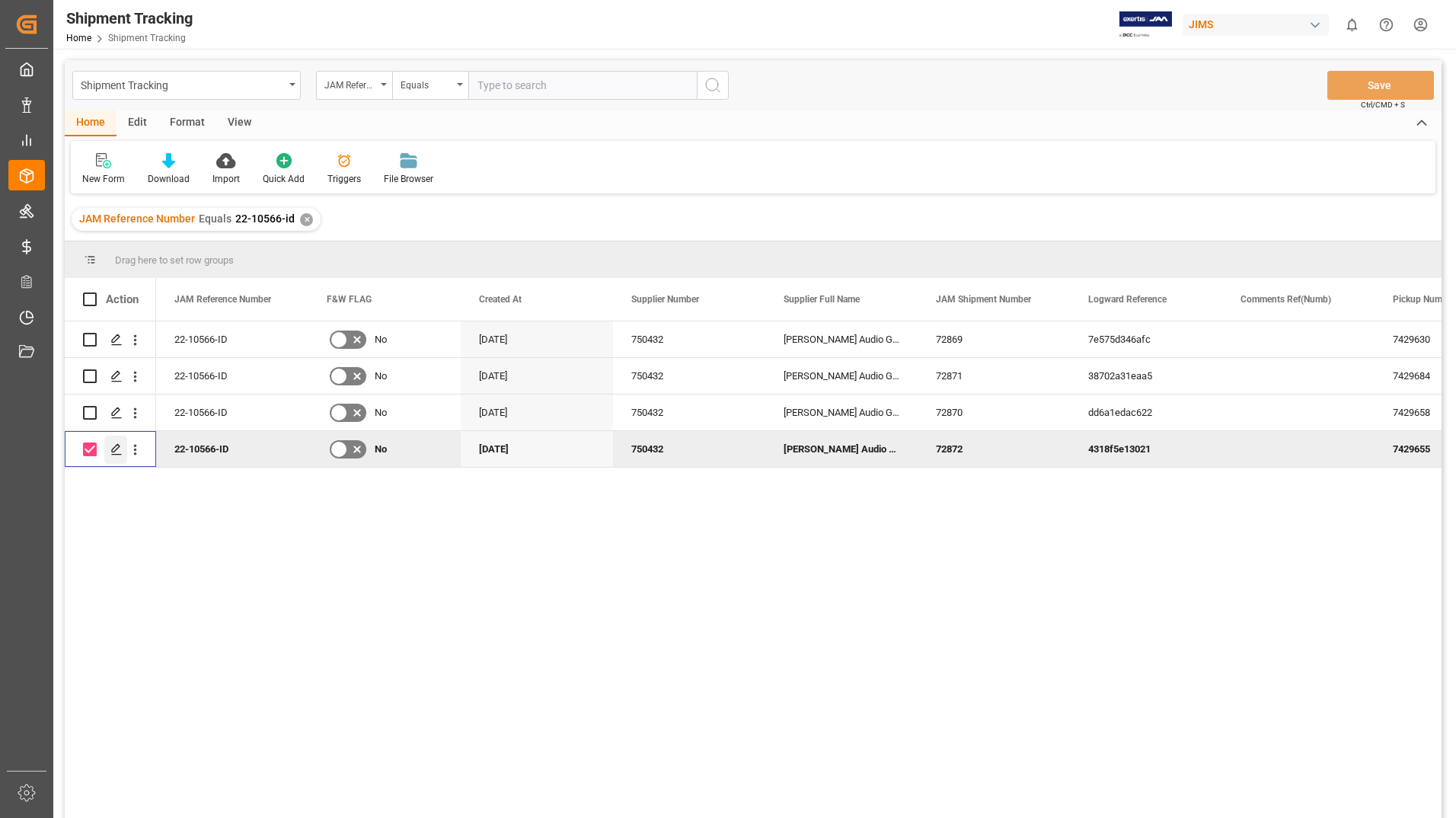
click at [115, 446] on icon "Press SPACE to deselect this row." at bounding box center [116, 449] width 12 height 12
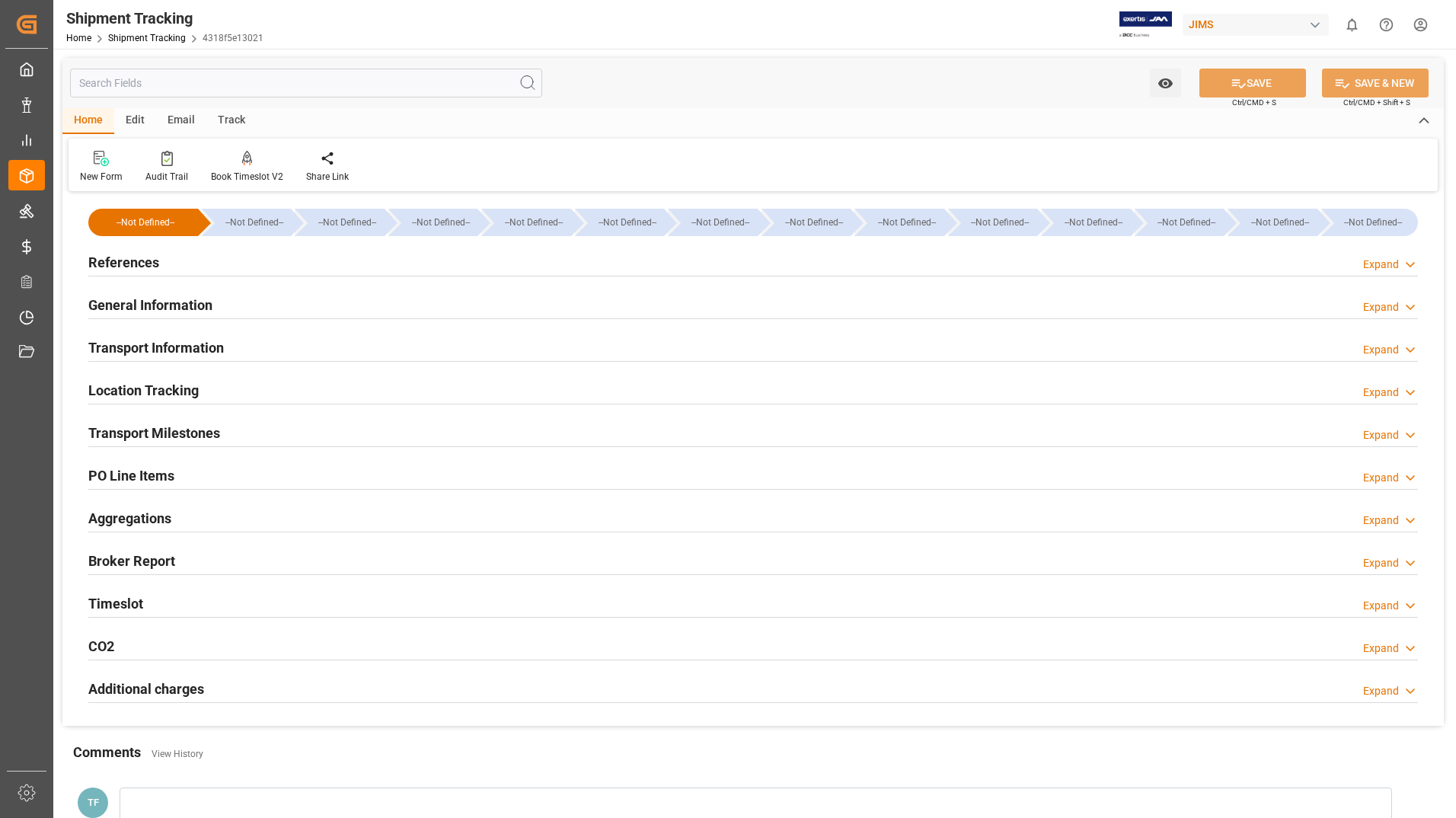
click at [160, 307] on h2 "General Information" at bounding box center [150, 305] width 124 height 20
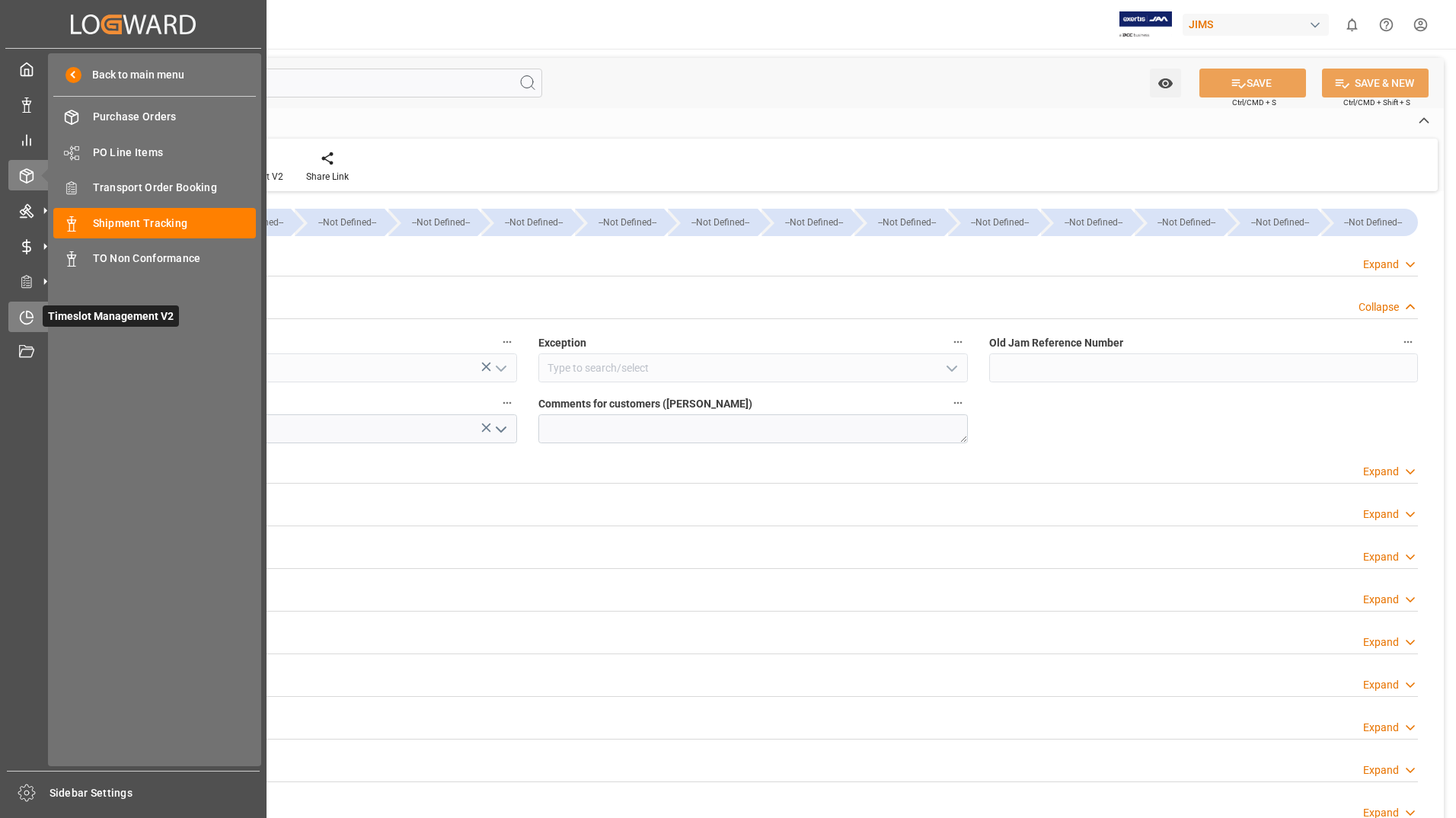
click at [67, 317] on span "Timeslot Management V2" at bounding box center [111, 316] width 136 height 21
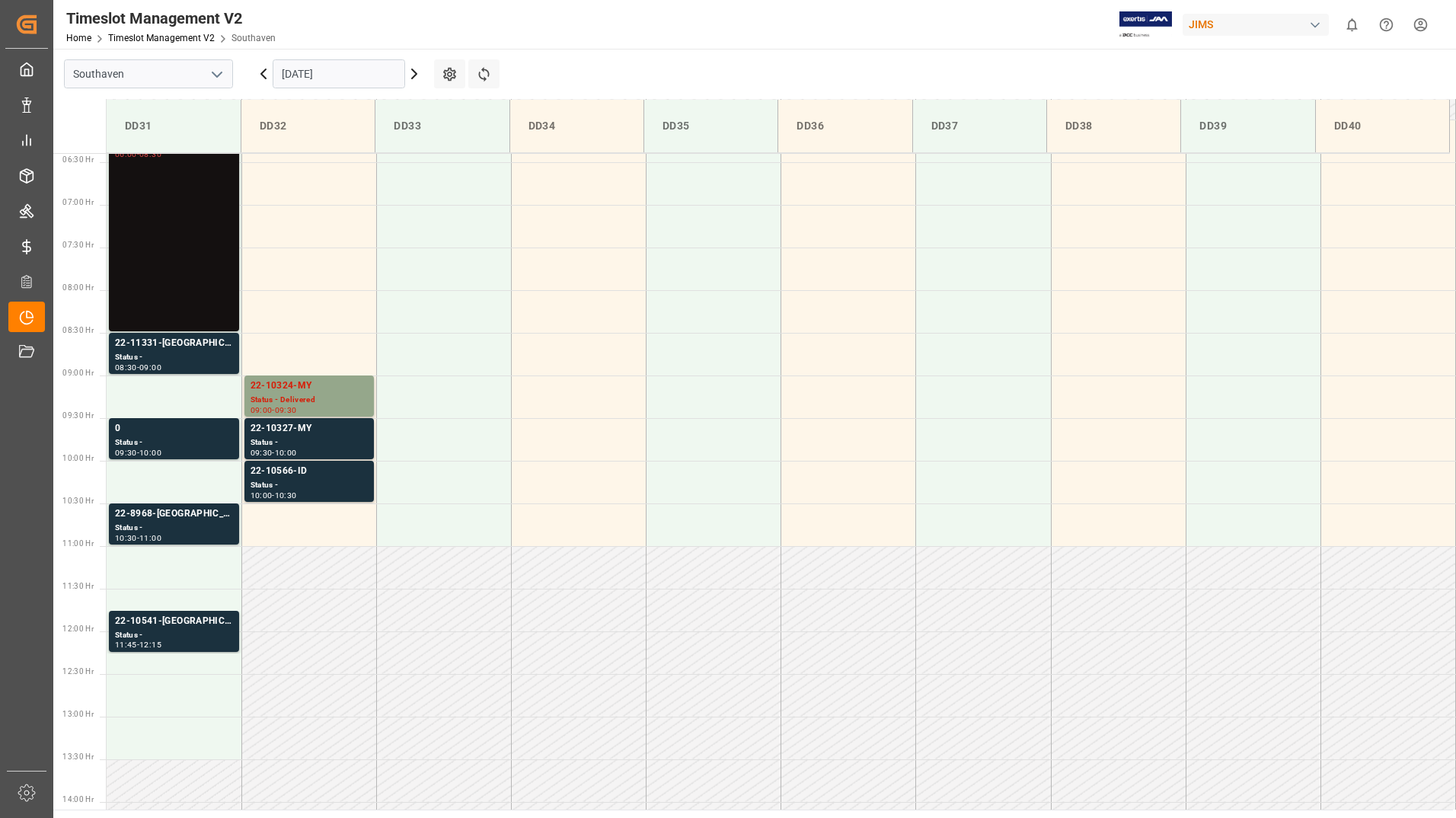
scroll to position [538, 0]
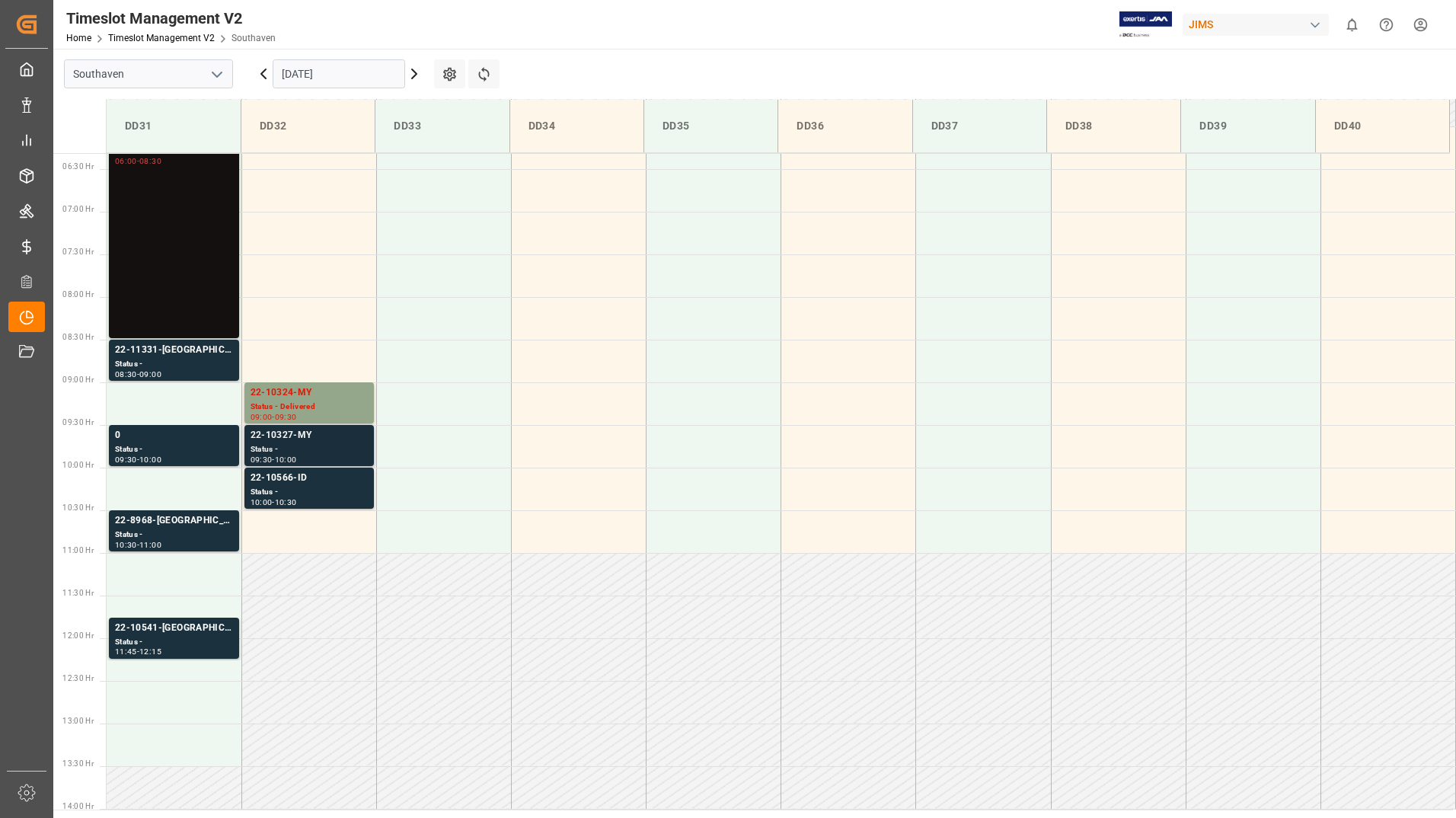
click at [289, 438] on div "22-10327-MY" at bounding box center [309, 435] width 117 height 15
click at [284, 476] on div "22-10566-ID" at bounding box center [309, 479] width 117 height 15
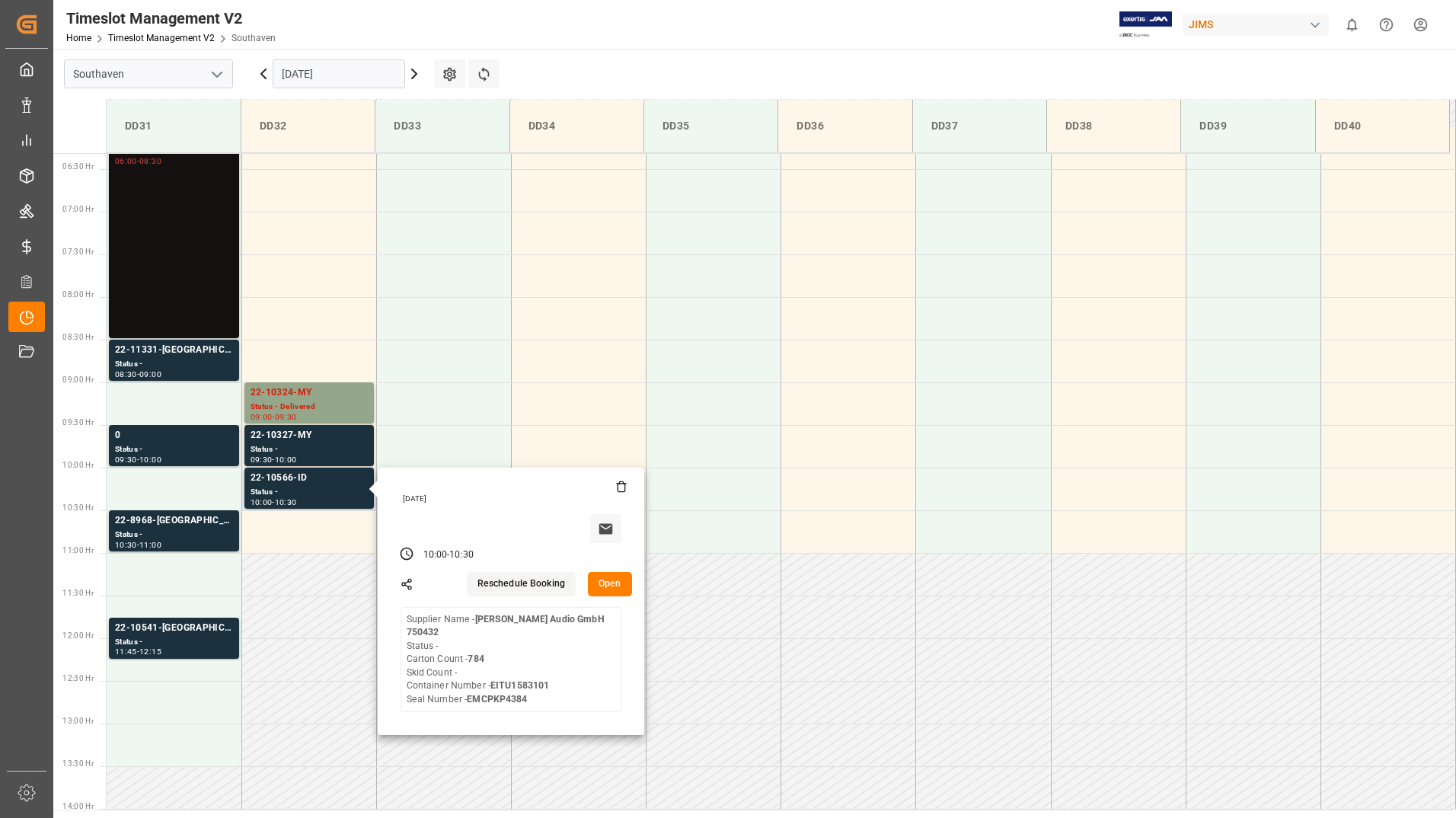
click at [615, 582] on button "Open" at bounding box center [610, 583] width 44 height 24
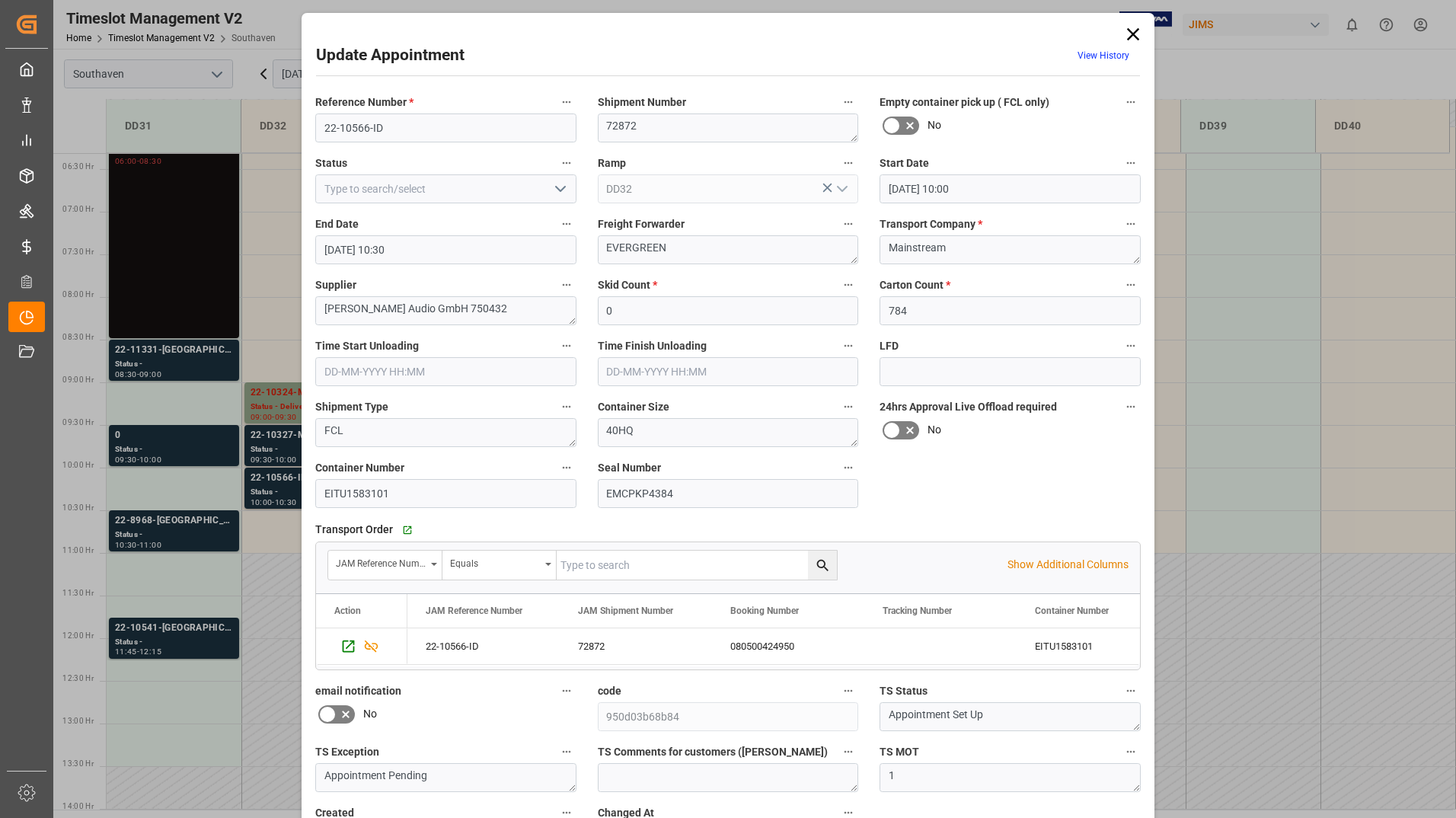
click at [552, 184] on icon "open menu" at bounding box center [560, 188] width 18 height 18
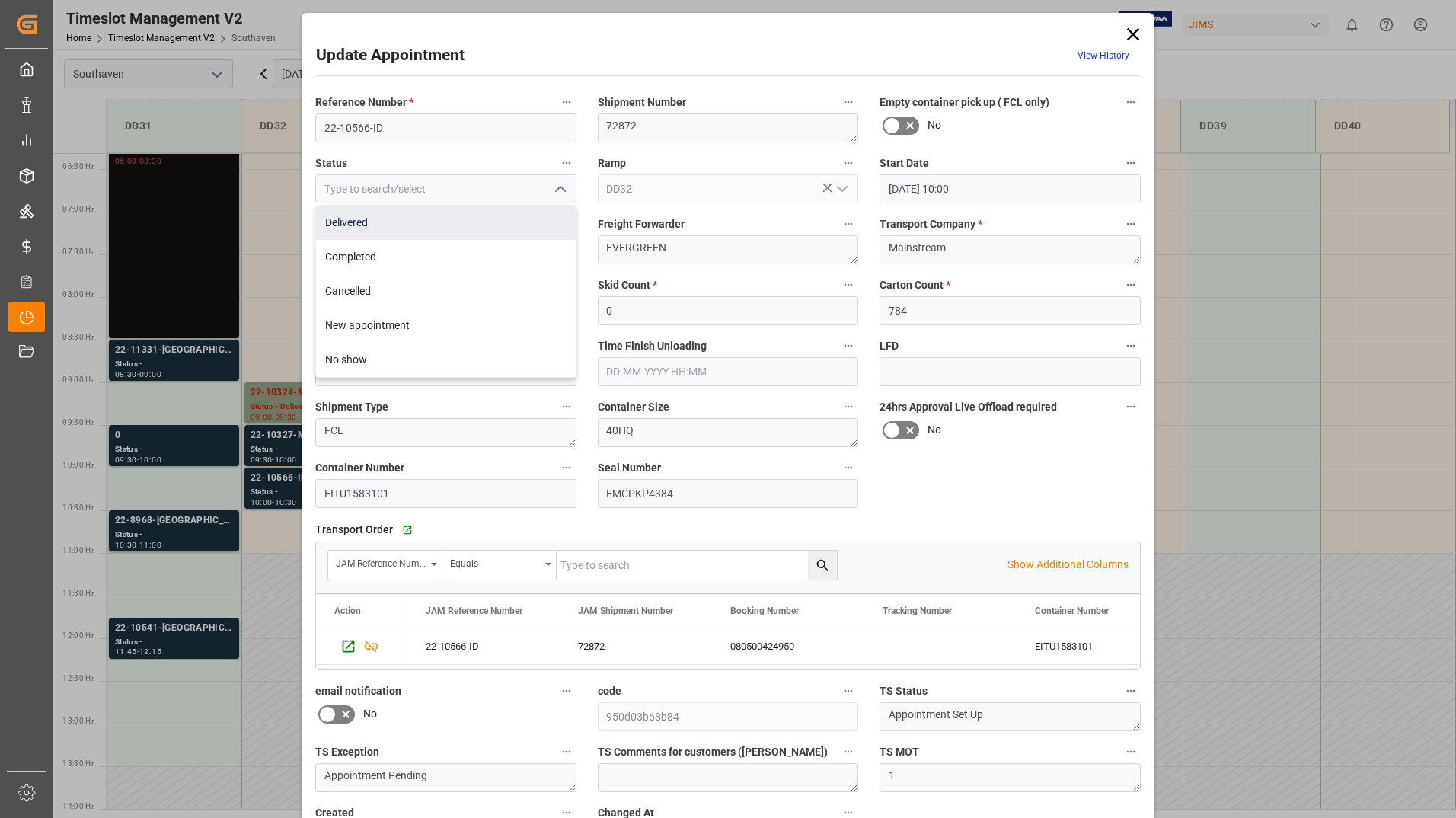
click at [494, 222] on div "Delivered" at bounding box center [446, 223] width 259 height 35
type input "Delivered"
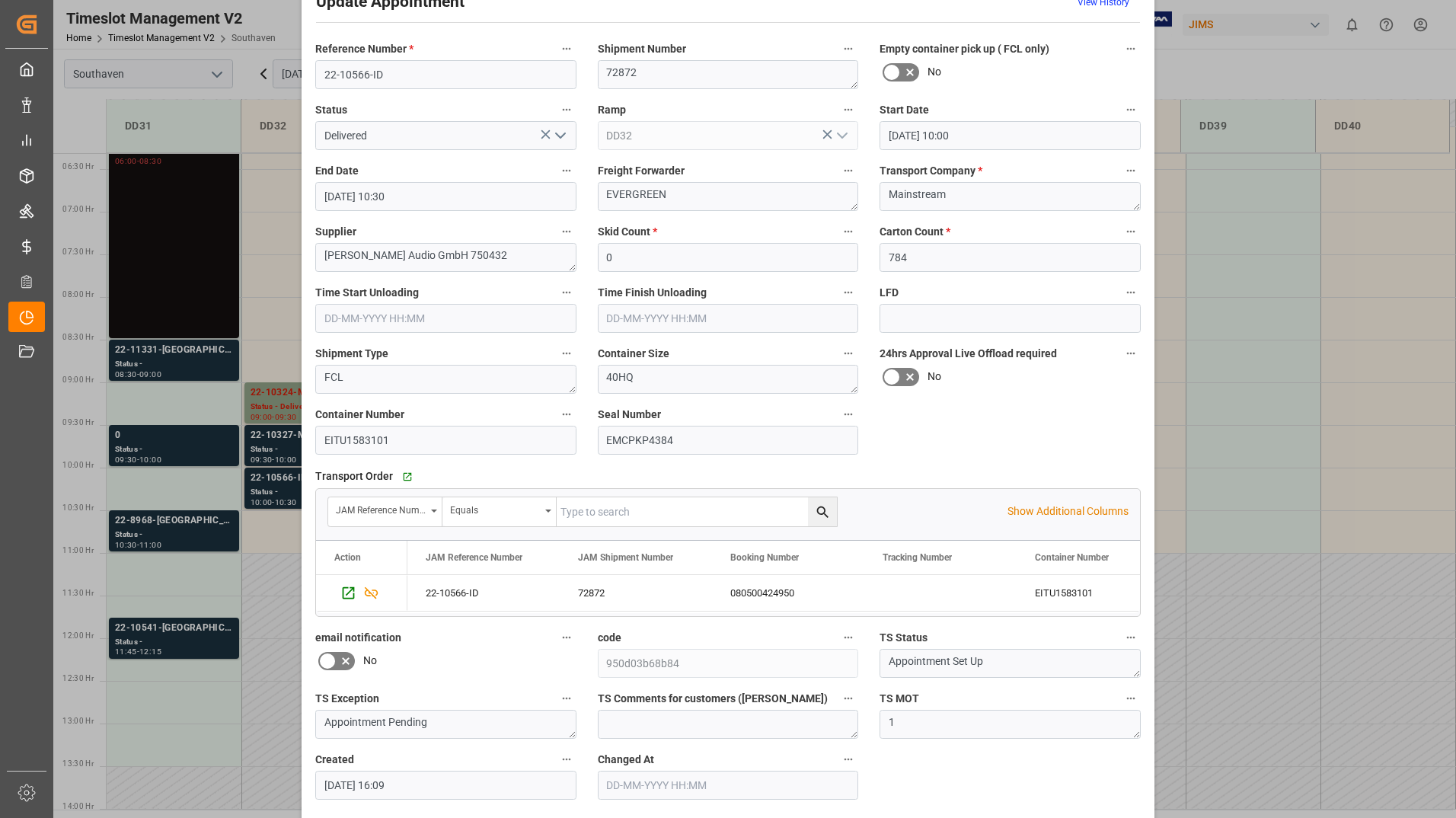
scroll to position [112, 0]
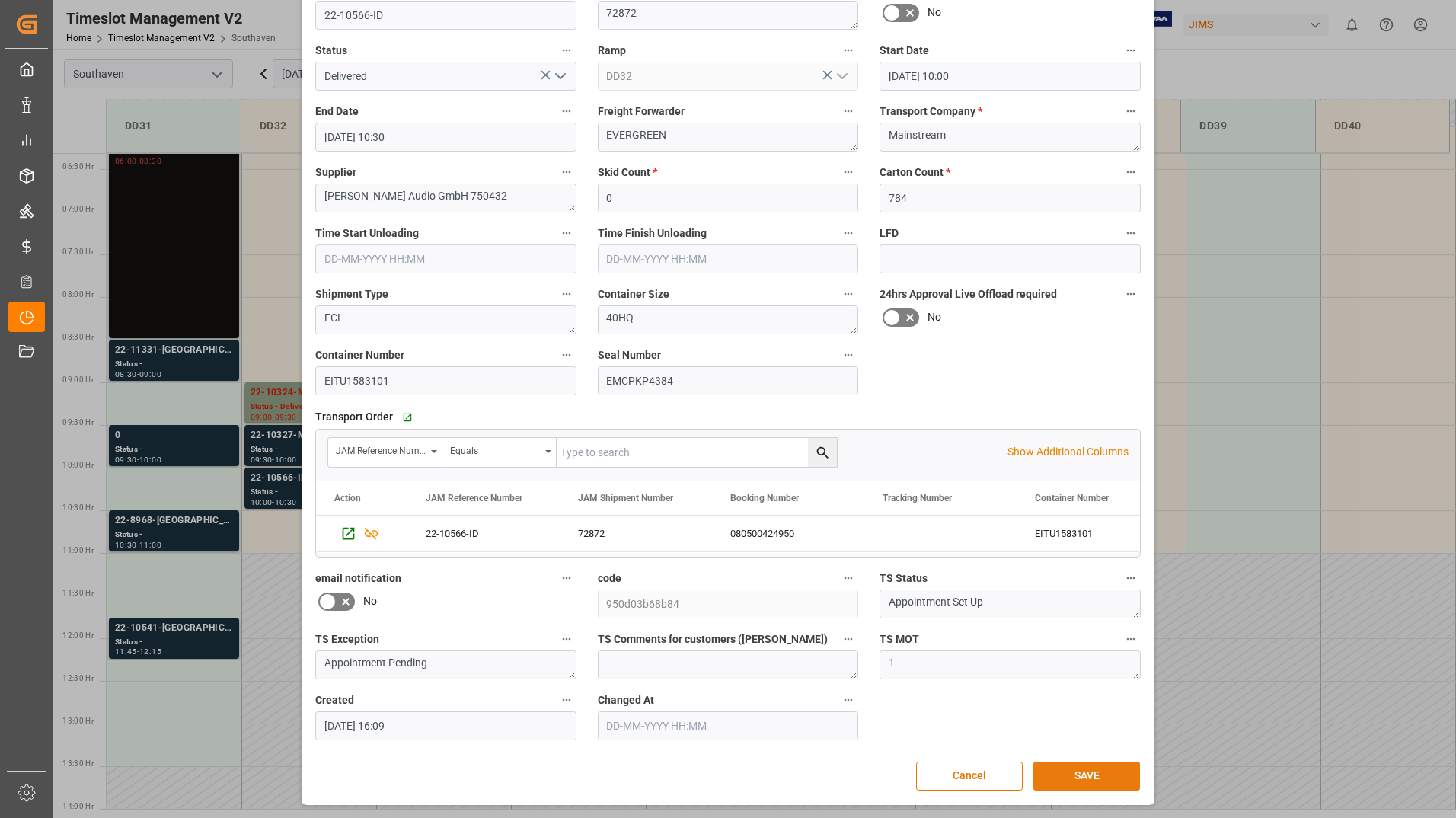
click at [1074, 777] on button "SAVE" at bounding box center [1086, 776] width 107 height 29
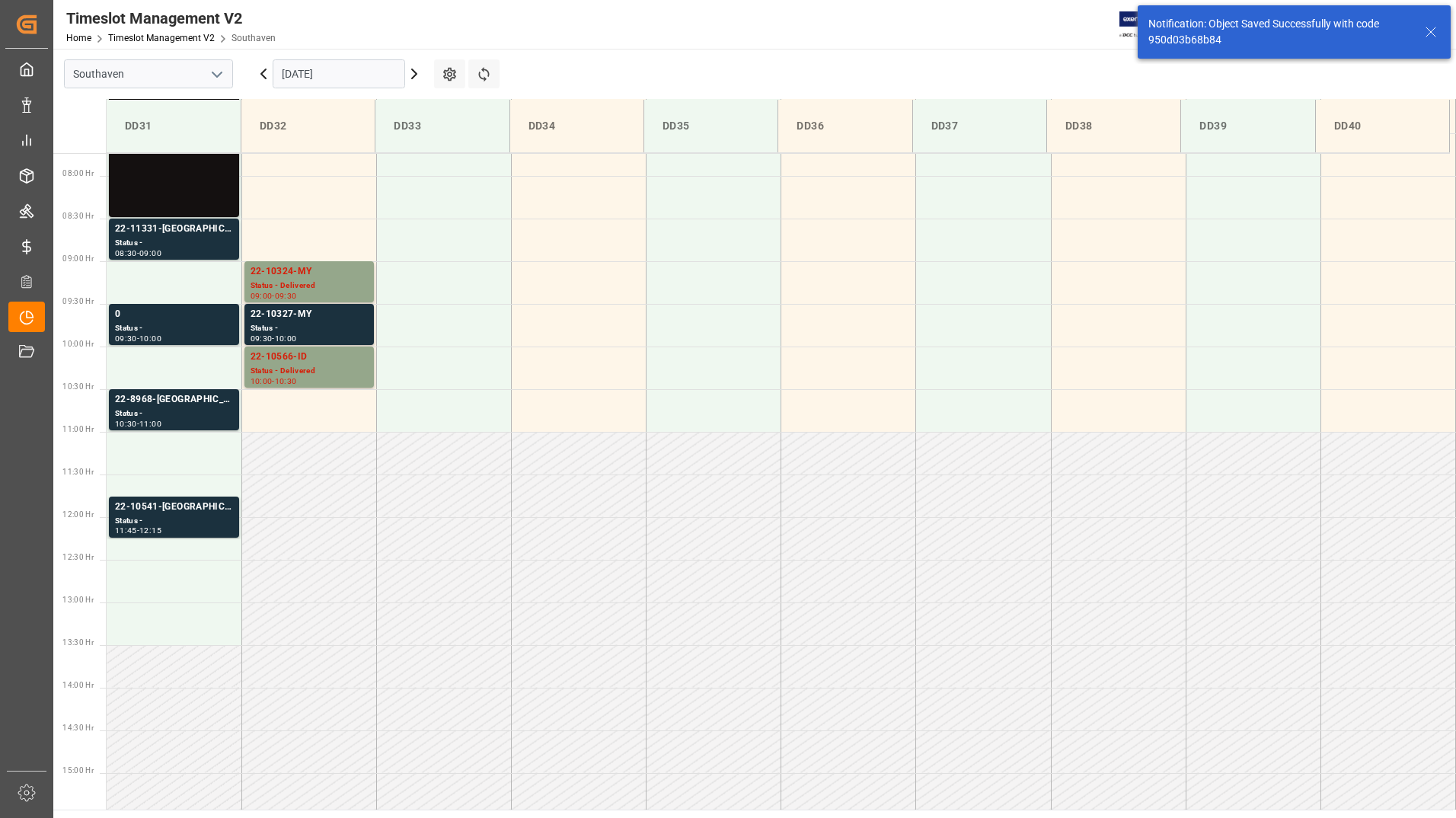
scroll to position [705, 0]
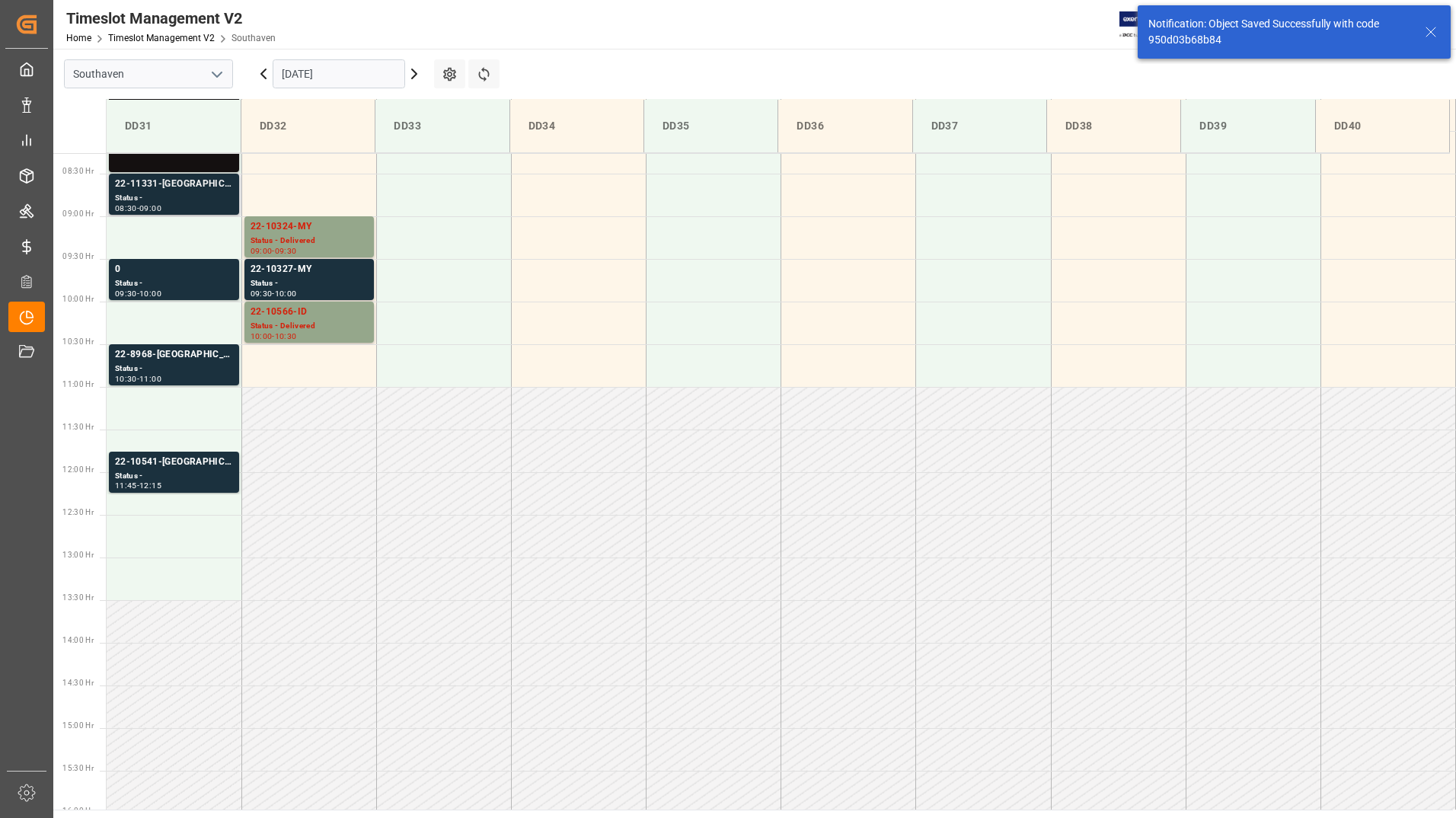
click at [181, 192] on div "Status -" at bounding box center [174, 198] width 118 height 12
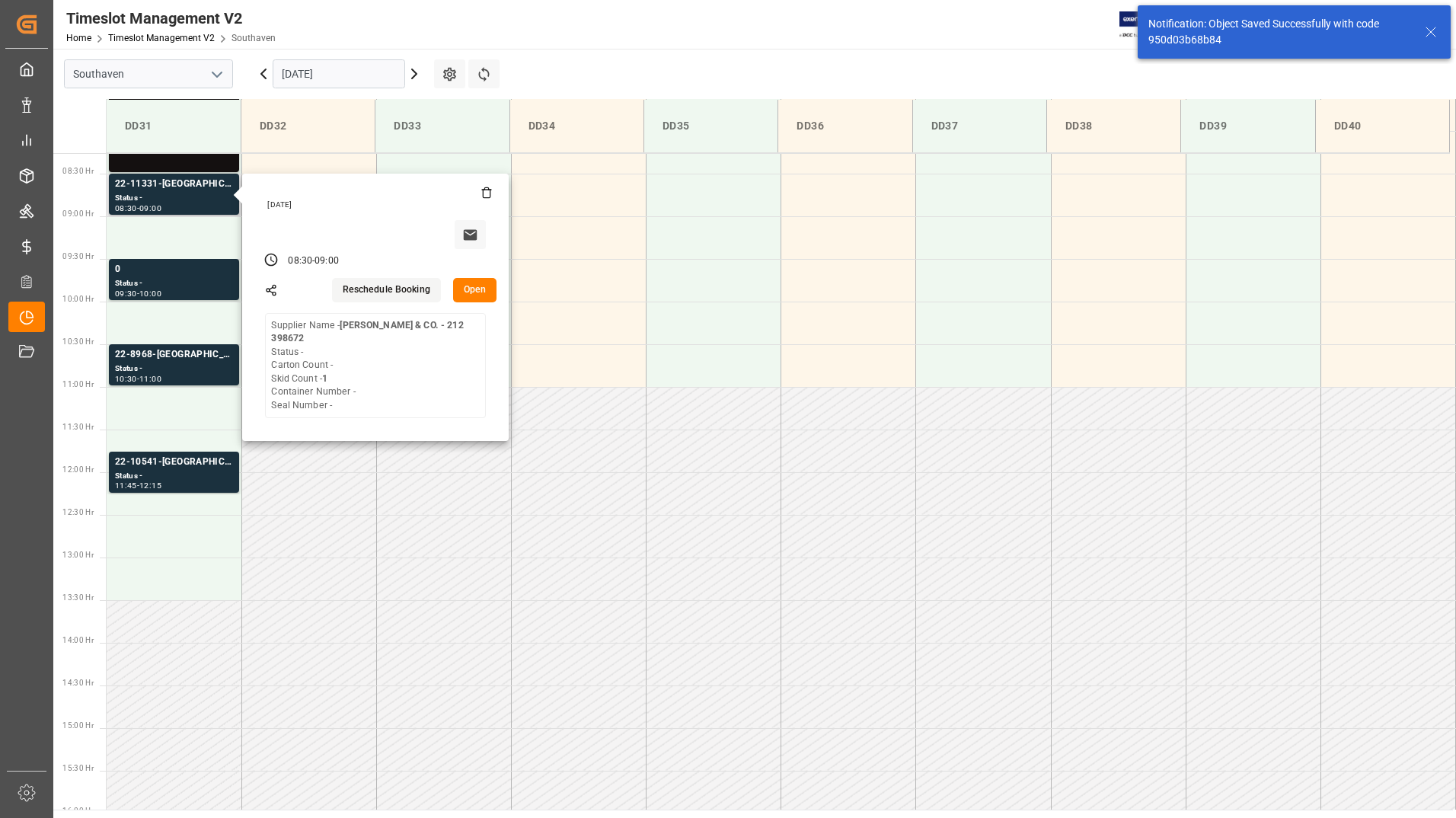
click at [463, 298] on button "Open" at bounding box center [476, 289] width 44 height 24
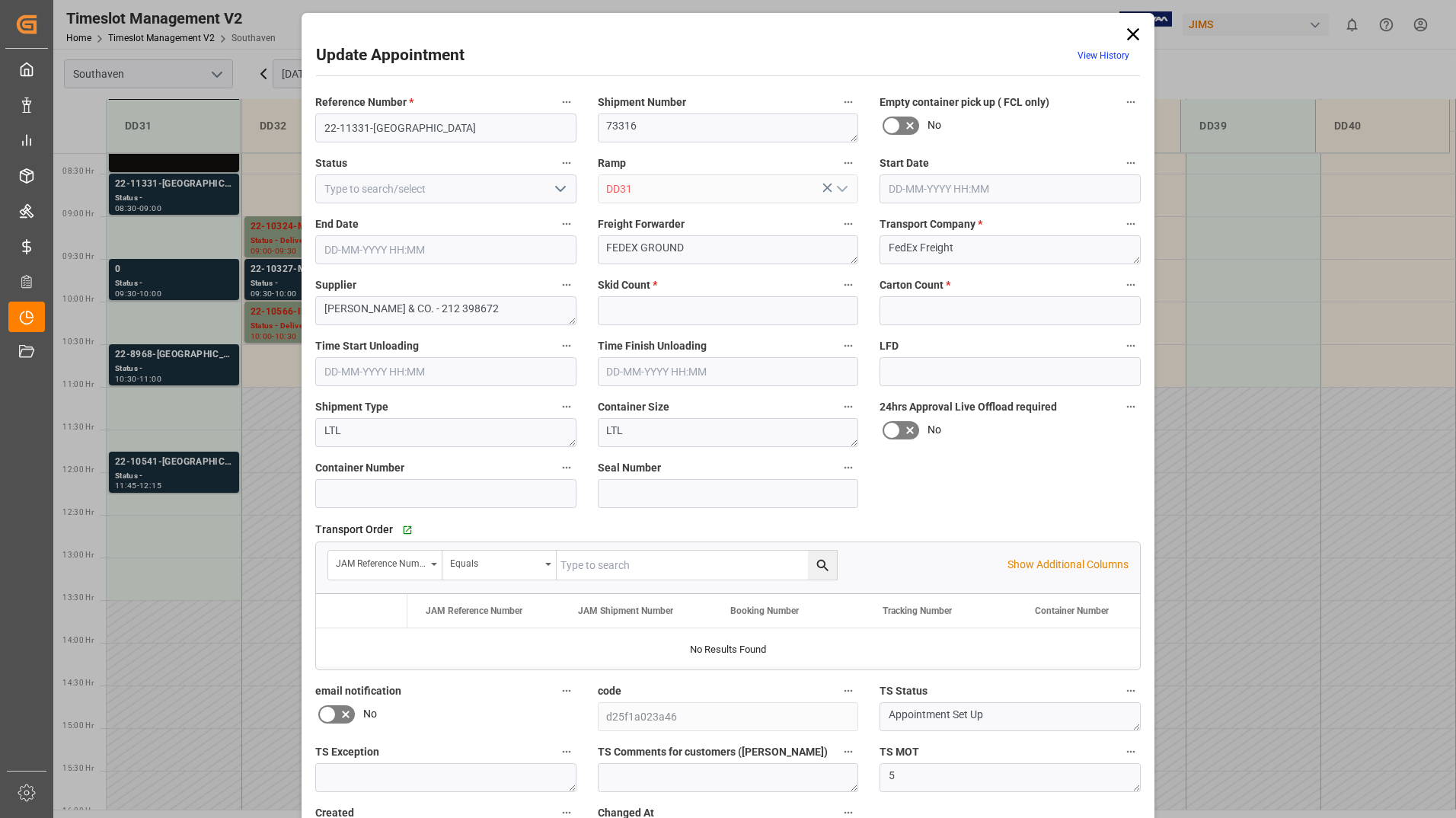
type input "1"
type input "0"
type input "[DATE] 08:30"
type input "[DATE] 09:00"
type input "[DATE] 16:36"
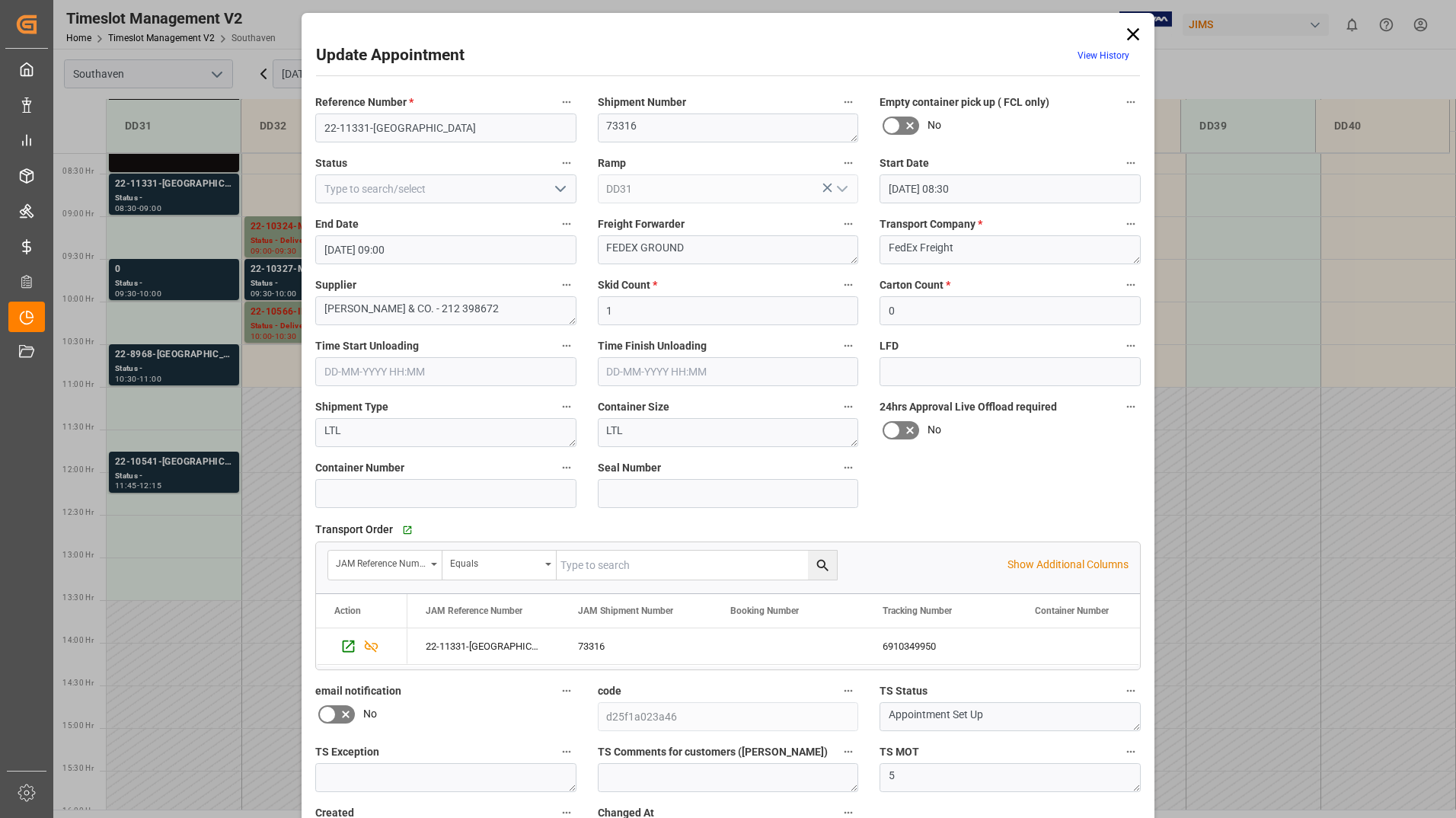
click at [560, 192] on icon "open menu" at bounding box center [560, 188] width 18 height 18
click at [519, 248] on div "Completed" at bounding box center [446, 258] width 259 height 35
type input "Completed"
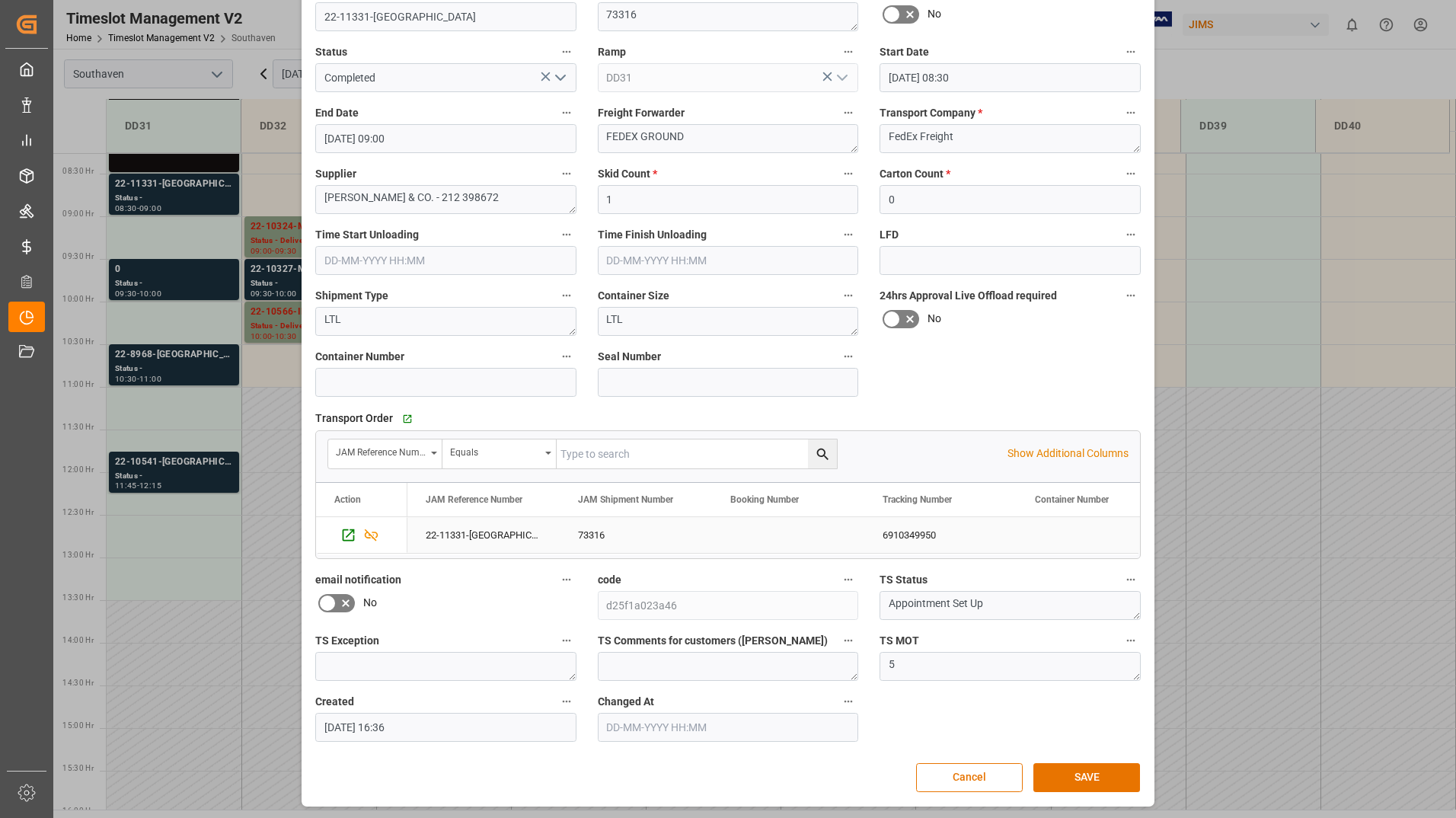
scroll to position [112, 0]
click at [1055, 781] on button "SAVE" at bounding box center [1086, 776] width 107 height 29
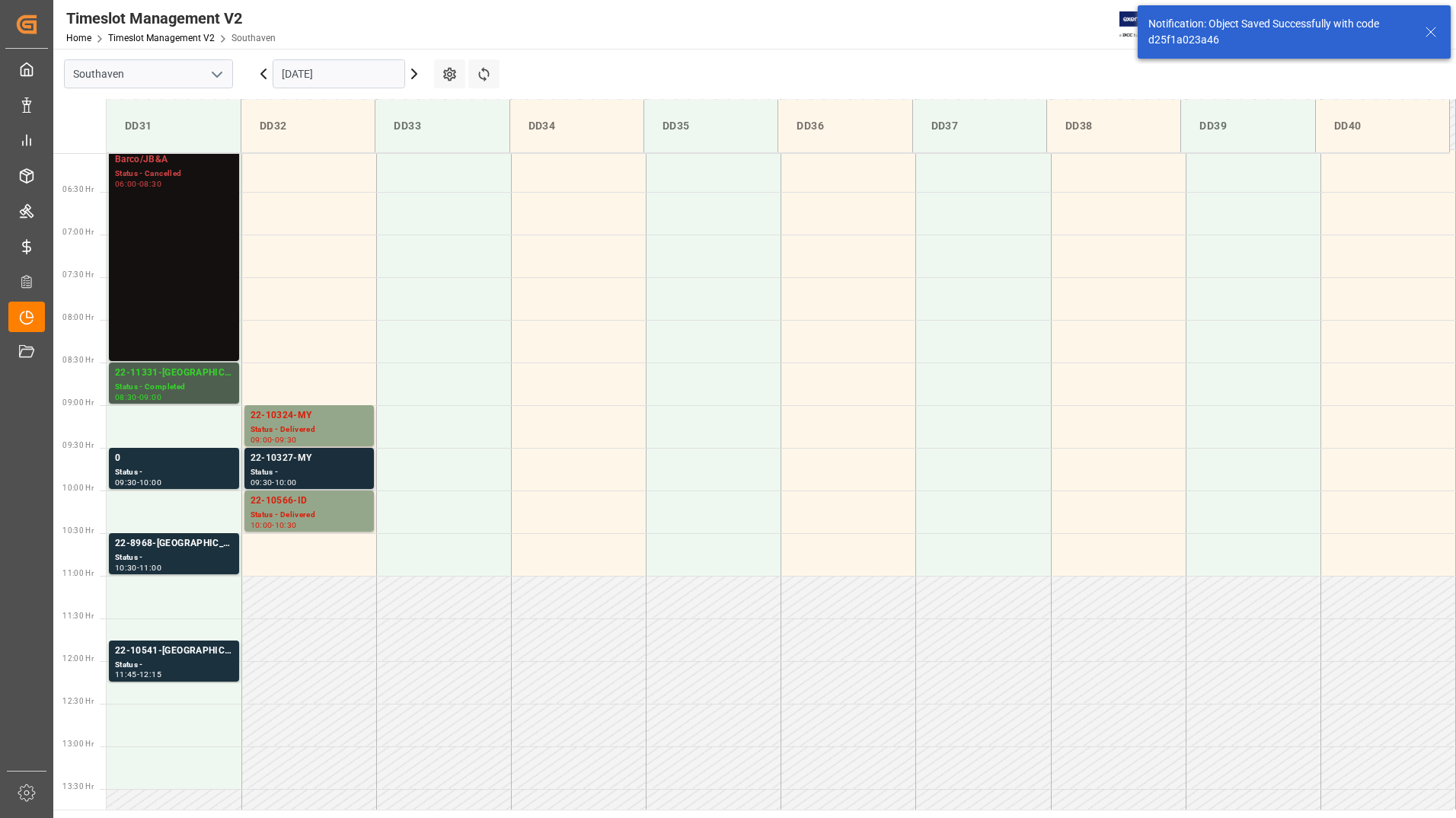
scroll to position [587, 0]
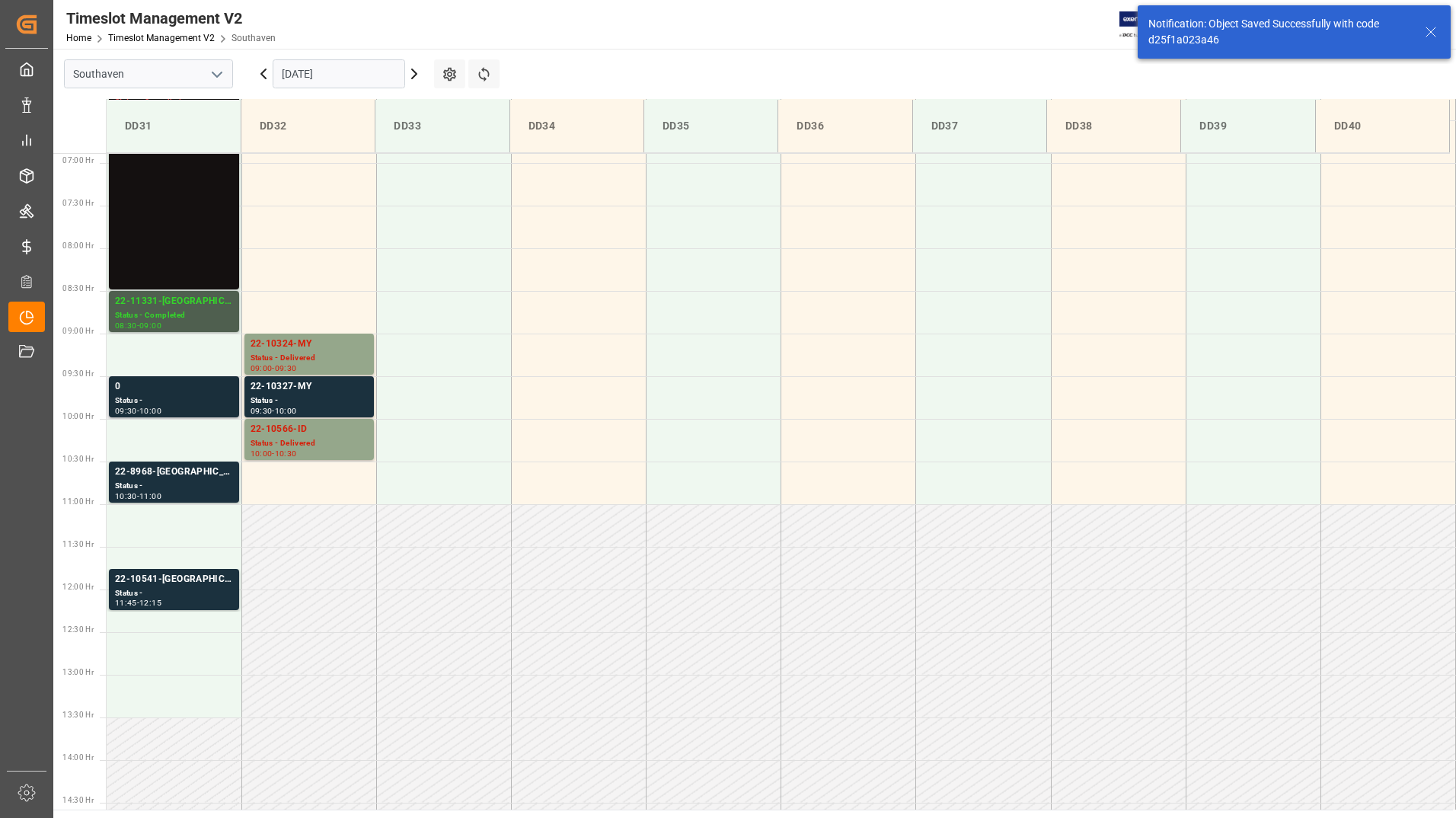
click at [207, 387] on div "0" at bounding box center [174, 387] width 118 height 15
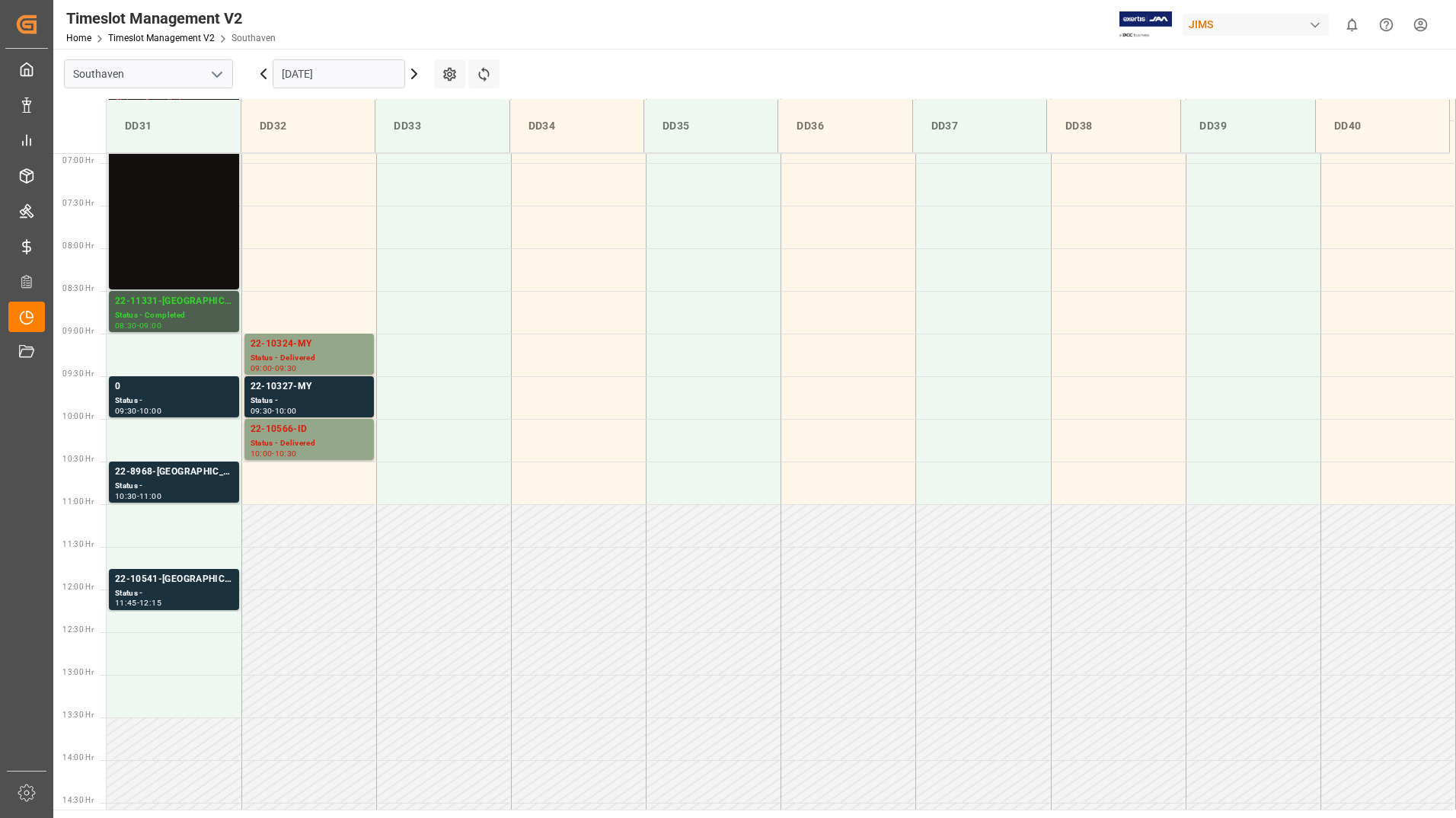
click at [185, 486] on div "Status -" at bounding box center [174, 485] width 118 height 12
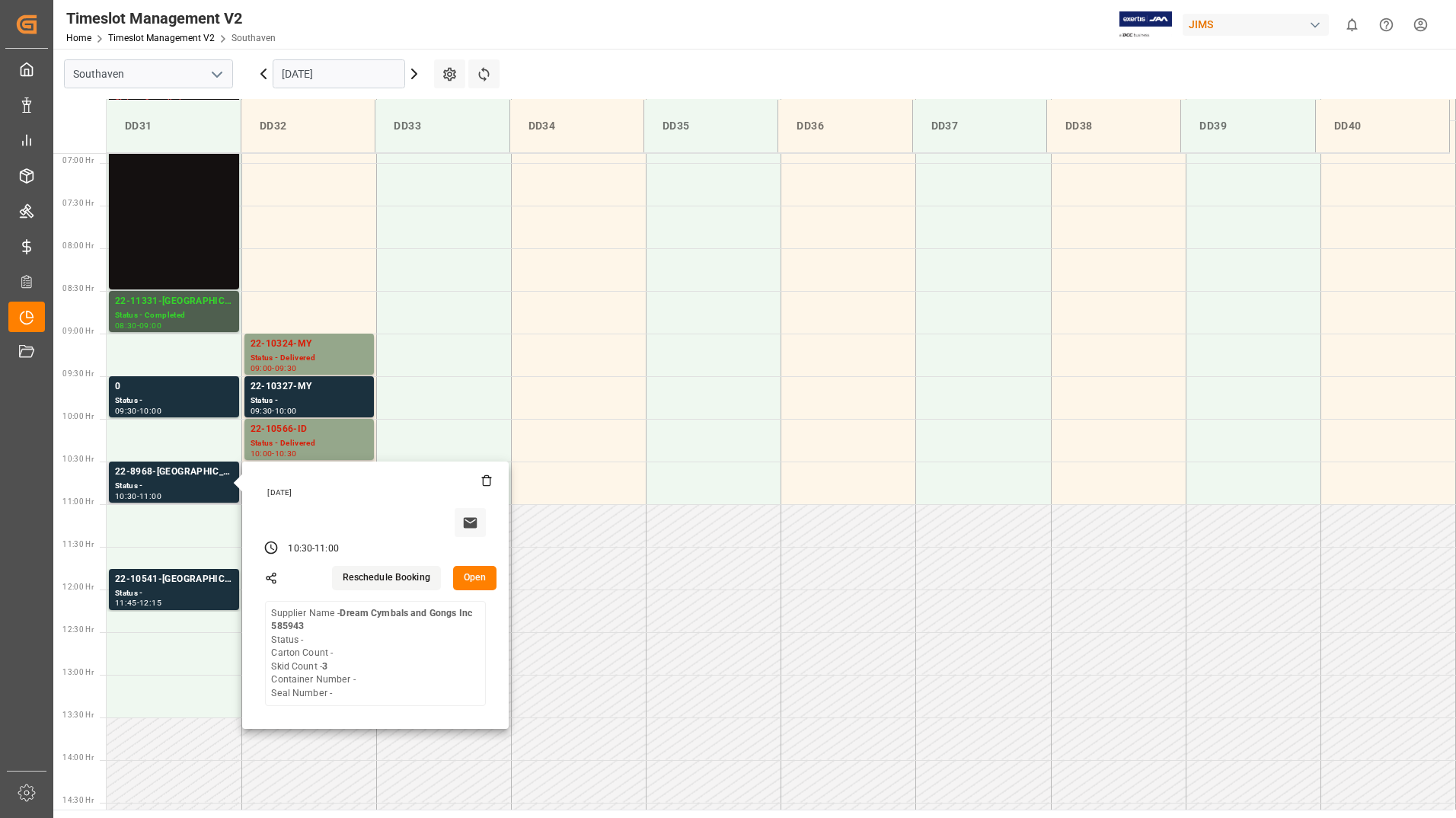
click at [472, 575] on button "Open" at bounding box center [476, 578] width 44 height 24
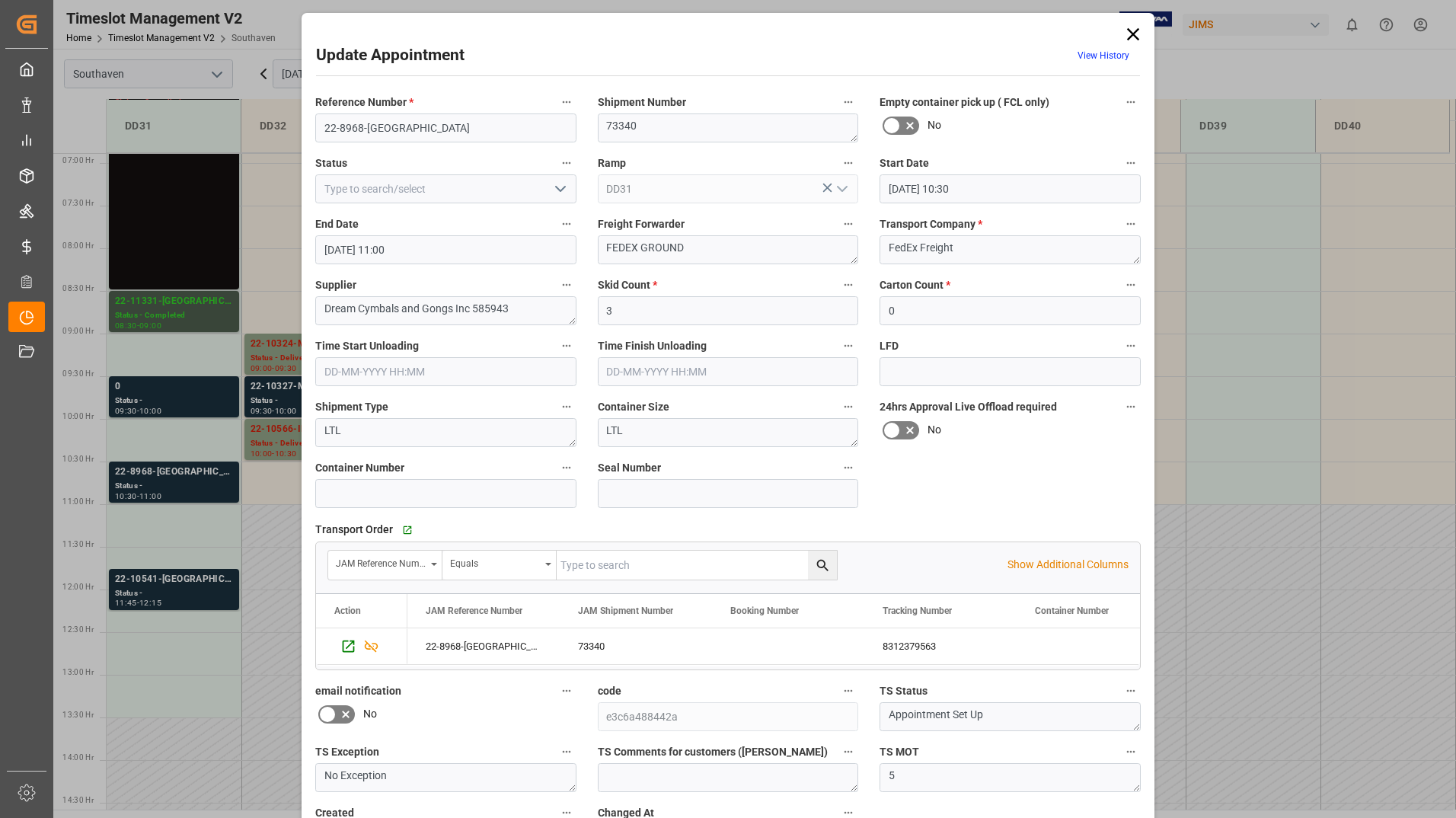
click at [563, 192] on icon "open menu" at bounding box center [560, 188] width 18 height 18
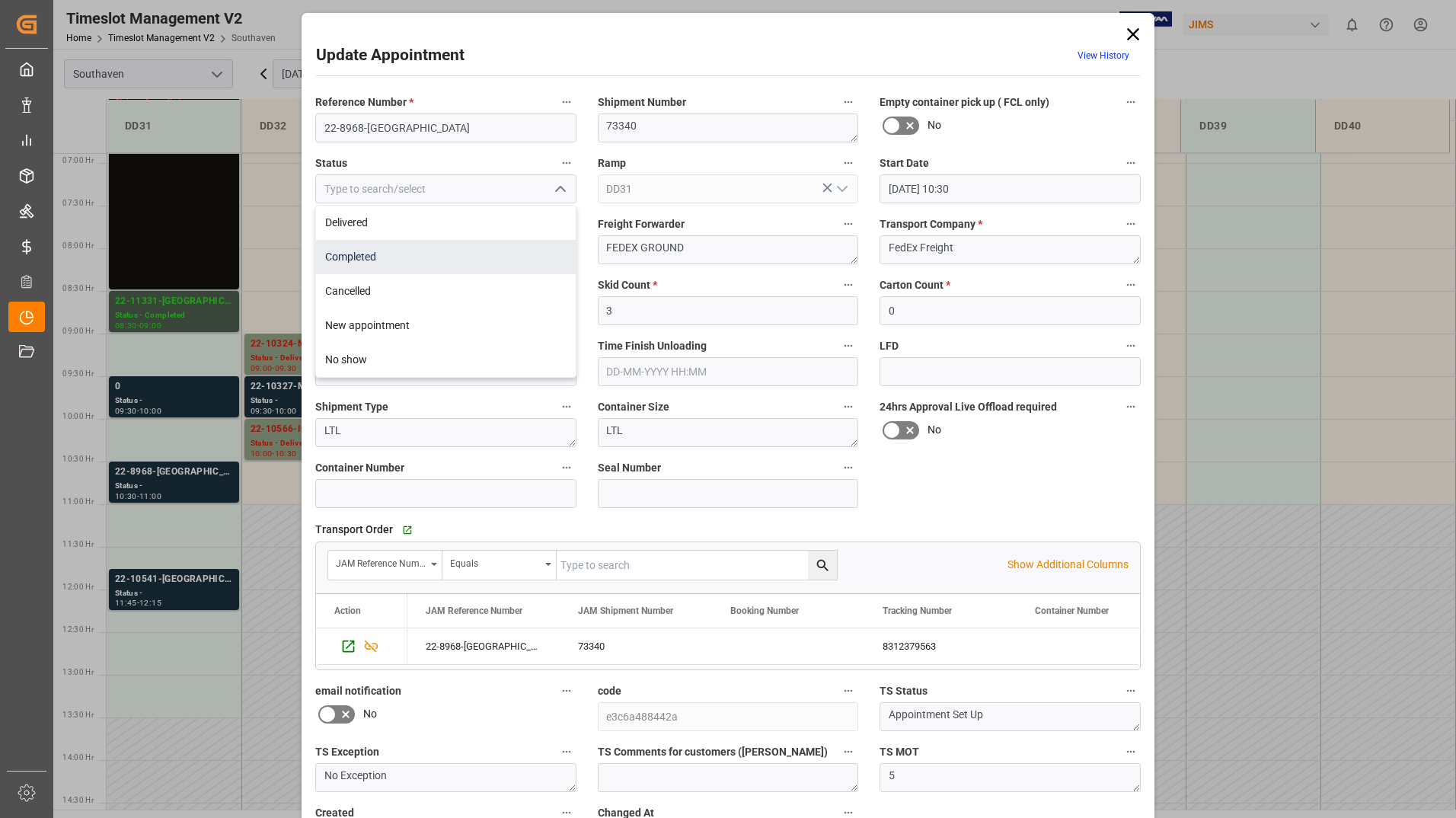
click at [512, 248] on div "Completed" at bounding box center [446, 258] width 259 height 35
type input "Completed"
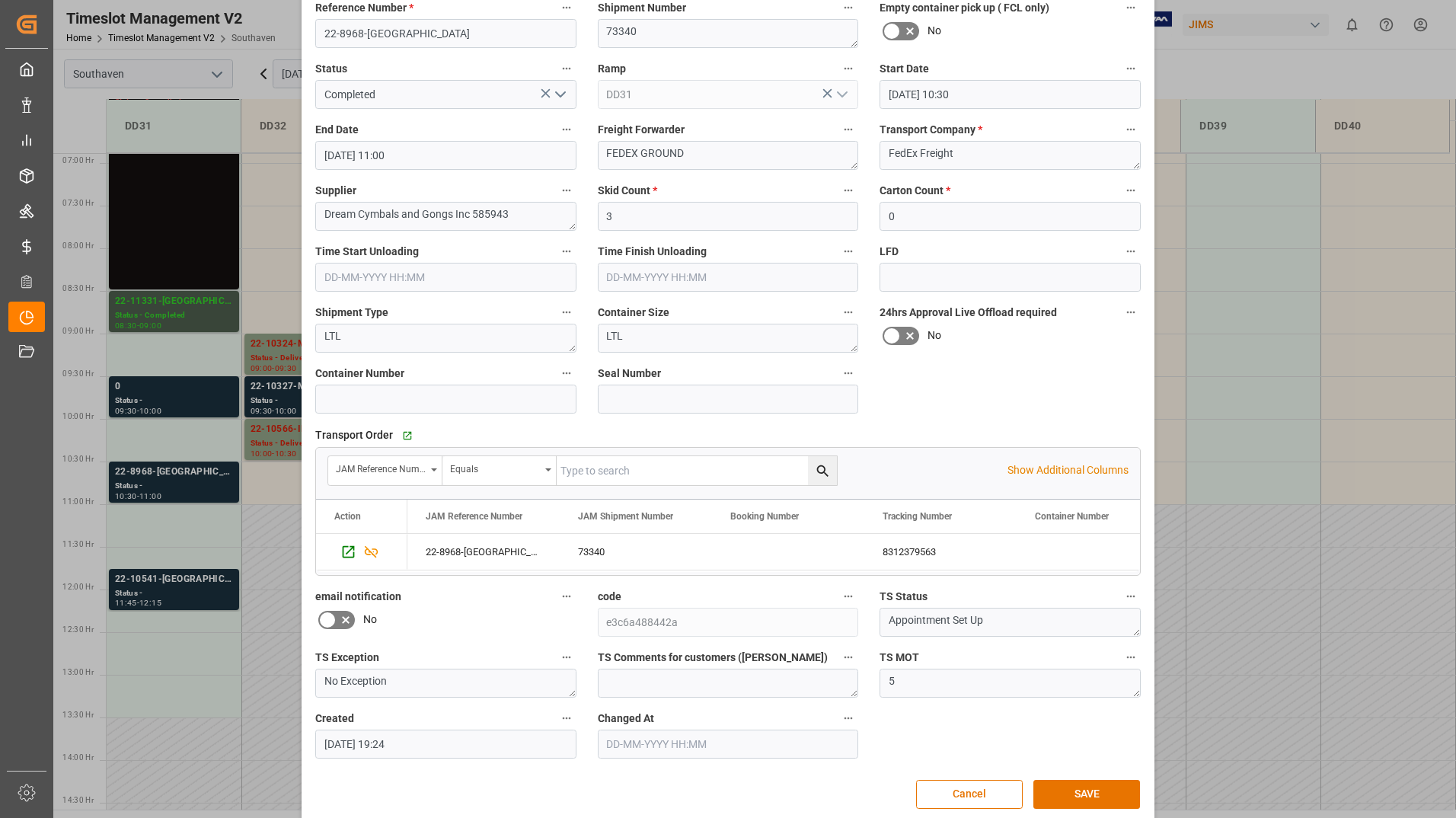
scroll to position [112, 0]
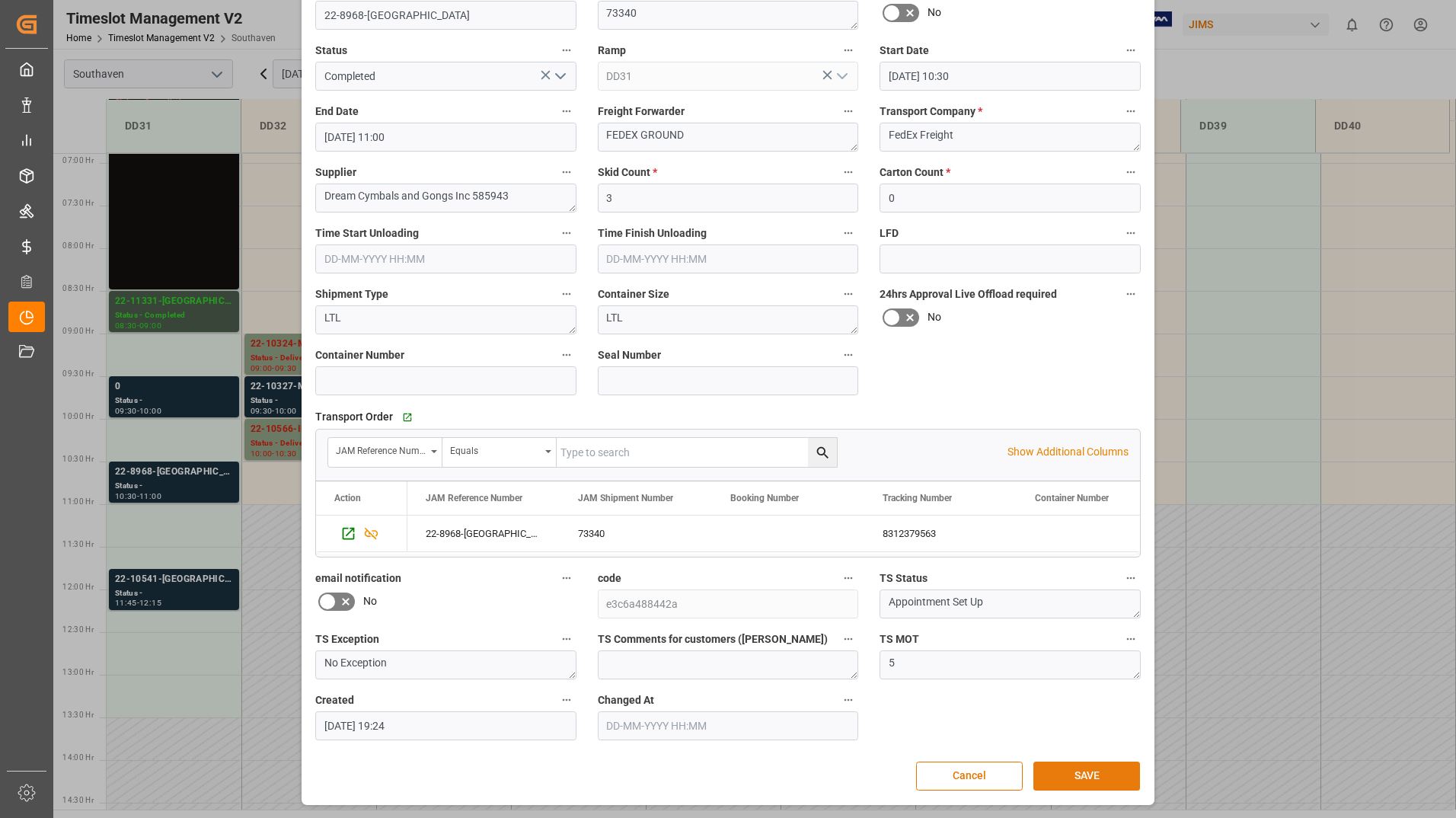
click at [1066, 770] on button "SAVE" at bounding box center [1086, 776] width 107 height 29
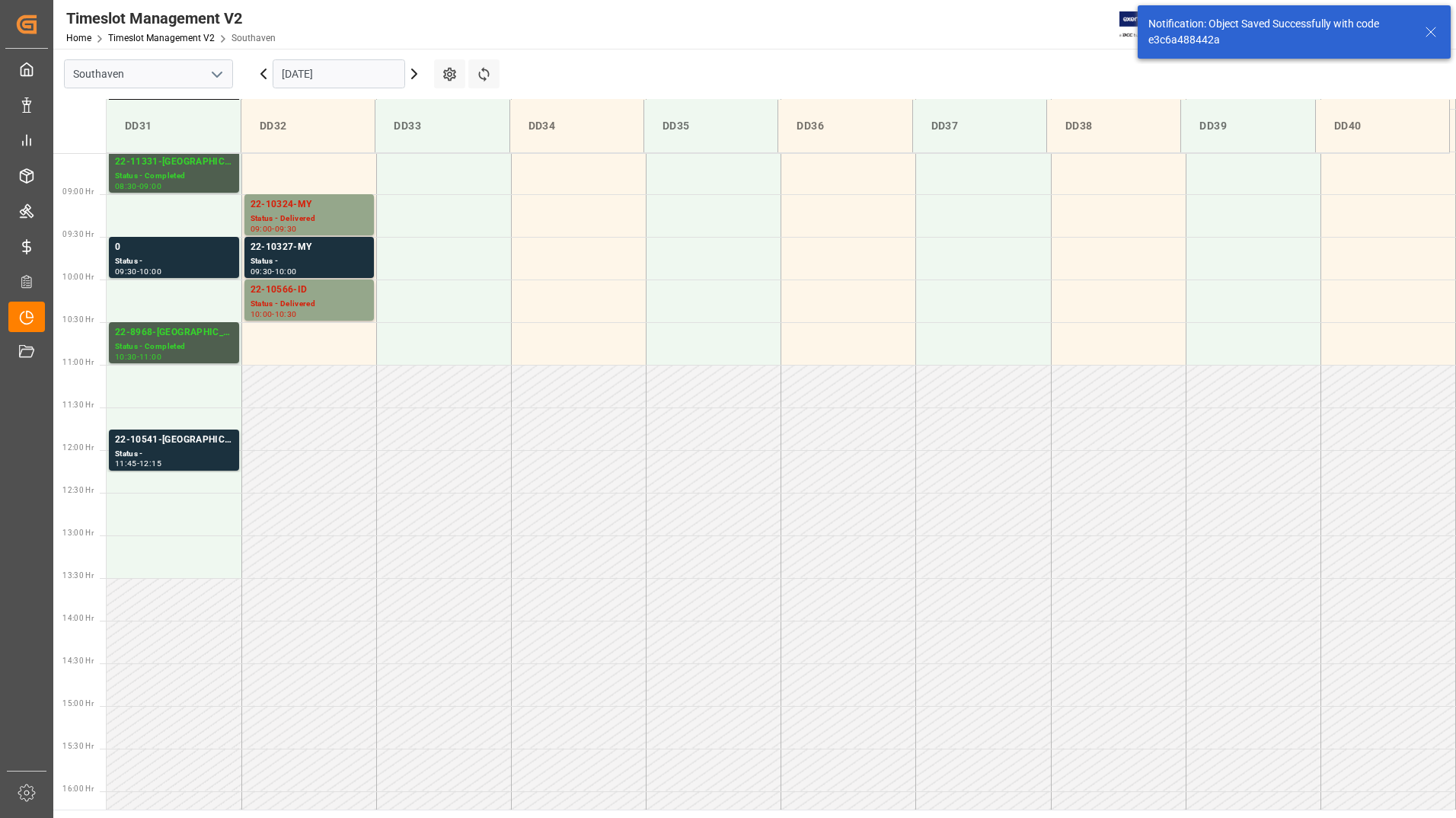
scroll to position [758, 0]
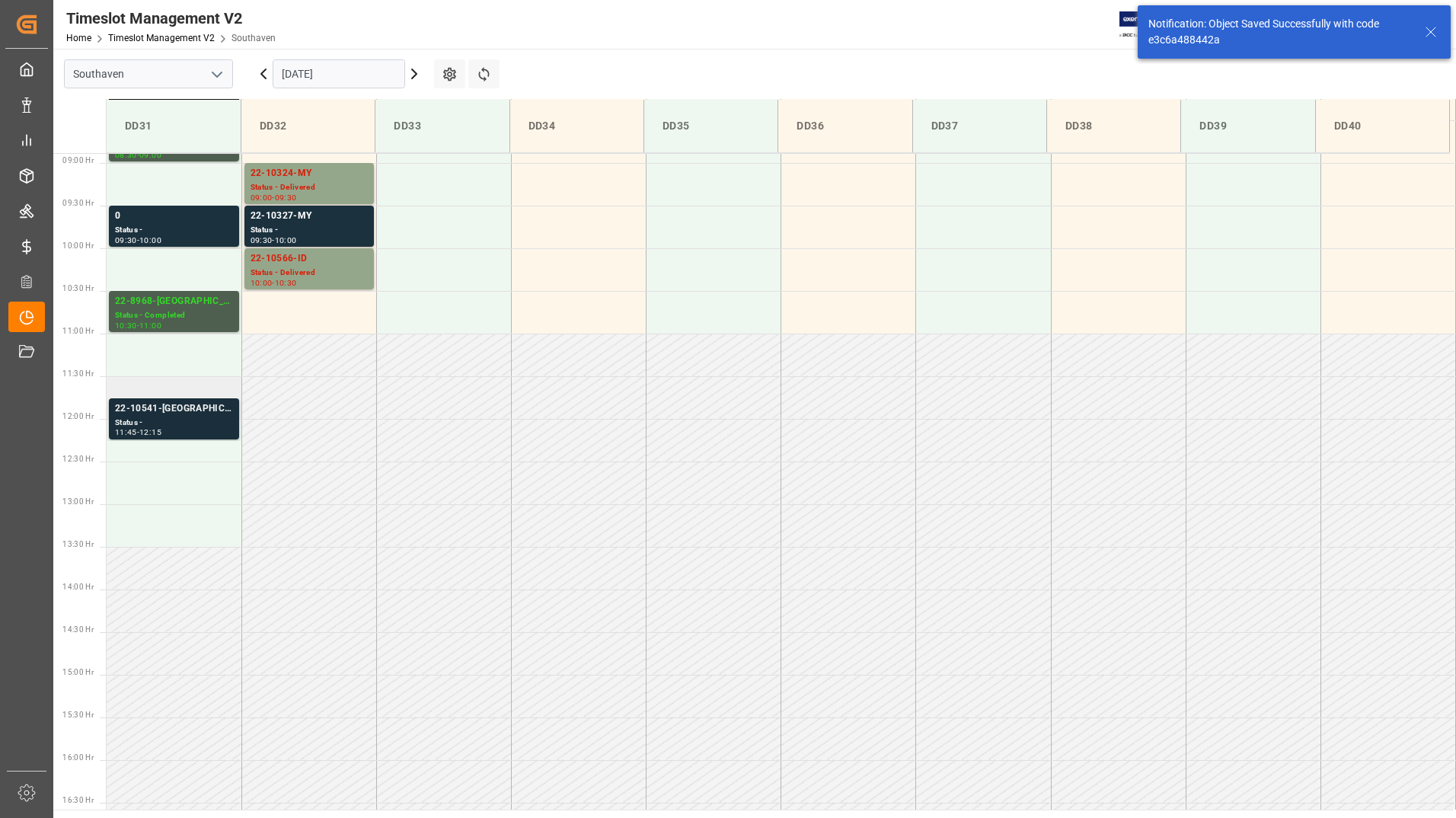
click at [189, 429] on div "11:45 - 12:15" at bounding box center [174, 433] width 118 height 9
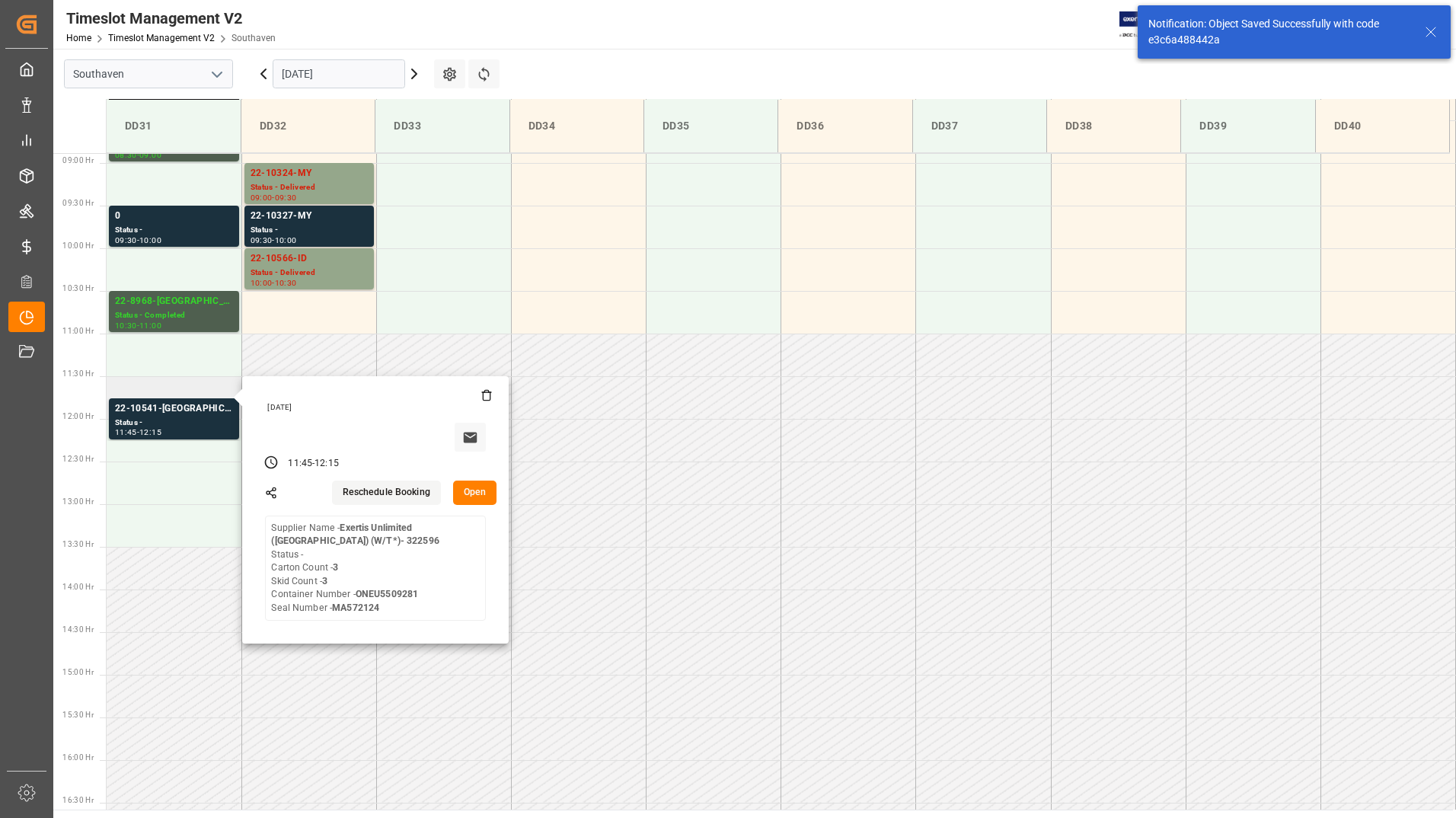
click at [466, 489] on button "Open" at bounding box center [476, 492] width 44 height 24
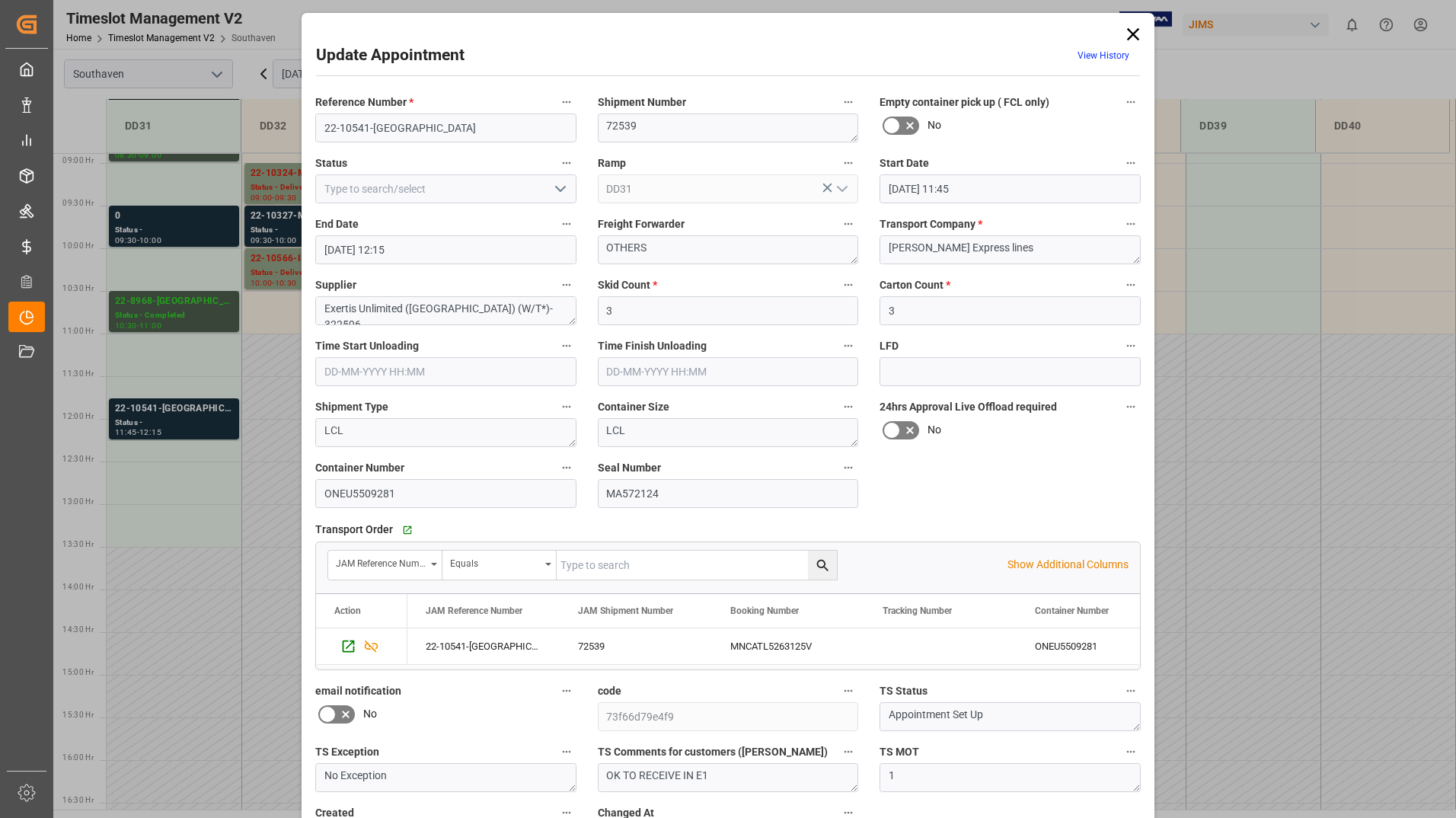
click at [559, 188] on icon "open menu" at bounding box center [560, 188] width 18 height 18
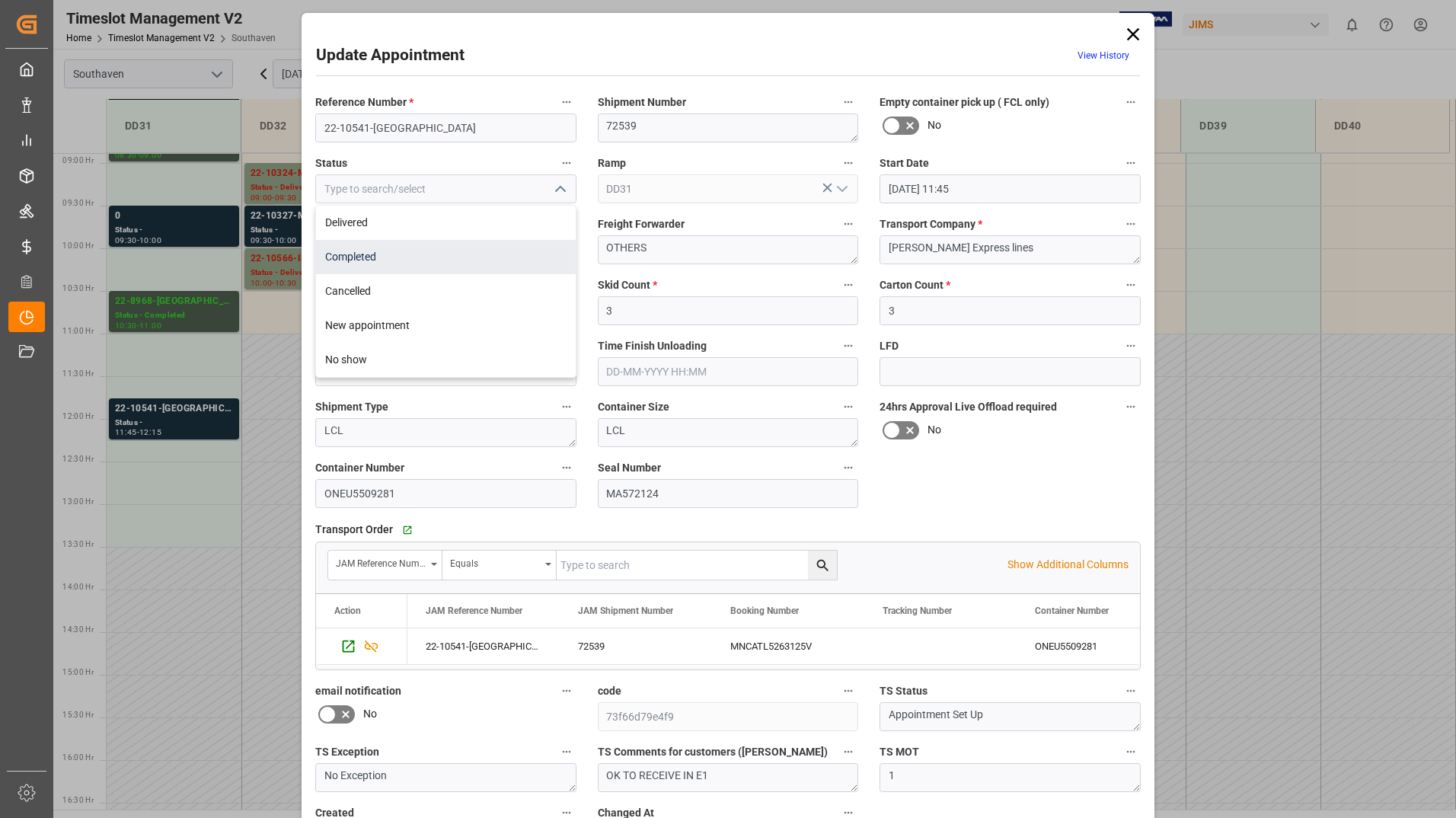
click at [521, 248] on div "Completed" at bounding box center [446, 258] width 259 height 35
type input "Completed"
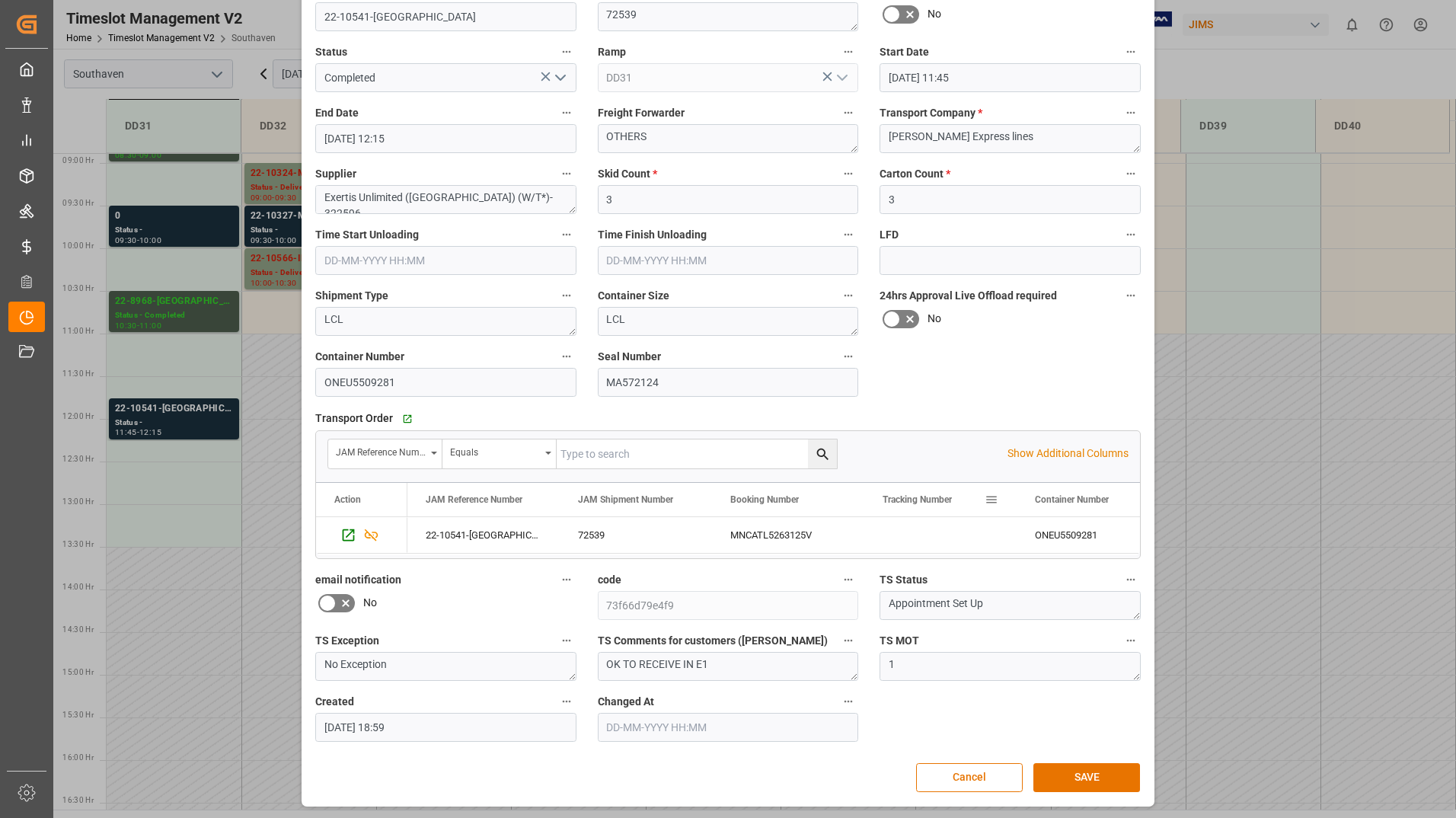
scroll to position [112, 0]
click at [1053, 773] on button "SAVE" at bounding box center [1086, 776] width 107 height 29
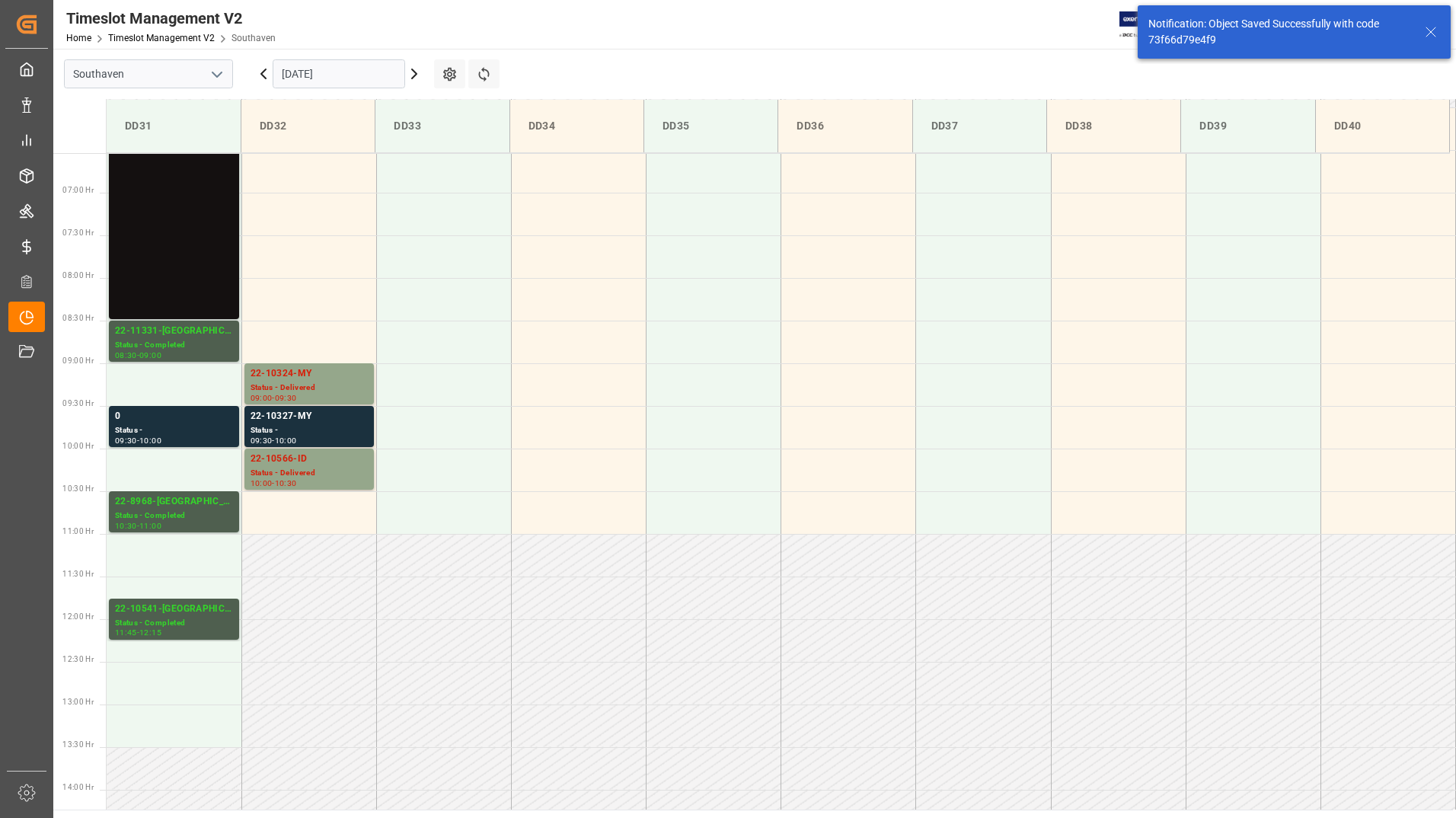
scroll to position [548, 0]
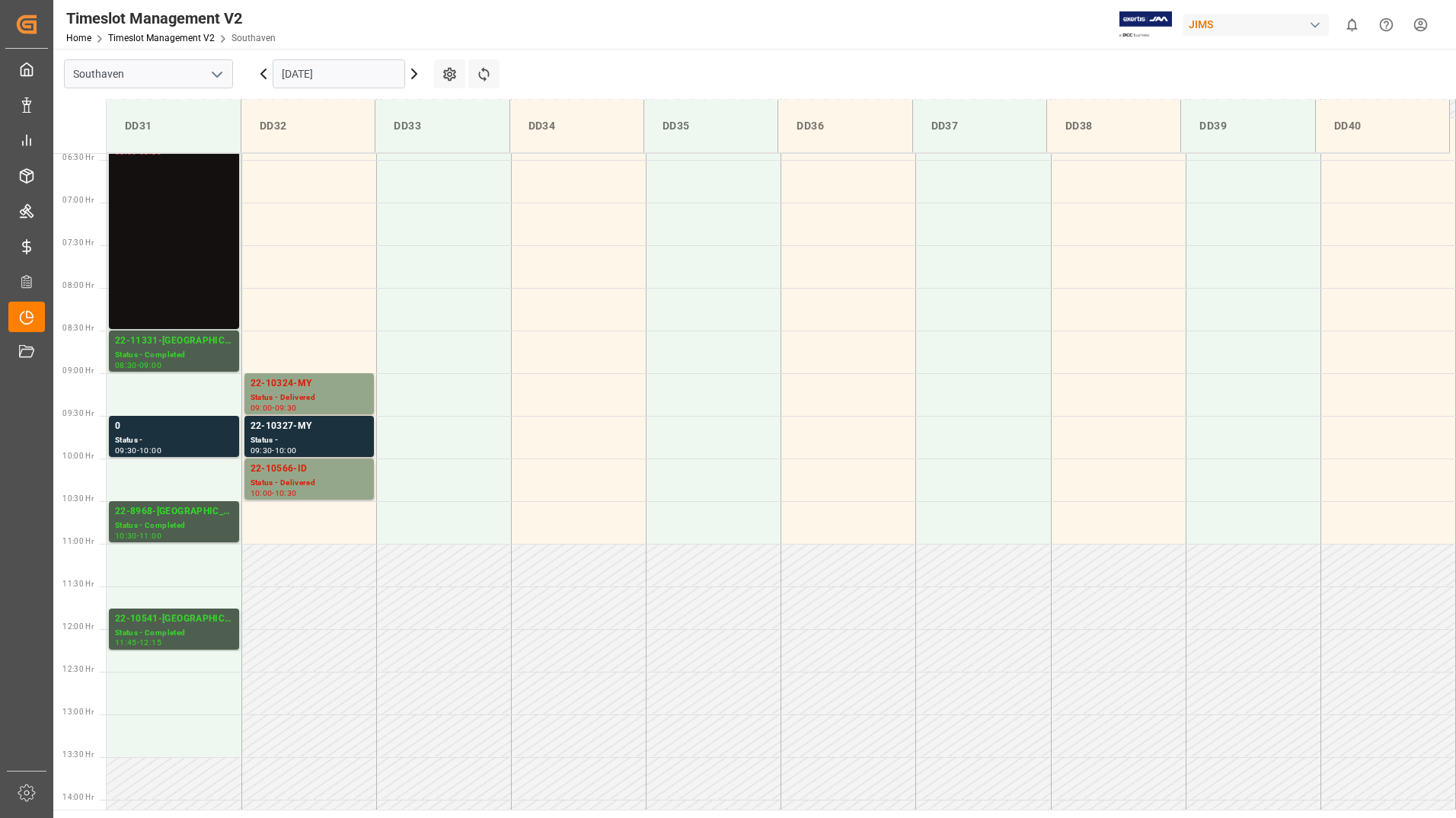
click at [356, 70] on input "[DATE]" at bounding box center [339, 74] width 133 height 29
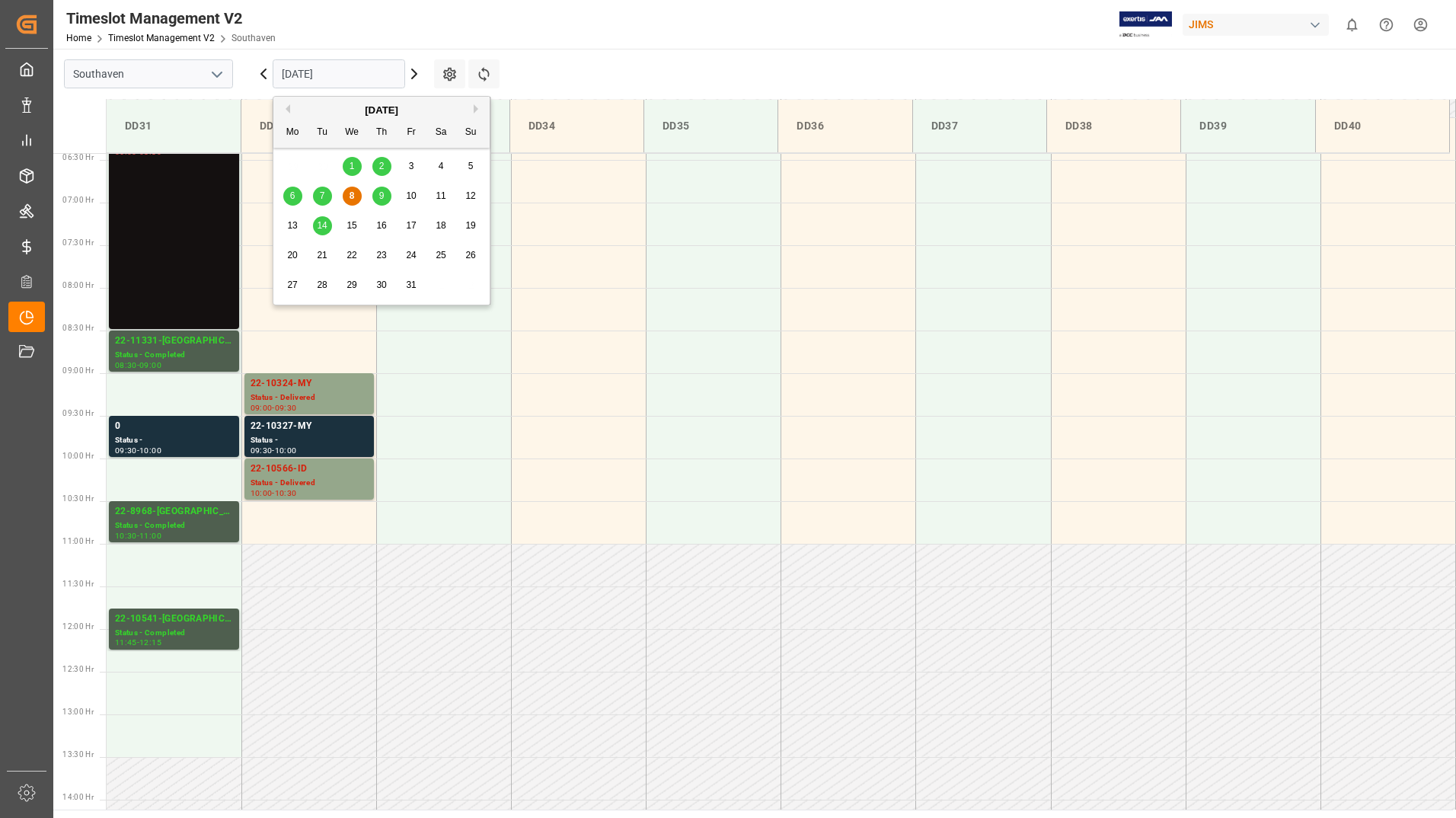
click at [383, 192] on span "9" at bounding box center [383, 195] width 6 height 11
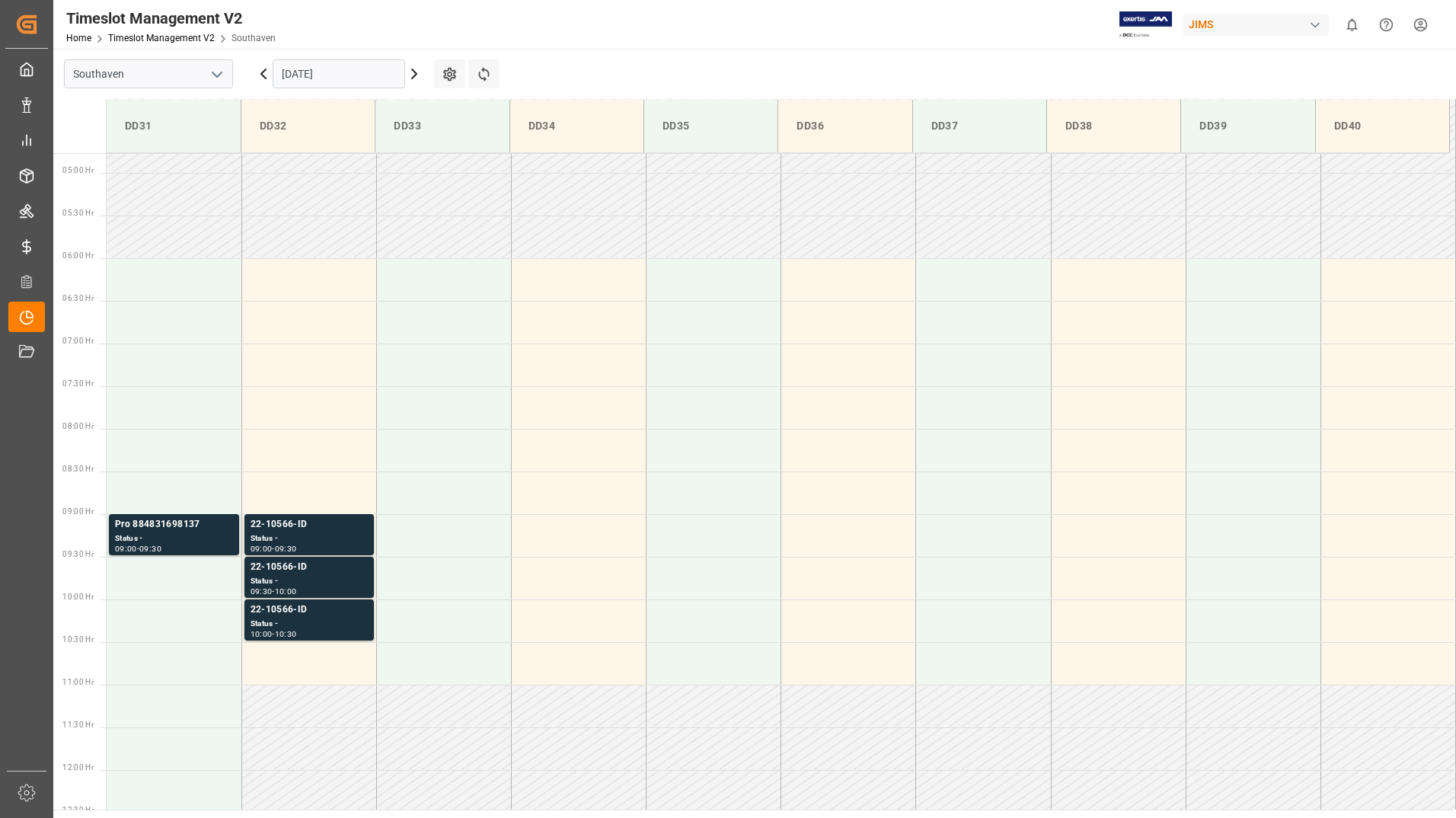
scroll to position [386, 0]
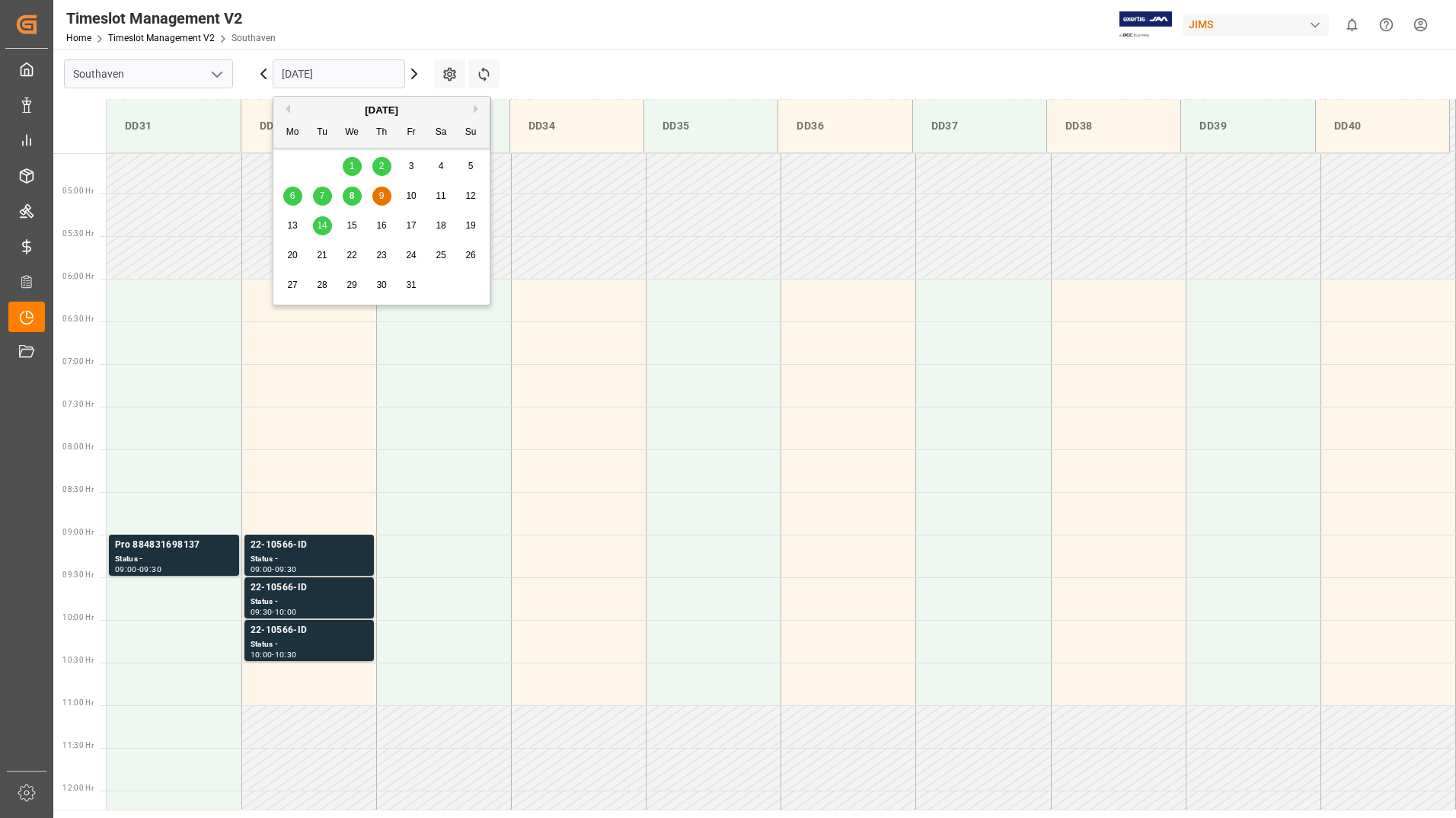
click at [358, 70] on input "[DATE]" at bounding box center [339, 74] width 133 height 29
click at [380, 194] on span "9" at bounding box center [383, 195] width 6 height 11
click at [382, 76] on input "[DATE]" at bounding box center [339, 74] width 133 height 29
click at [347, 196] on div "8" at bounding box center [353, 196] width 19 height 18
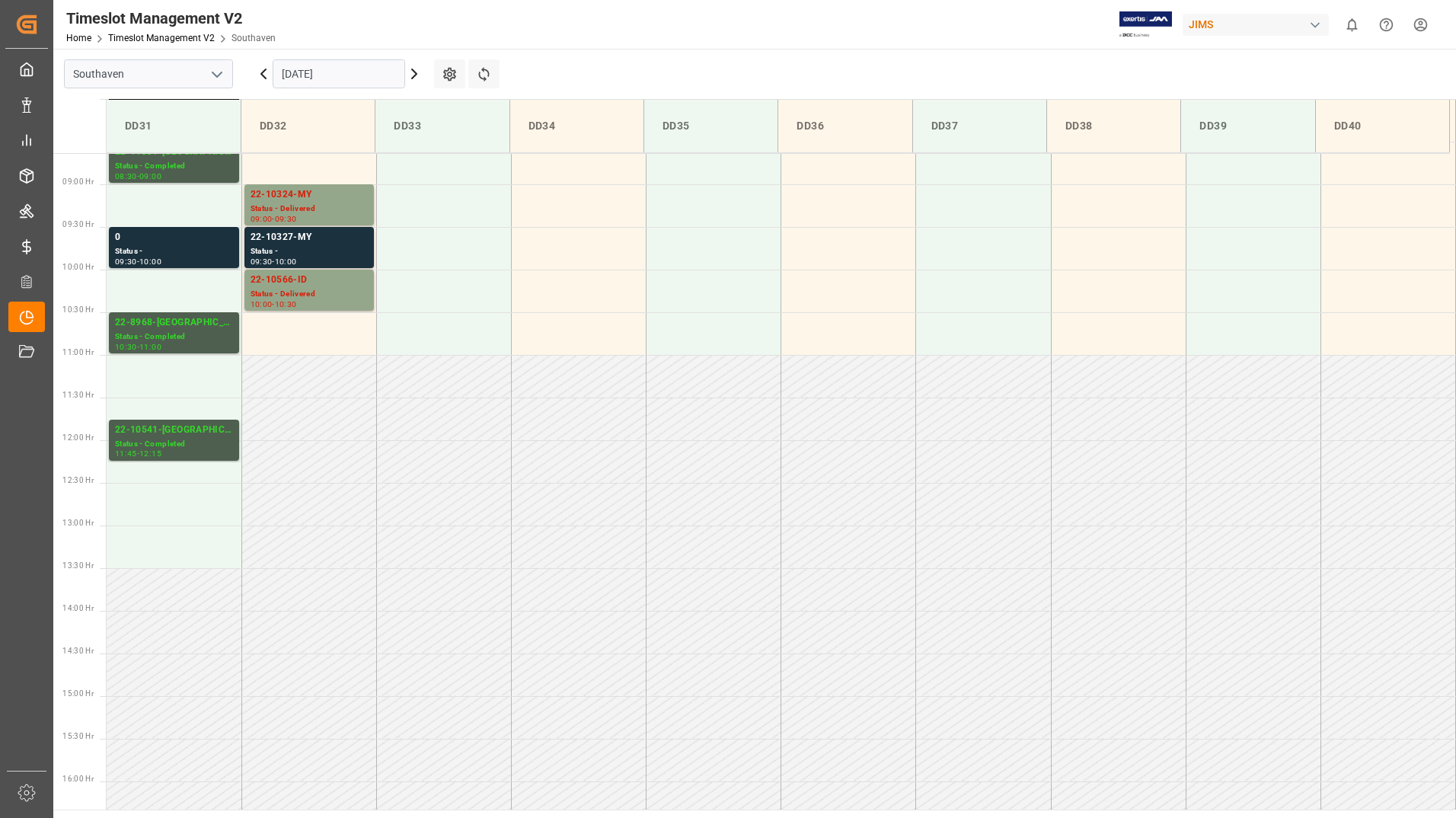
scroll to position [843, 0]
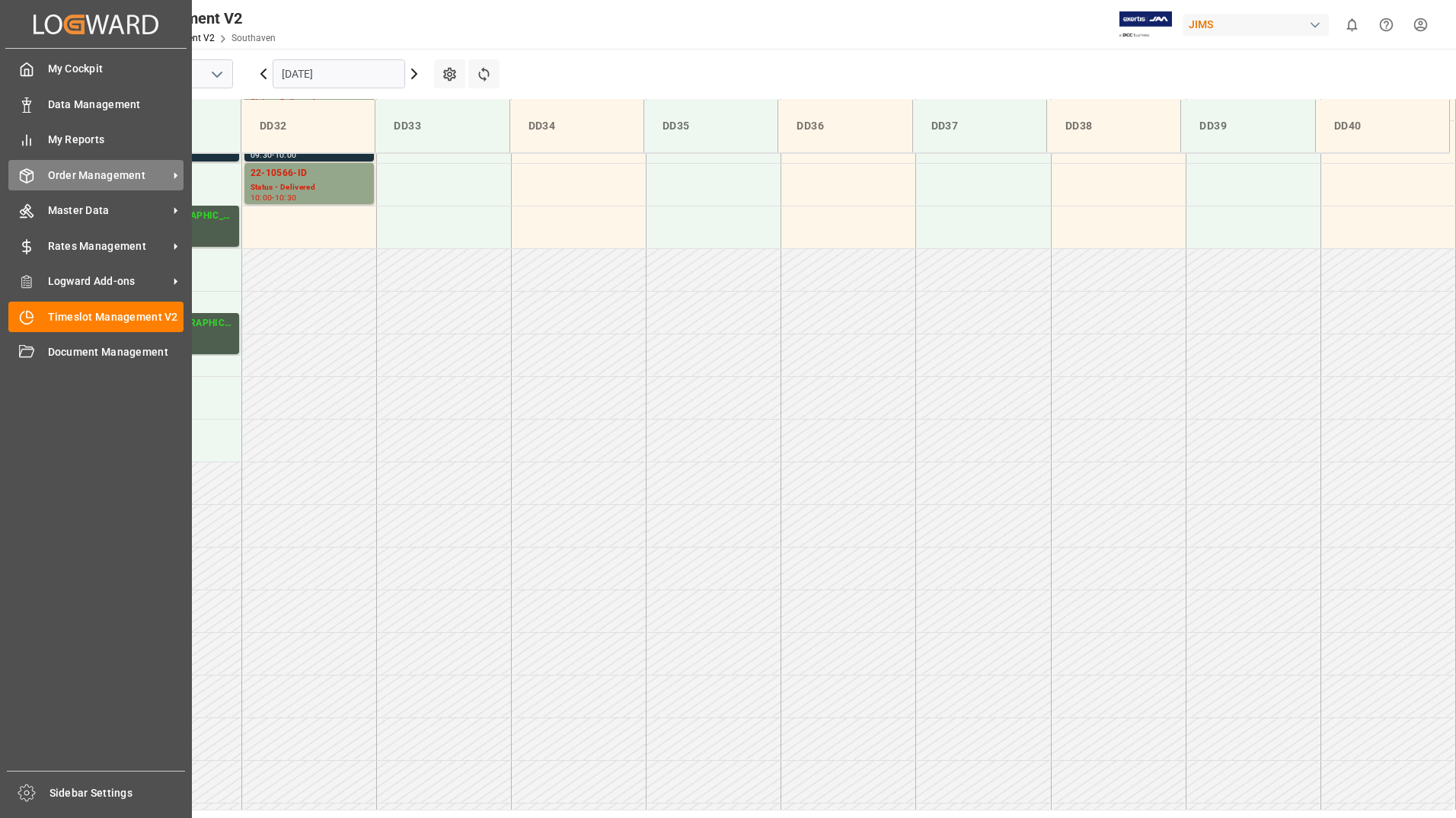
click at [127, 181] on span "Order Management" at bounding box center [108, 175] width 120 height 16
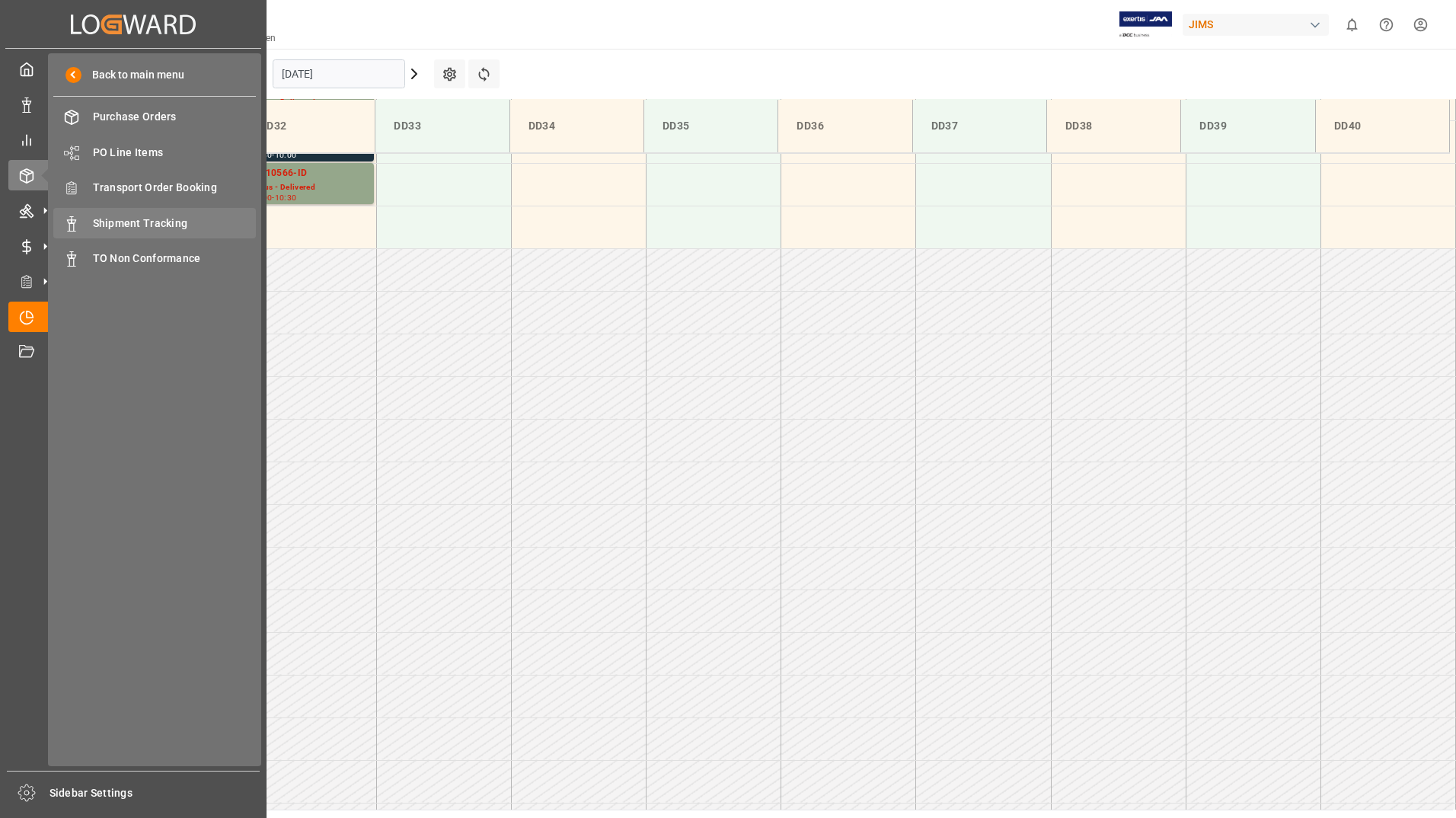
click at [156, 229] on span "Shipment Tracking" at bounding box center [175, 223] width 163 height 16
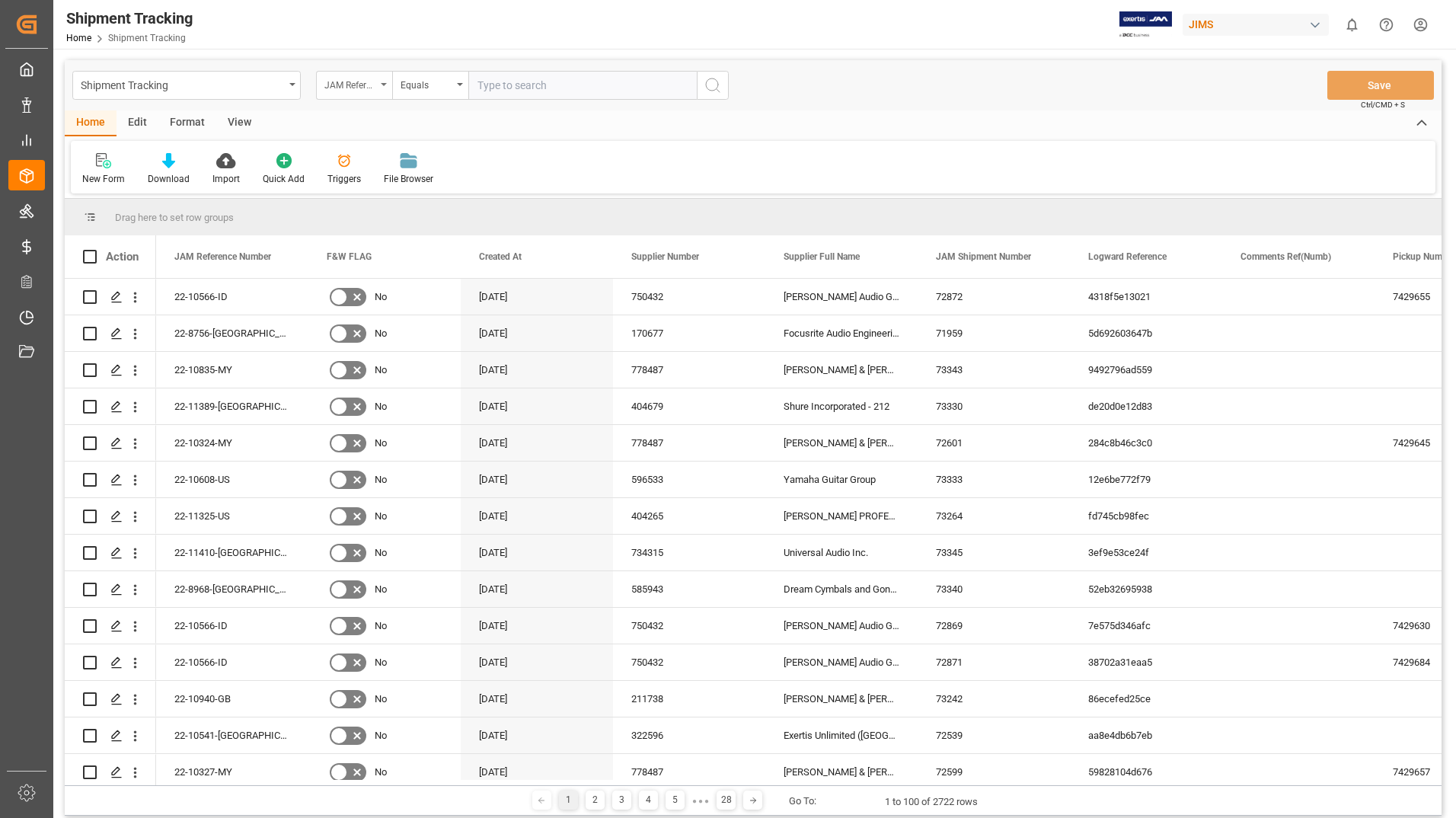
click at [383, 84] on icon "open menu" at bounding box center [383, 84] width 6 height 3
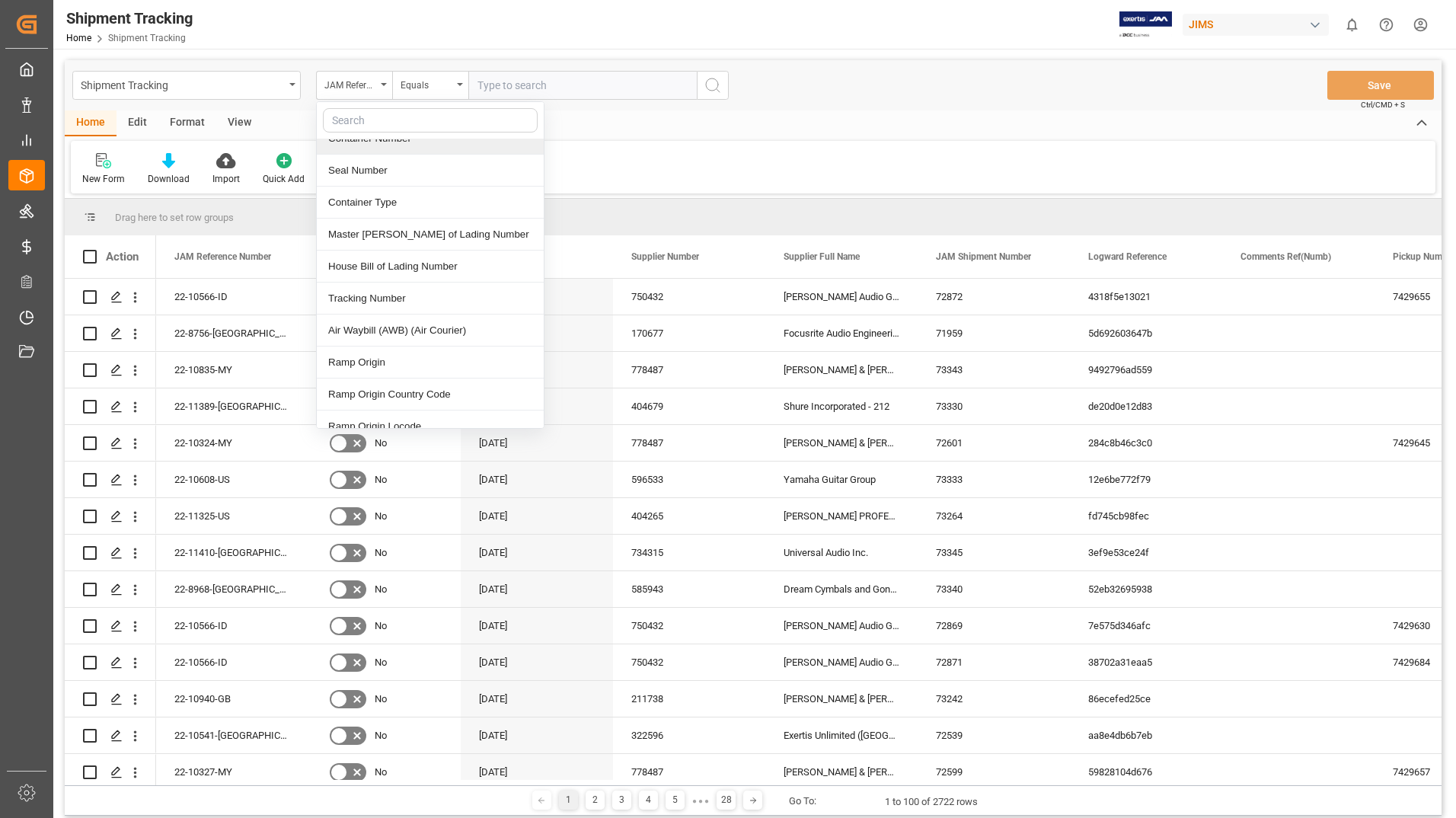
scroll to position [609, 0]
click at [389, 283] on div "Tracking Number" at bounding box center [431, 297] width 227 height 32
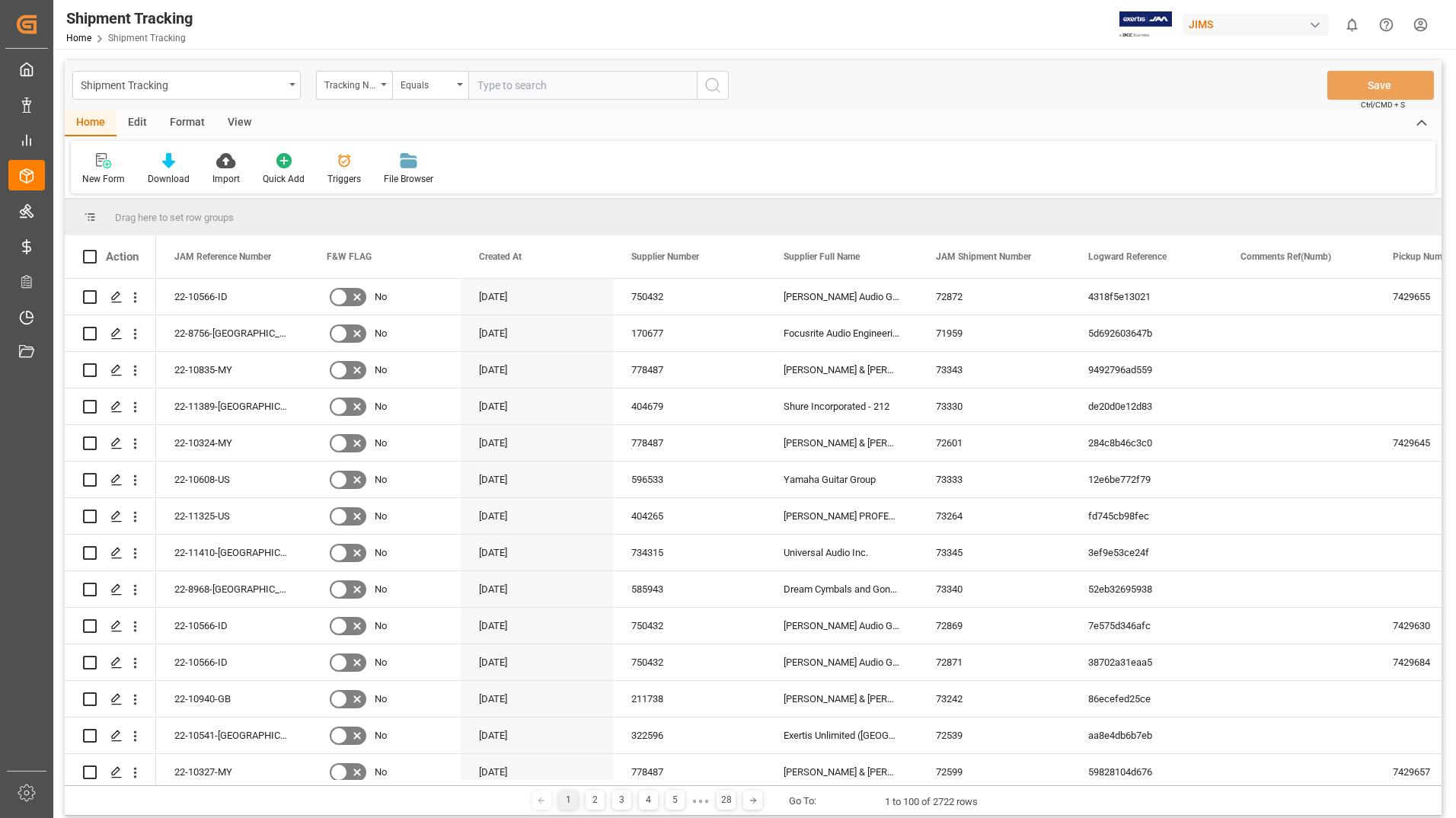
click at [504, 87] on input "text" at bounding box center [582, 86] width 229 height 29
type input "9563081846"
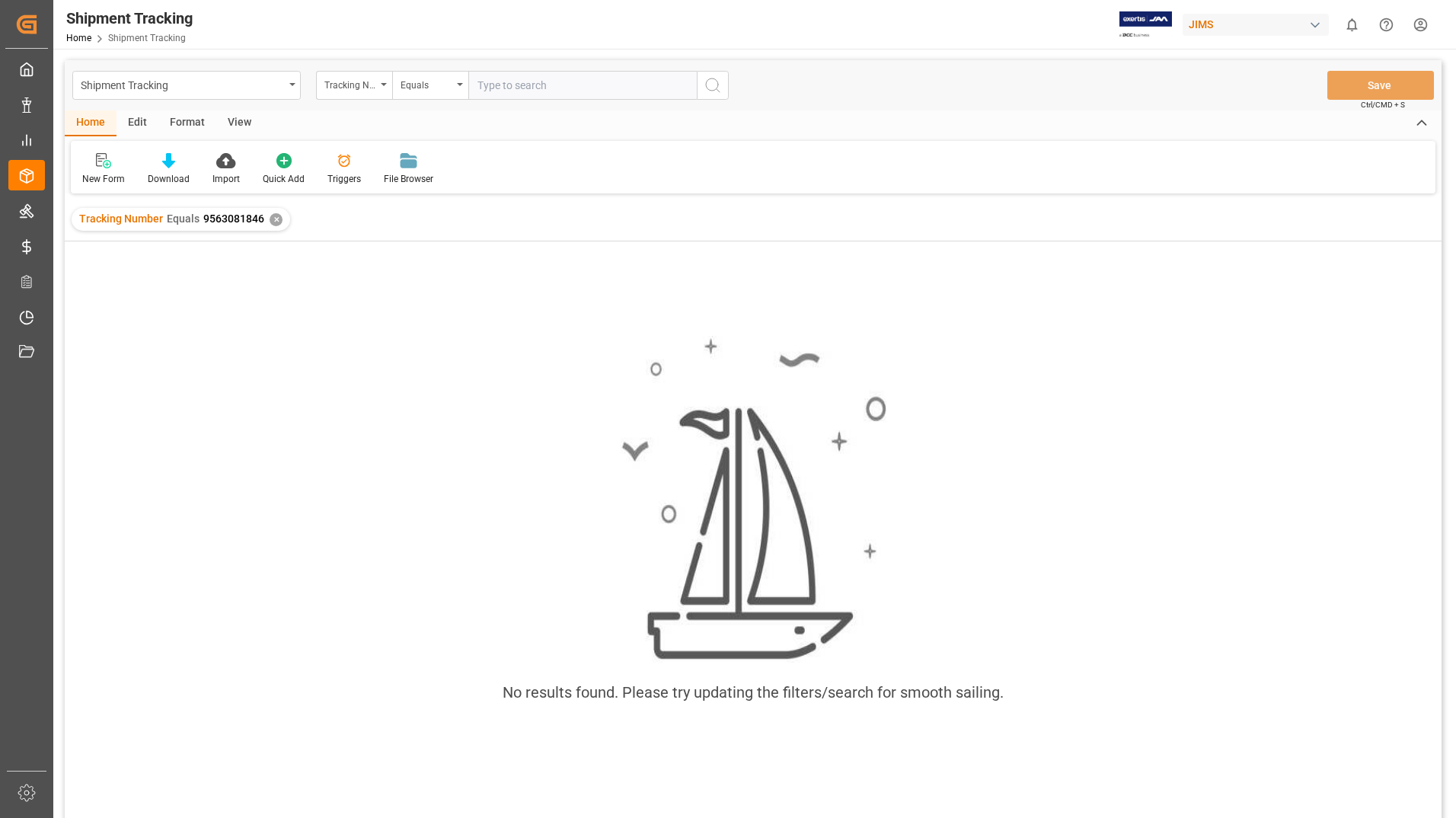
click at [270, 220] on div "✕" at bounding box center [276, 219] width 12 height 12
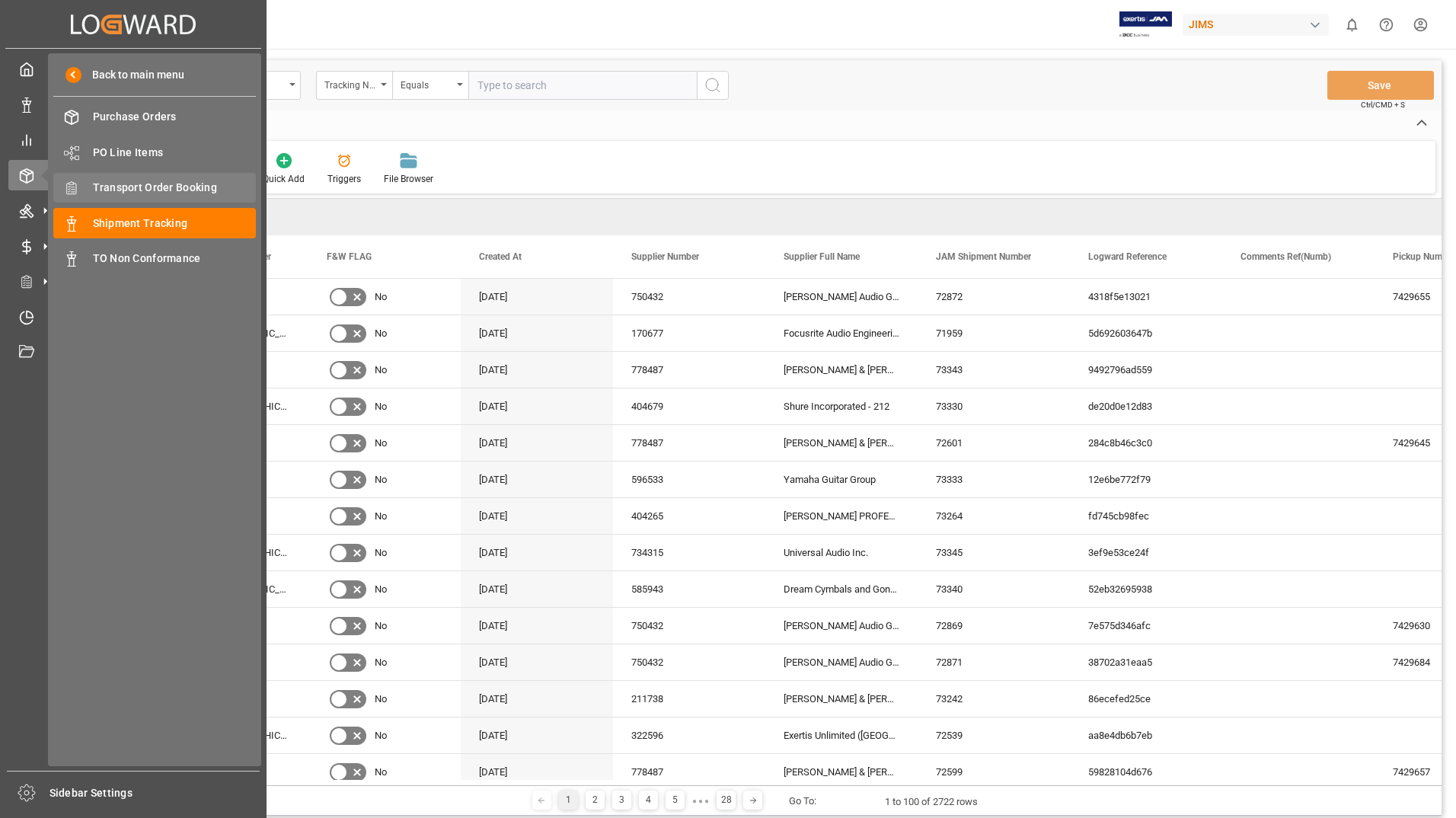
click at [167, 182] on span "Transport Order Booking" at bounding box center [175, 187] width 163 height 16
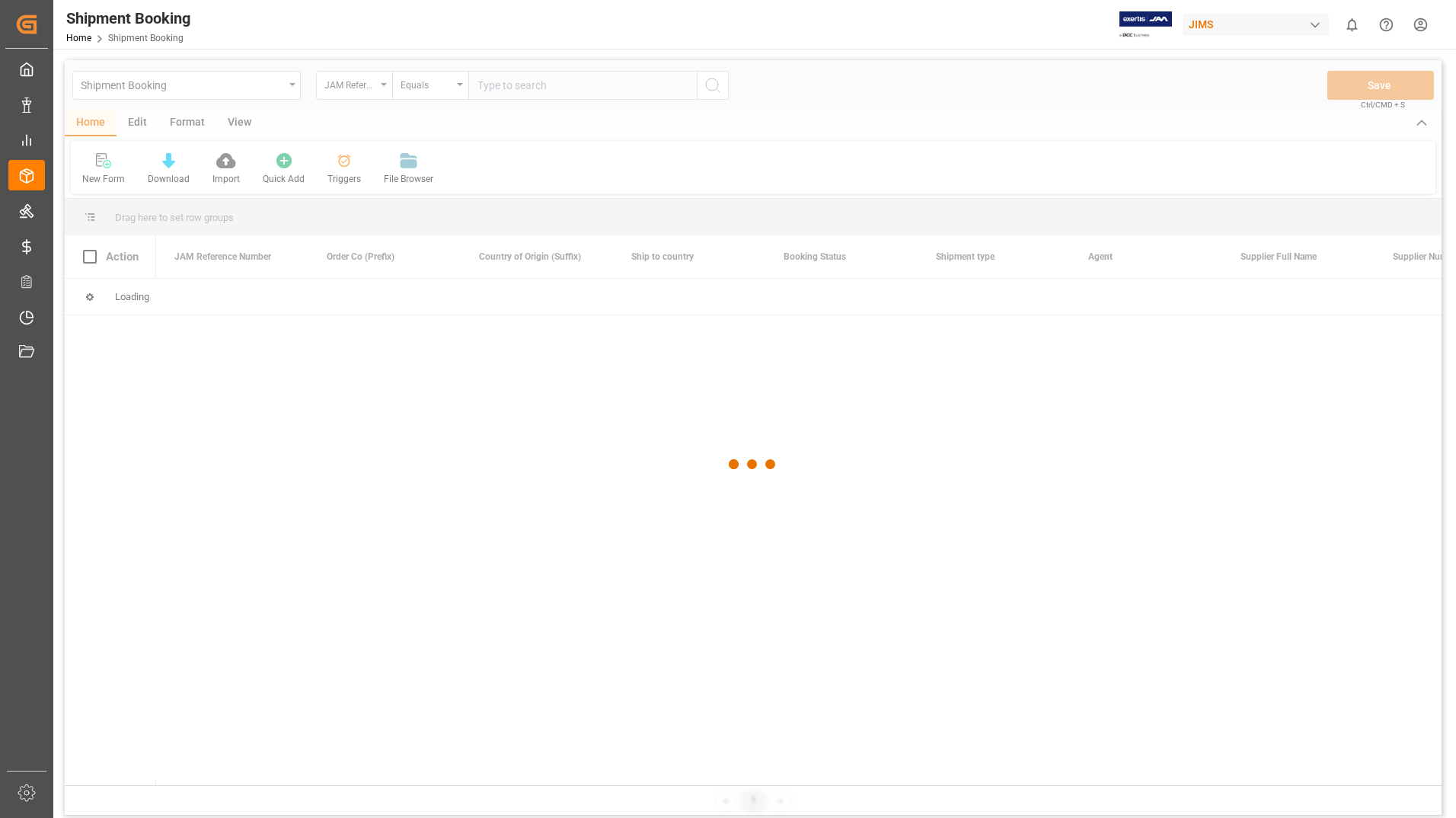
click at [559, 82] on div at bounding box center [753, 465] width 1377 height 809
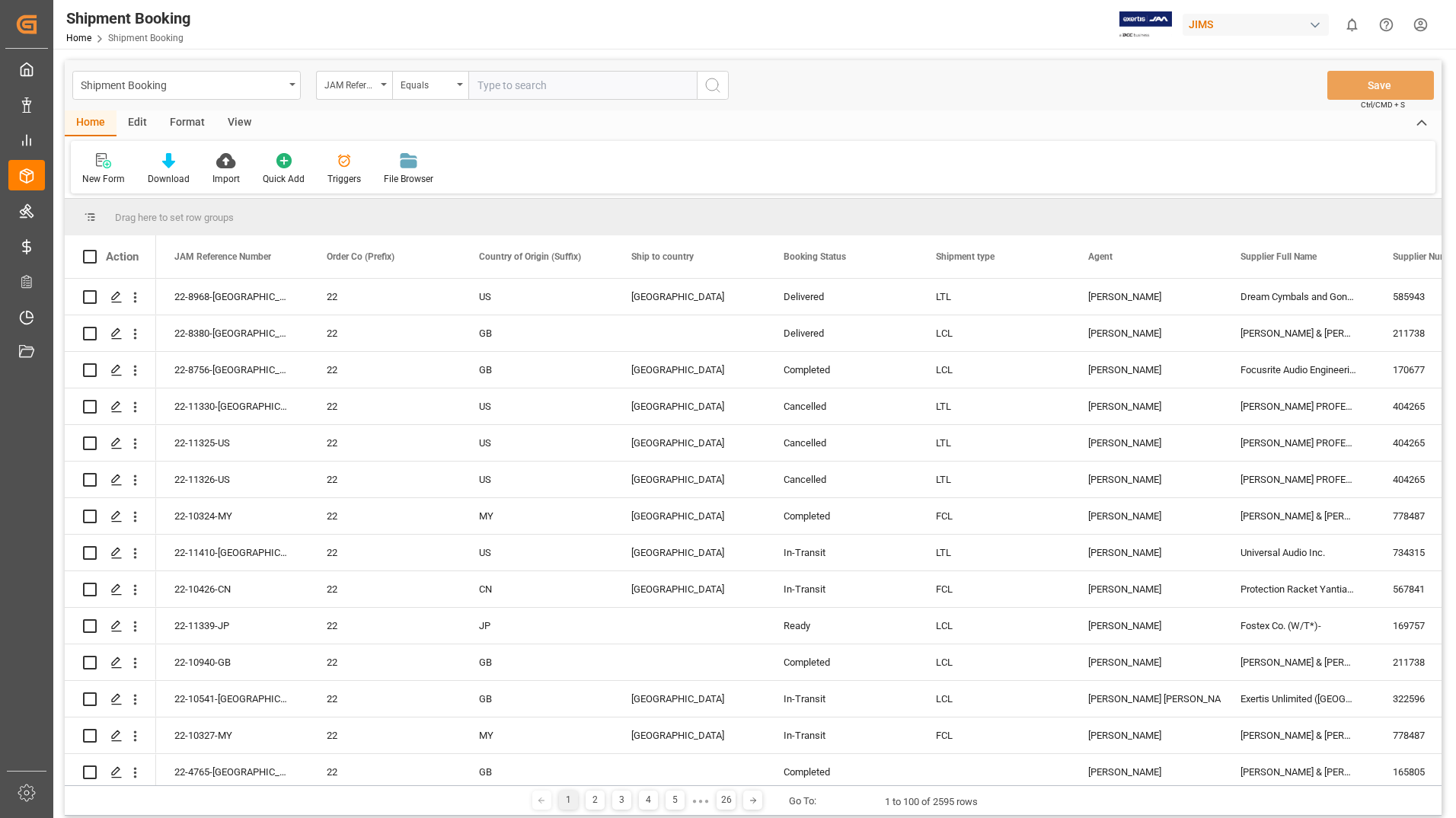
click at [559, 87] on input "text" at bounding box center [582, 86] width 229 height 29
type input "22-11323-us"
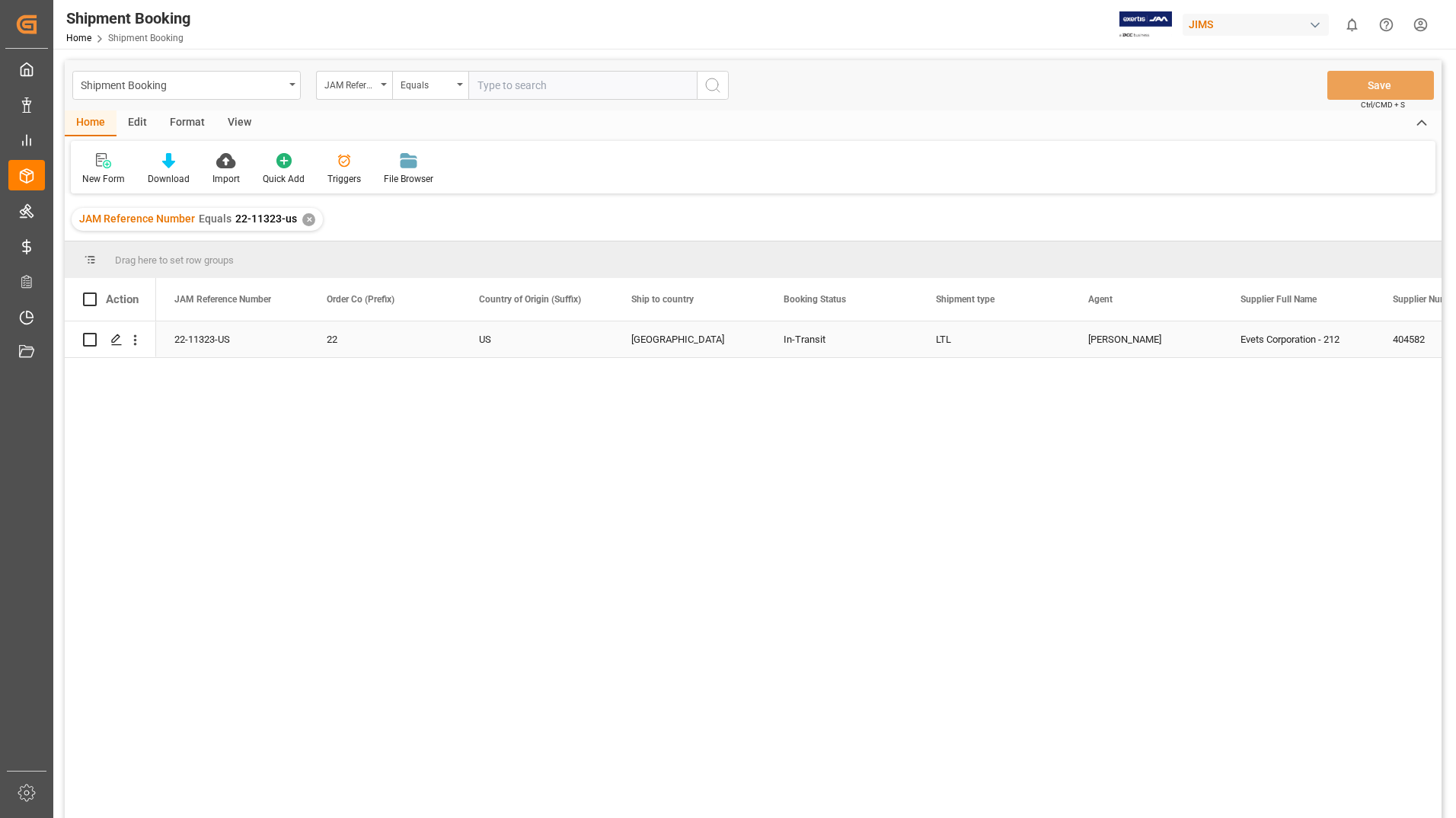
click at [86, 339] on input "Press Space to toggle row selection (unchecked)" at bounding box center [89, 339] width 13 height 13
checkbox input "true"
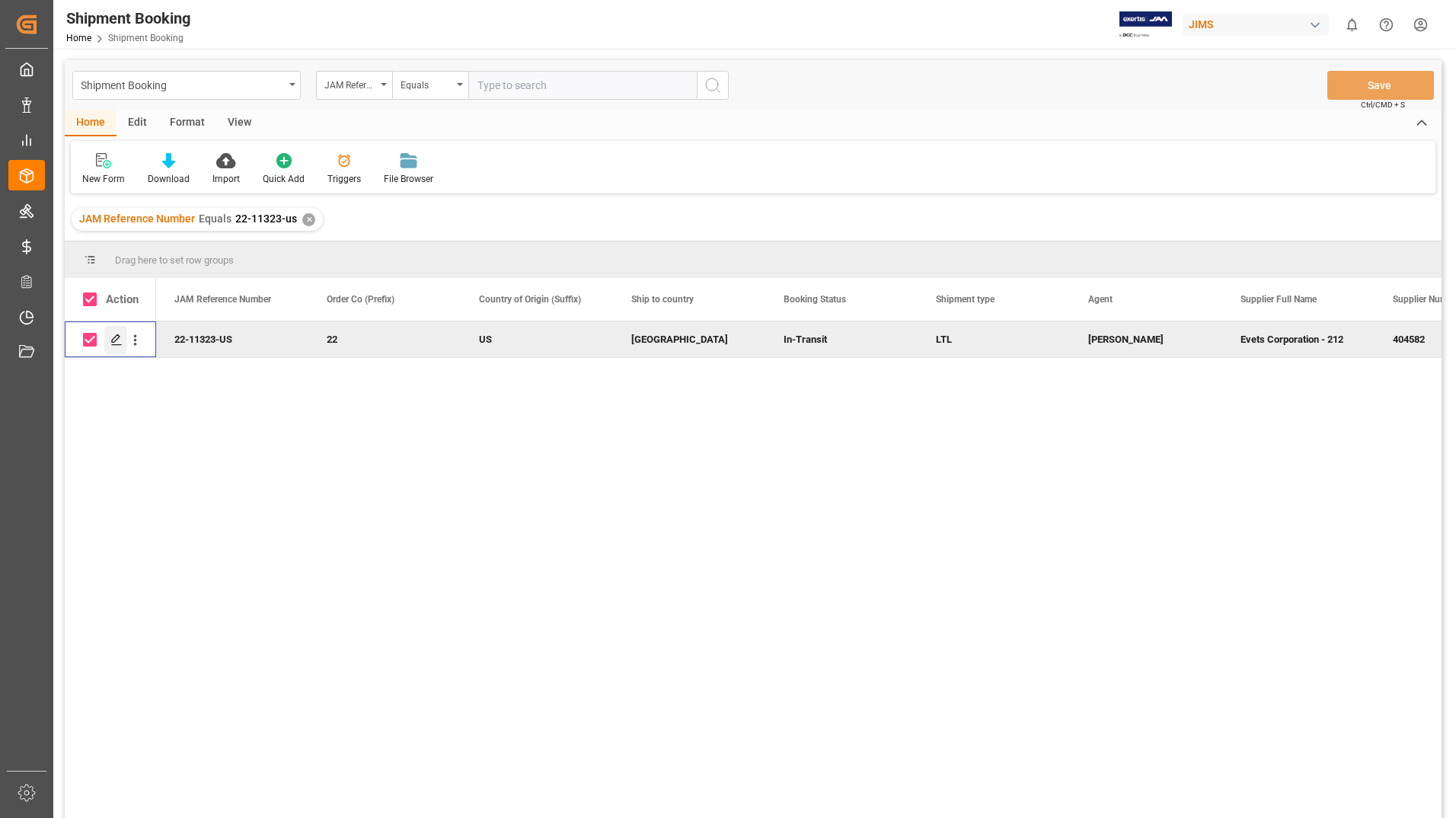
click at [114, 338] on polygon "Press SPACE to deselect this row." at bounding box center [115, 339] width 8 height 8
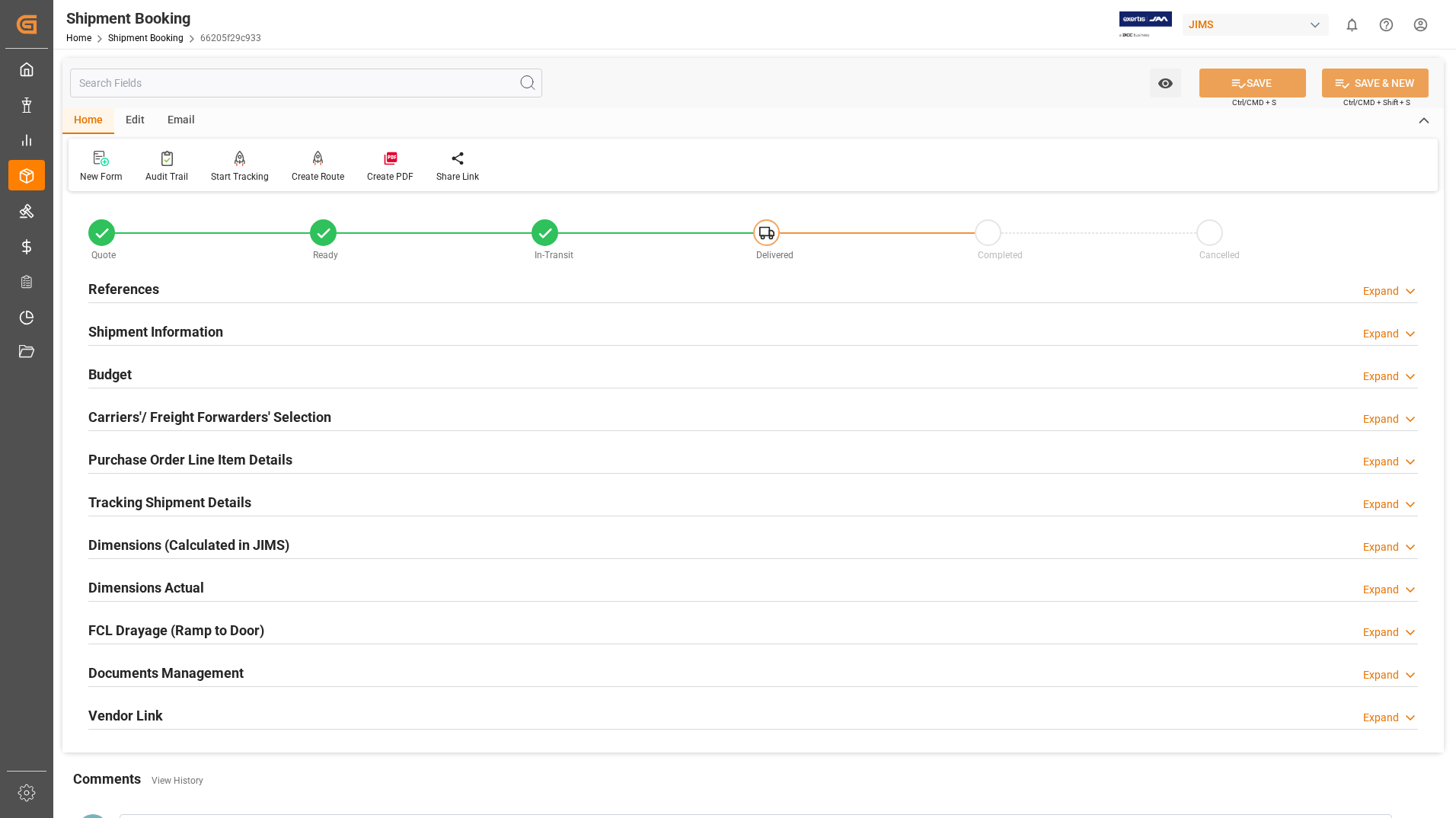
click at [165, 462] on h2 "Purchase Order Line Item Details" at bounding box center [190, 459] width 204 height 20
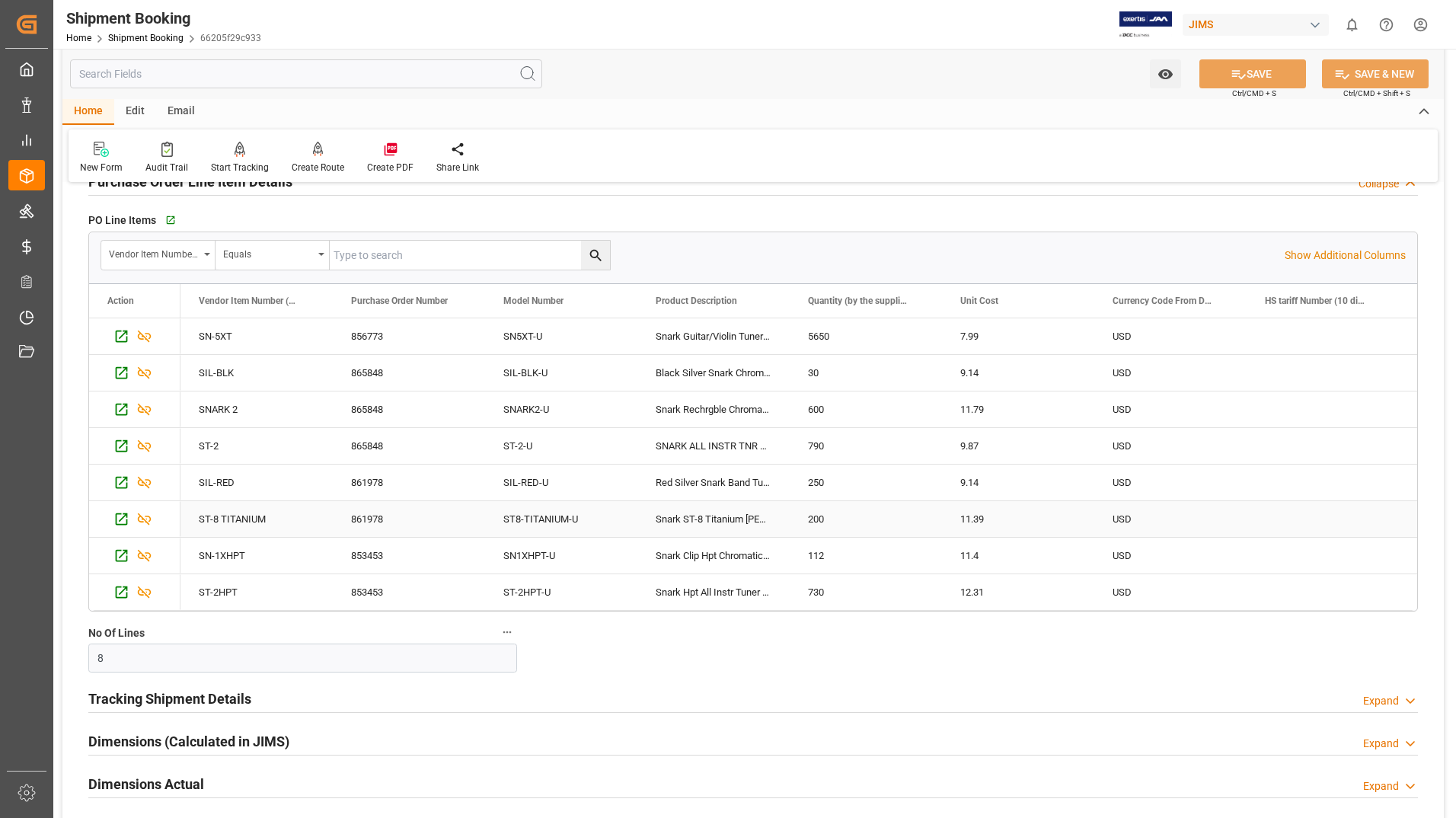
scroll to position [305, 0]
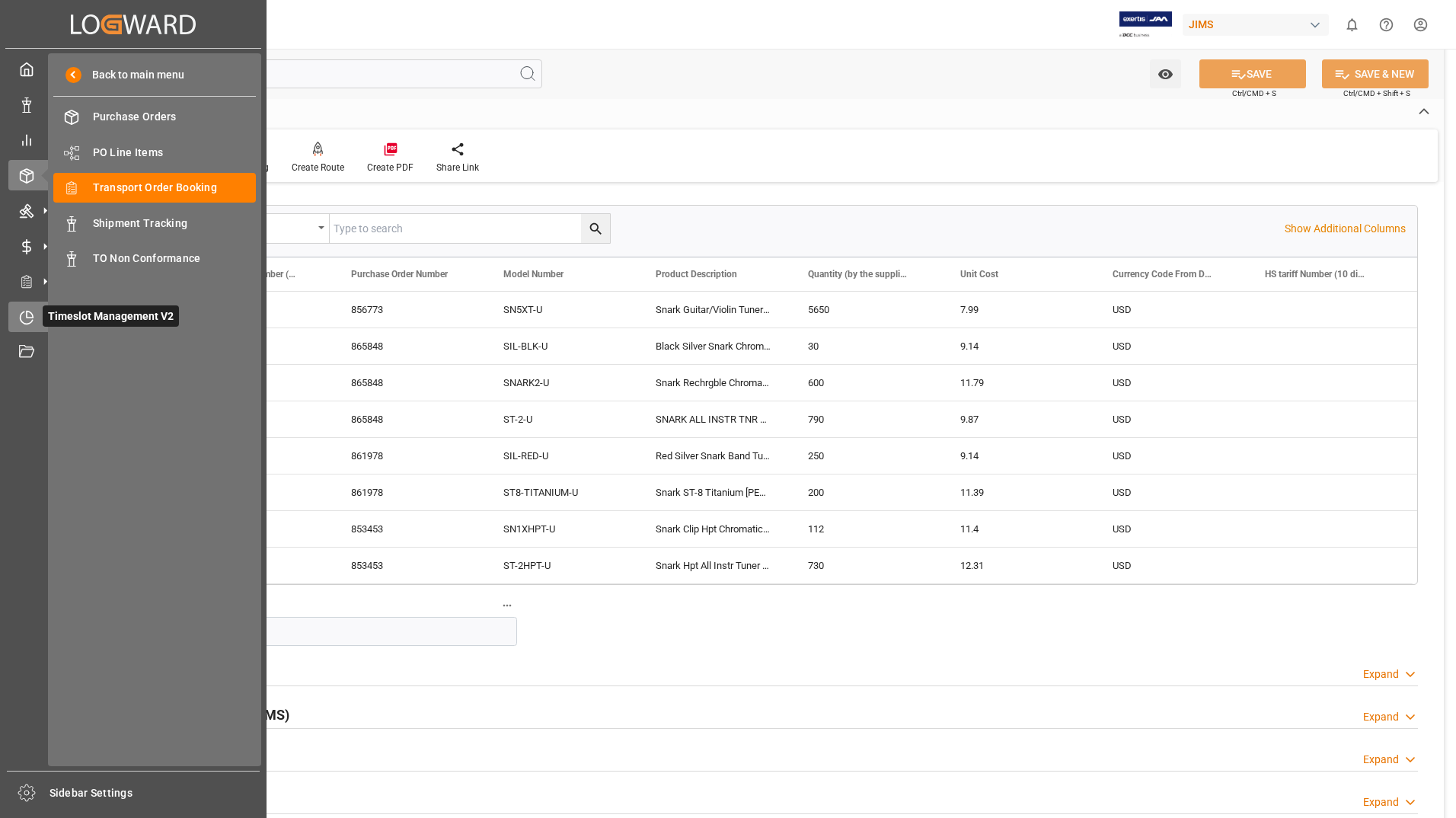
click at [84, 320] on span "Timeslot Management V2" at bounding box center [111, 316] width 136 height 21
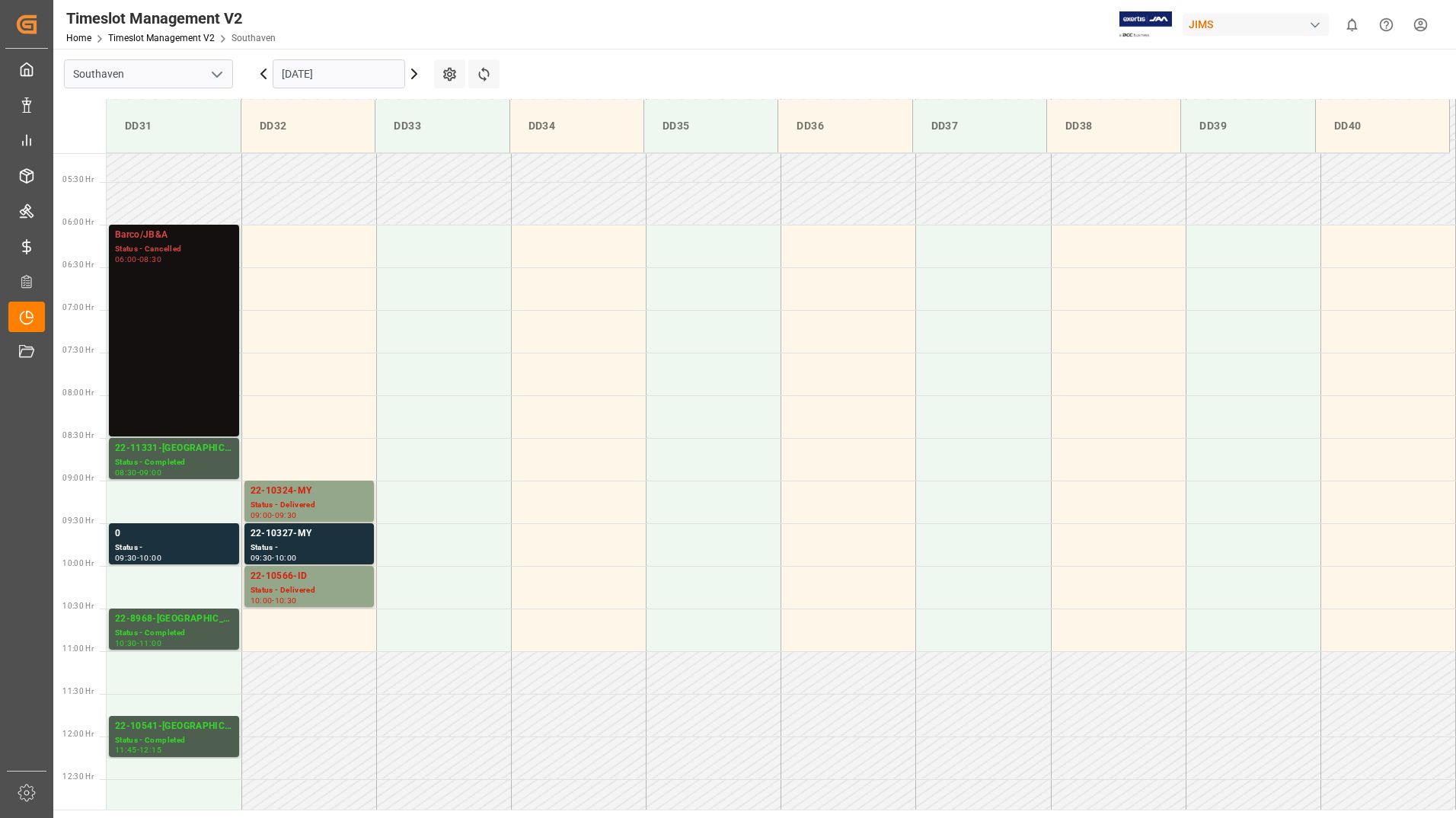
scroll to position [395, 0]
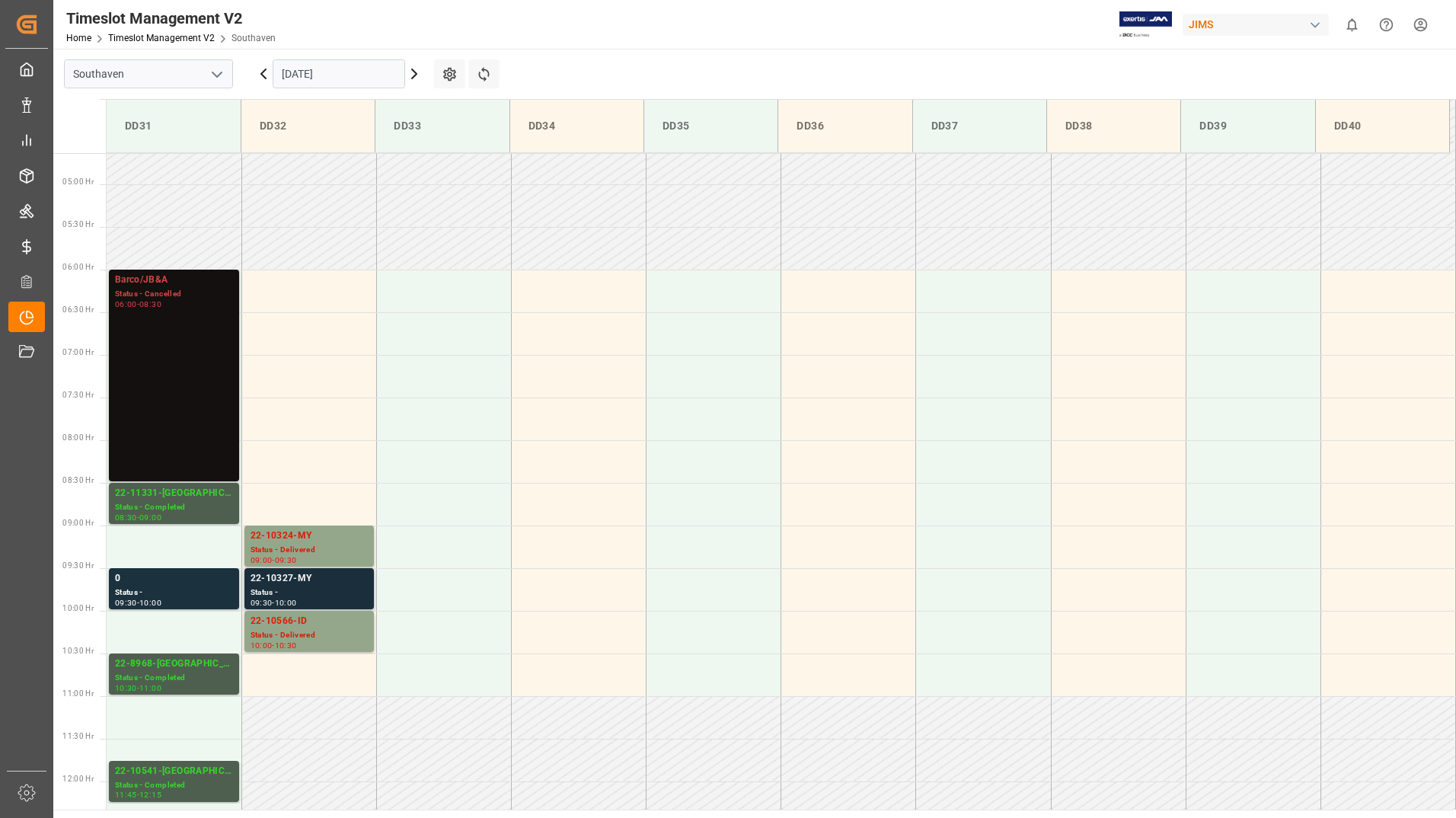
click at [296, 588] on div "Status -" at bounding box center [309, 592] width 117 height 12
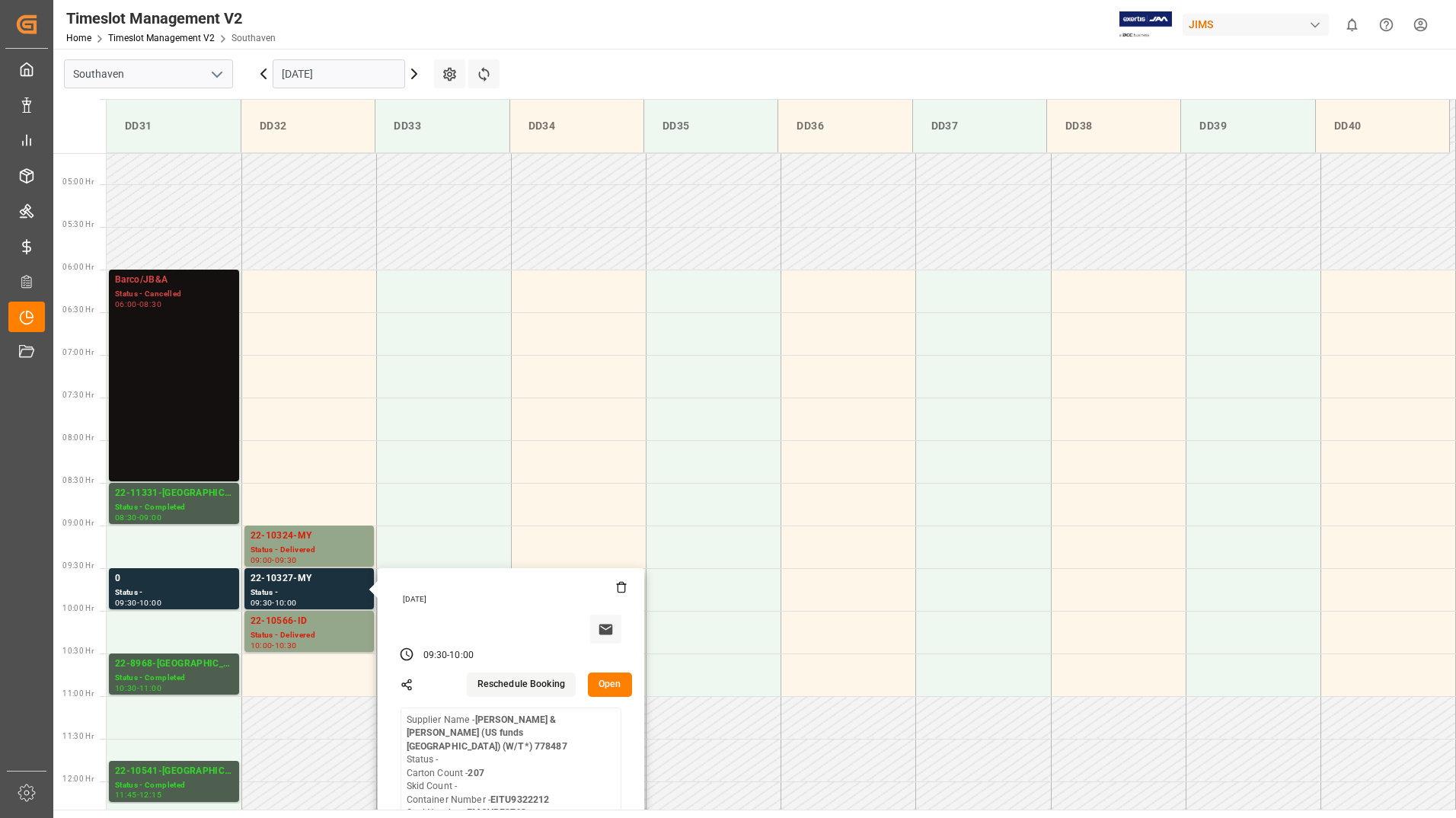
click at [598, 680] on button "Open" at bounding box center [610, 684] width 44 height 24
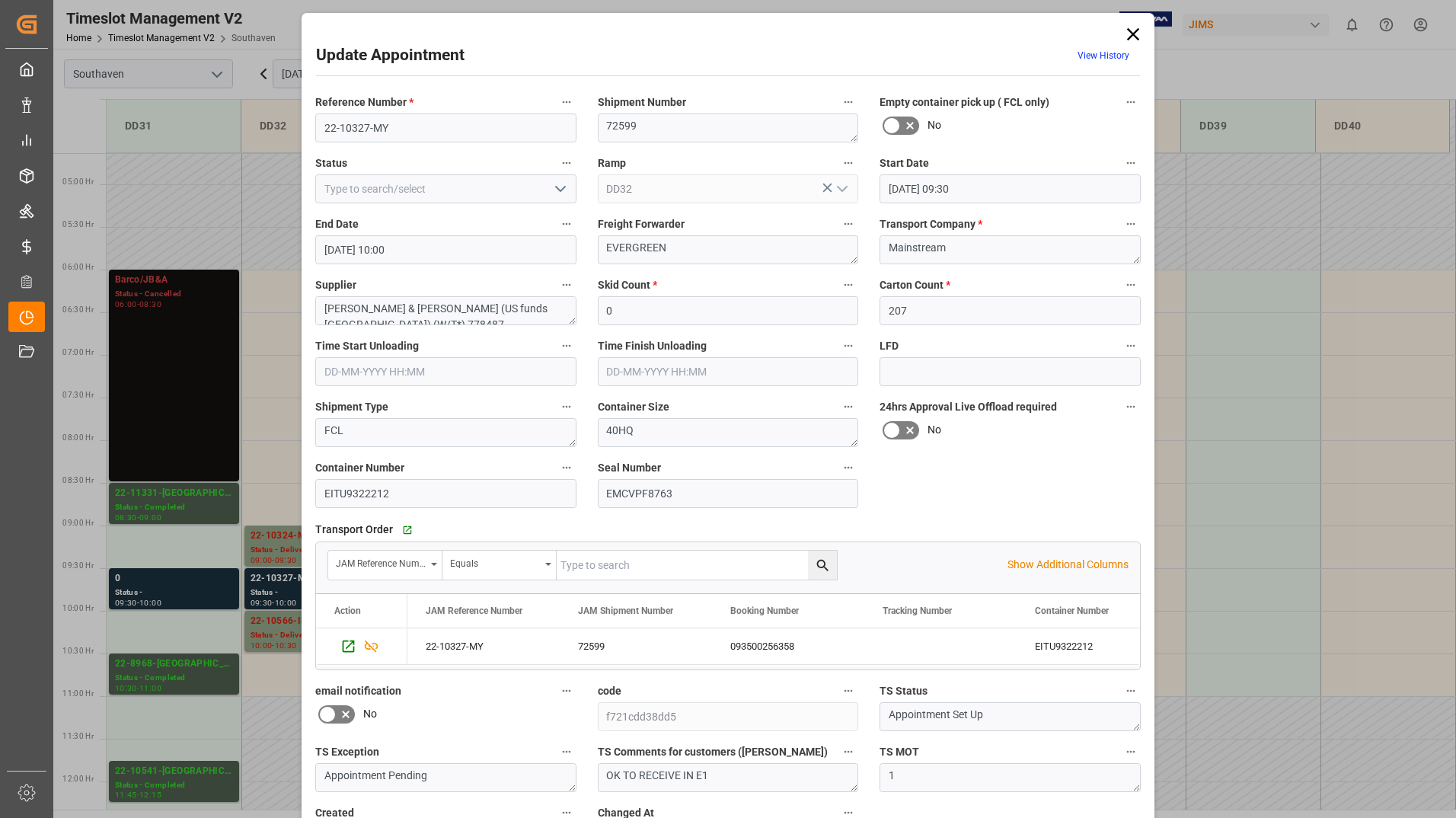
click at [548, 182] on button "open menu" at bounding box center [559, 189] width 23 height 24
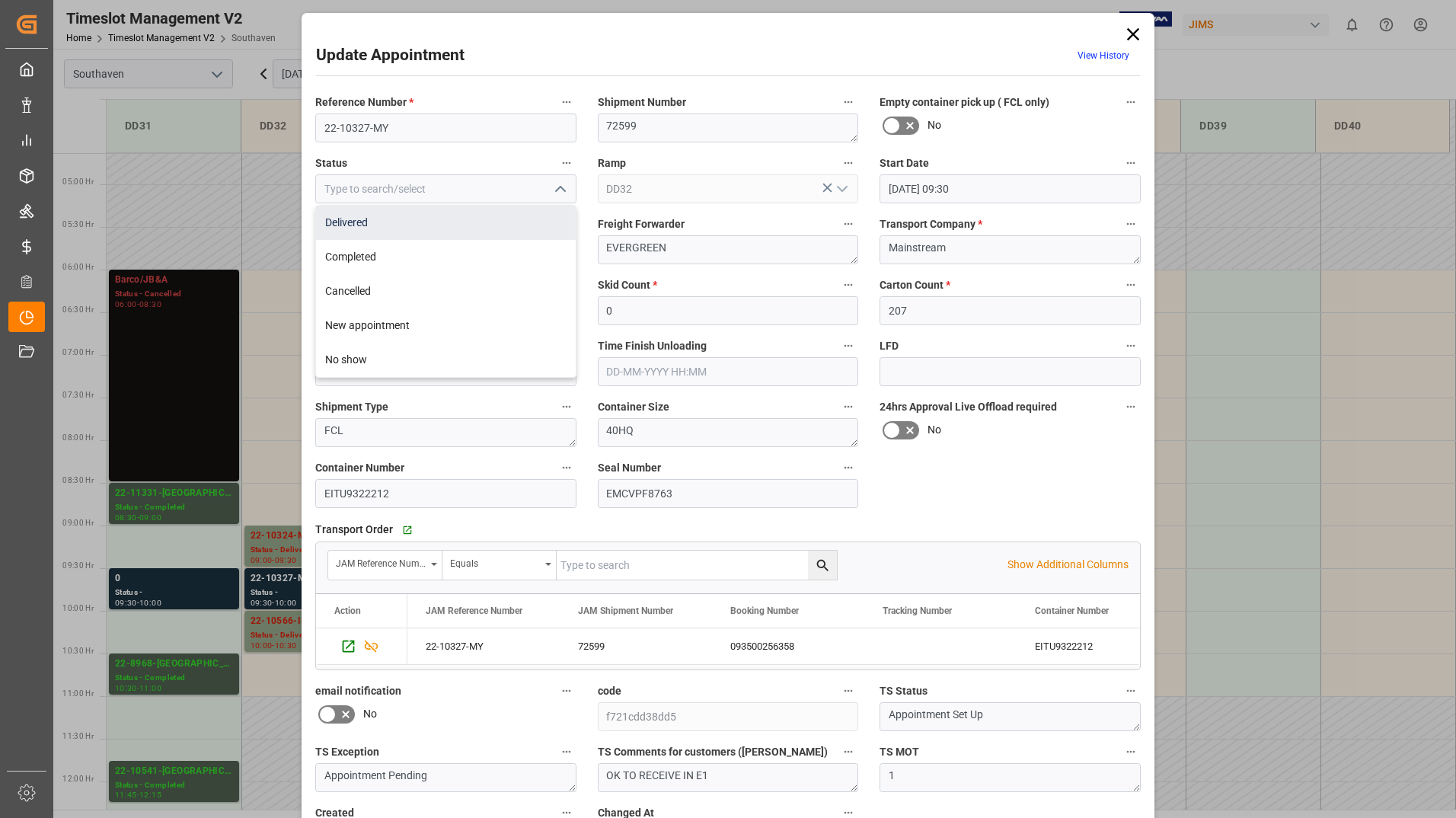
click at [520, 233] on div "Delivered" at bounding box center [446, 223] width 259 height 35
type input "Delivered"
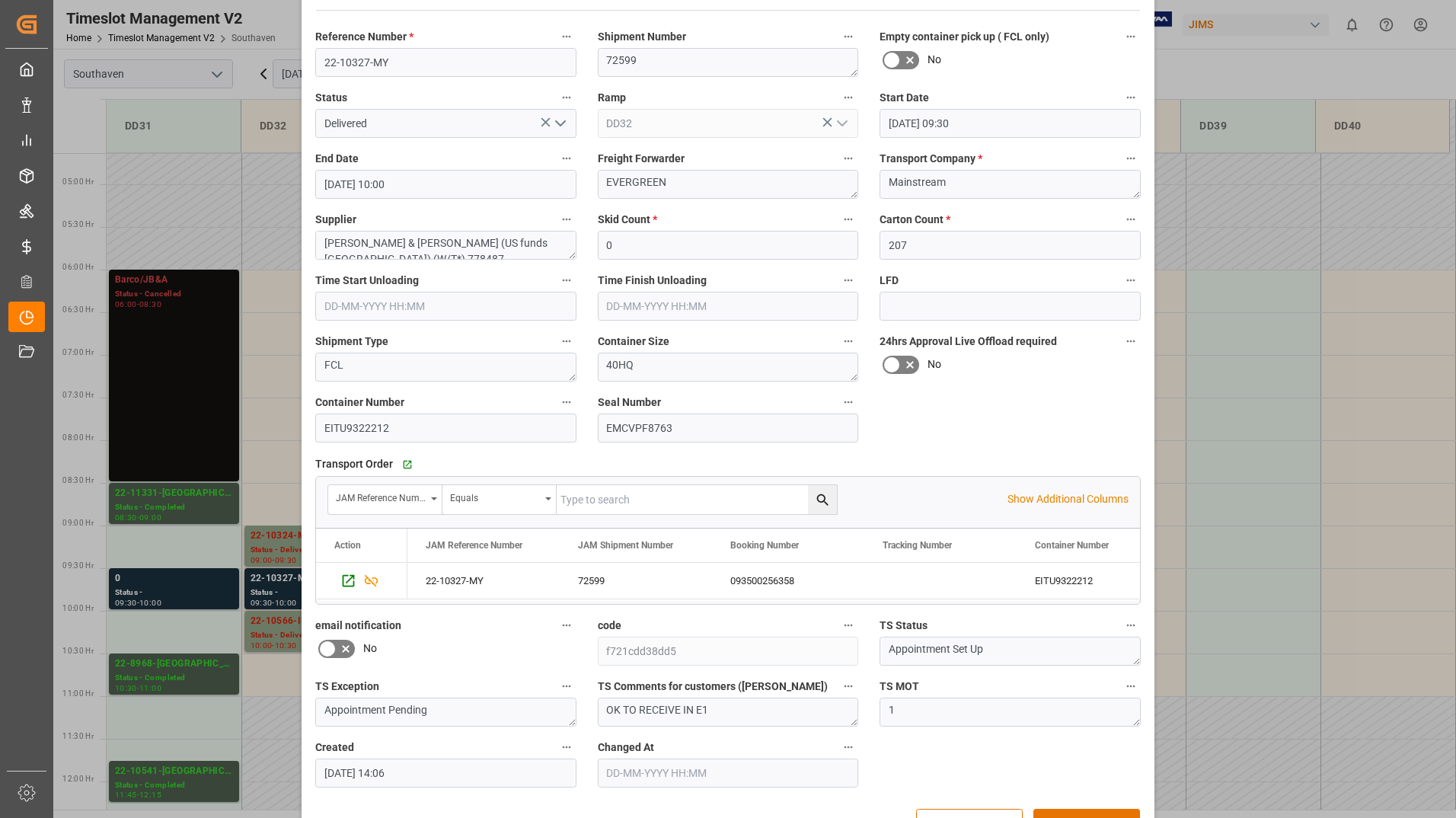
scroll to position [112, 0]
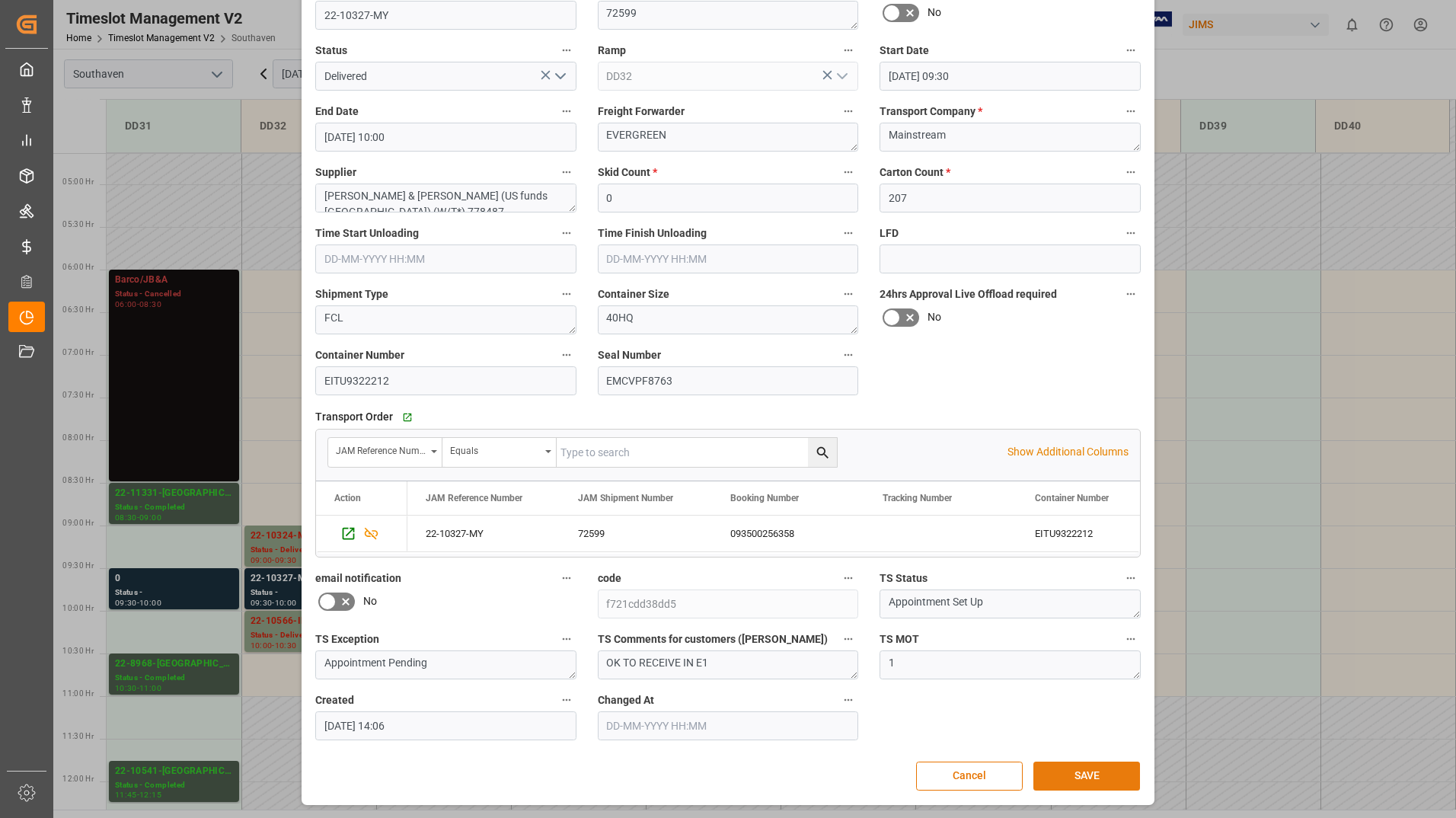
click at [1049, 777] on button "SAVE" at bounding box center [1086, 776] width 107 height 29
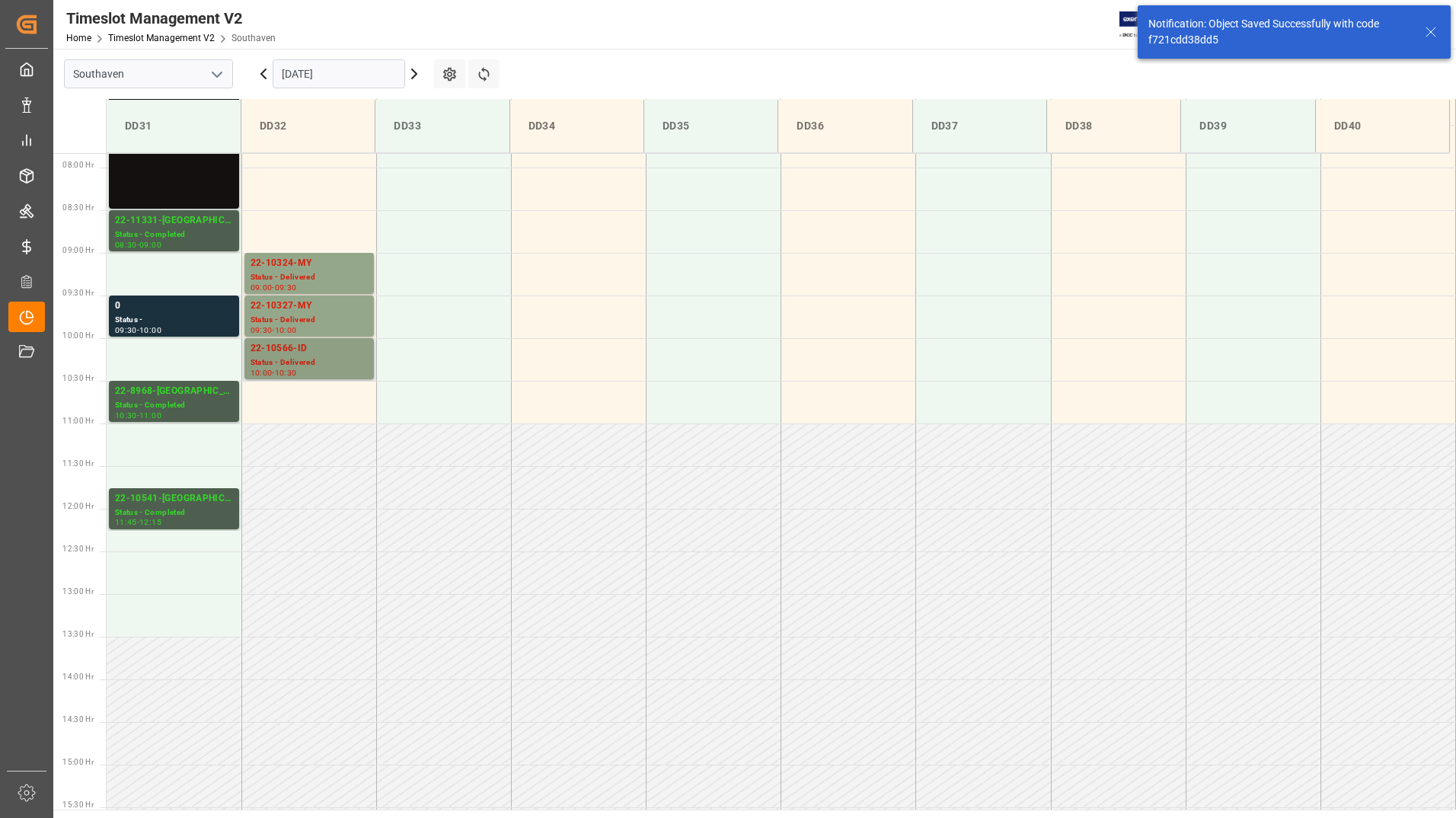
scroll to position [673, 0]
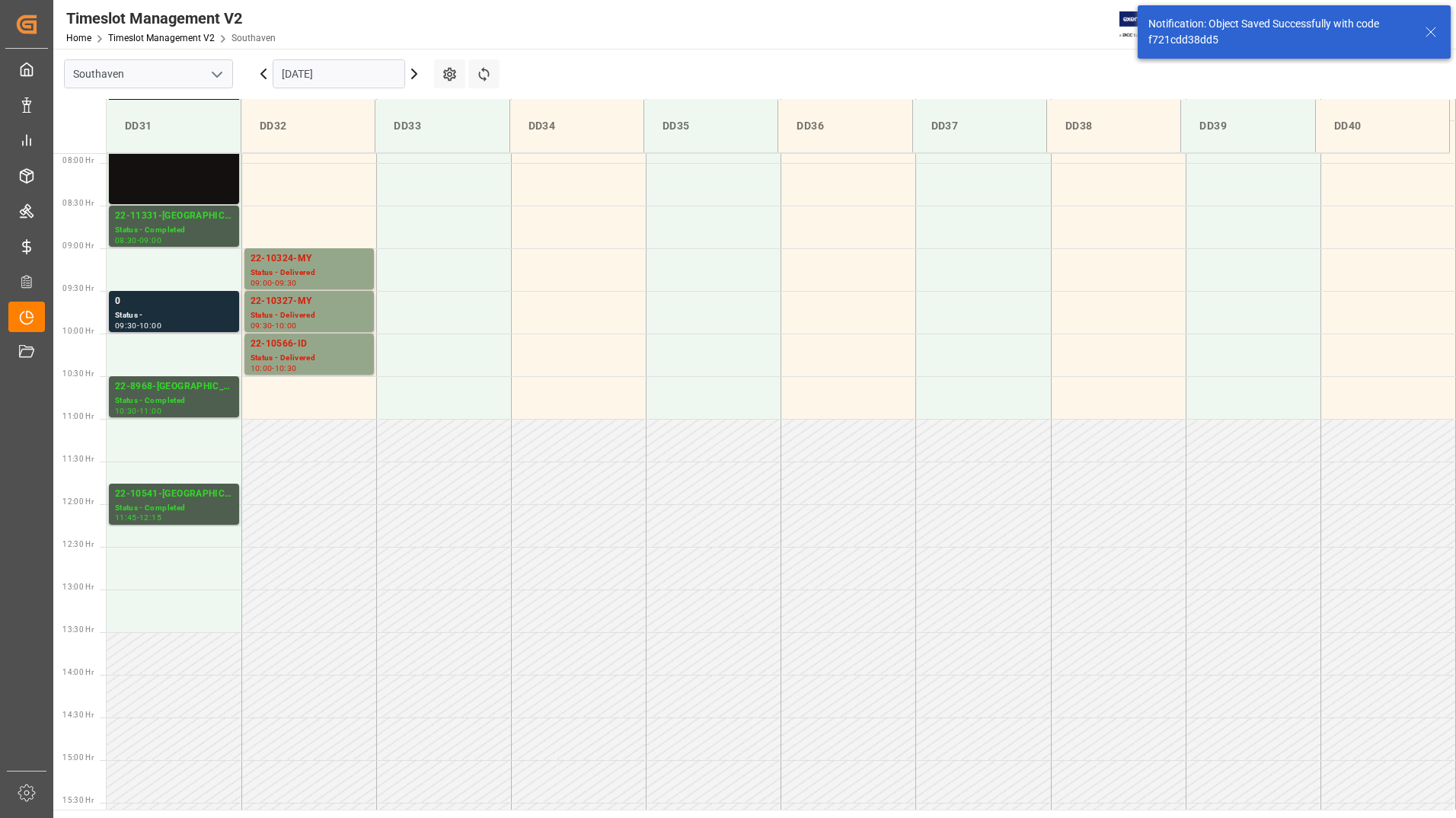
click at [203, 303] on div "0" at bounding box center [174, 302] width 118 height 15
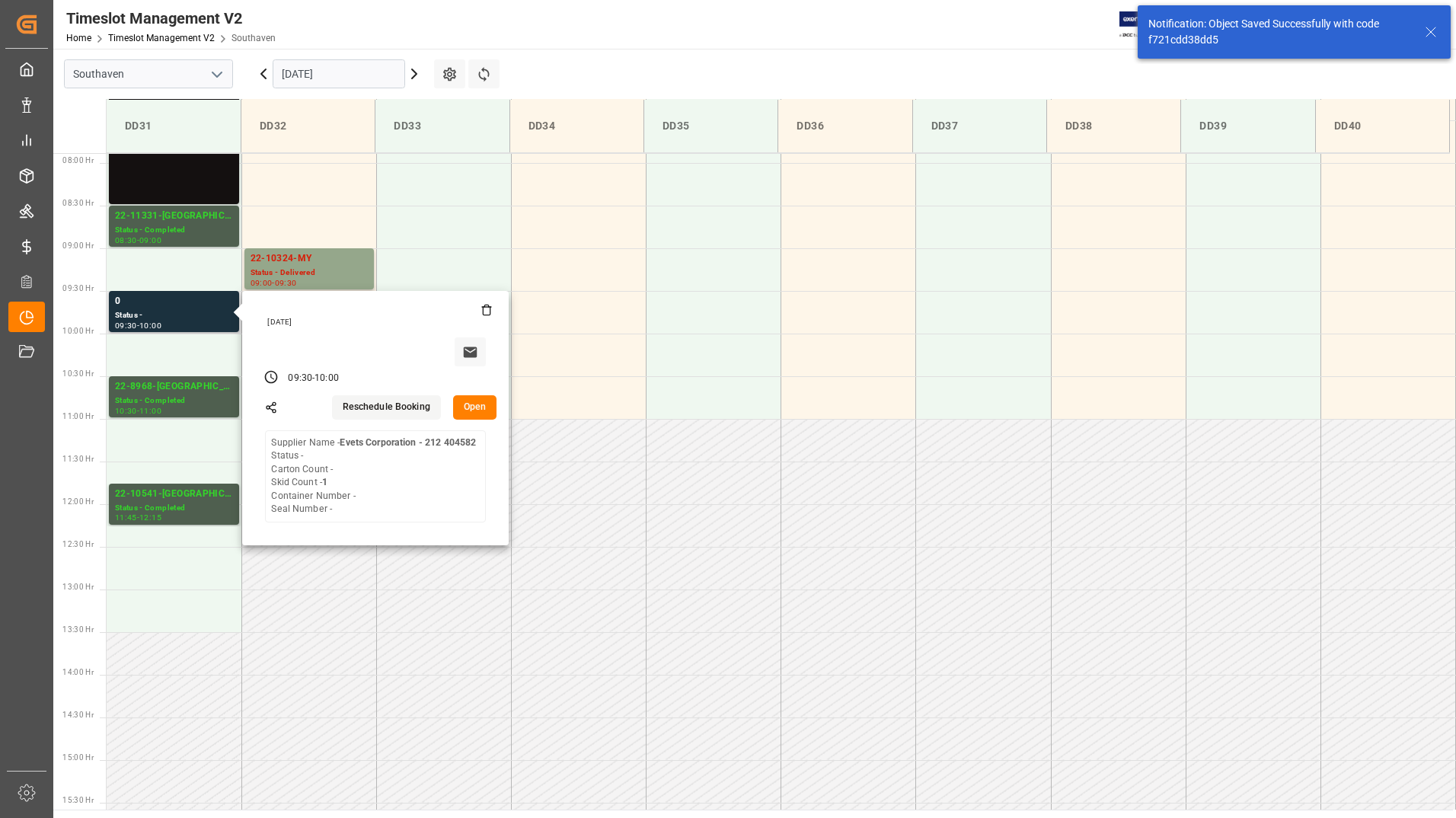
click at [474, 410] on button "Open" at bounding box center [476, 407] width 44 height 24
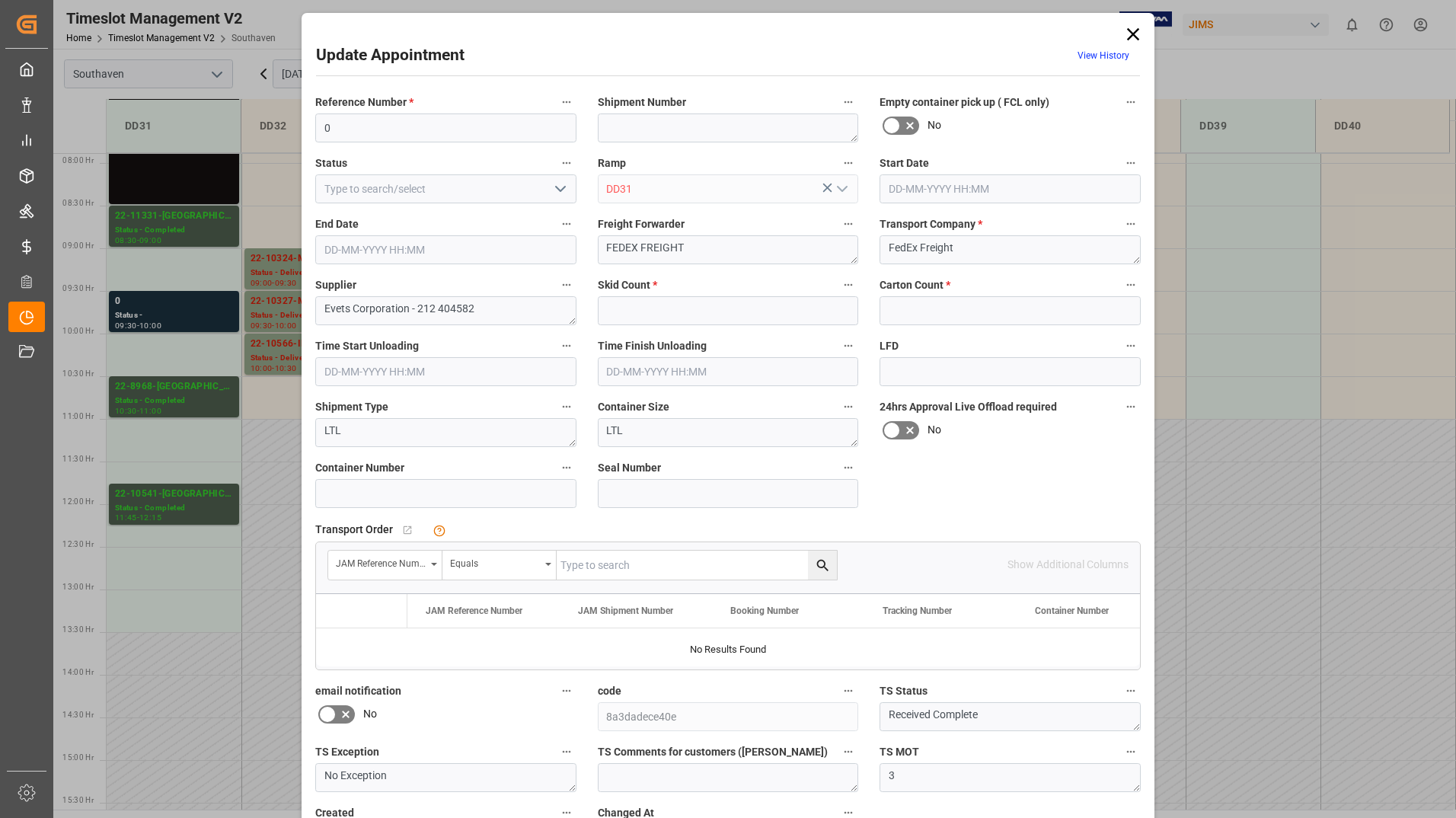
type input "1"
type input "0"
type input "[DATE] 09:30"
type input "[DATE] 10:00"
type input "[DATE] 18:05"
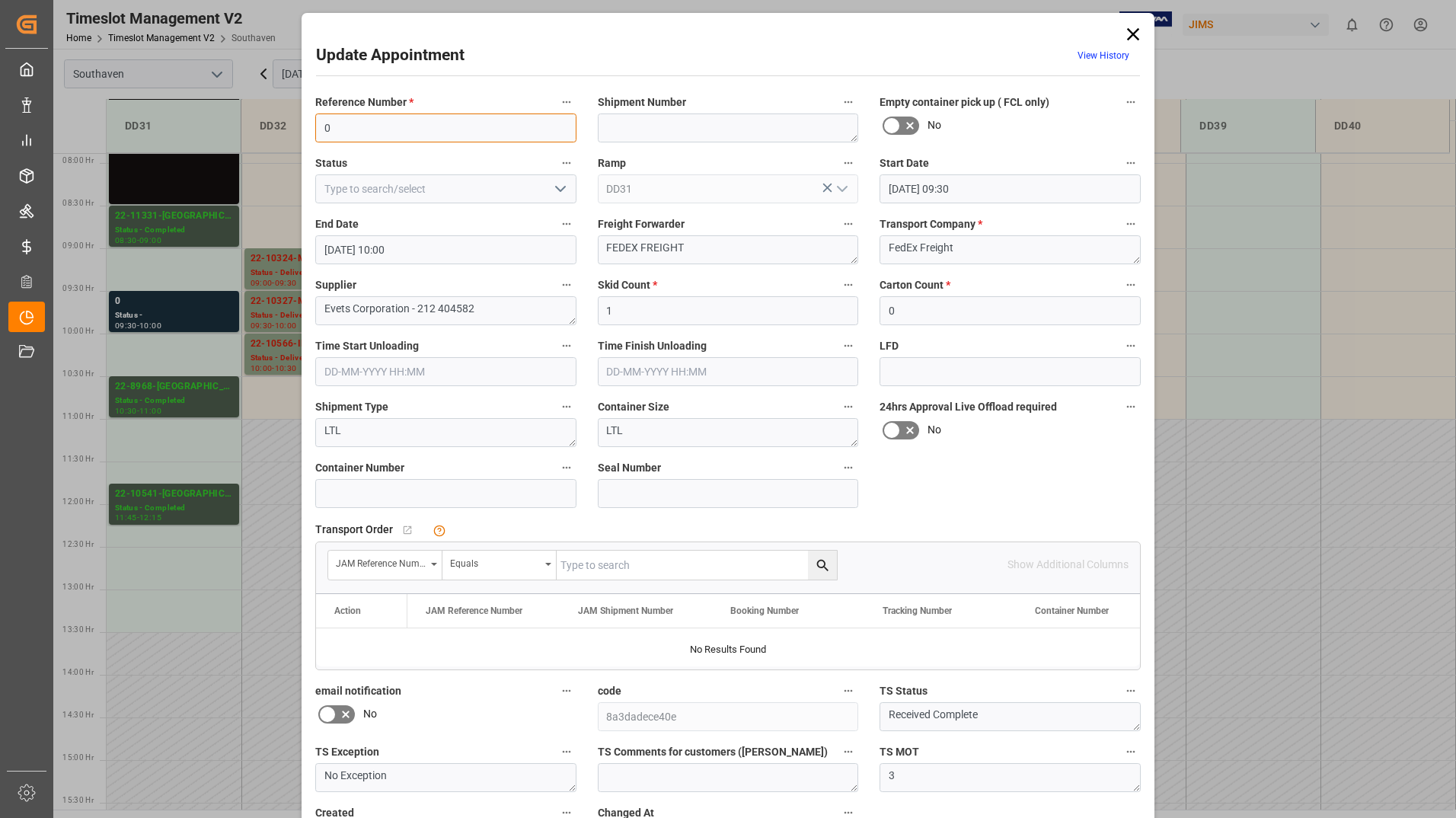
click at [375, 126] on input "0" at bounding box center [446, 128] width 261 height 29
type input "22-11323-US"
click at [670, 571] on input "text" at bounding box center [697, 565] width 281 height 29
type input "22-11323-US"
click at [810, 565] on button "search button" at bounding box center [823, 565] width 29 height 29
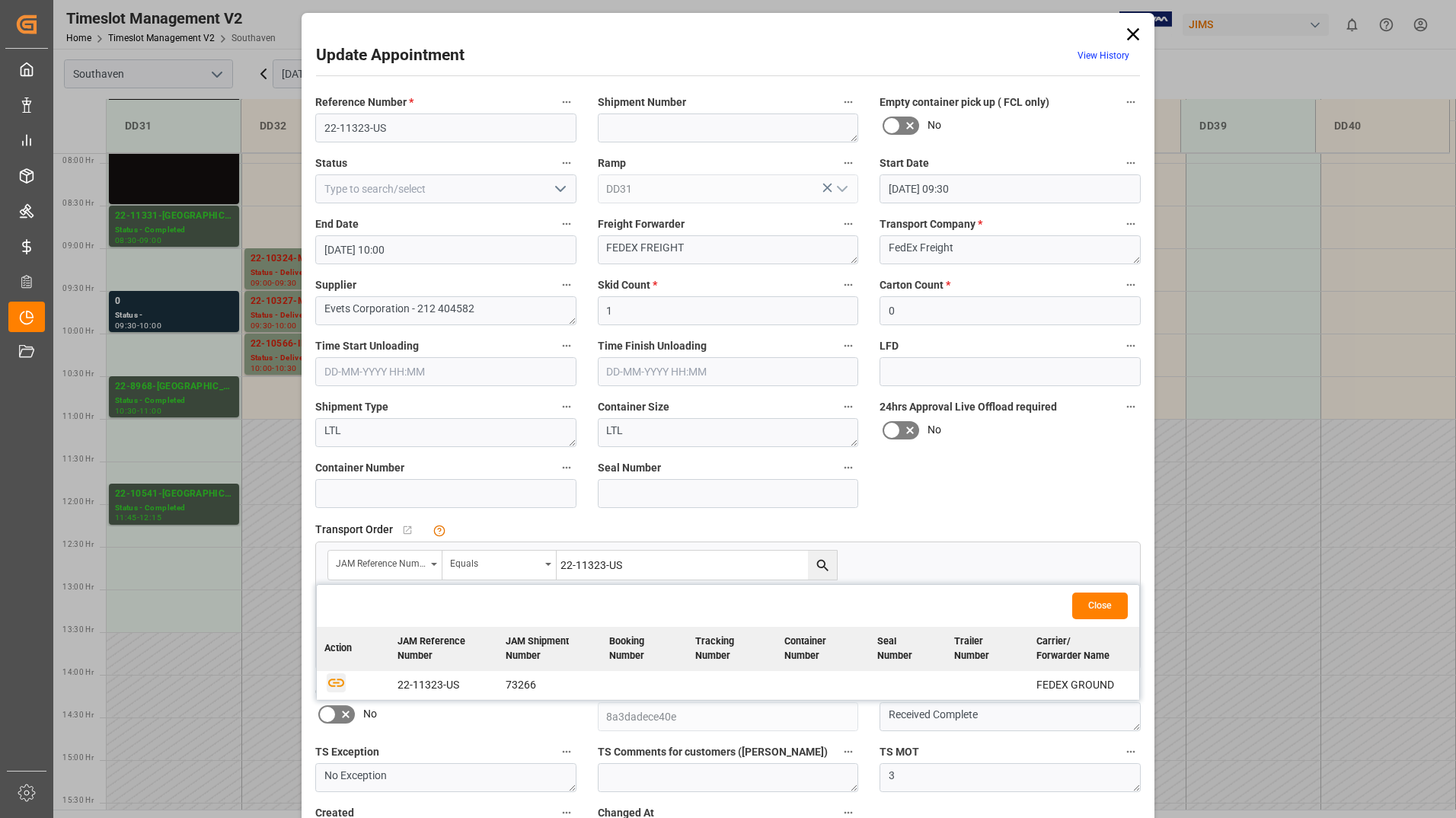
click at [329, 682] on icon "button" at bounding box center [336, 682] width 19 height 19
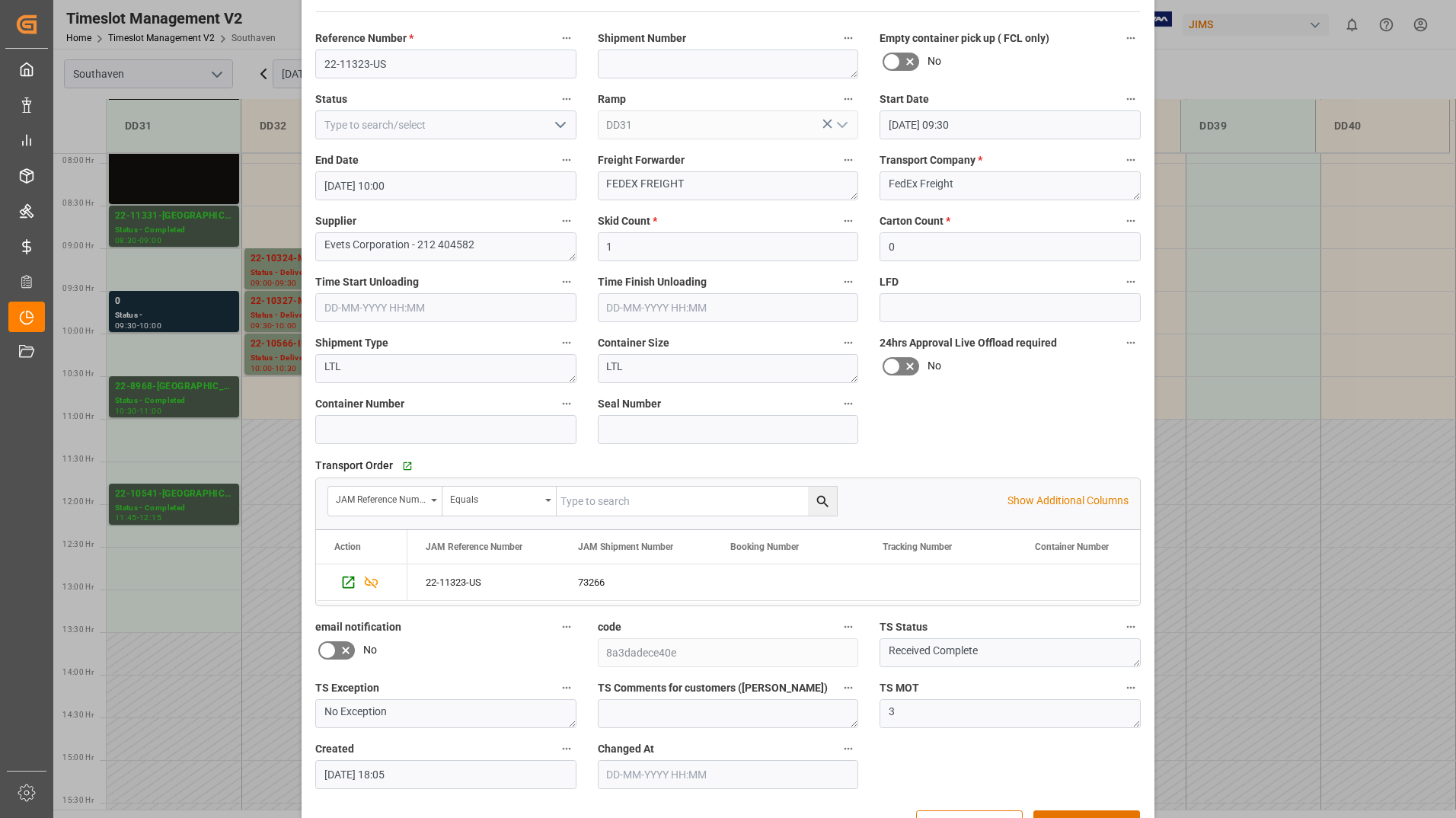
scroll to position [112, 0]
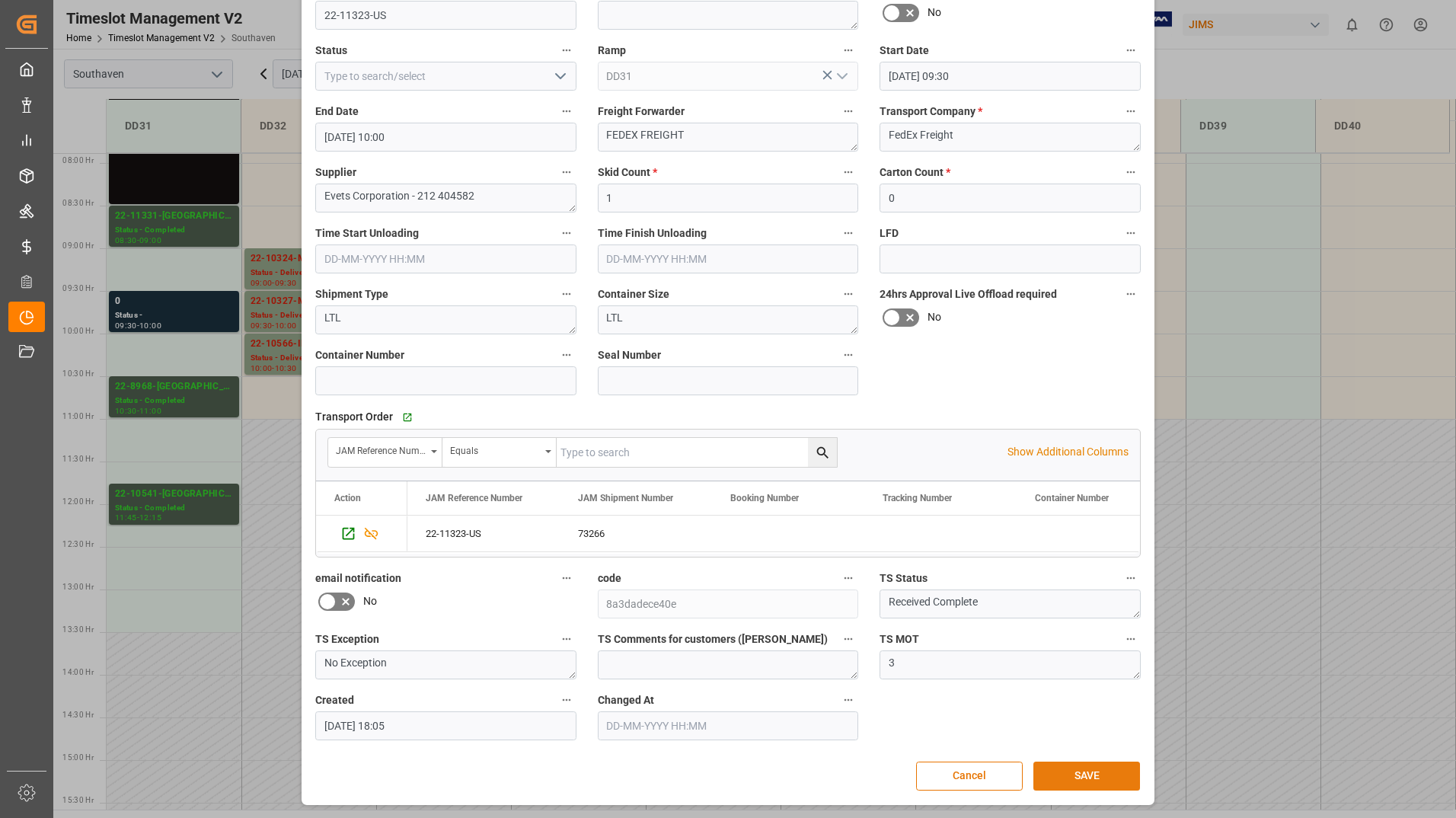
click at [1048, 767] on button "SAVE" at bounding box center [1086, 776] width 107 height 29
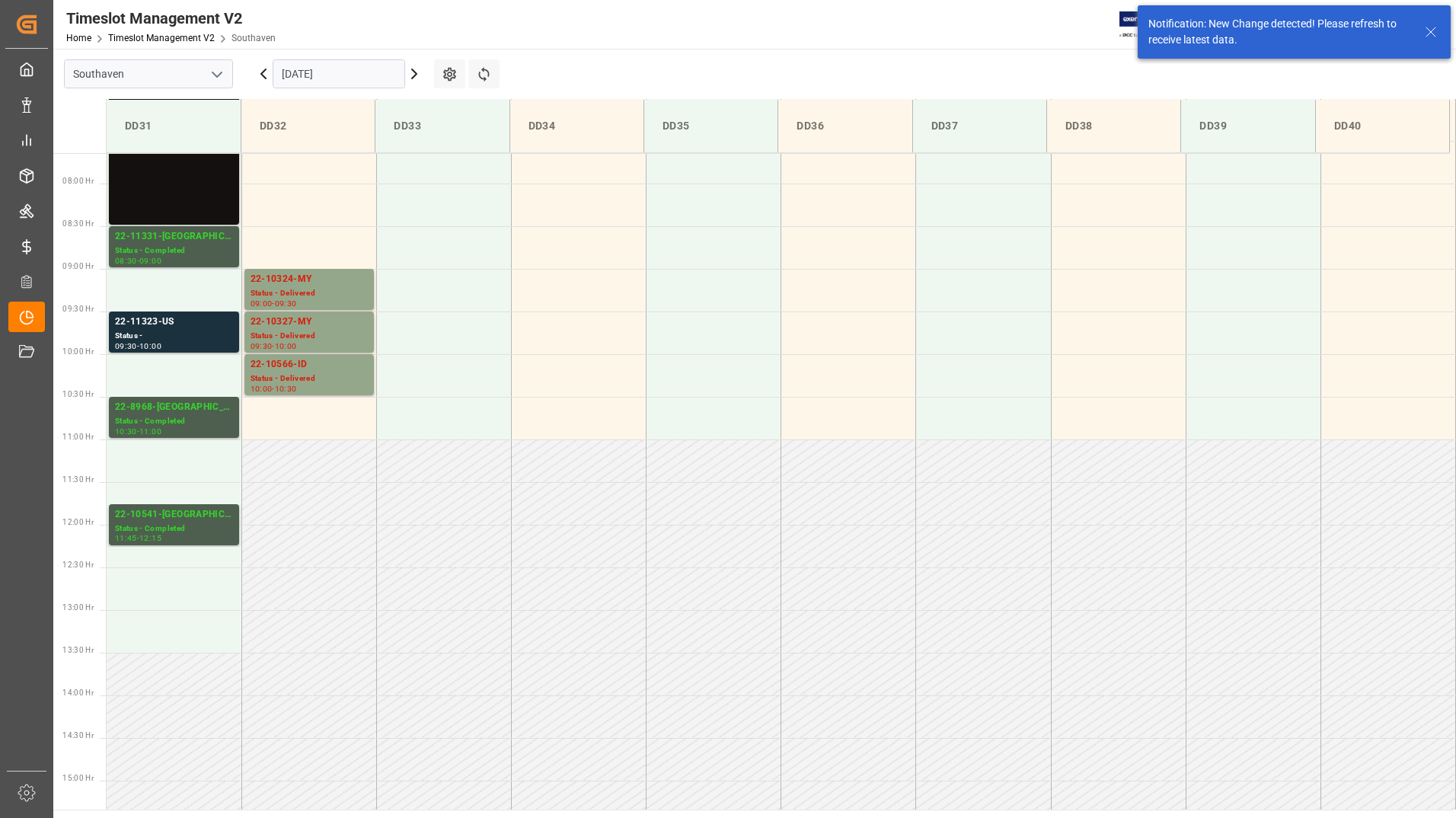
scroll to position [673, 0]
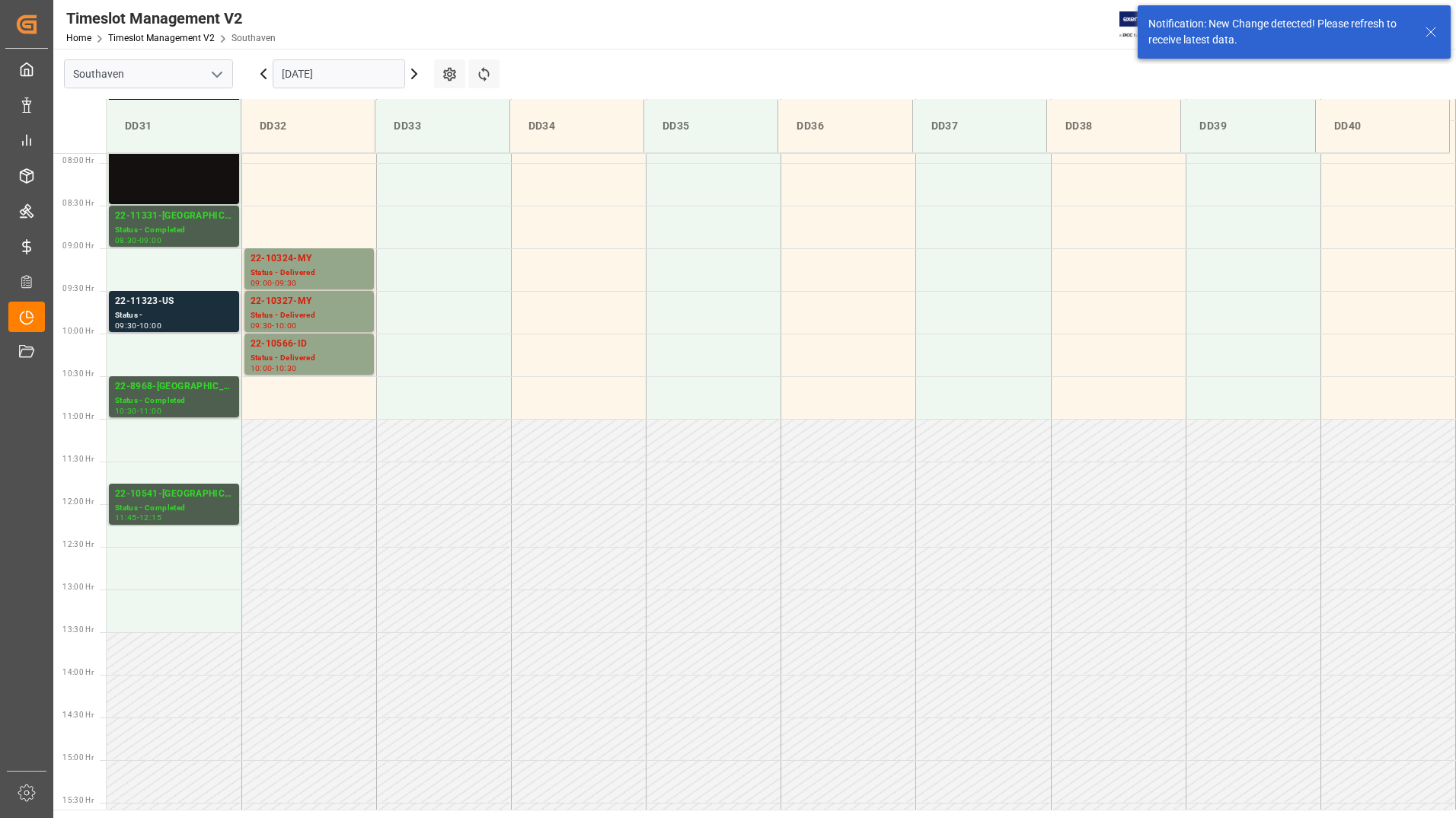
click at [200, 307] on div "22-11323-US" at bounding box center [174, 302] width 118 height 15
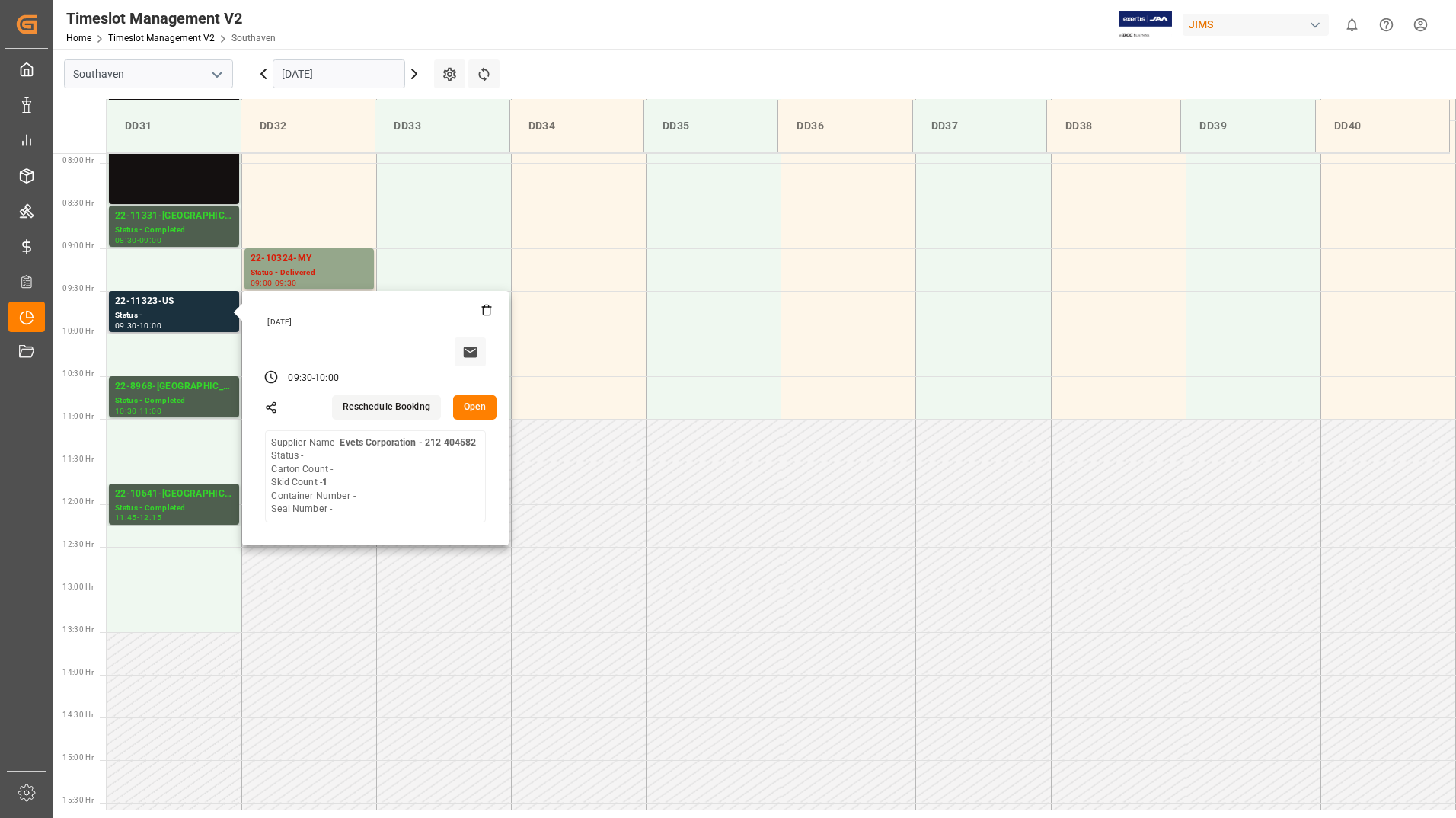
click at [492, 414] on button "Open" at bounding box center [476, 407] width 44 height 24
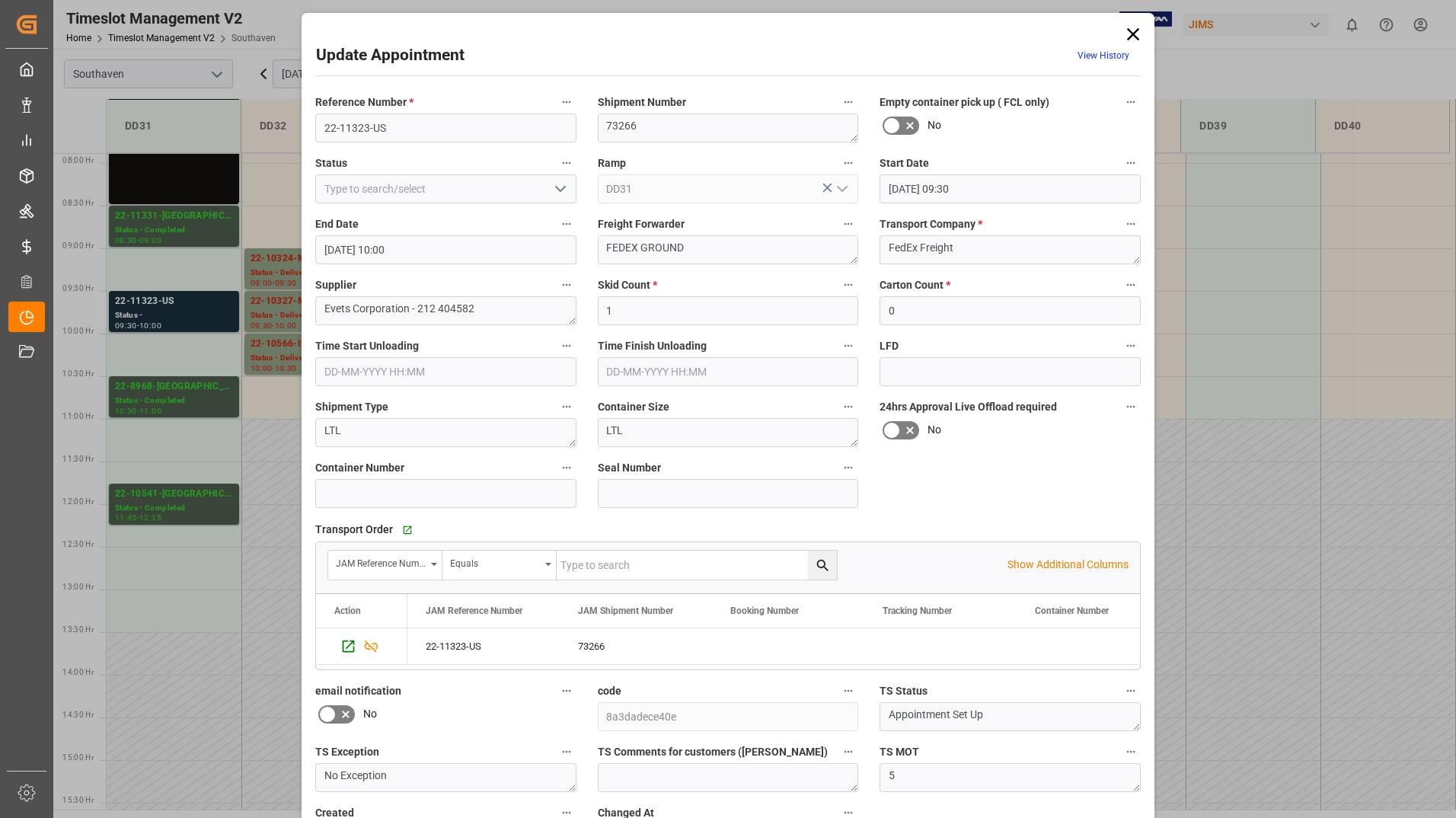
click at [553, 184] on icon "open menu" at bounding box center [560, 188] width 18 height 18
click at [517, 259] on div "Completed" at bounding box center [446, 258] width 259 height 35
type input "Completed"
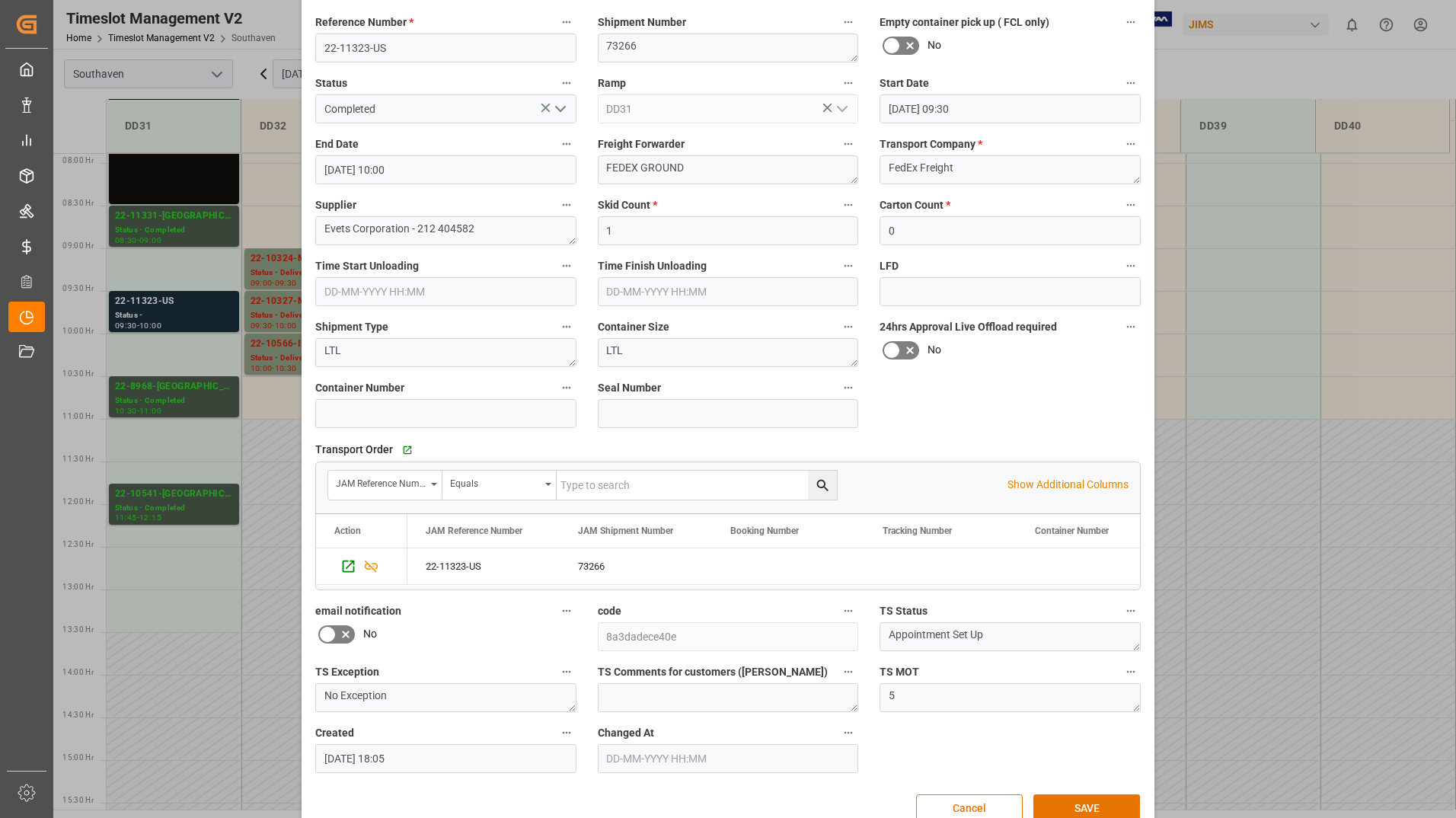
scroll to position [112, 0]
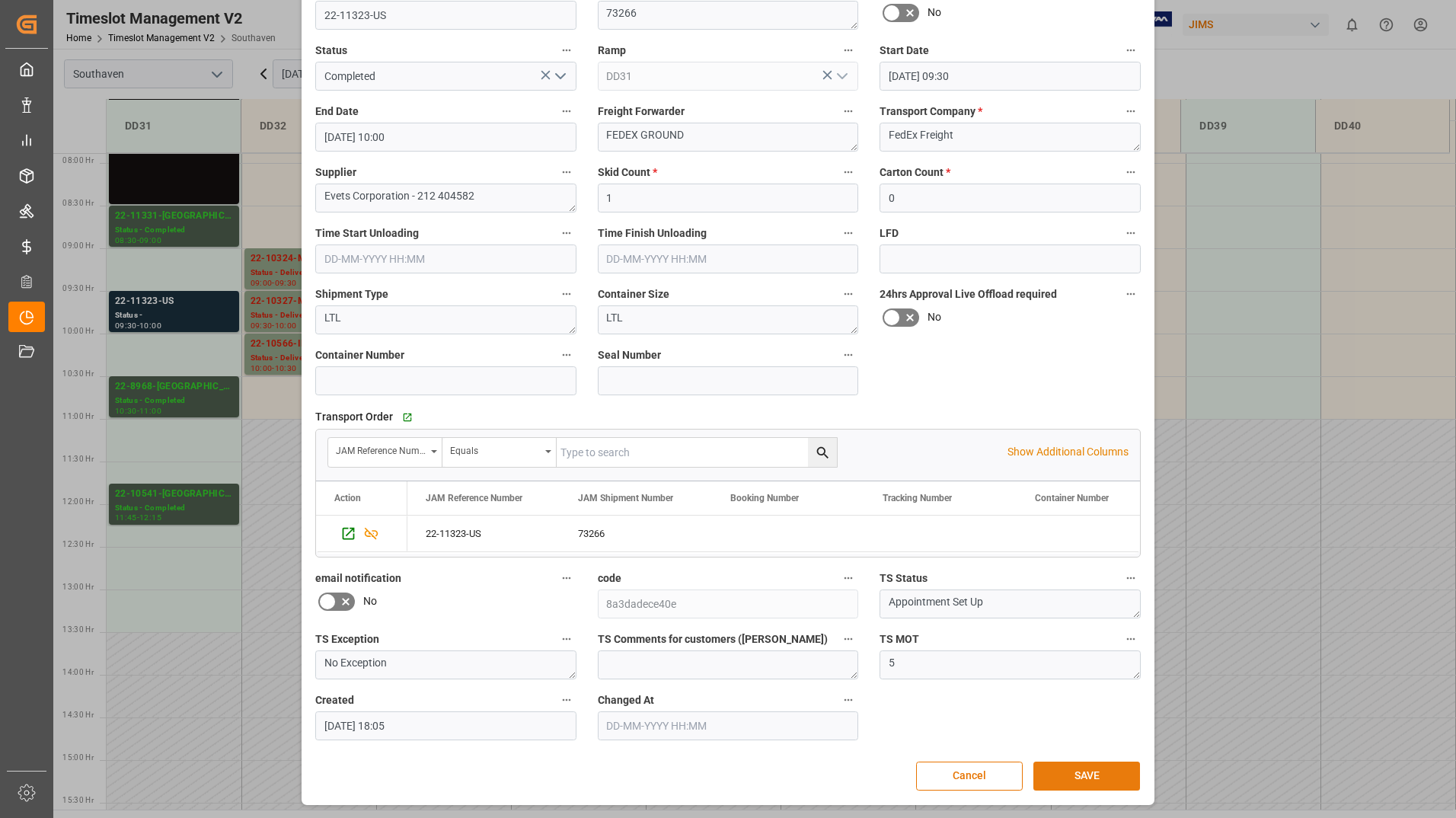
click at [1073, 774] on button "SAVE" at bounding box center [1086, 776] width 107 height 29
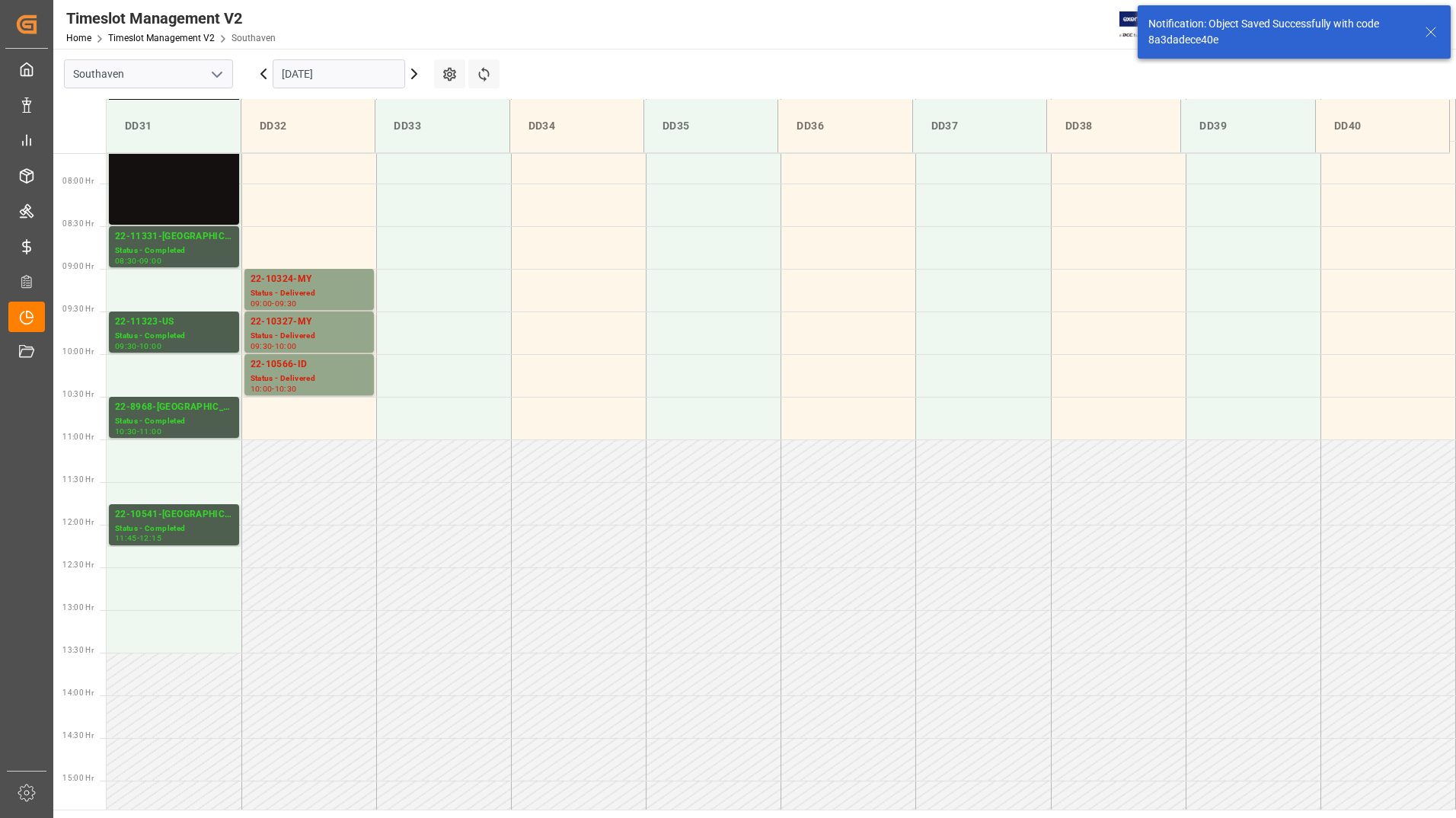
scroll to position [673, 0]
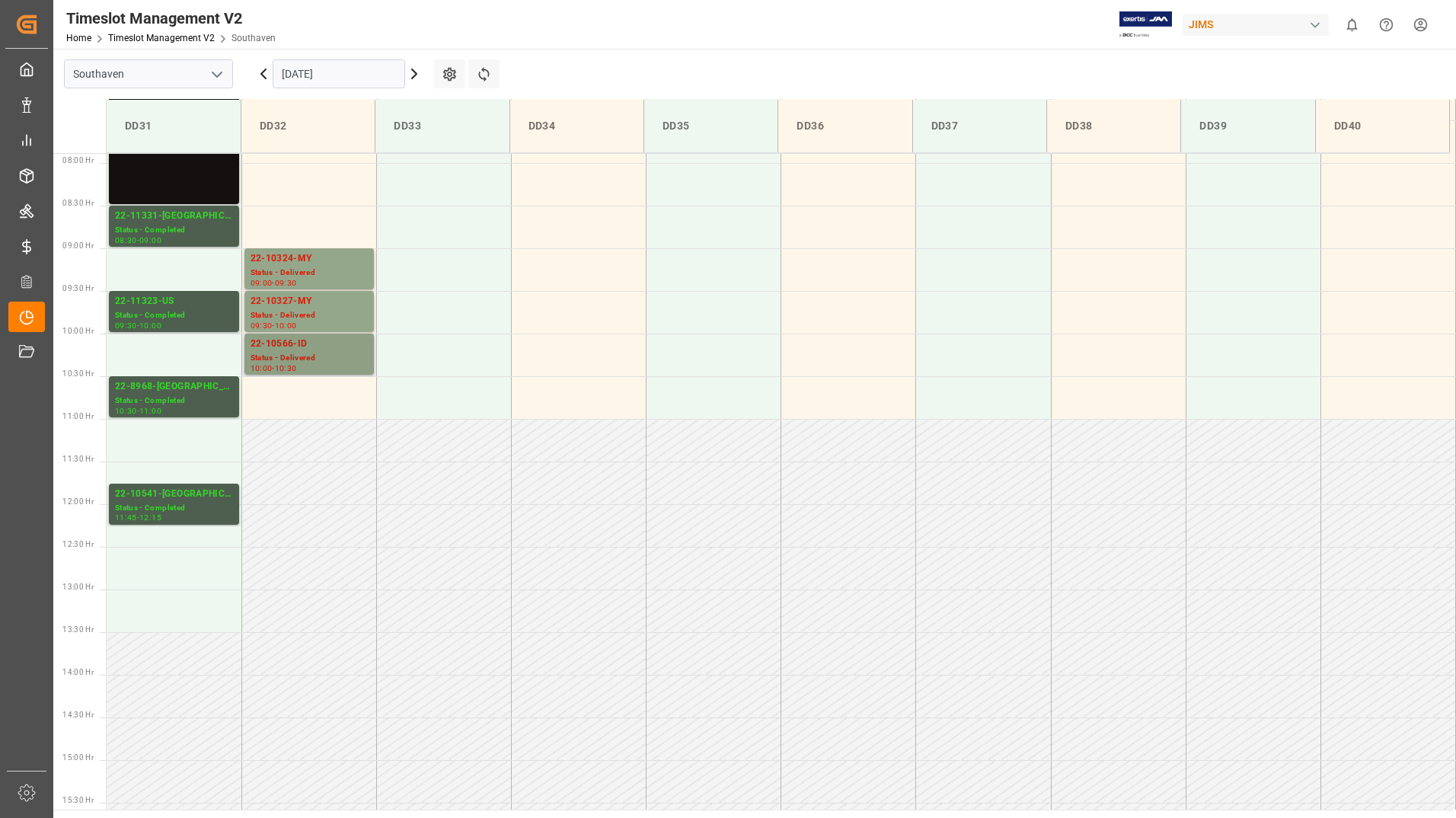
click at [277, 361] on div "Status - Delivered" at bounding box center [309, 358] width 117 height 12
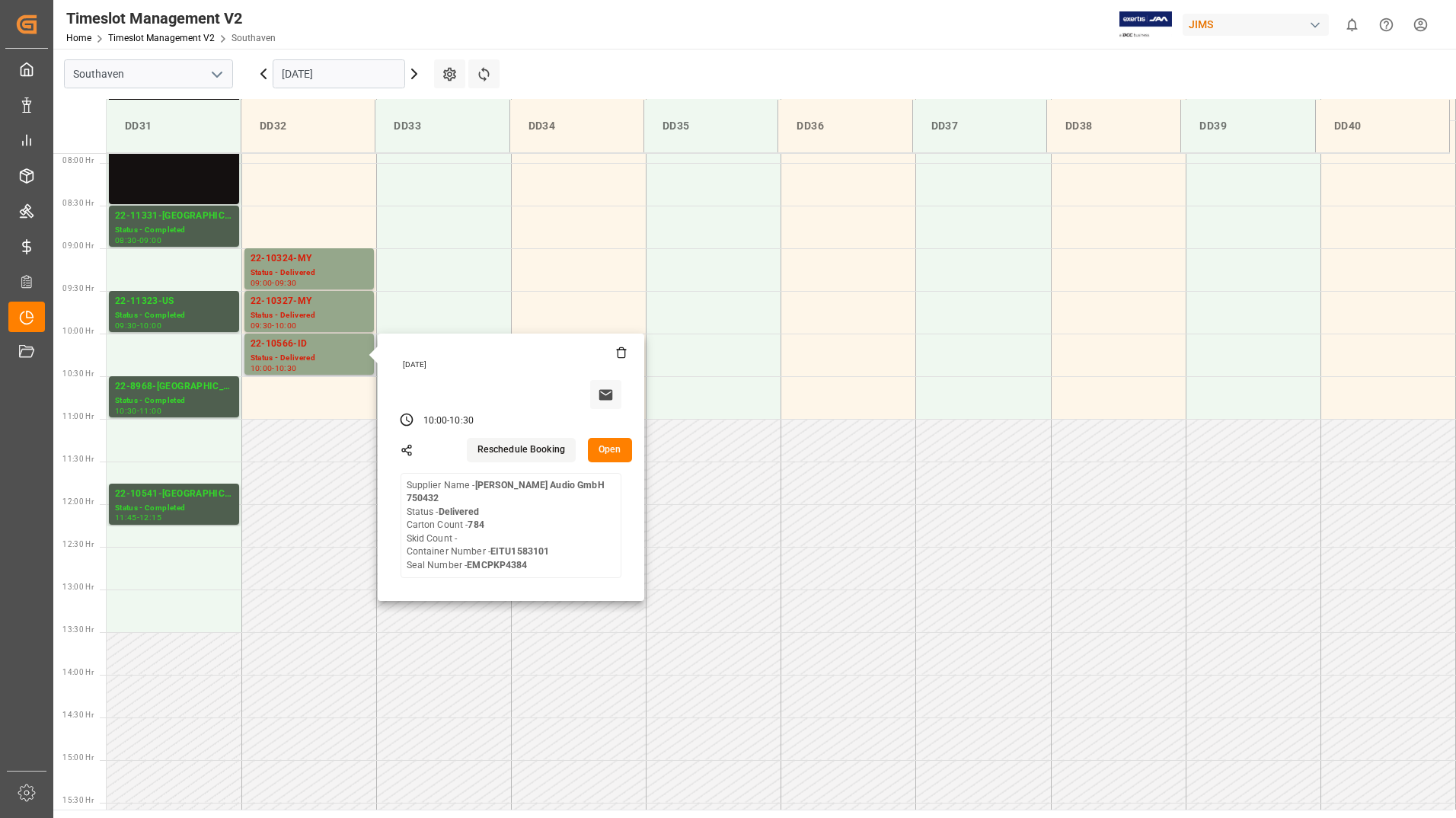
click at [593, 446] on button "Open" at bounding box center [610, 450] width 44 height 24
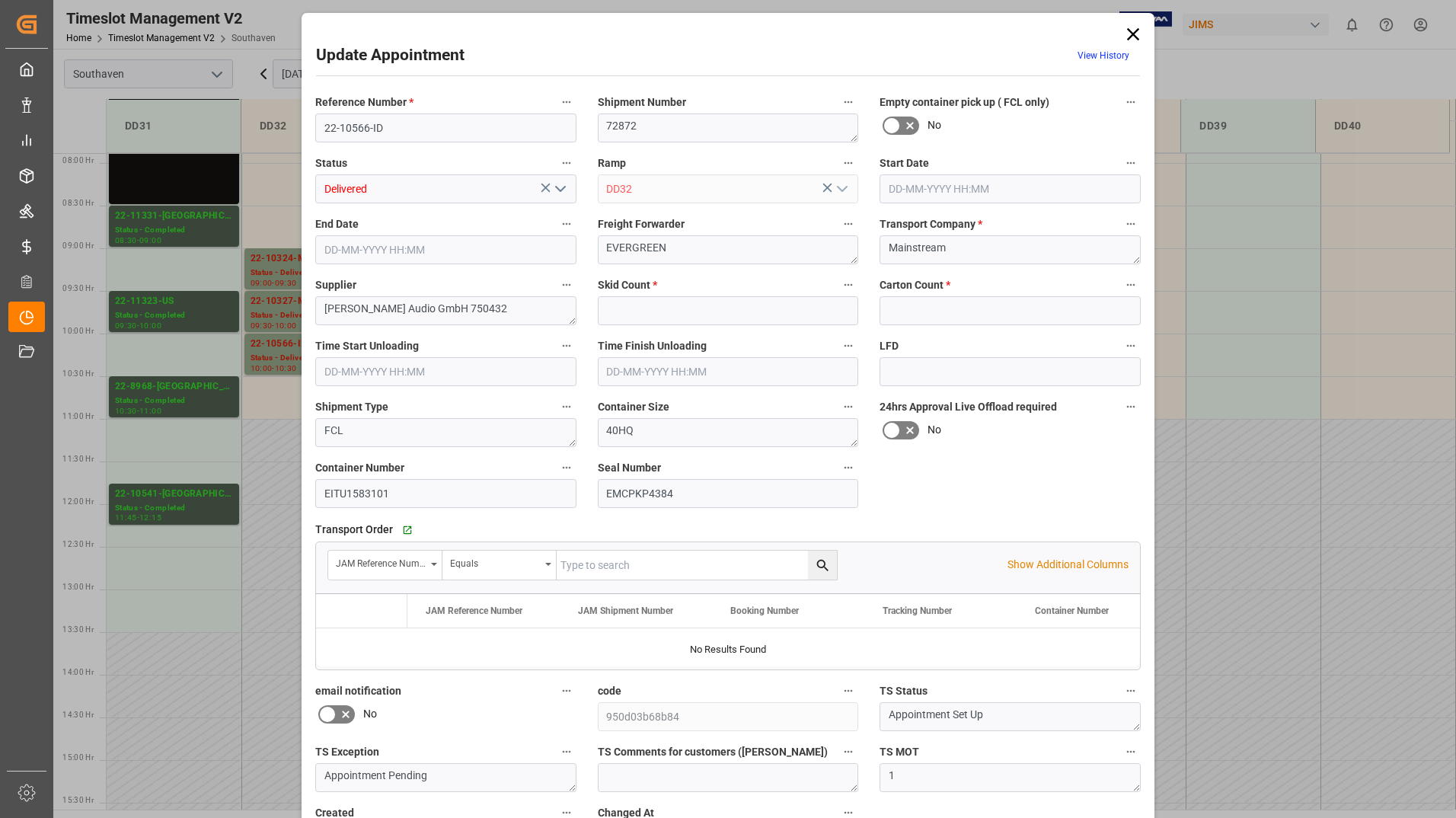
type input "0"
type input "784"
type input "[DATE] 10:00"
type input "[DATE] 10:30"
type input "[DATE] 16:09"
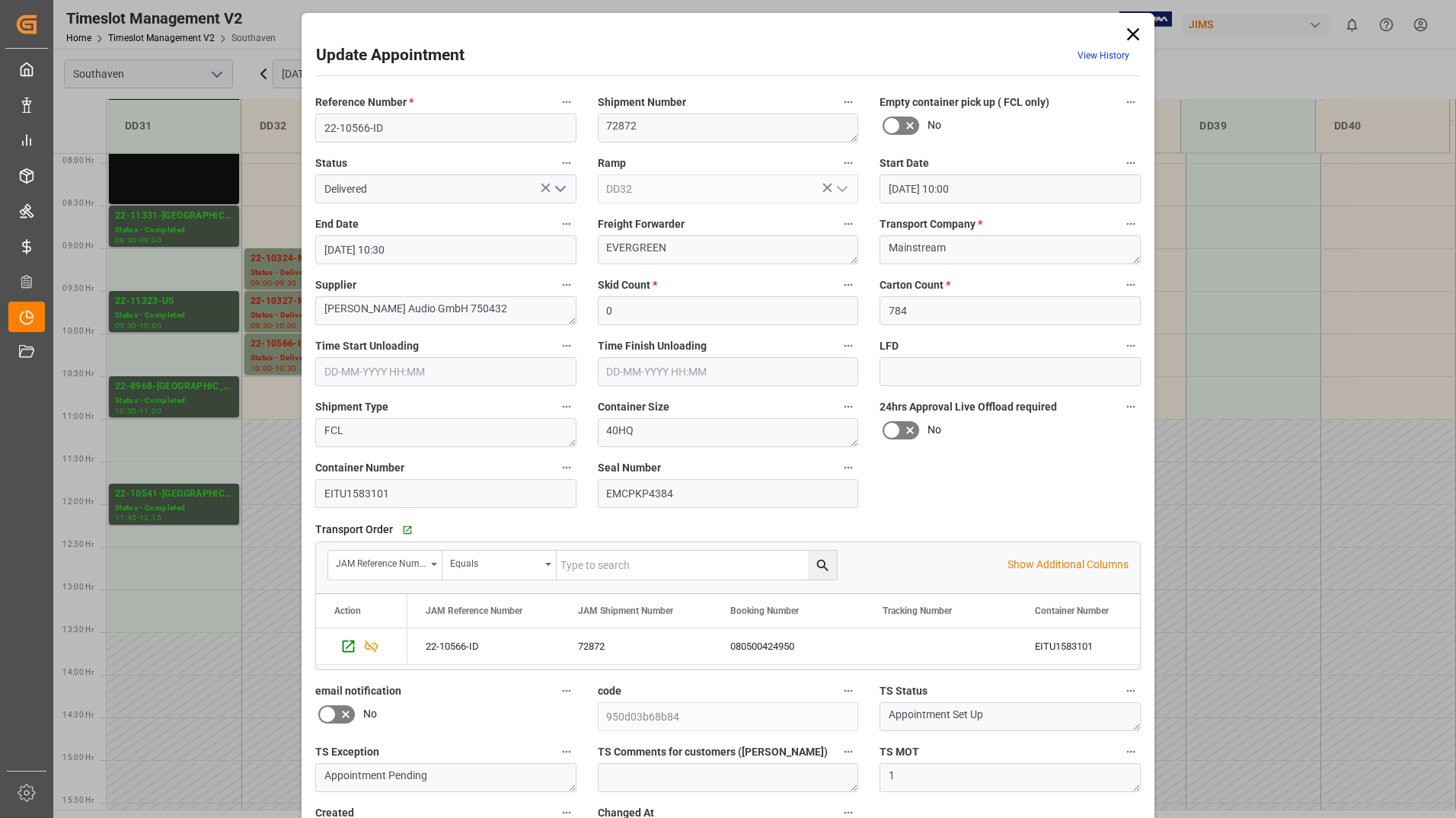
click at [561, 189] on icon "open menu" at bounding box center [560, 188] width 18 height 18
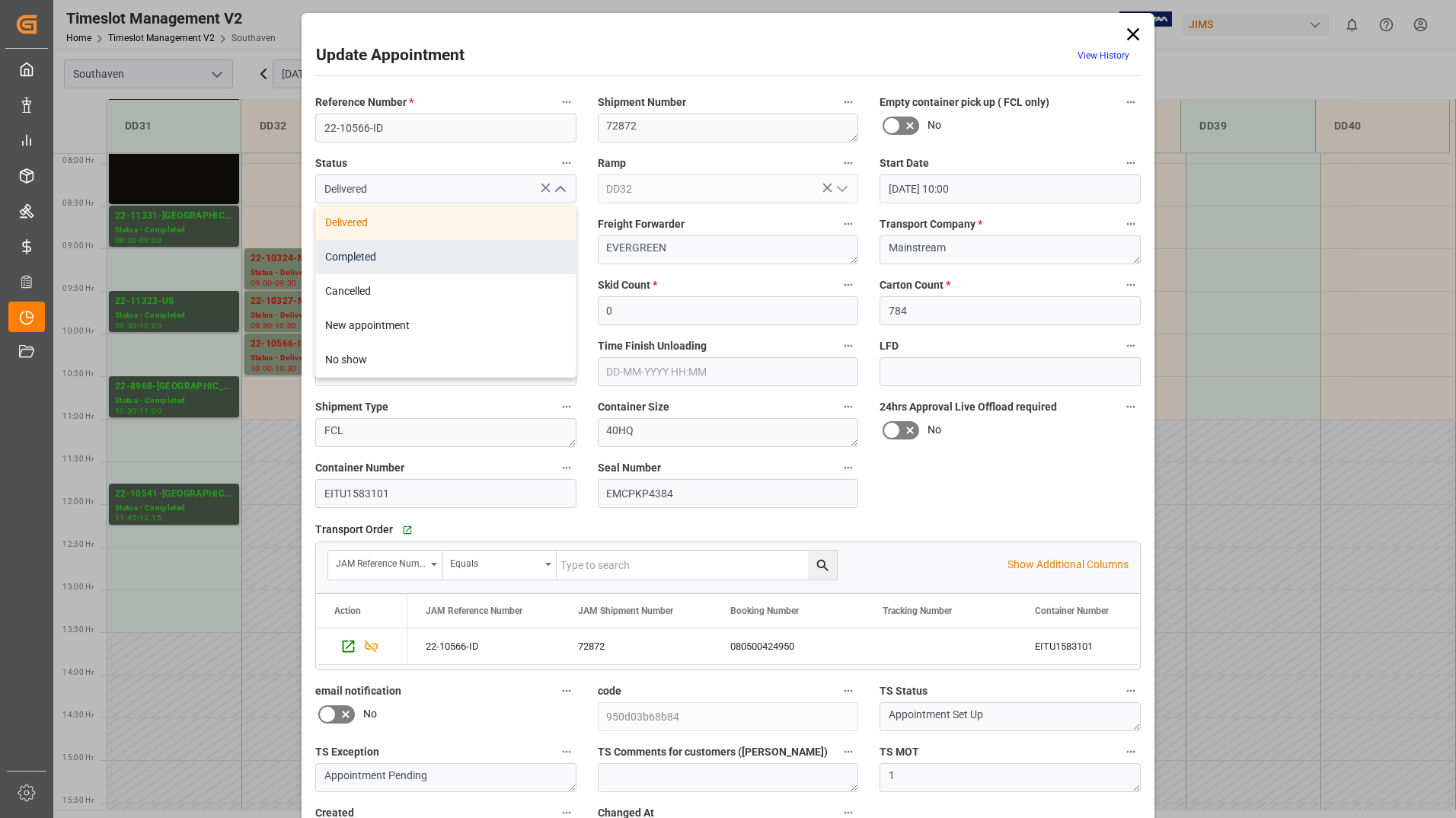
click at [516, 255] on div "Completed" at bounding box center [446, 258] width 259 height 35
type input "Completed"
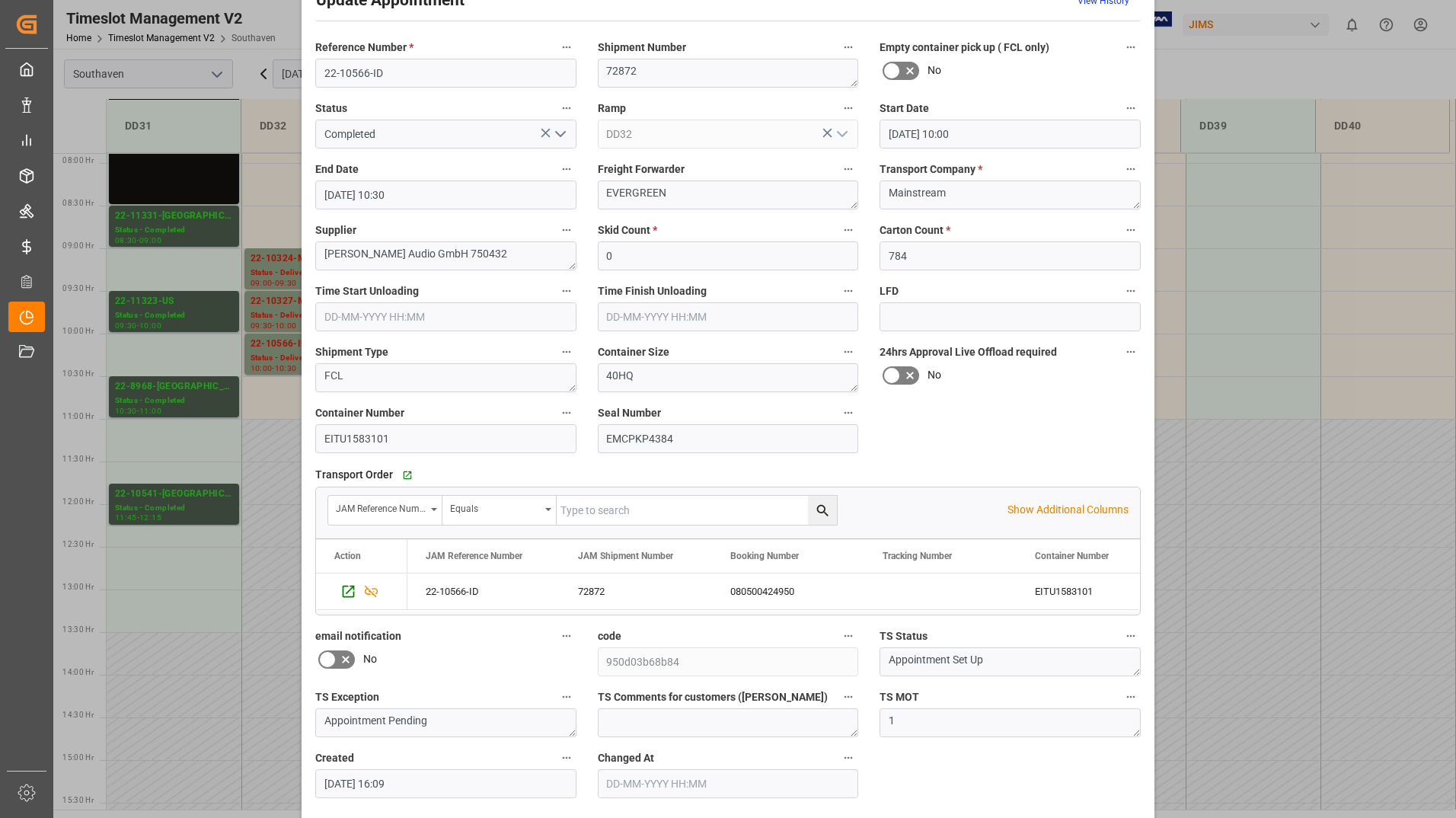
scroll to position [112, 0]
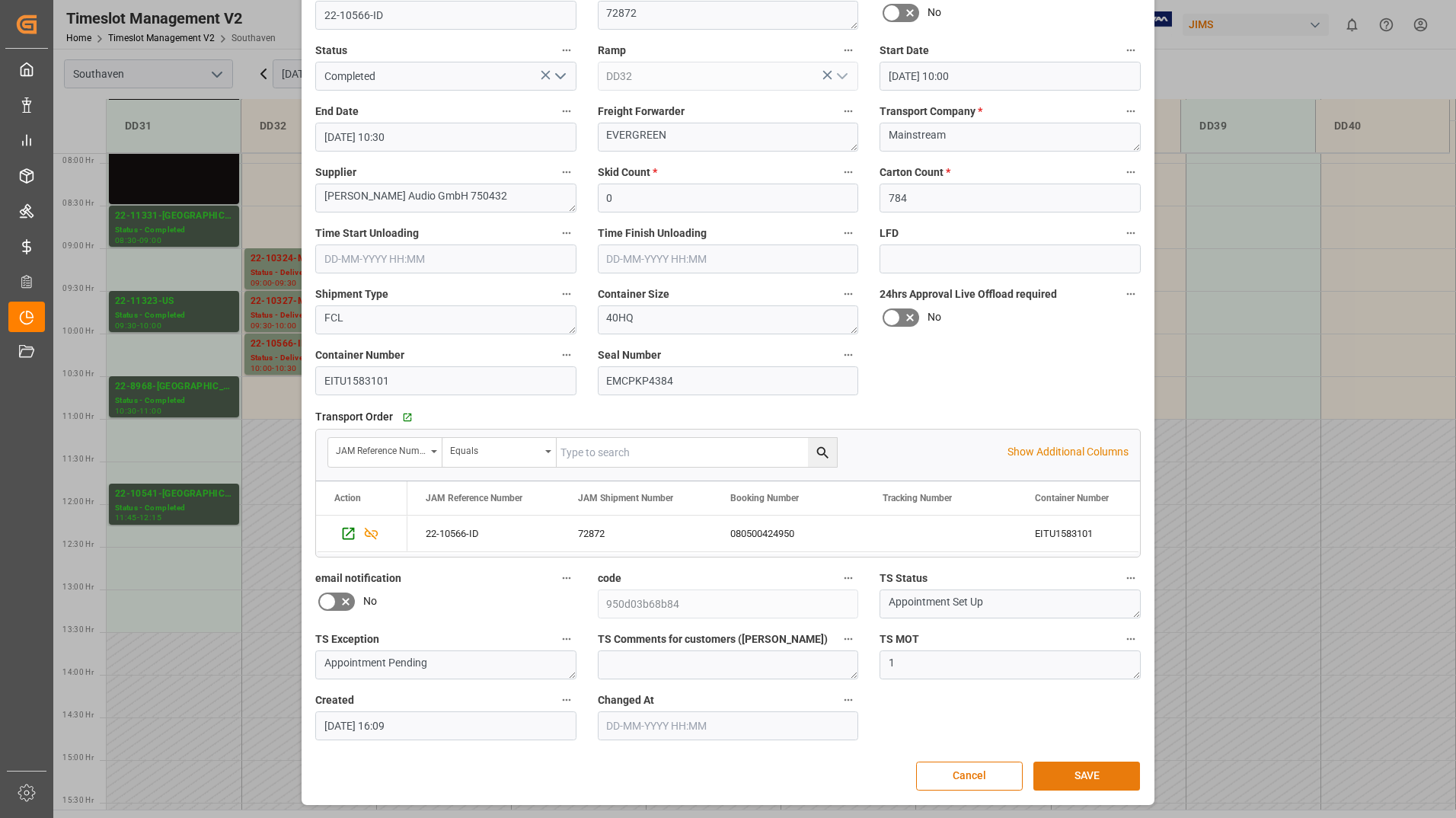
click at [1055, 769] on button "SAVE" at bounding box center [1086, 776] width 107 height 29
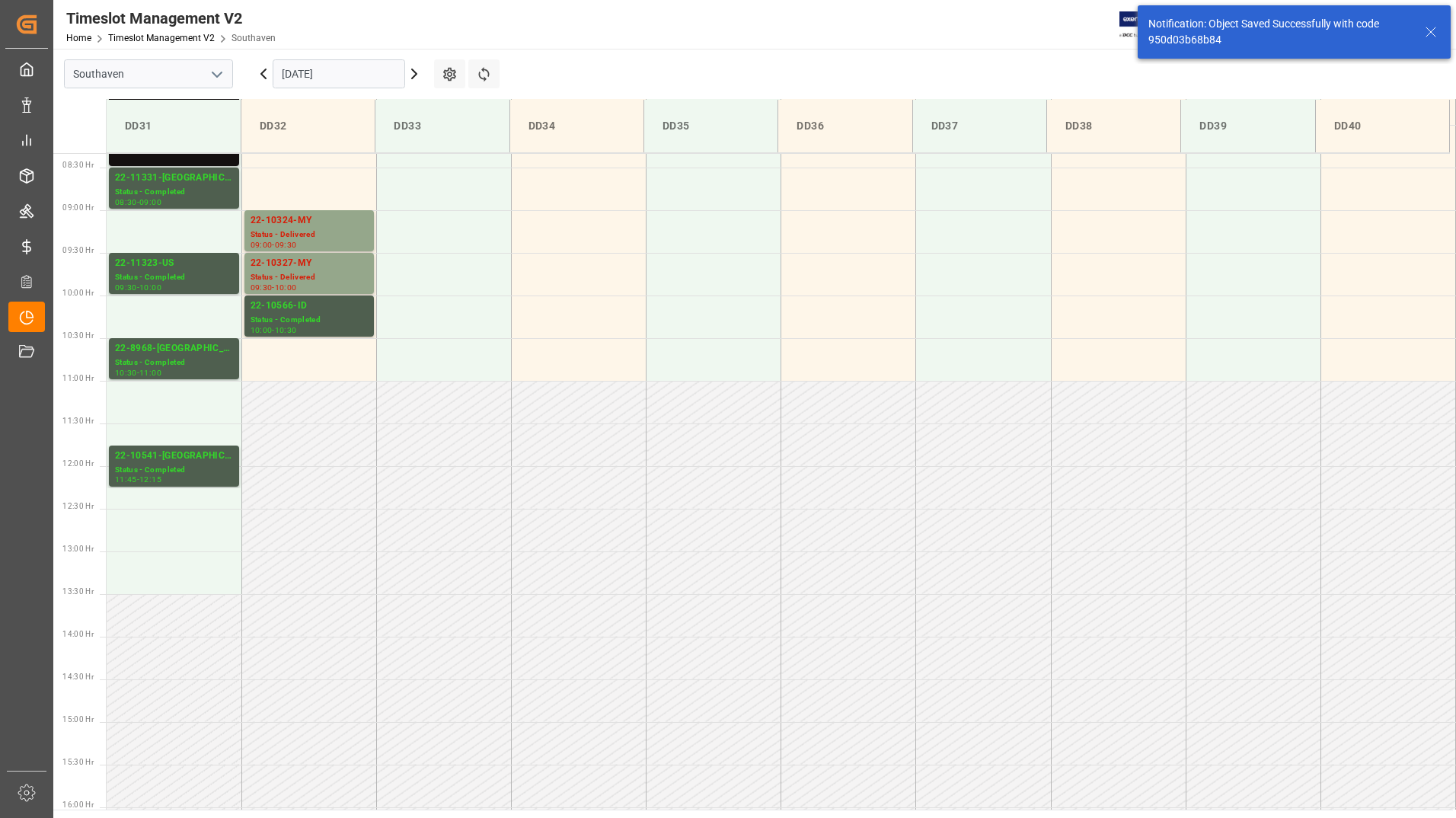
scroll to position [758, 0]
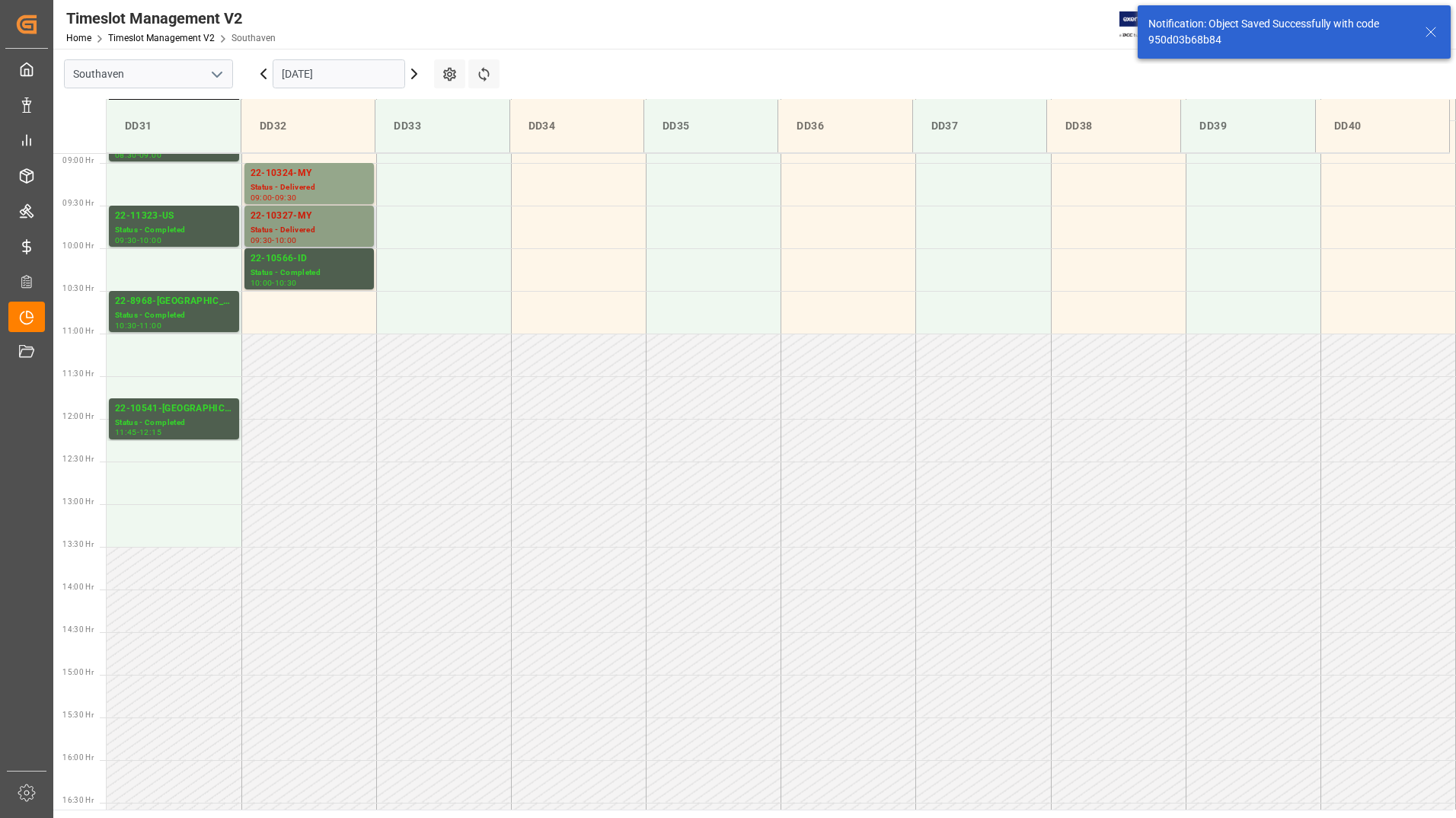
click at [310, 212] on div "22-10327-MY" at bounding box center [309, 216] width 117 height 15
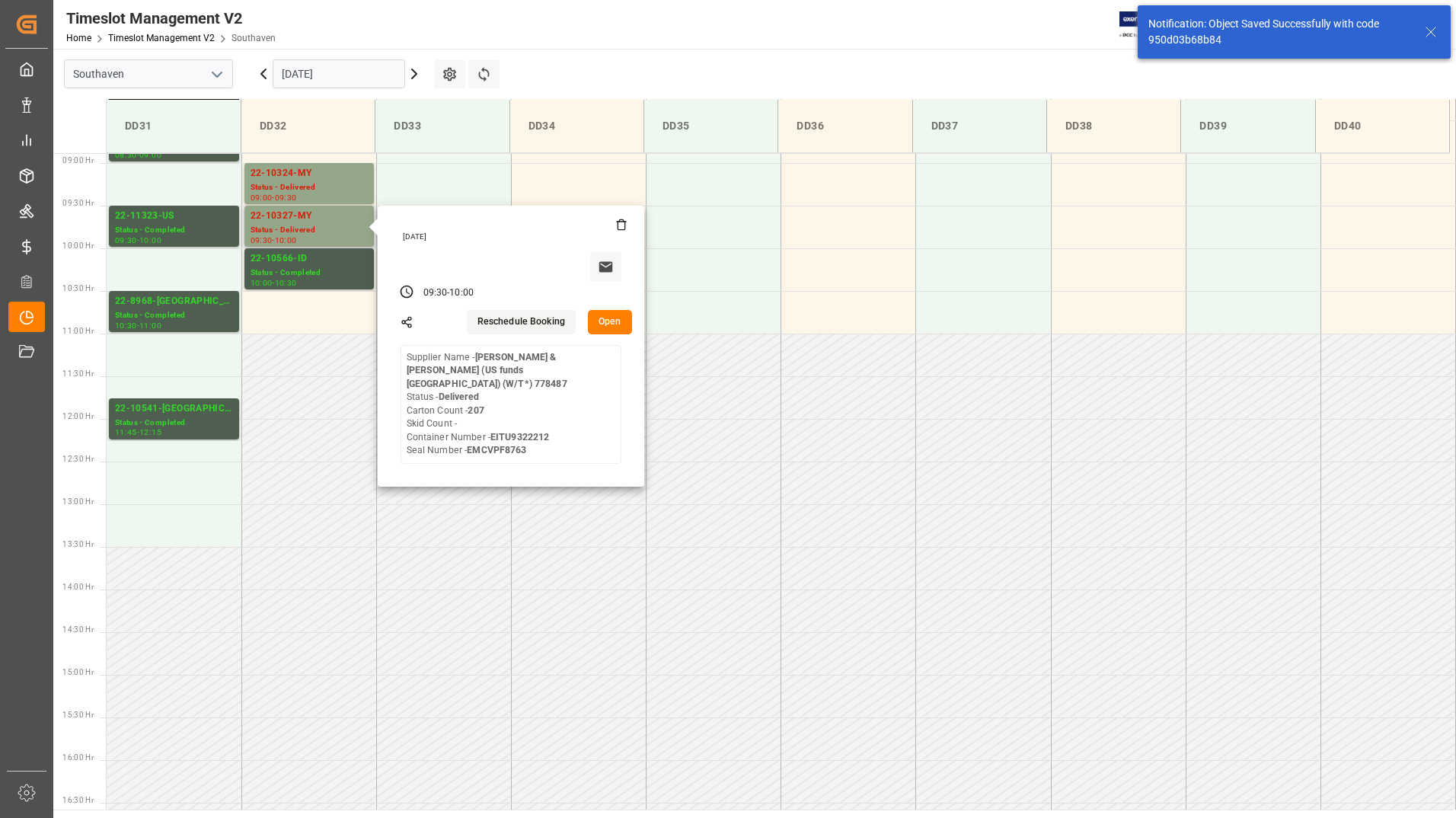
click at [607, 324] on button "Open" at bounding box center [610, 322] width 44 height 24
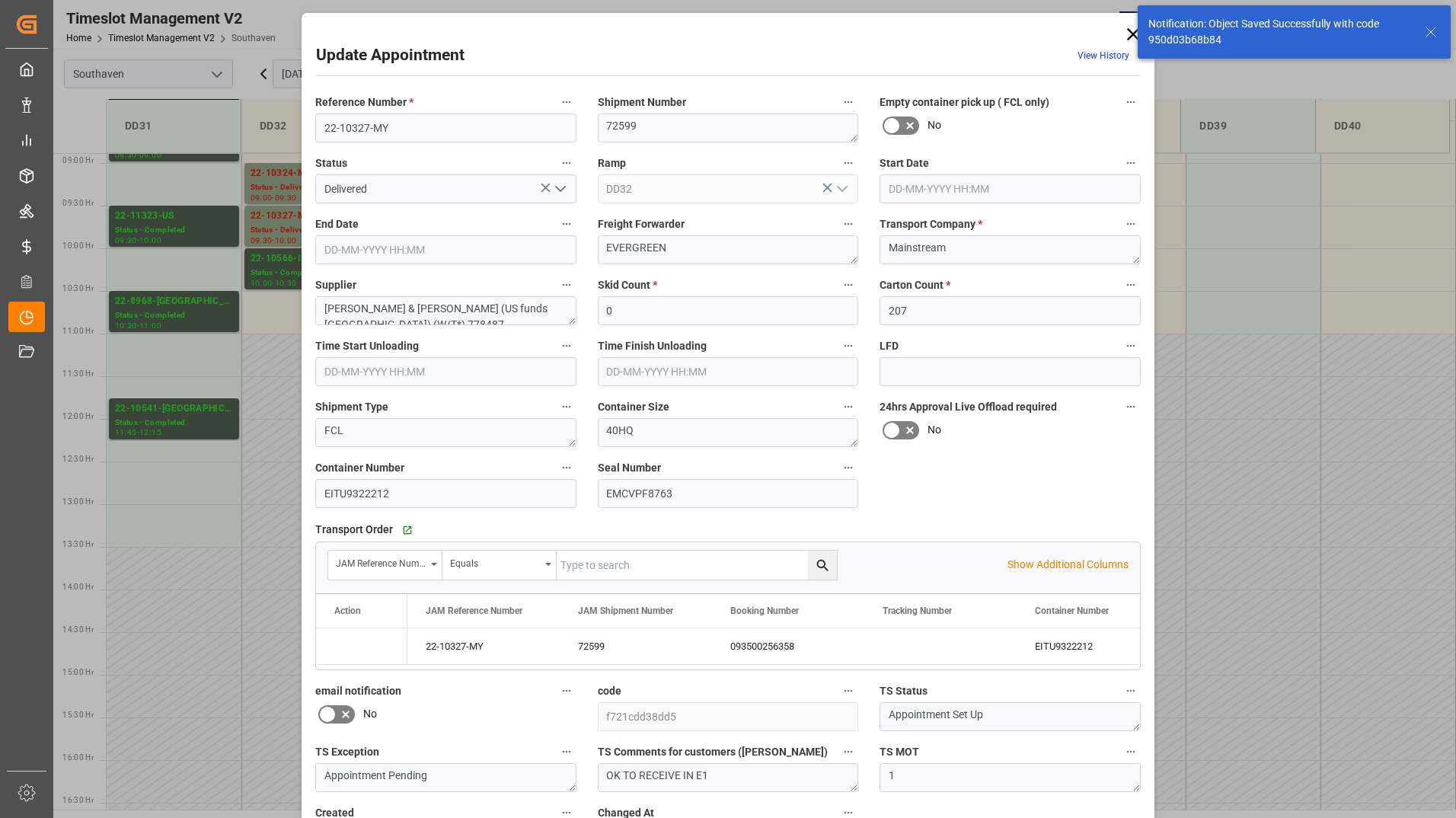
type input "[DATE] 09:30"
type input "[DATE] 10:00"
type input "[DATE] 14:06"
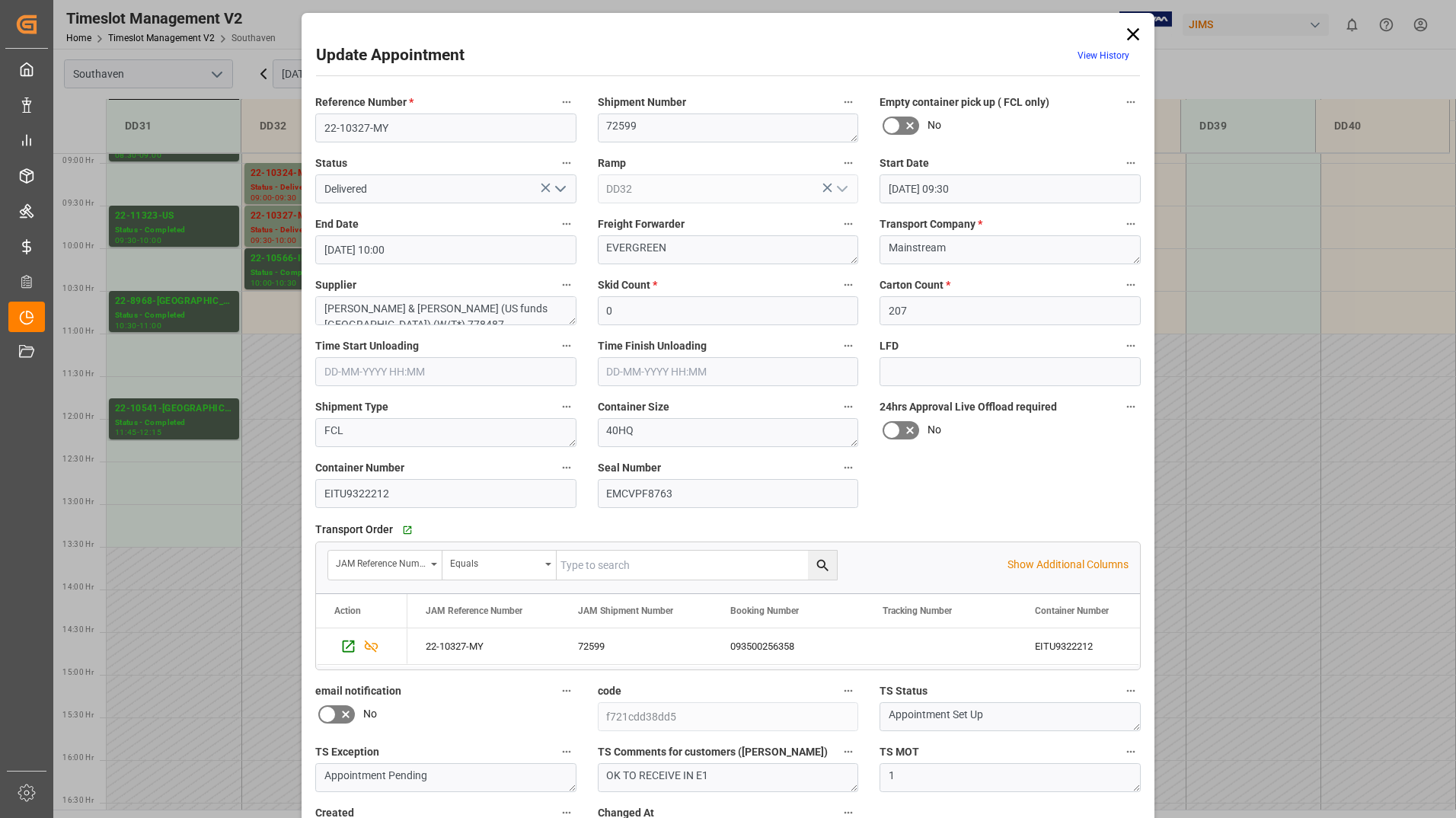
click at [555, 186] on icon "open menu" at bounding box center [560, 188] width 18 height 18
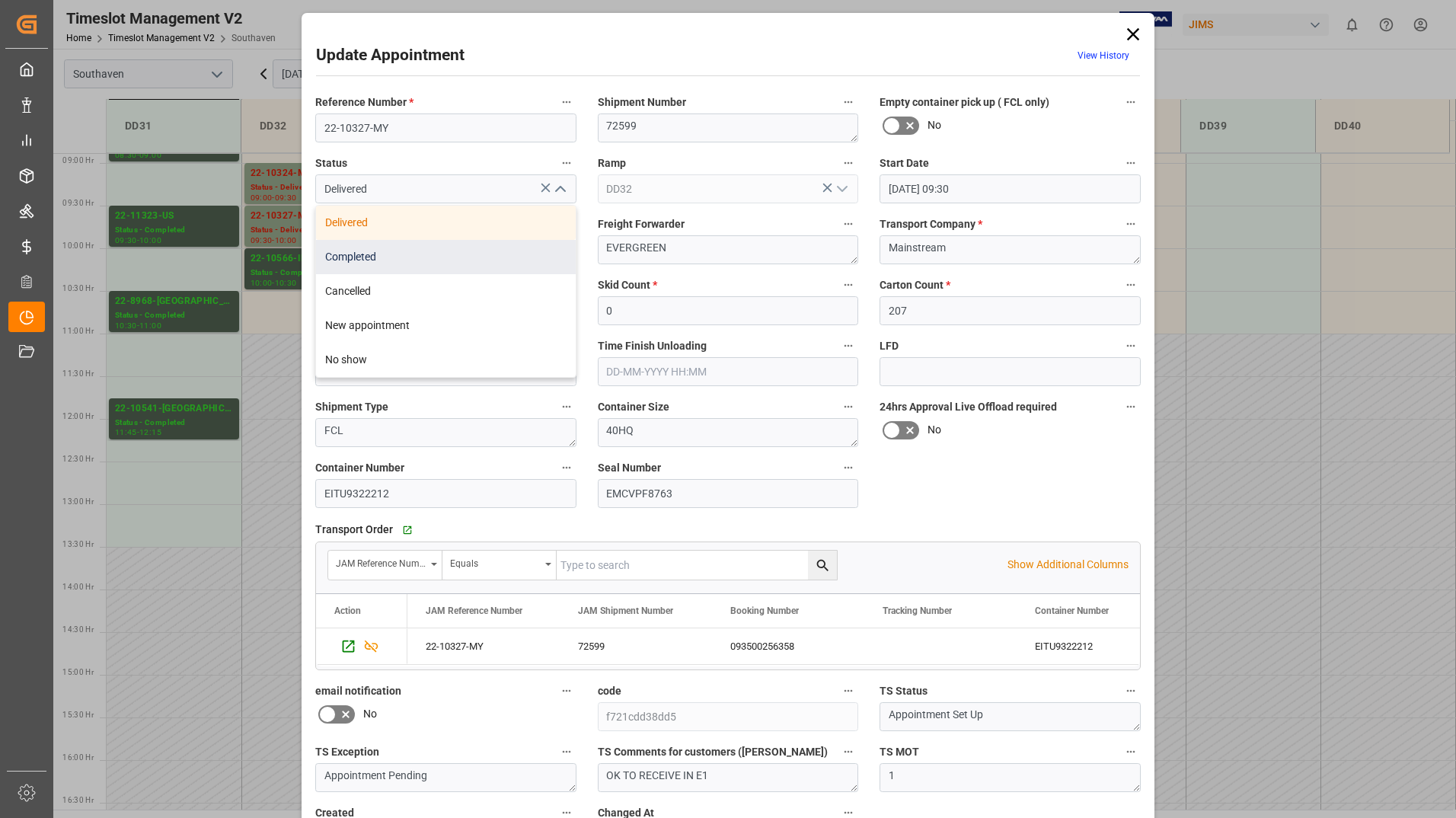
click at [520, 244] on div "Completed" at bounding box center [446, 258] width 259 height 35
type input "Completed"
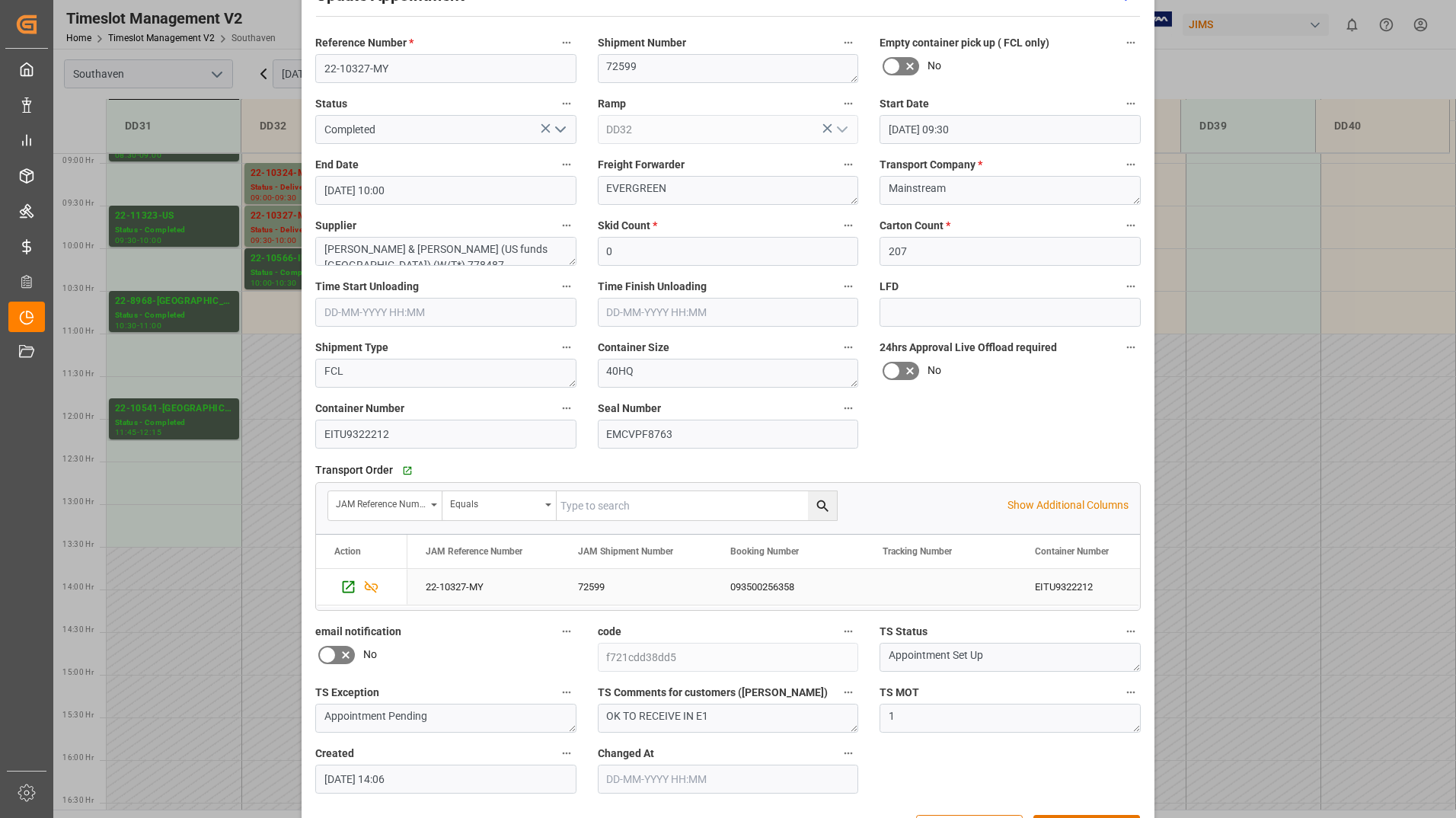
scroll to position [112, 0]
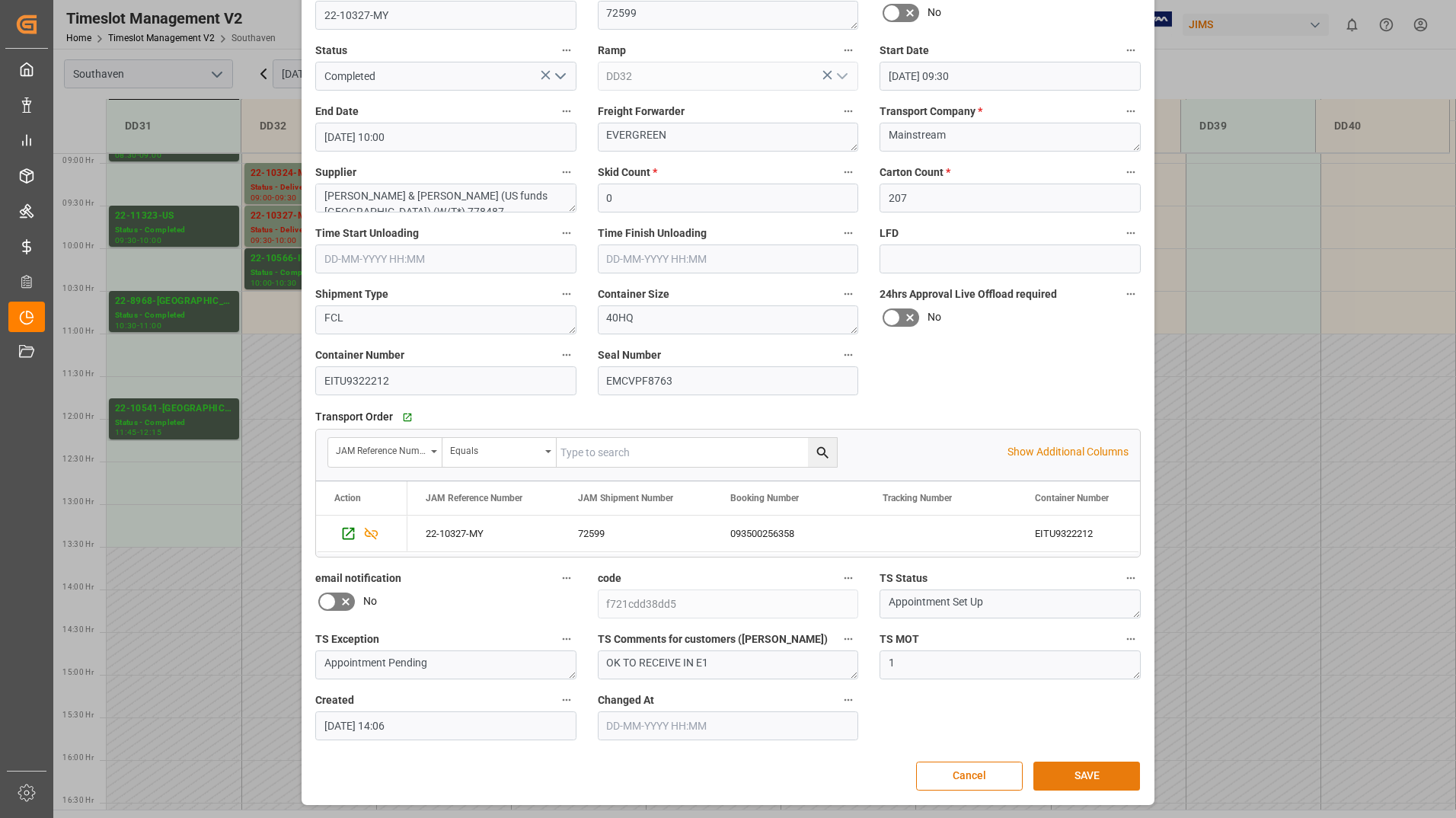
click at [1051, 782] on button "SAVE" at bounding box center [1086, 776] width 107 height 29
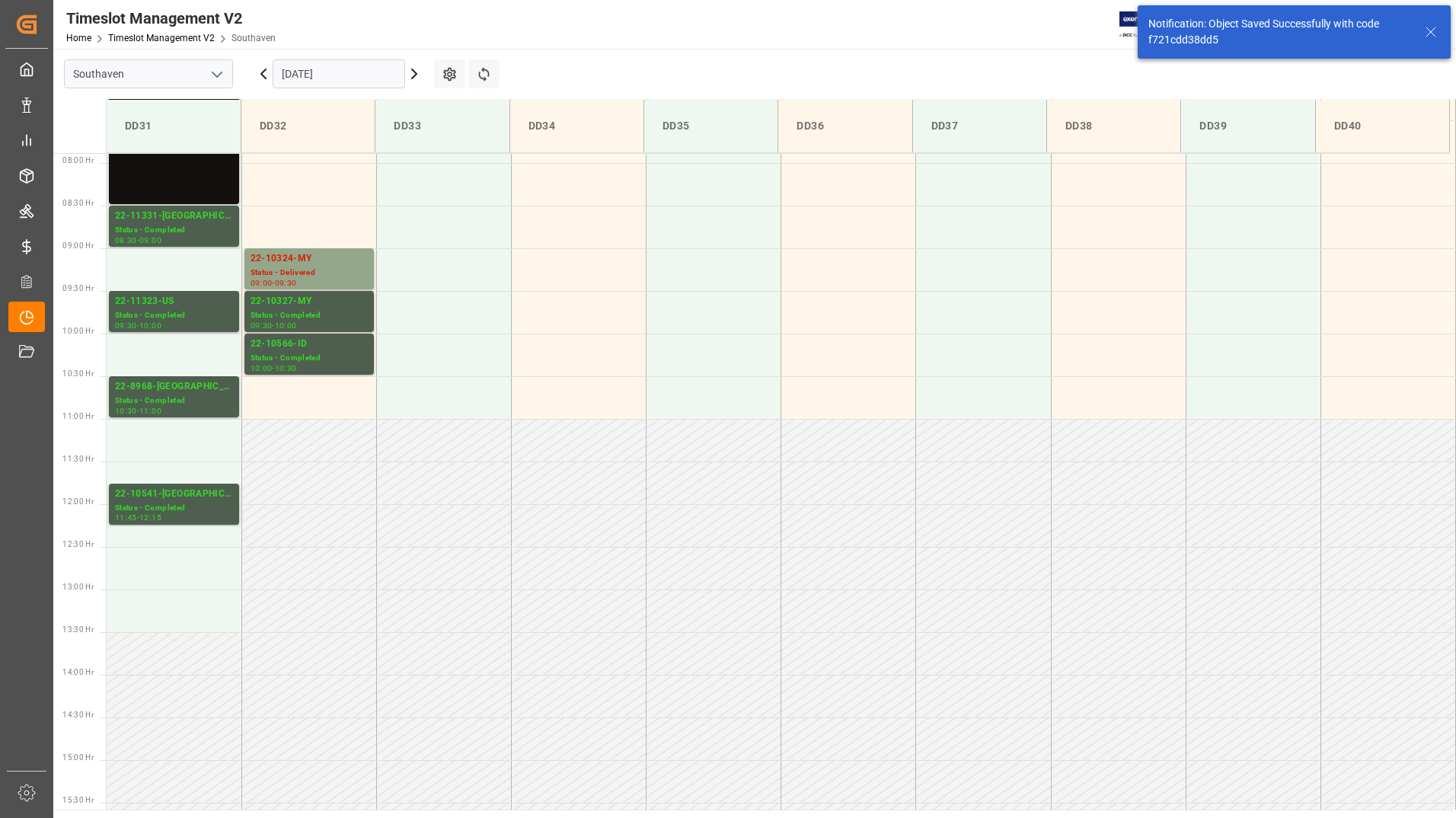
scroll to position [444, 0]
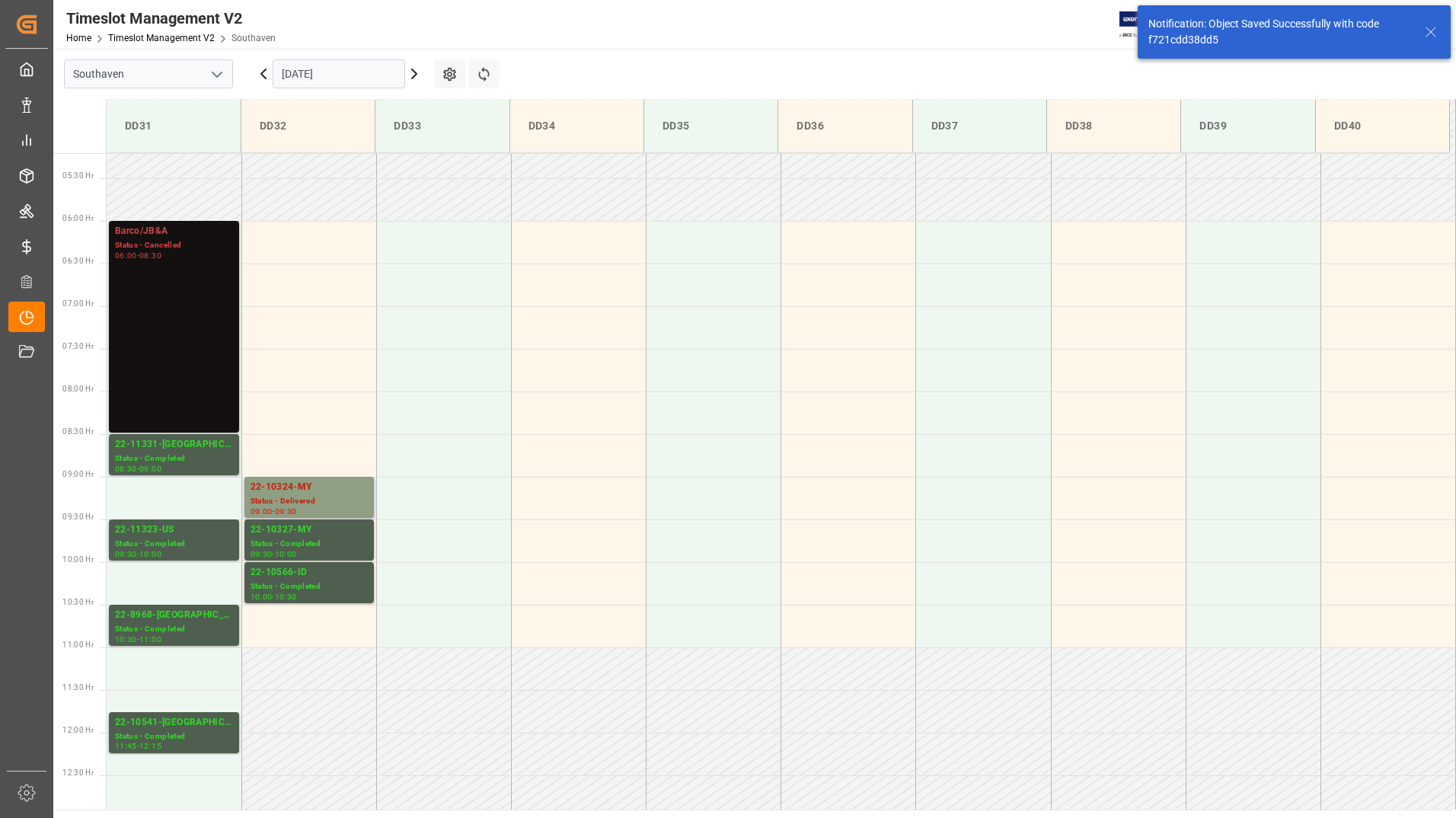
click at [357, 486] on div "22-10324-MY" at bounding box center [309, 487] width 117 height 15
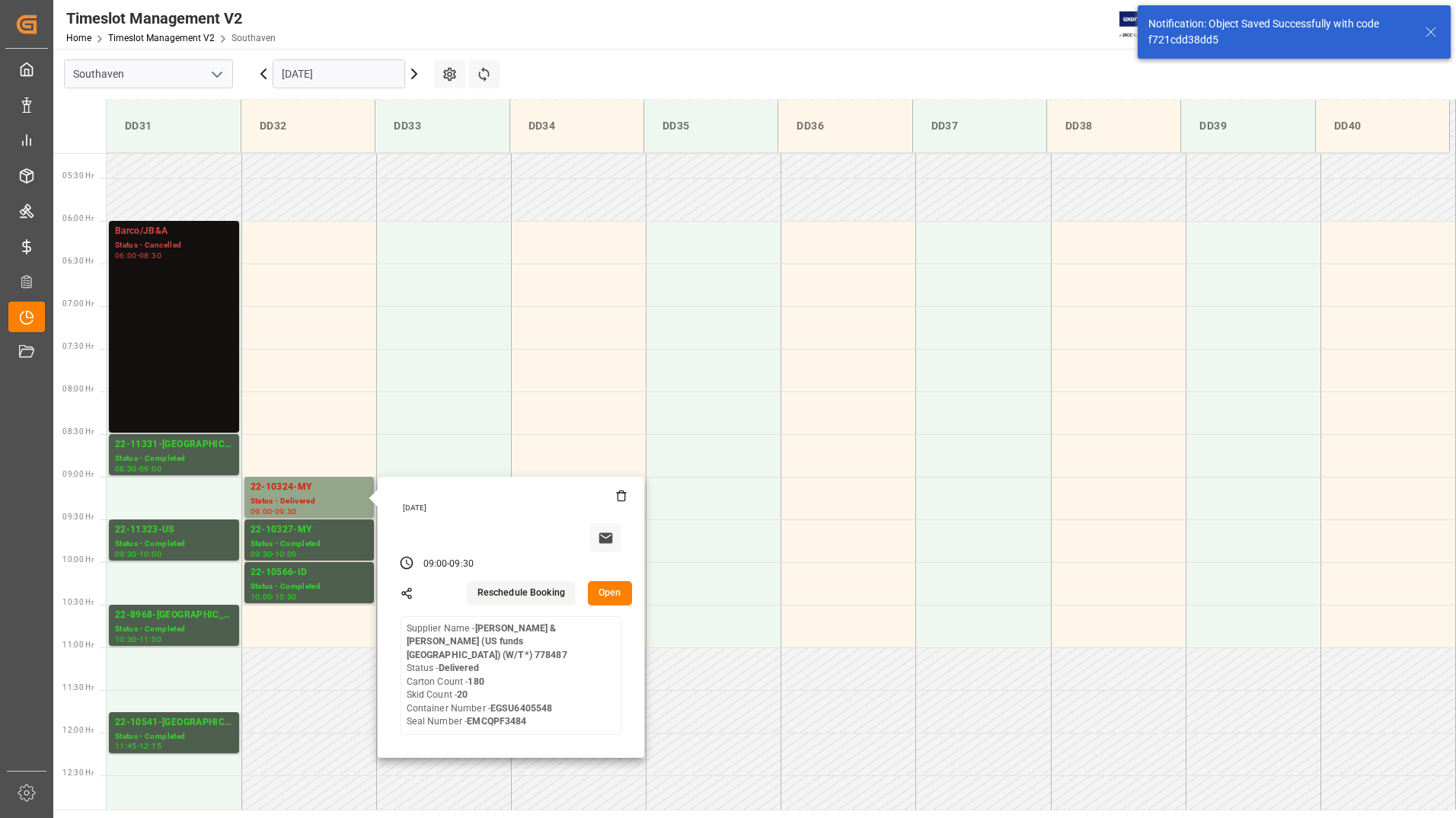
click at [610, 591] on button "Open" at bounding box center [610, 593] width 44 height 24
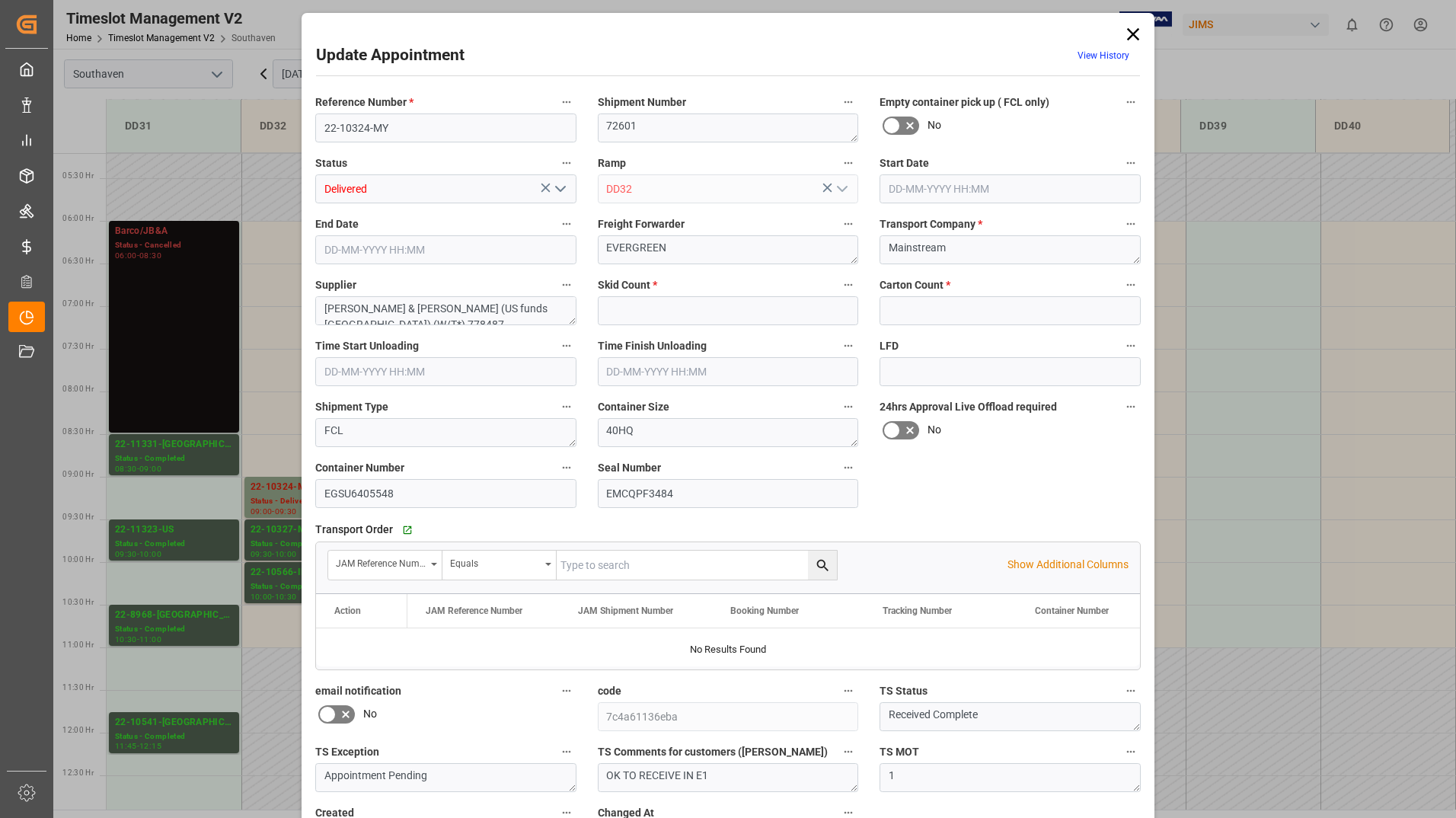
type input "20"
type input "180"
type input "[DATE] 09:00"
type input "[DATE] 09:30"
type input "[DATE] 14:03"
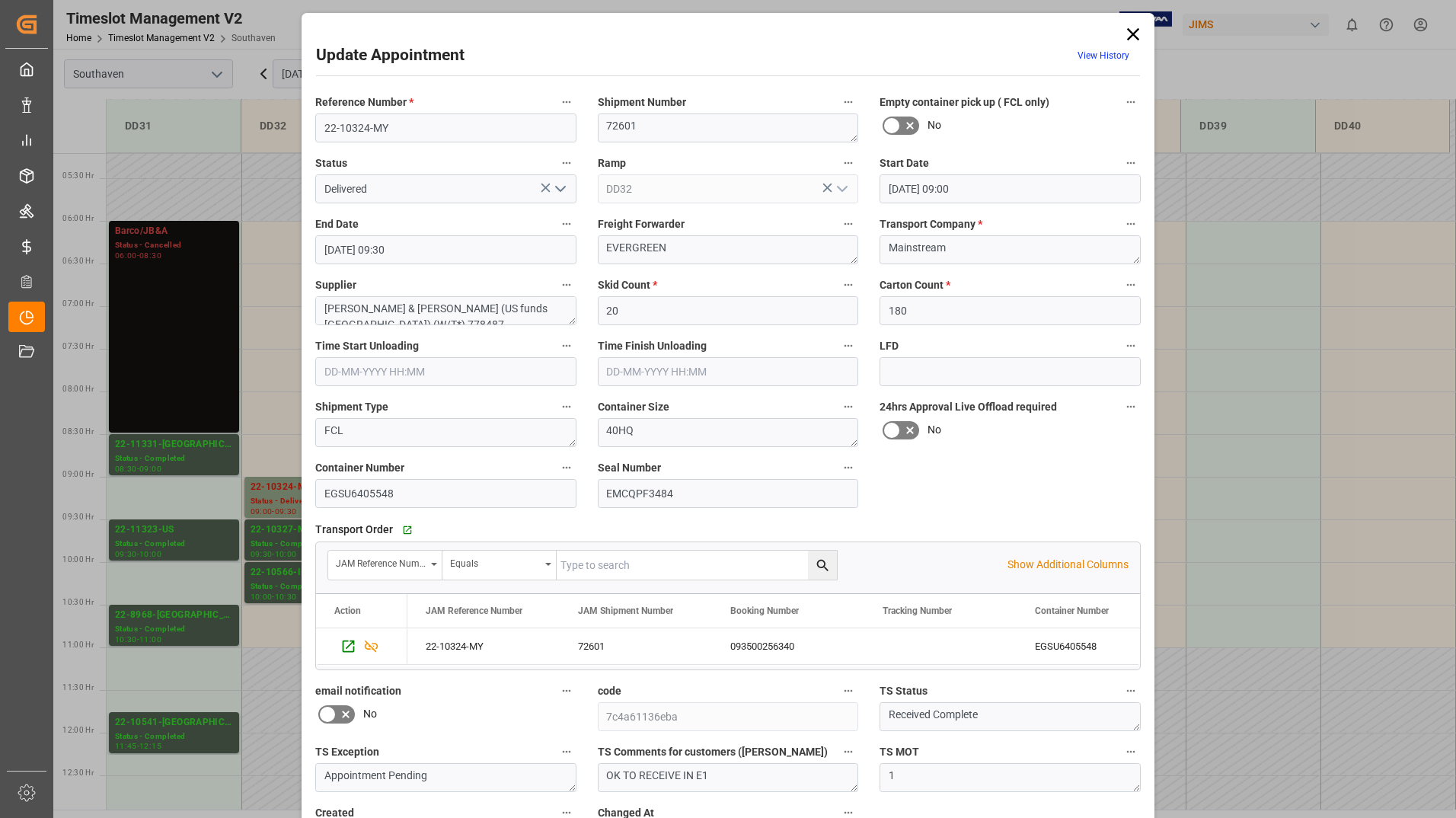
click at [556, 186] on icon "open menu" at bounding box center [560, 188] width 18 height 18
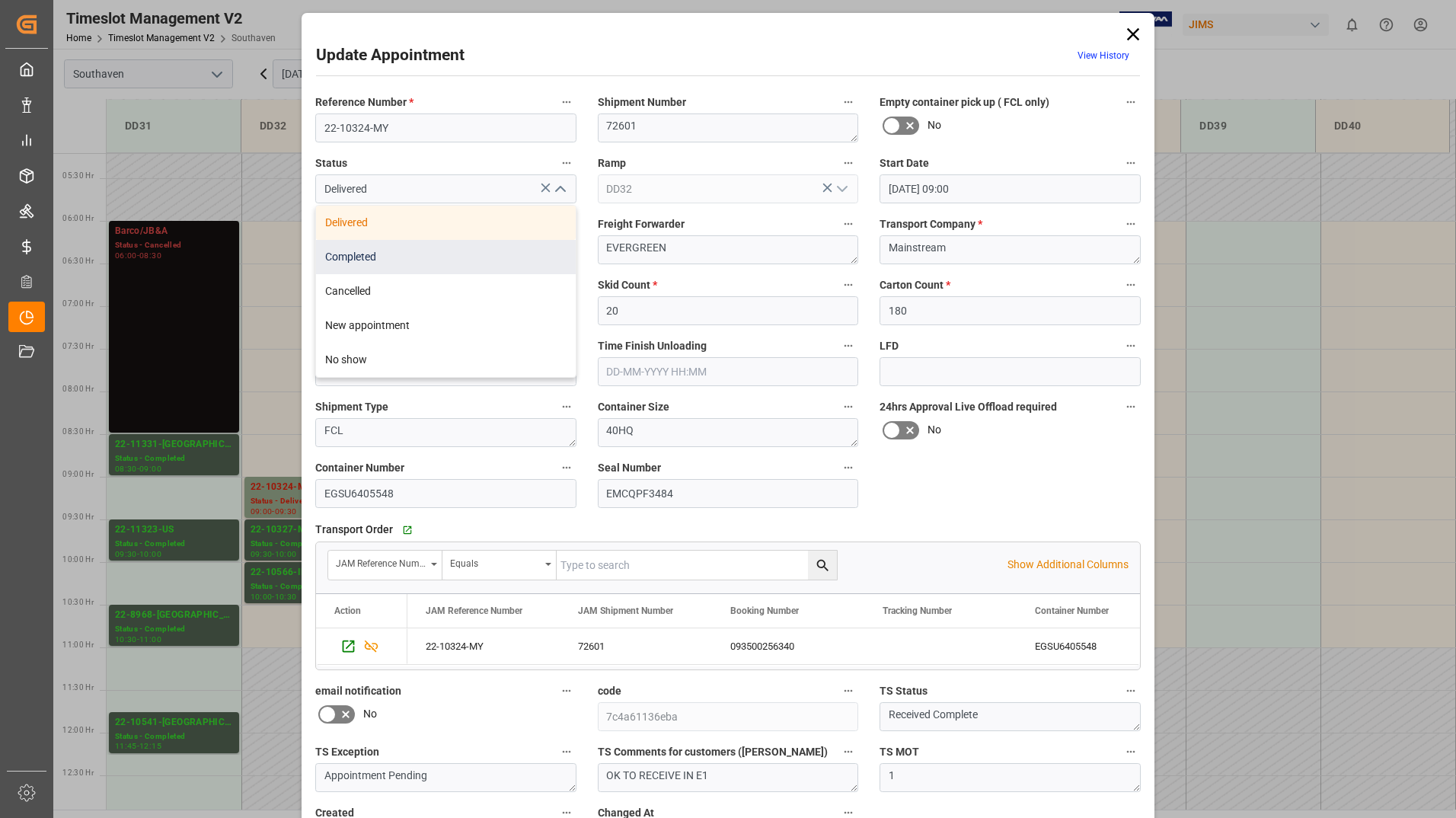
click at [508, 262] on div "Completed" at bounding box center [446, 258] width 259 height 35
type input "Completed"
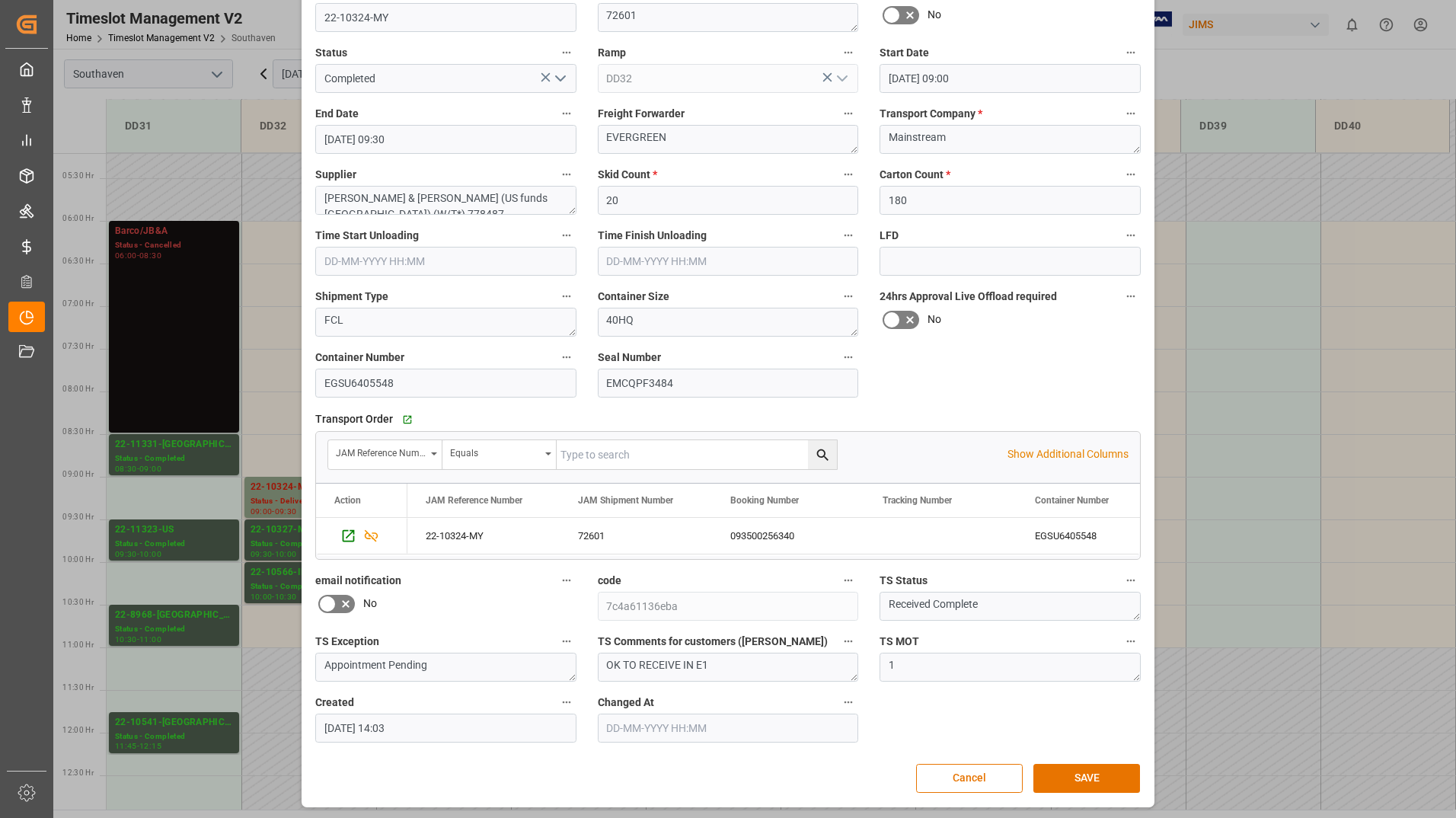
scroll to position [112, 0]
click at [1041, 772] on button "SAVE" at bounding box center [1086, 776] width 107 height 29
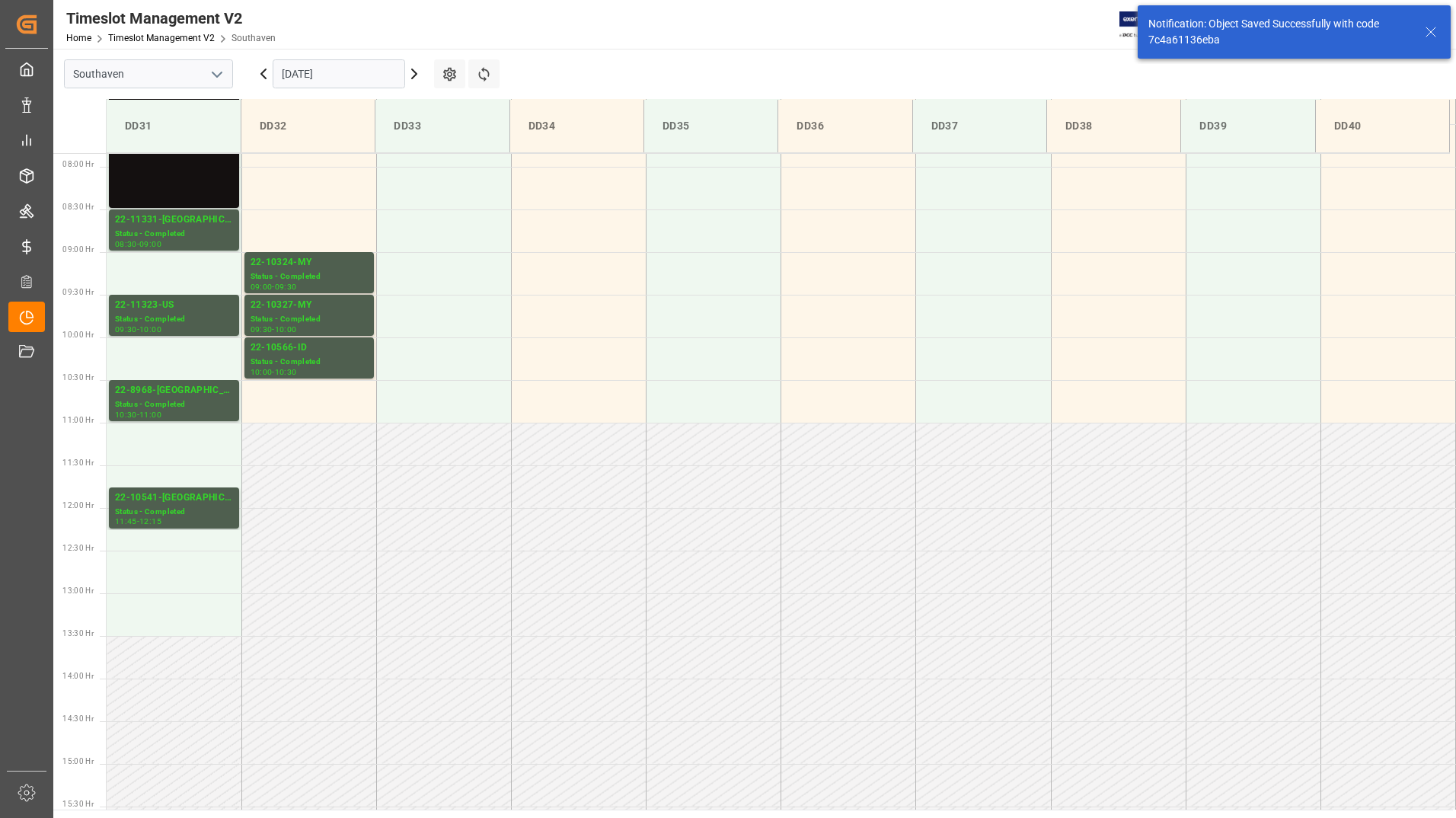
scroll to position [673, 0]
